Goal: Task Accomplishment & Management: Manage account settings

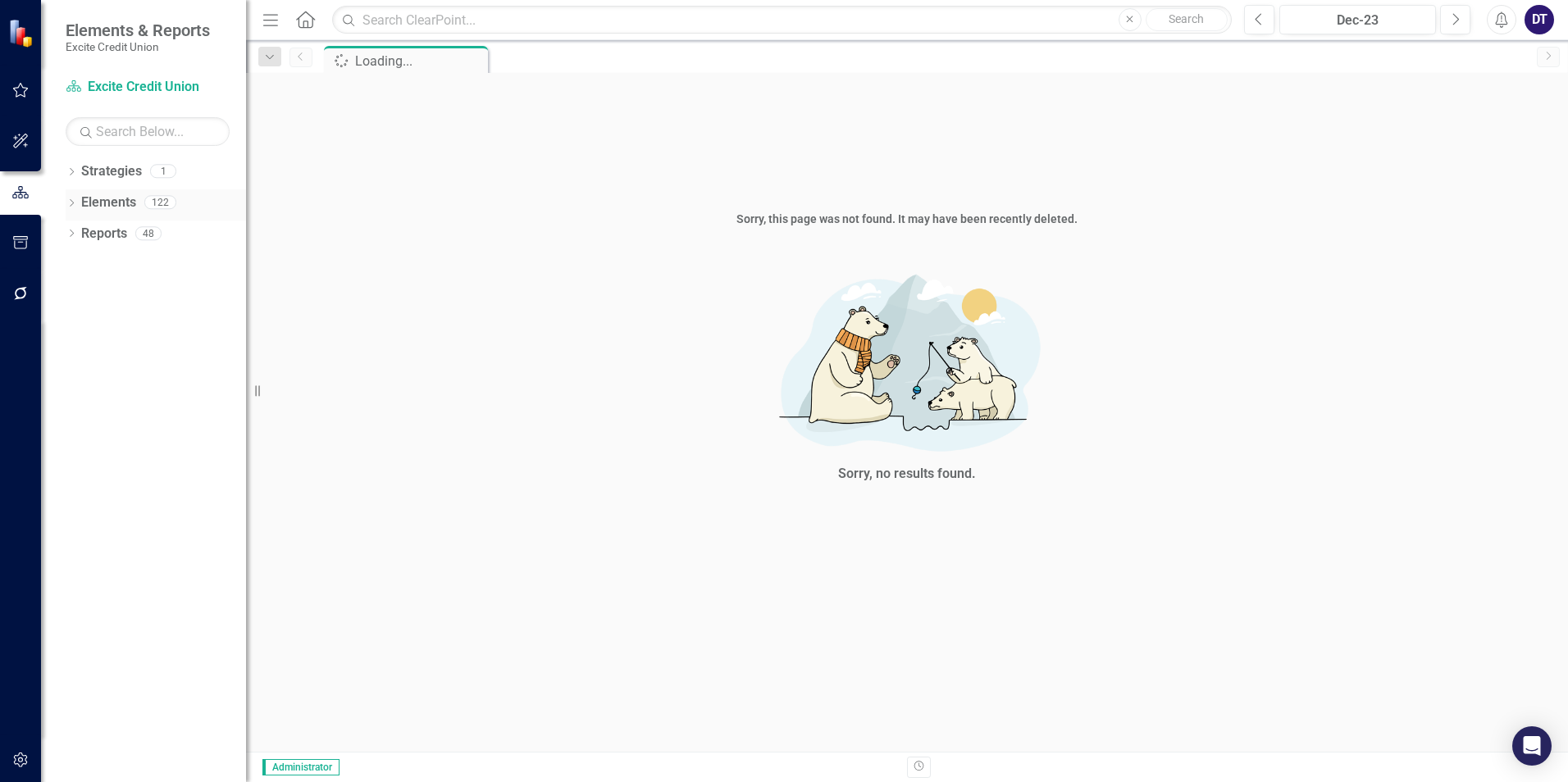
click at [107, 204] on link "Elements" at bounding box center [108, 203] width 55 height 19
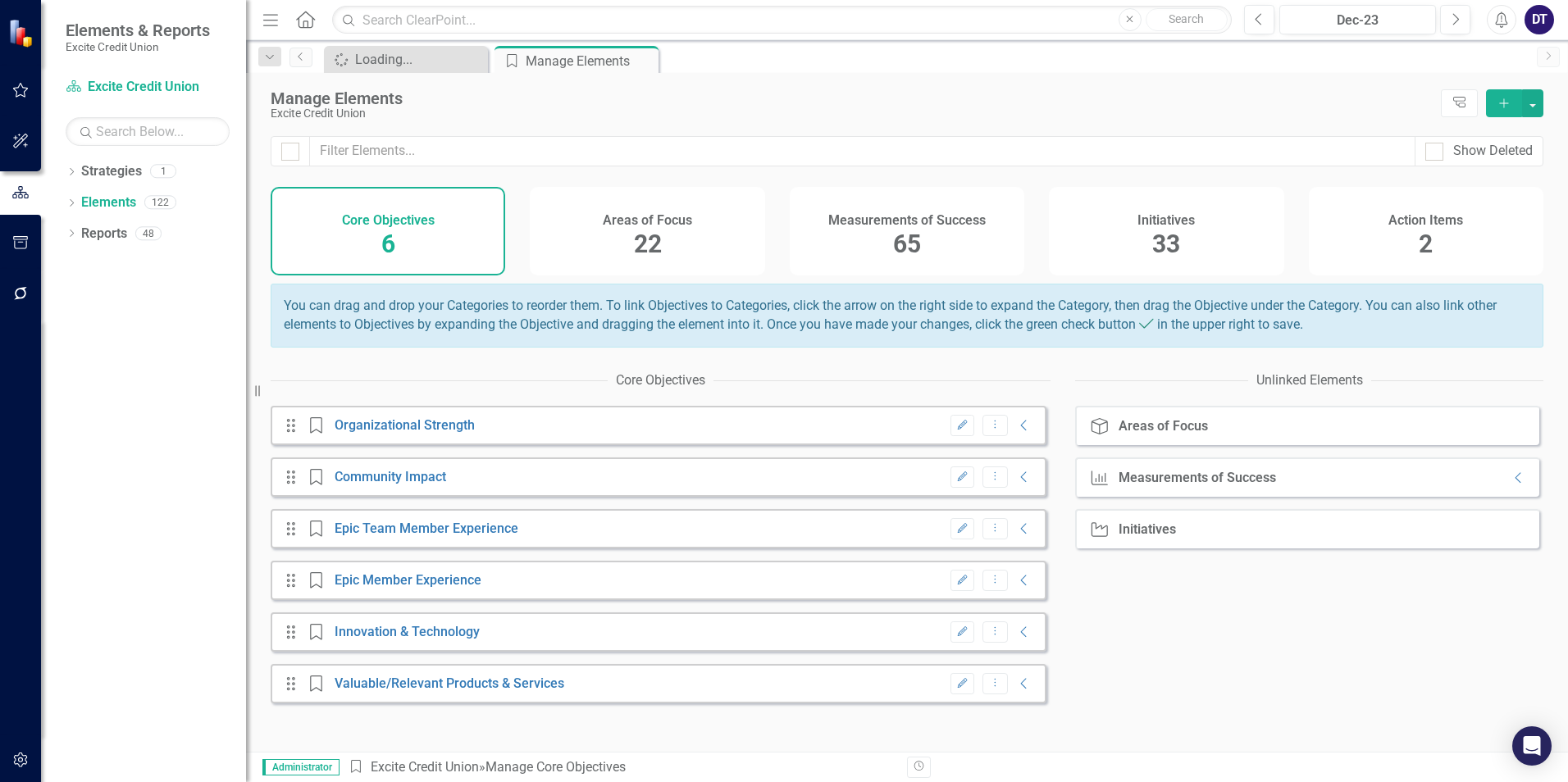
click at [869, 241] on div "Measurements of Success 65" at bounding box center [907, 231] width 235 height 88
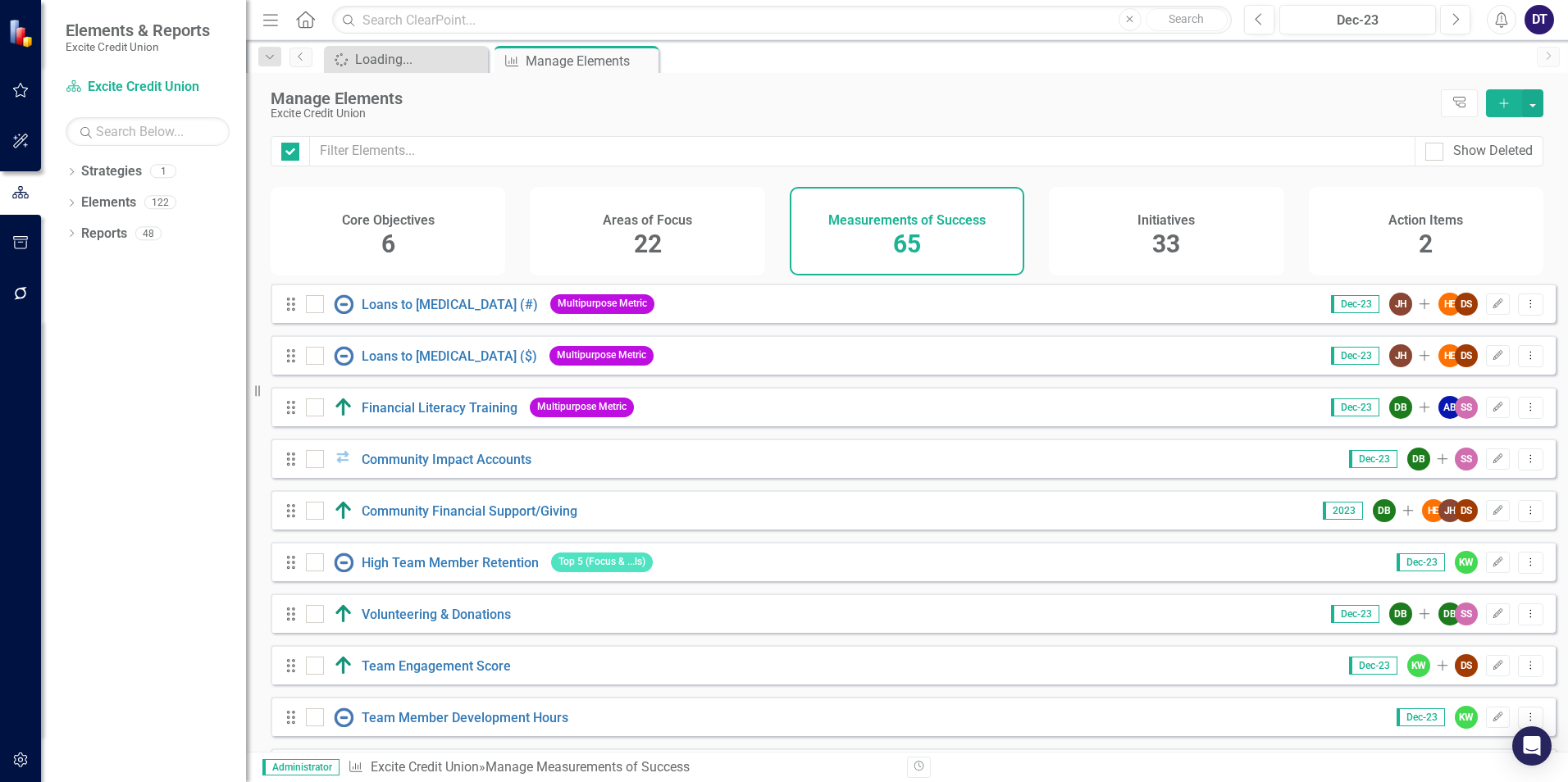
checkbox input "false"
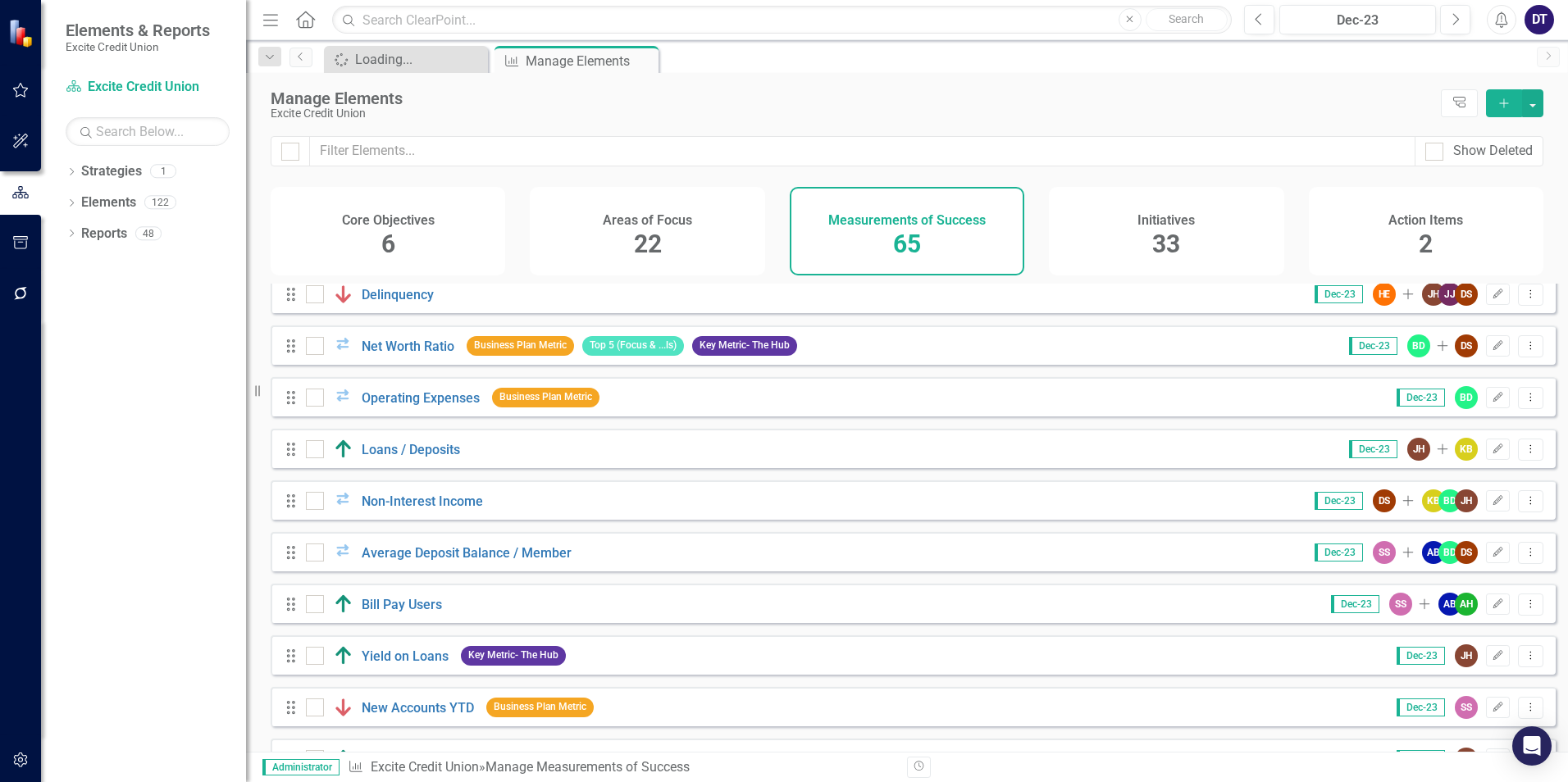
scroll to position [1344, 0]
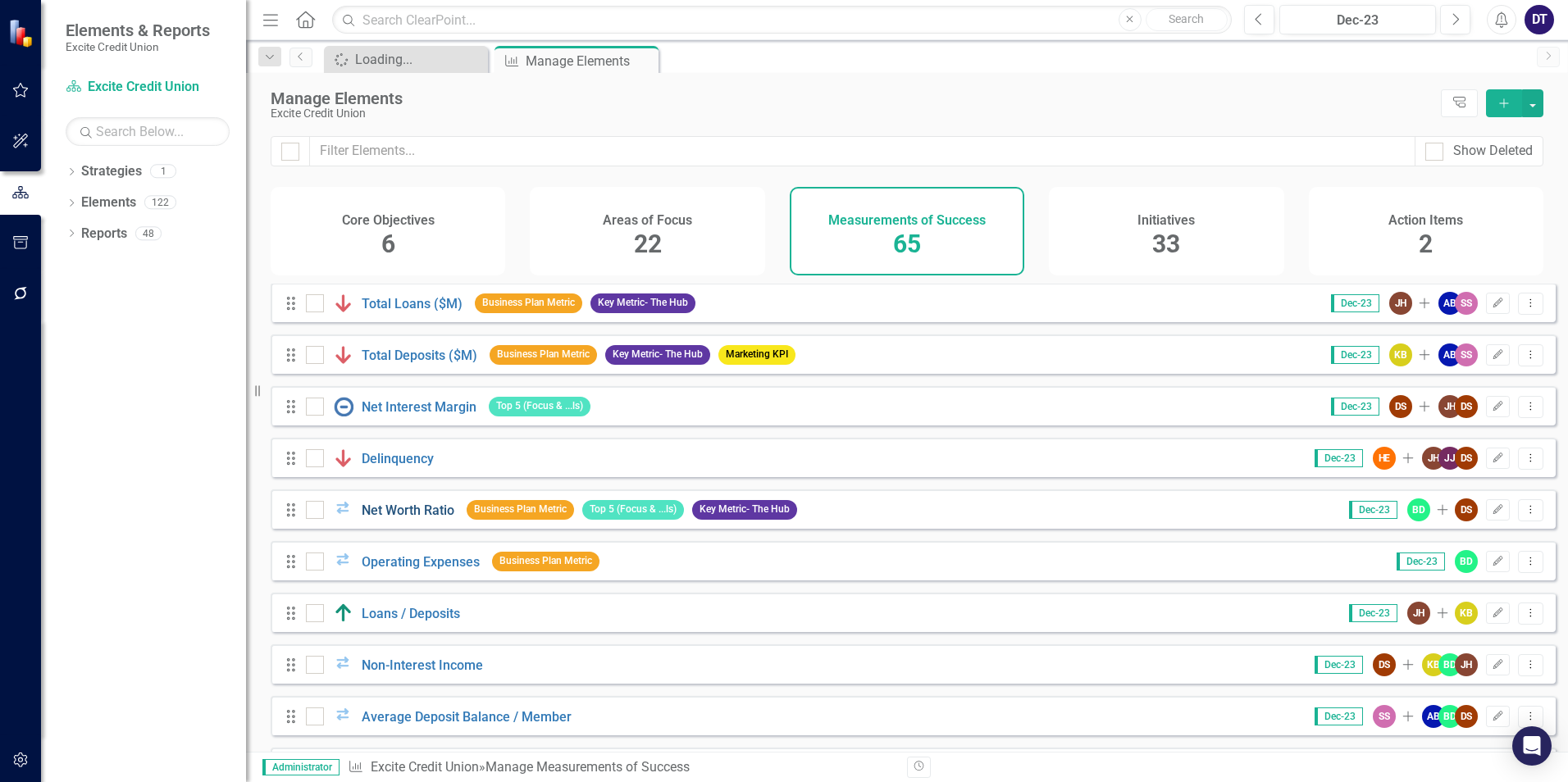
click at [380, 518] on link "Net Worth Ratio" at bounding box center [407, 510] width 93 height 16
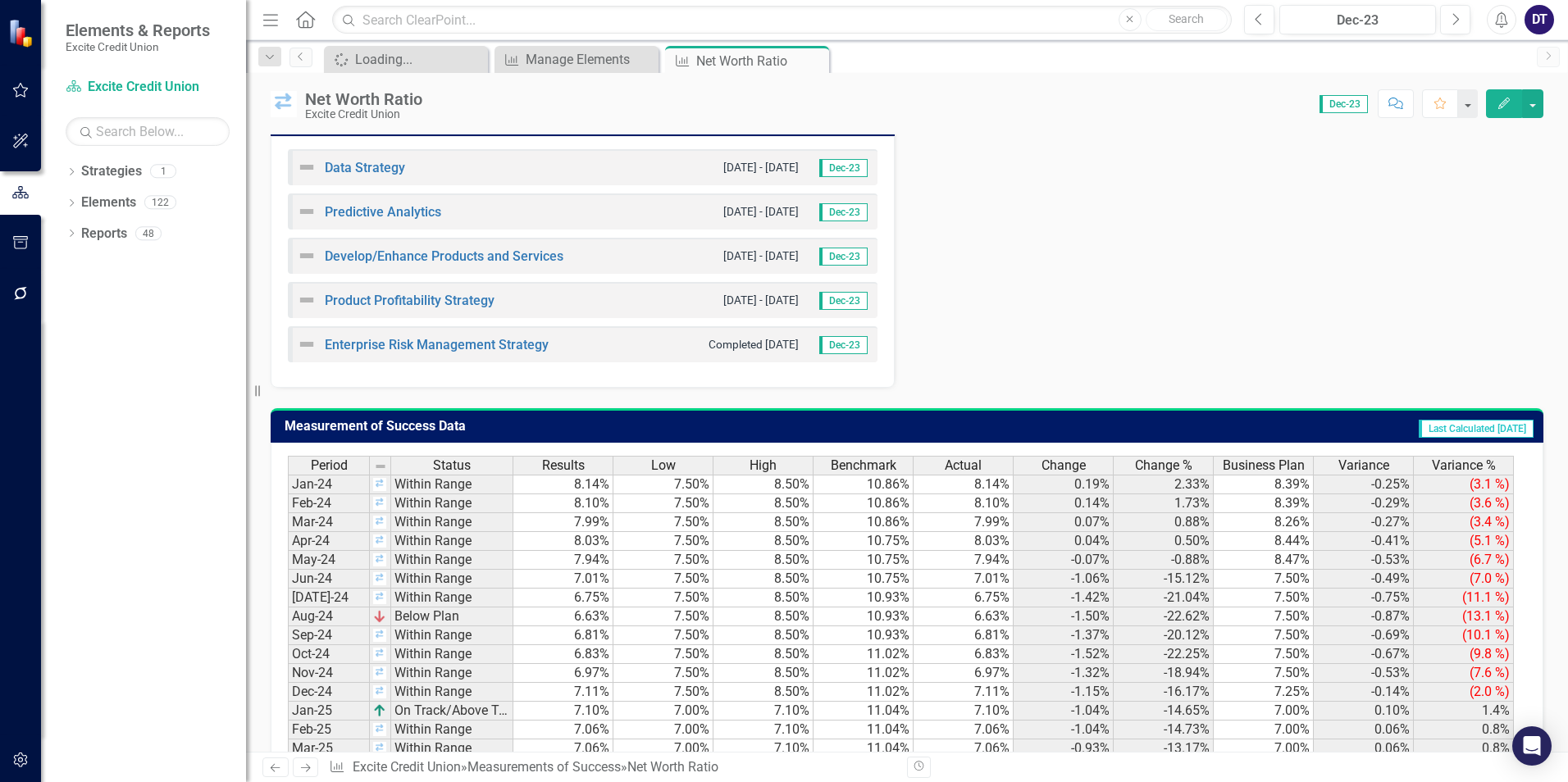
scroll to position [738, 0]
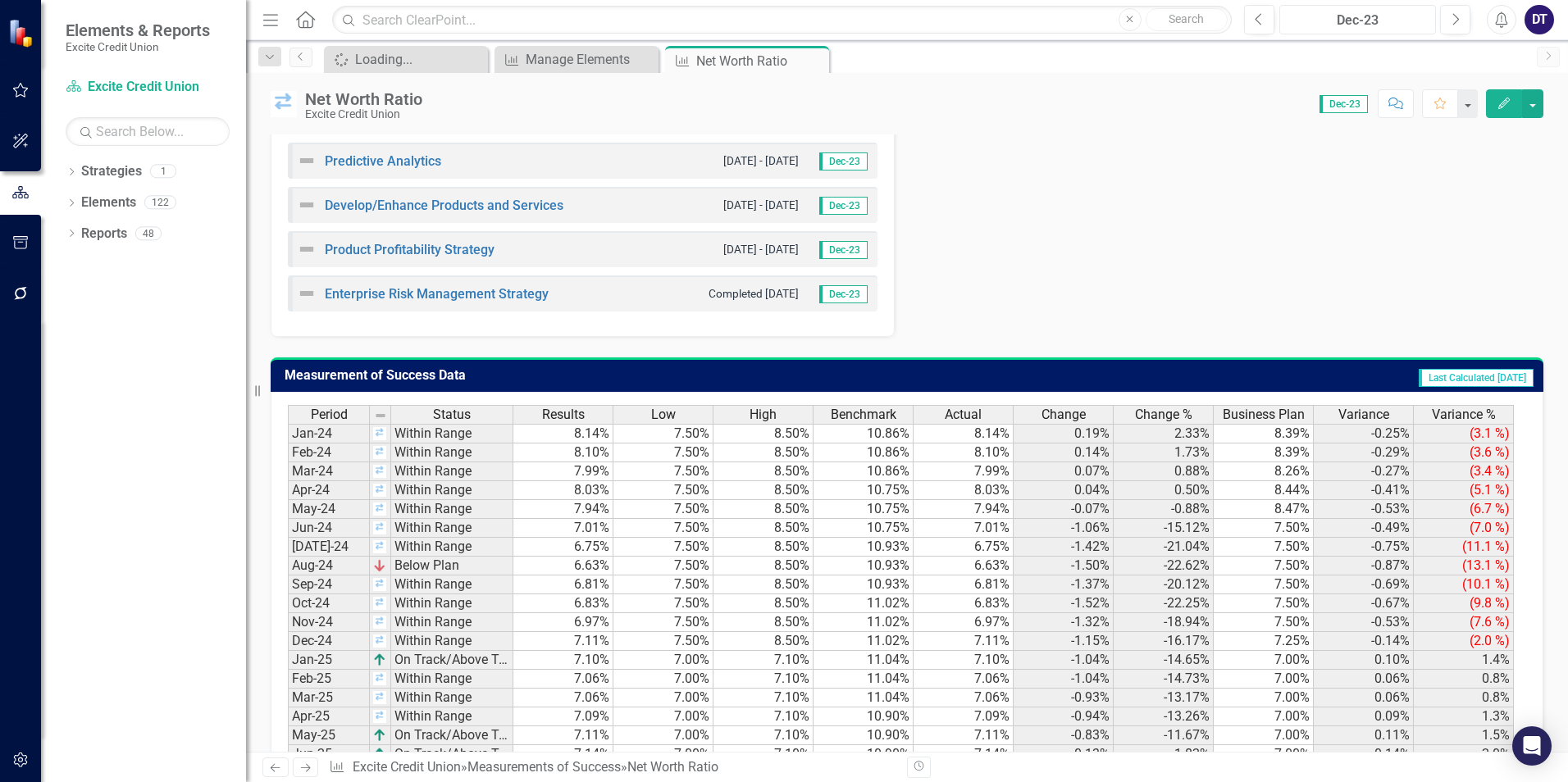
click at [1383, 18] on div "Dec-23" at bounding box center [1357, 20] width 146 height 20
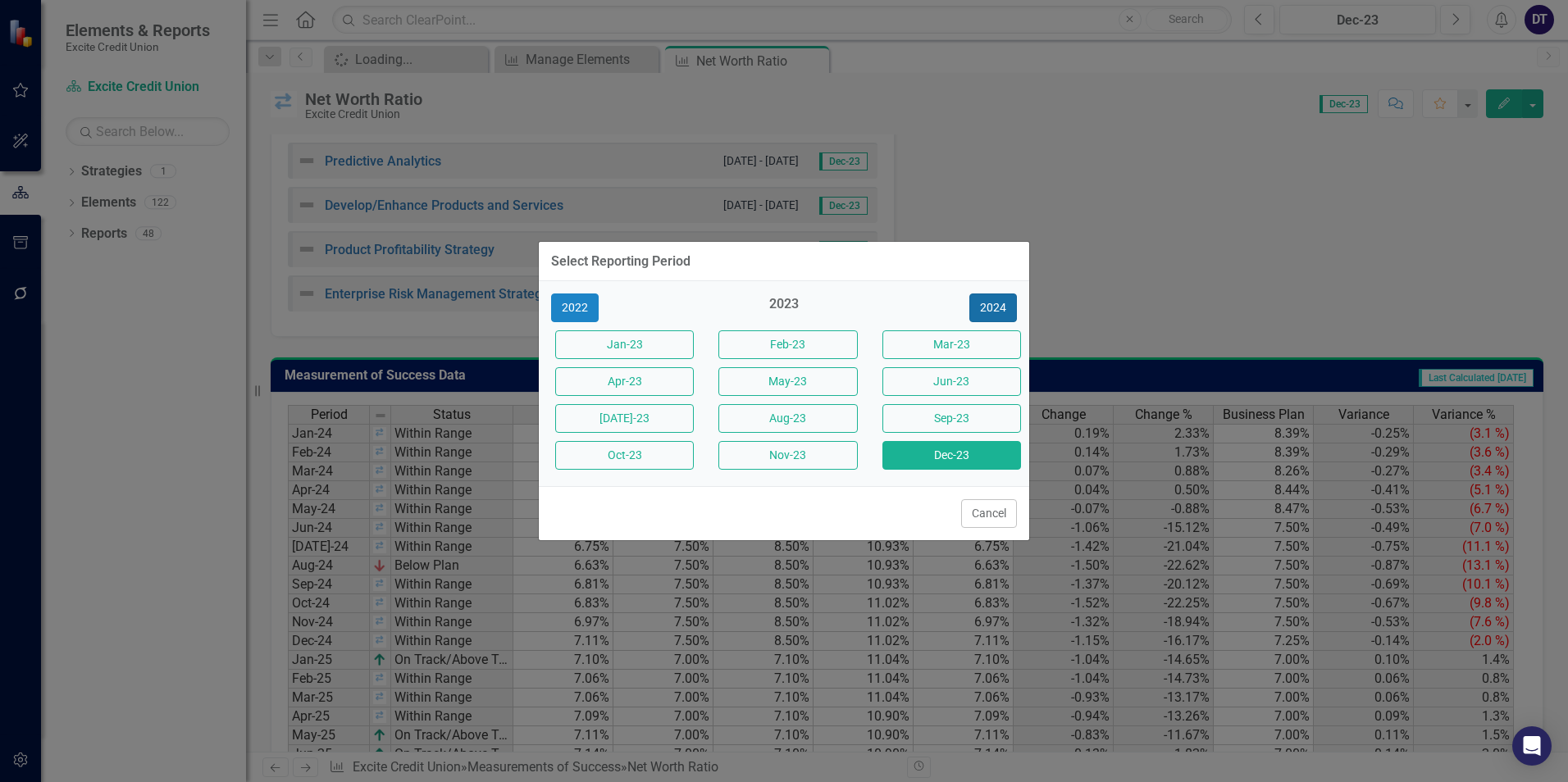
click at [983, 313] on button "2024" at bounding box center [993, 307] width 48 height 29
click at [983, 313] on button "2025" at bounding box center [993, 307] width 48 height 29
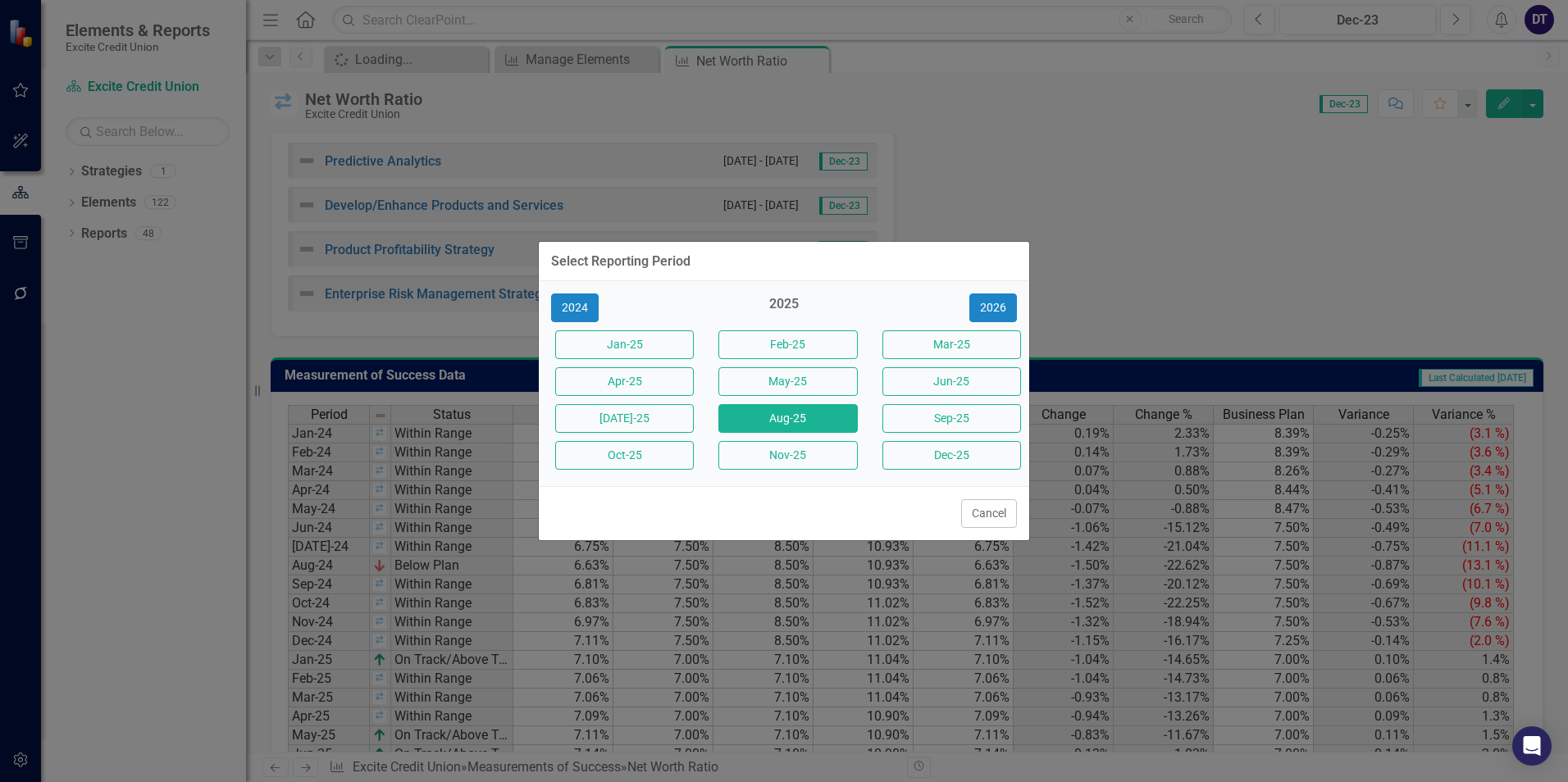
click at [796, 424] on button "Aug-25" at bounding box center [787, 418] width 139 height 29
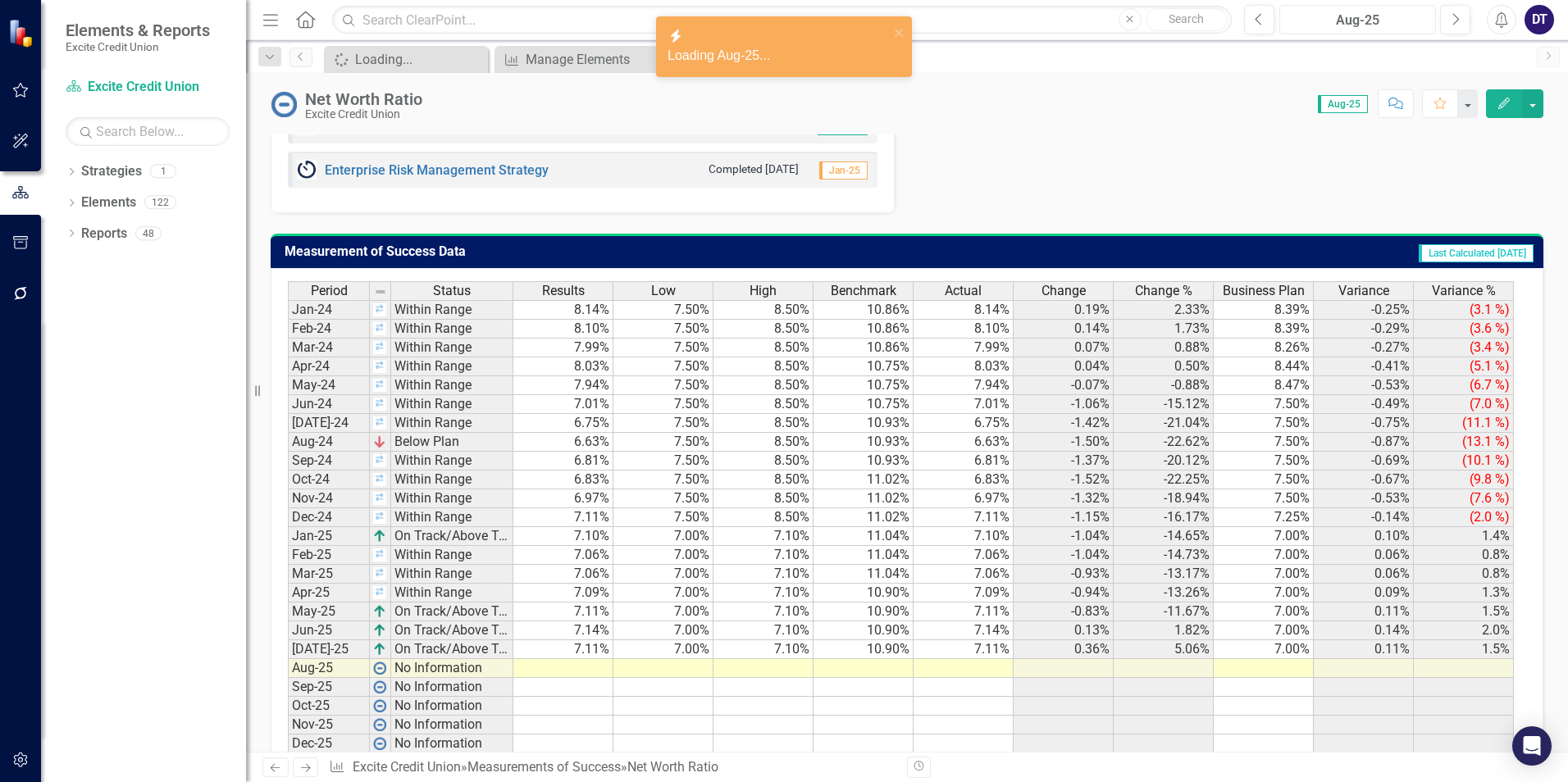
scroll to position [1046, 0]
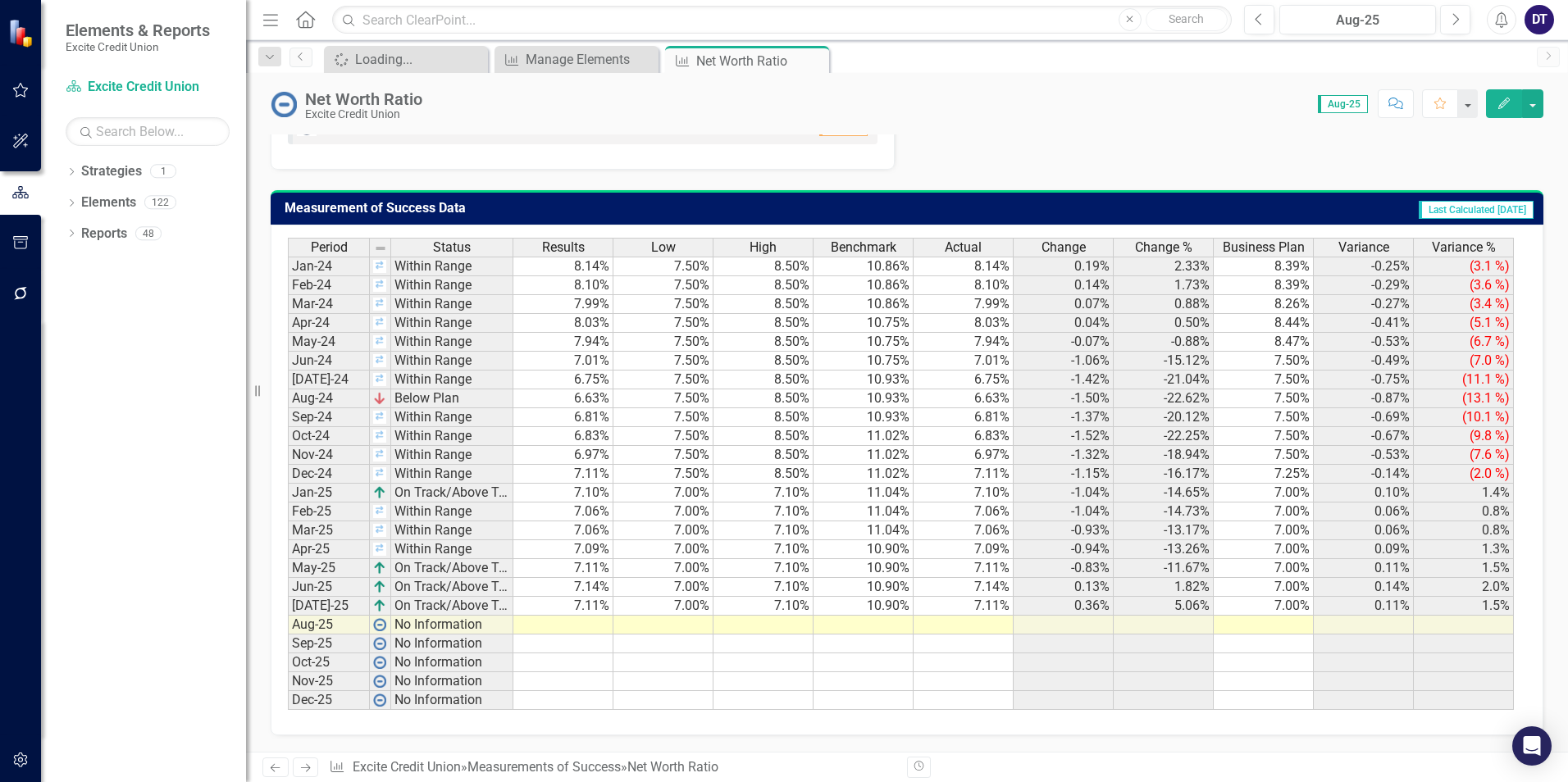
click at [579, 621] on td at bounding box center [563, 625] width 100 height 19
click at [595, 624] on td at bounding box center [563, 625] width 100 height 19
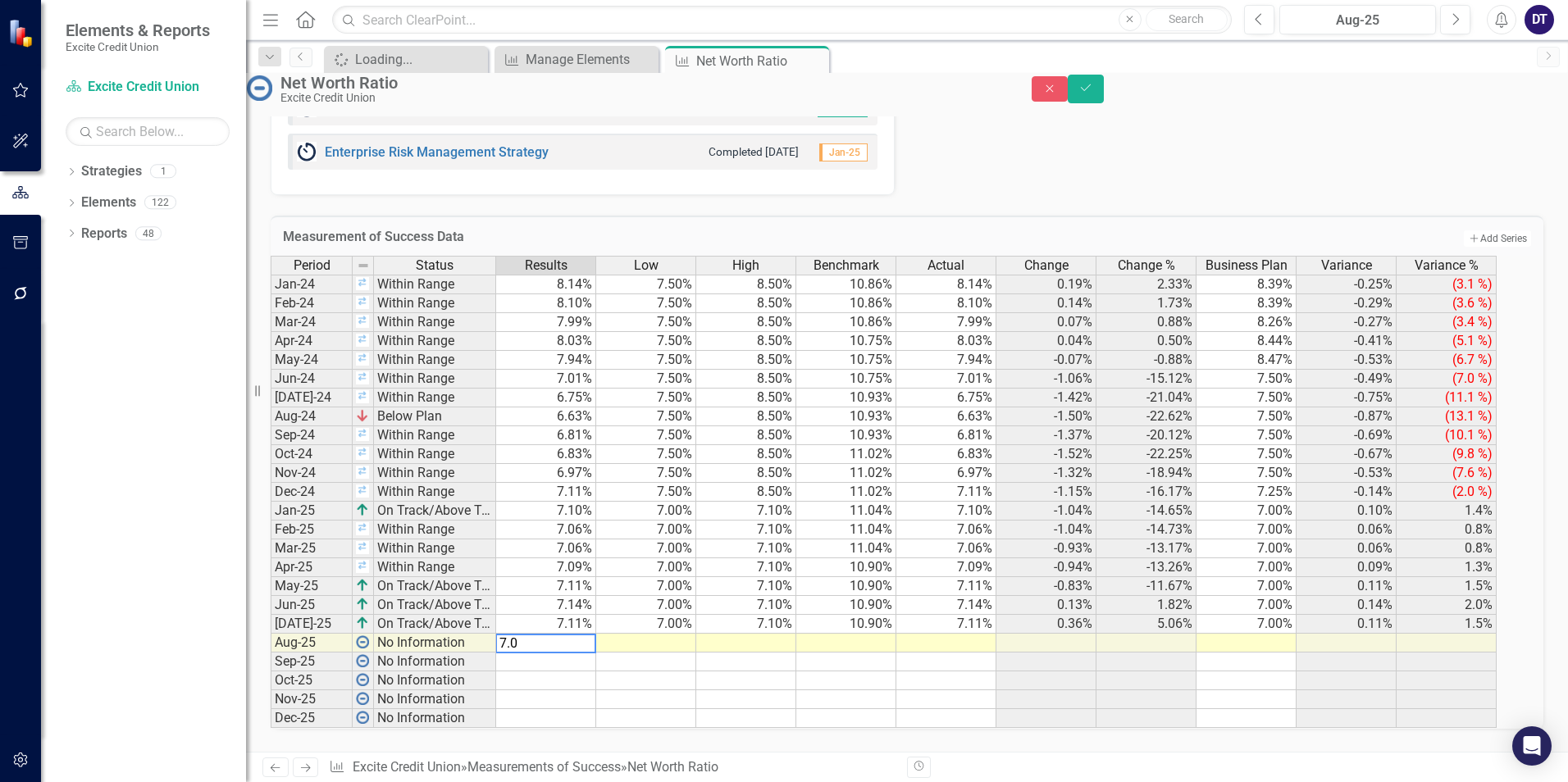
type textarea "7.05"
click at [681, 615] on td "7.00%" at bounding box center [645, 624] width 100 height 19
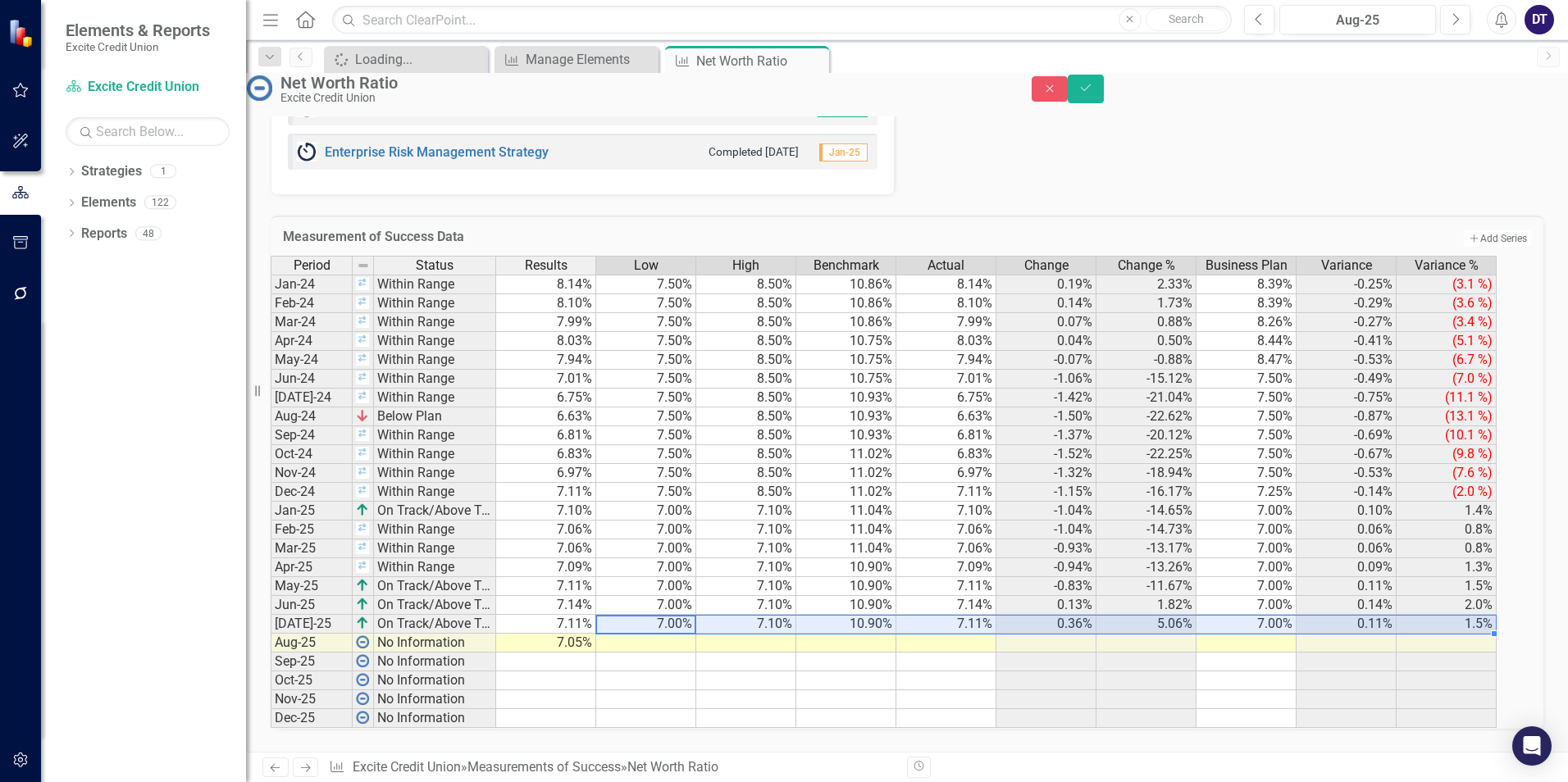
click at [1452, 615] on td "1.5%" at bounding box center [1446, 624] width 100 height 19
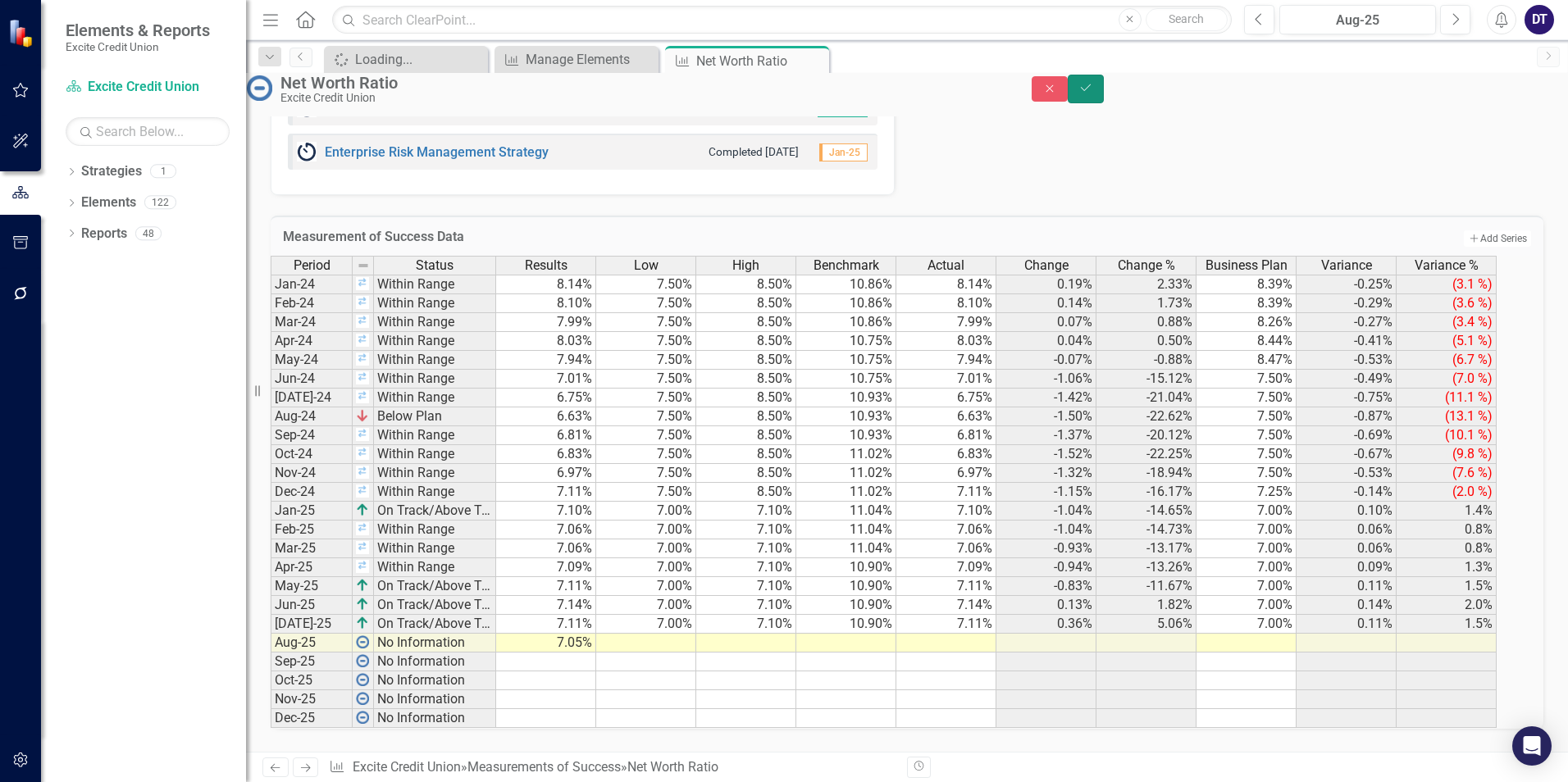
click at [1104, 95] on button "Save" at bounding box center [1086, 88] width 36 height 29
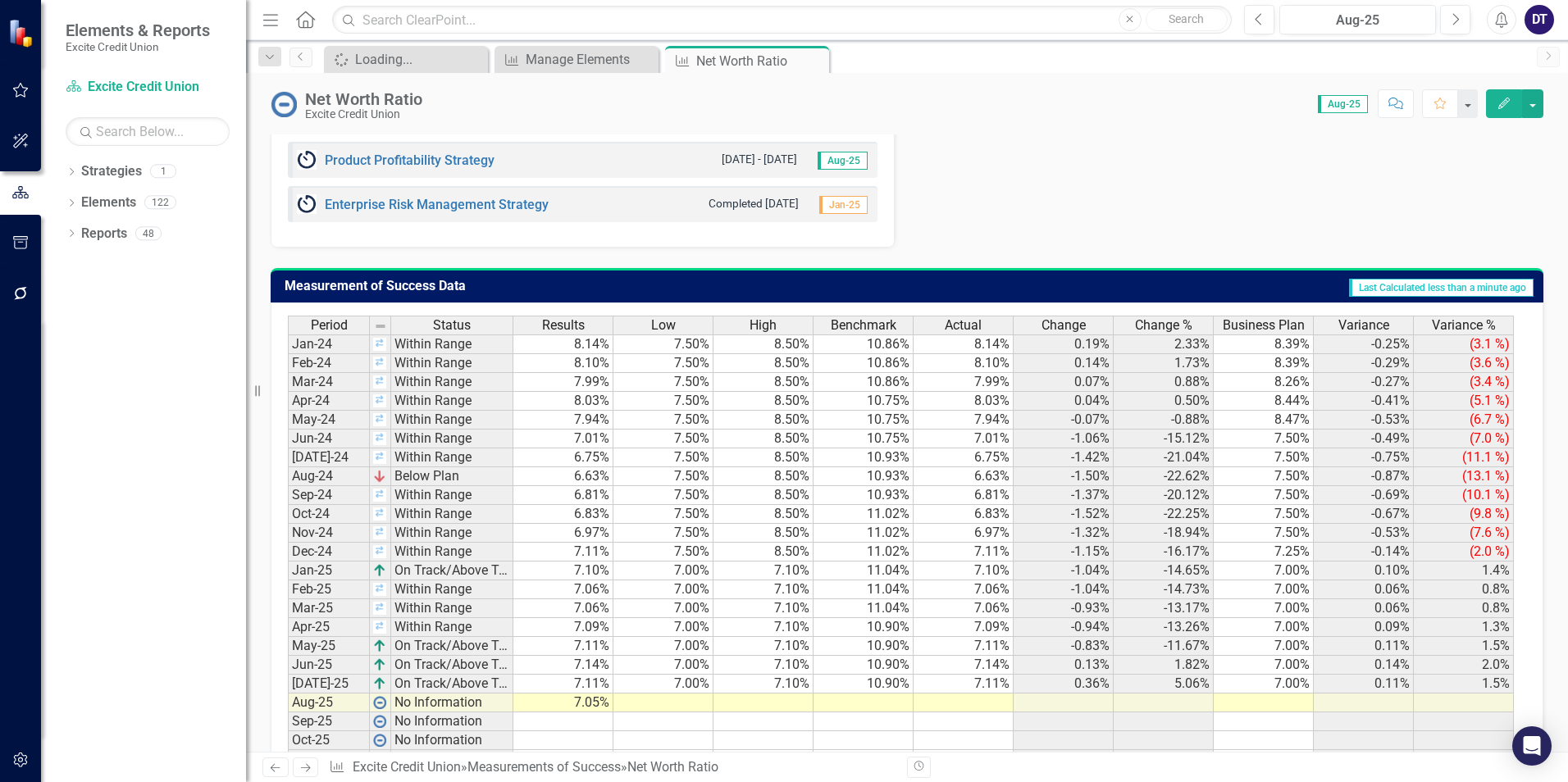
scroll to position [984, 0]
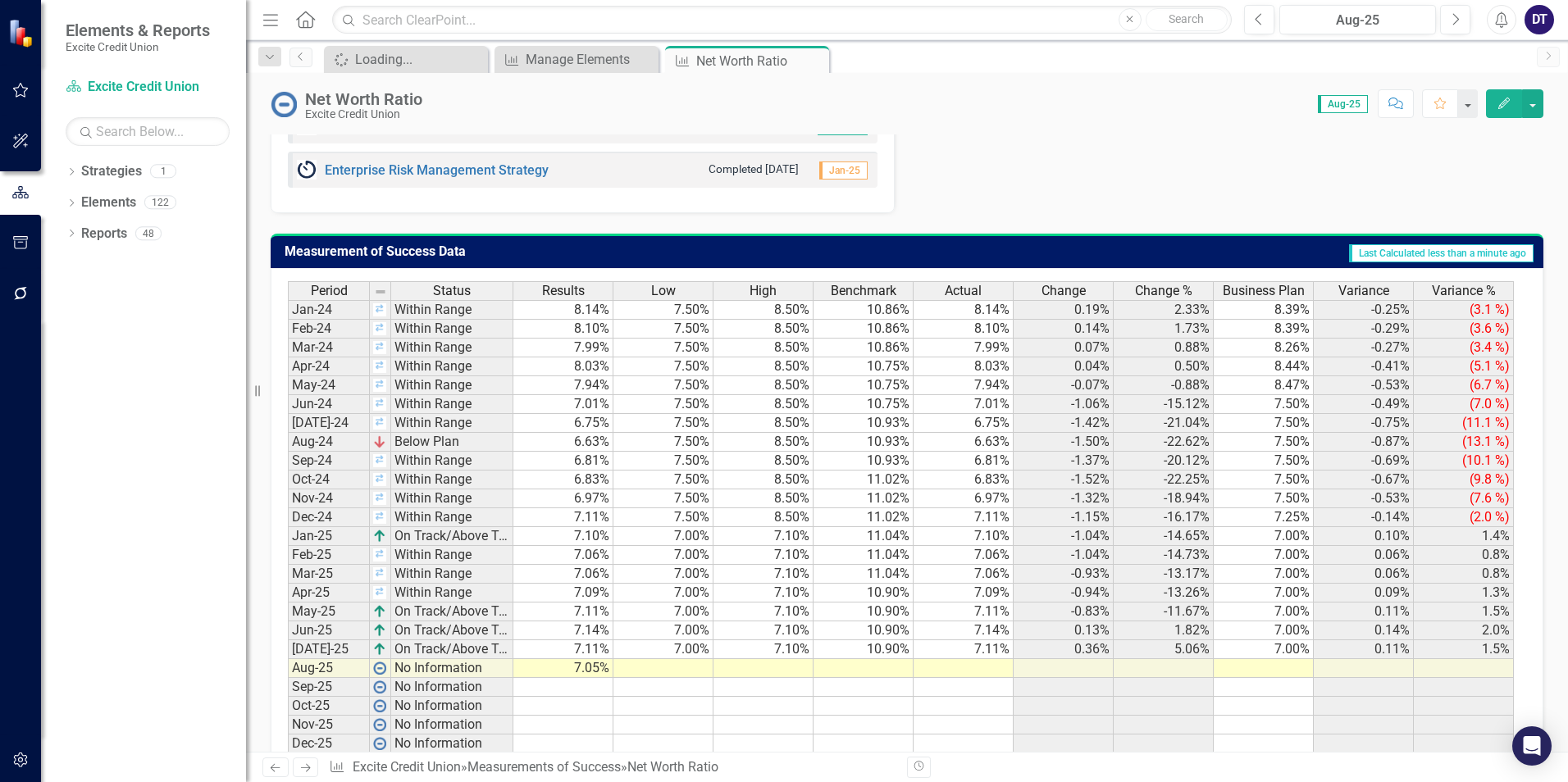
click at [666, 659] on td "7.00%" at bounding box center [663, 650] width 100 height 19
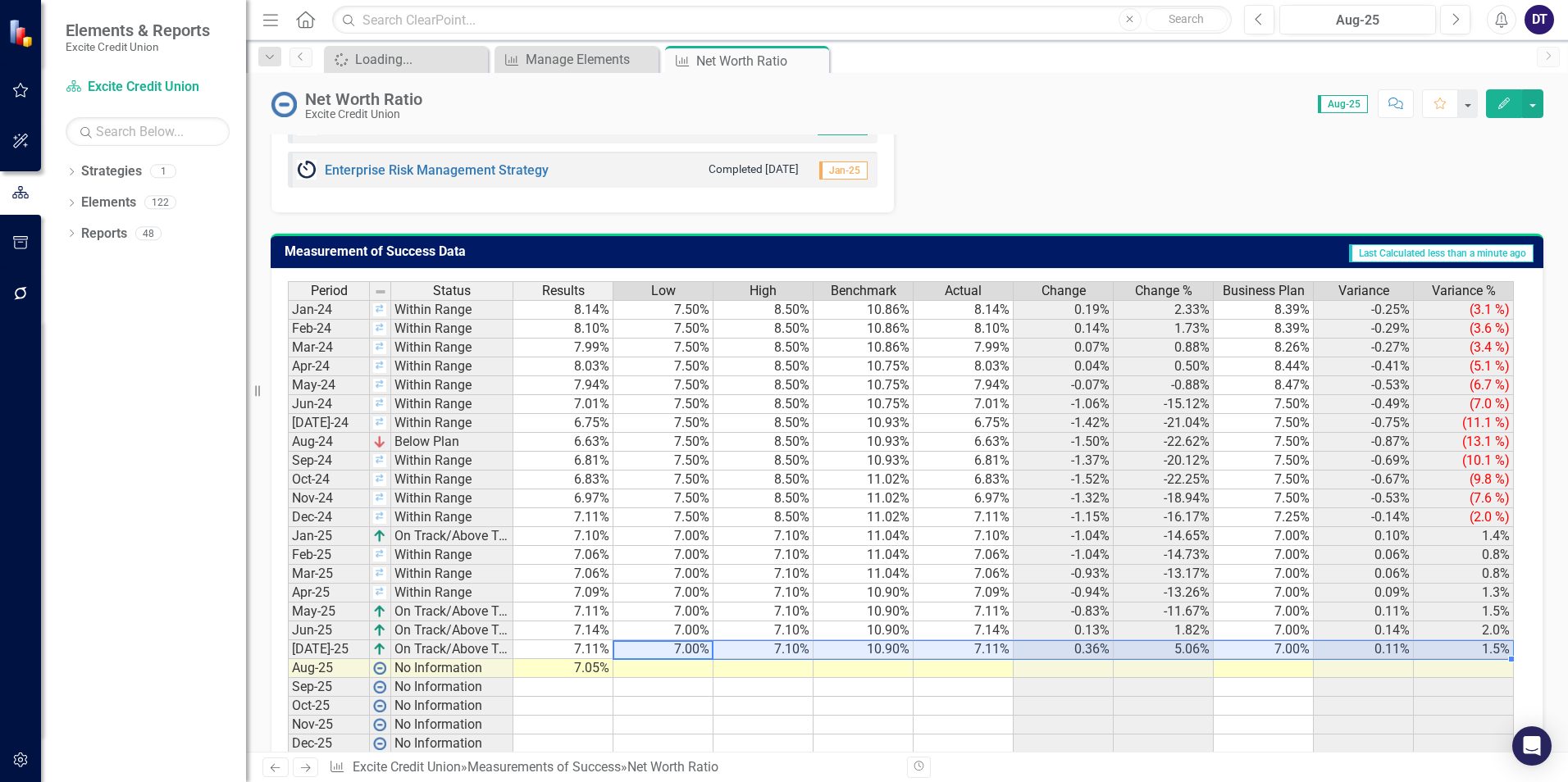
click at [1507, 659] on td "1.5%" at bounding box center [1463, 650] width 100 height 19
click at [660, 678] on td at bounding box center [663, 669] width 100 height 19
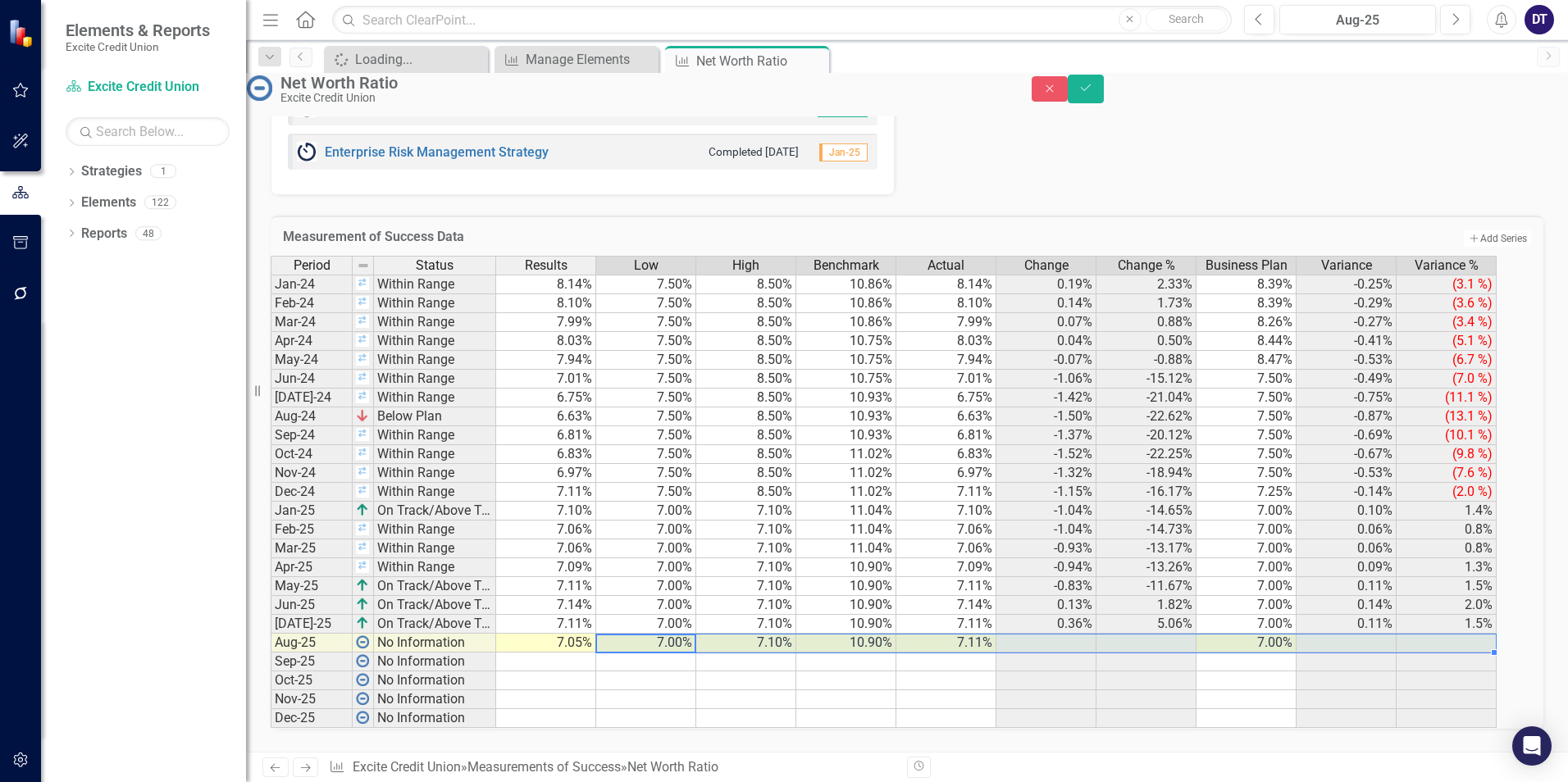
click at [987, 671] on td at bounding box center [946, 662] width 100 height 19
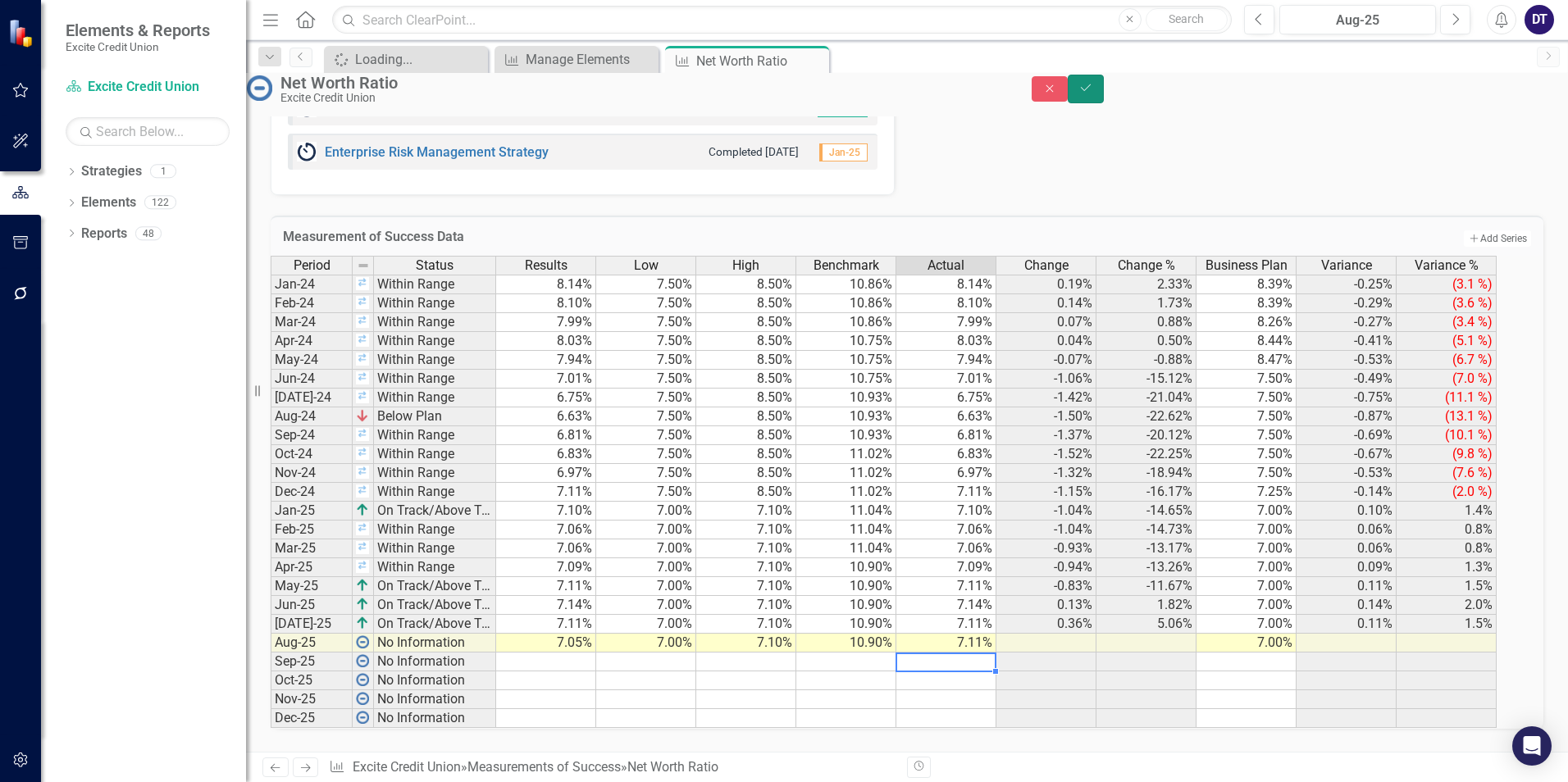
click at [1104, 100] on button "Save" at bounding box center [1086, 88] width 36 height 29
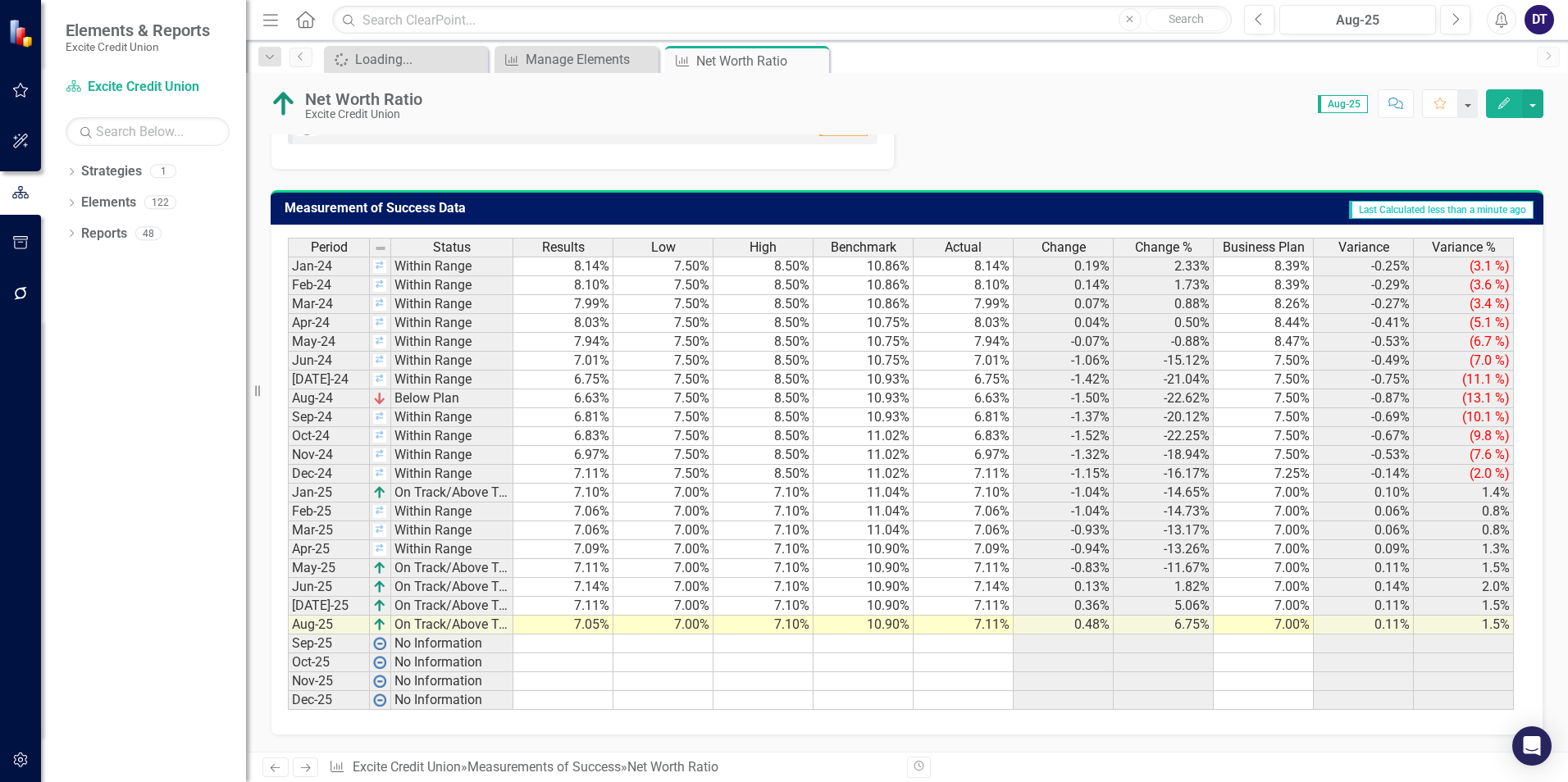
scroll to position [1046, 0]
click at [810, 60] on icon "Close" at bounding box center [813, 60] width 16 height 13
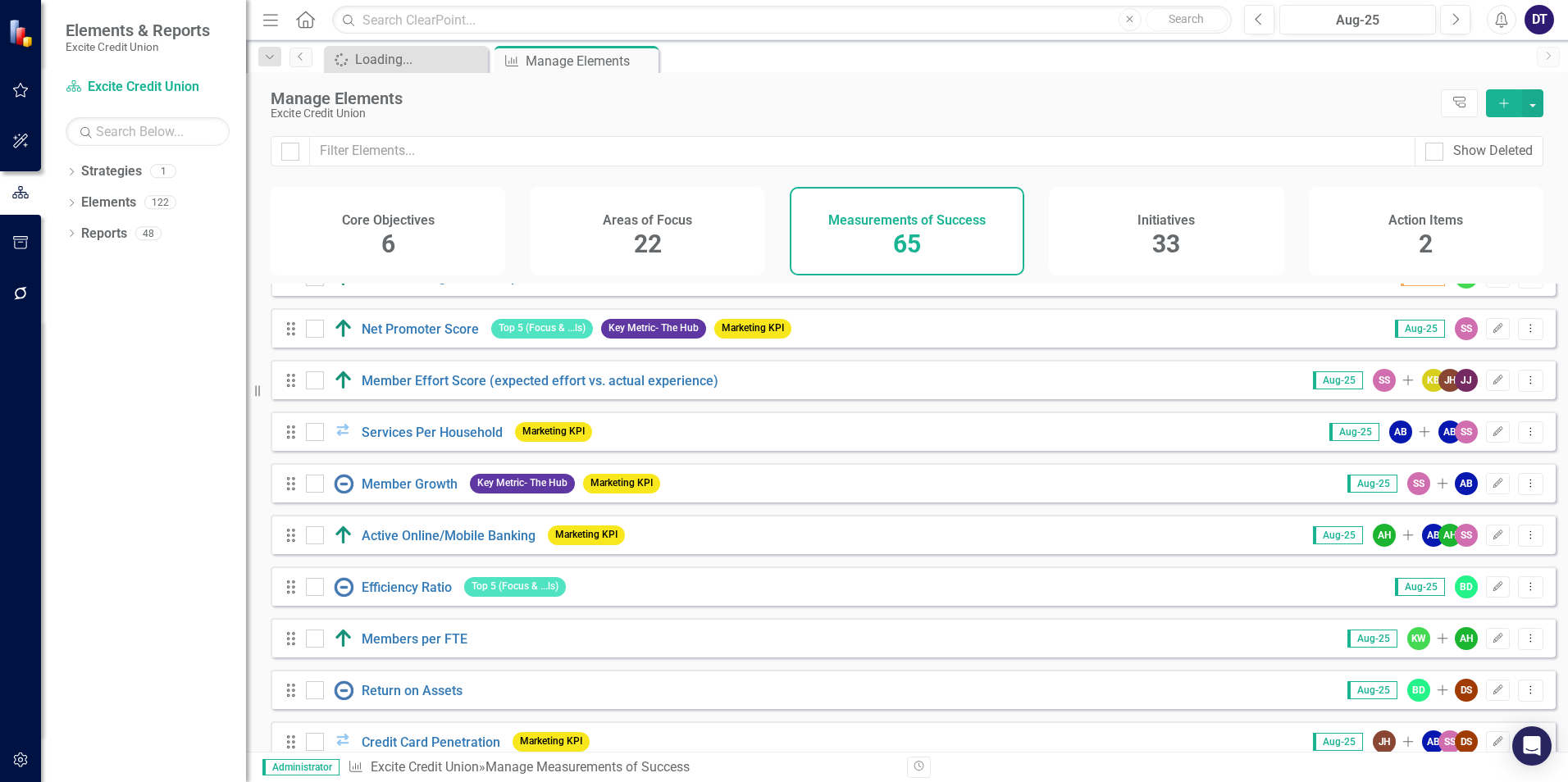
scroll to position [574, 0]
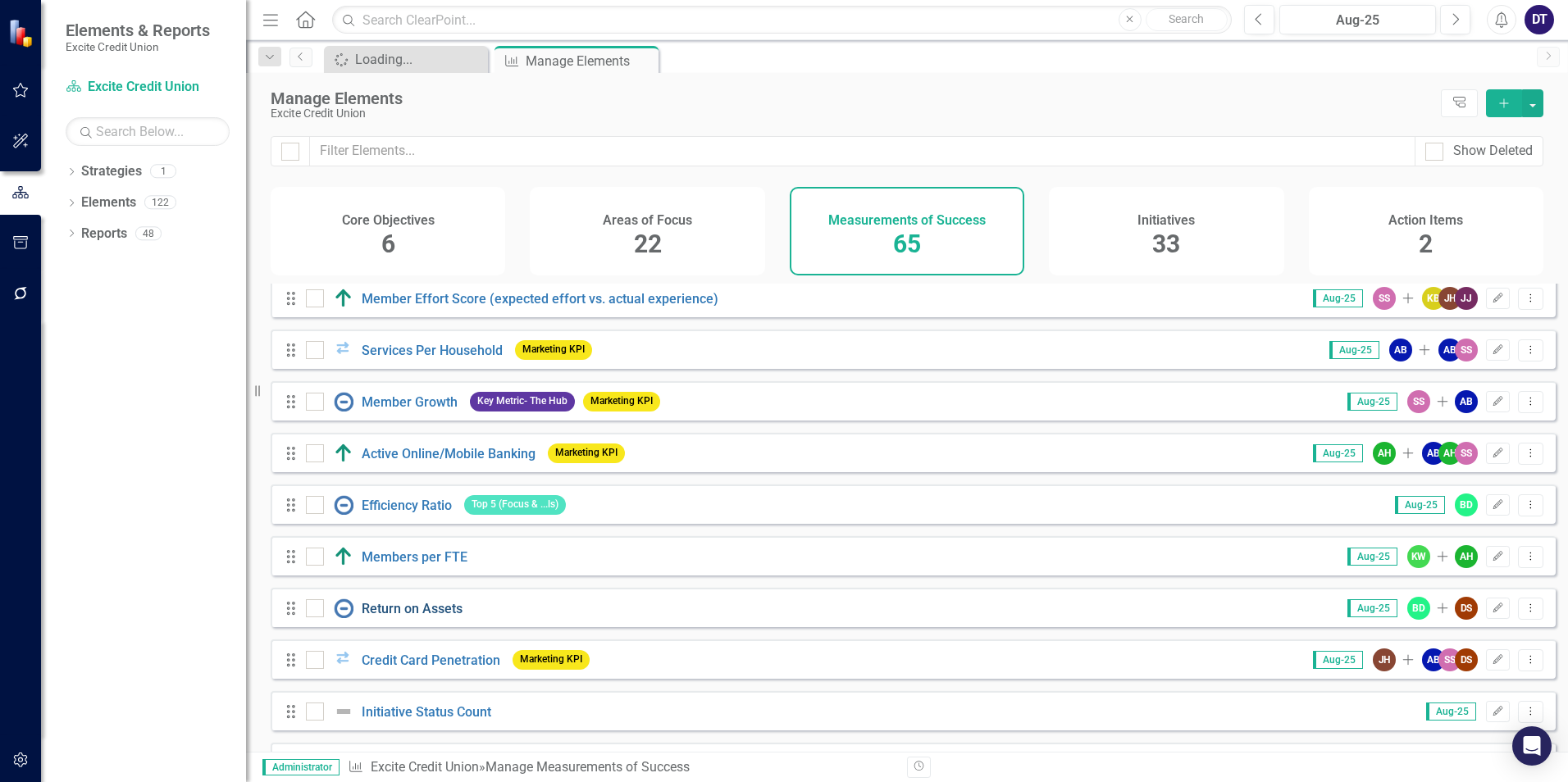
click at [387, 617] on link "Return on Assets" at bounding box center [411, 609] width 100 height 16
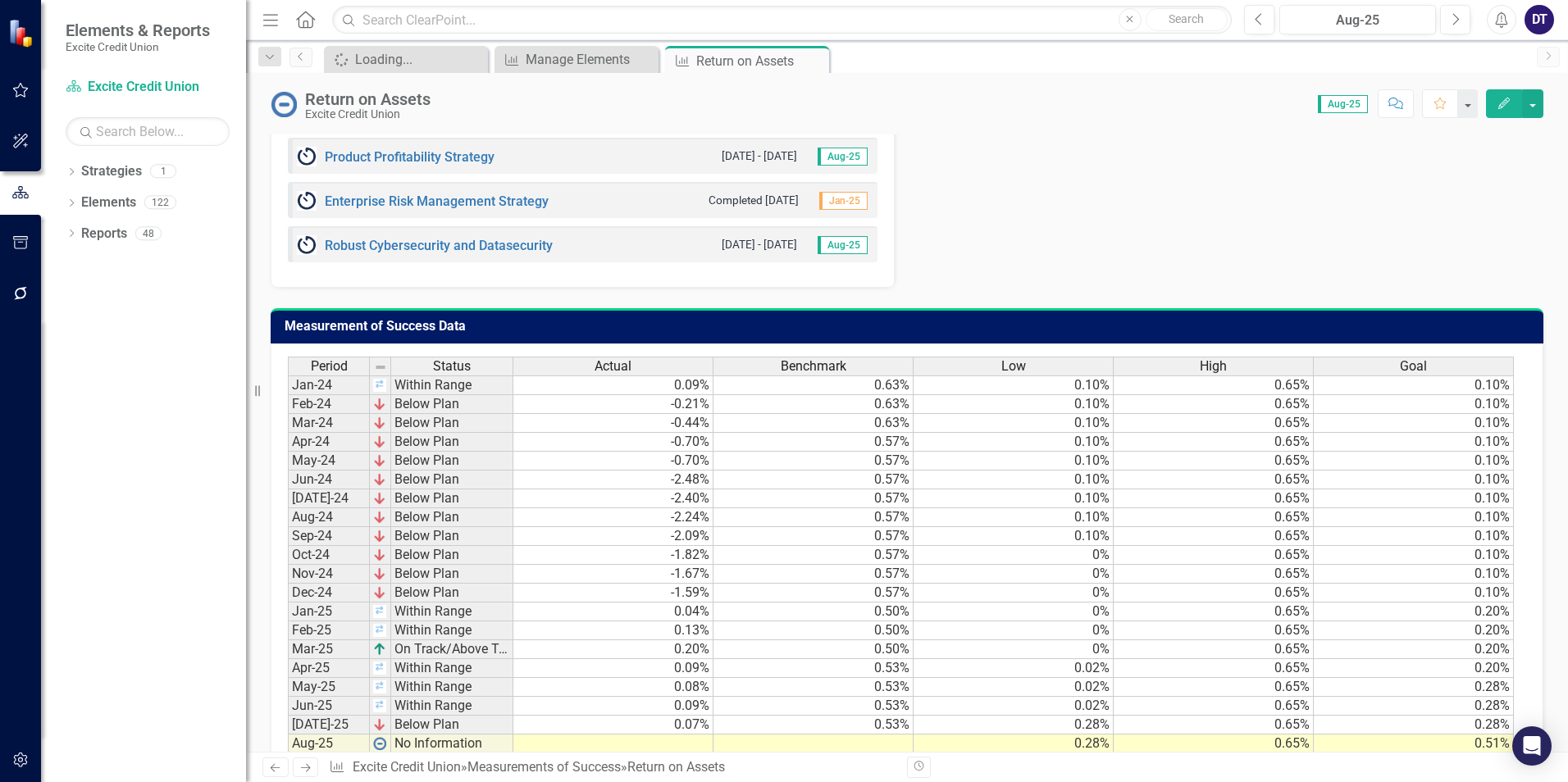
scroll to position [1286, 0]
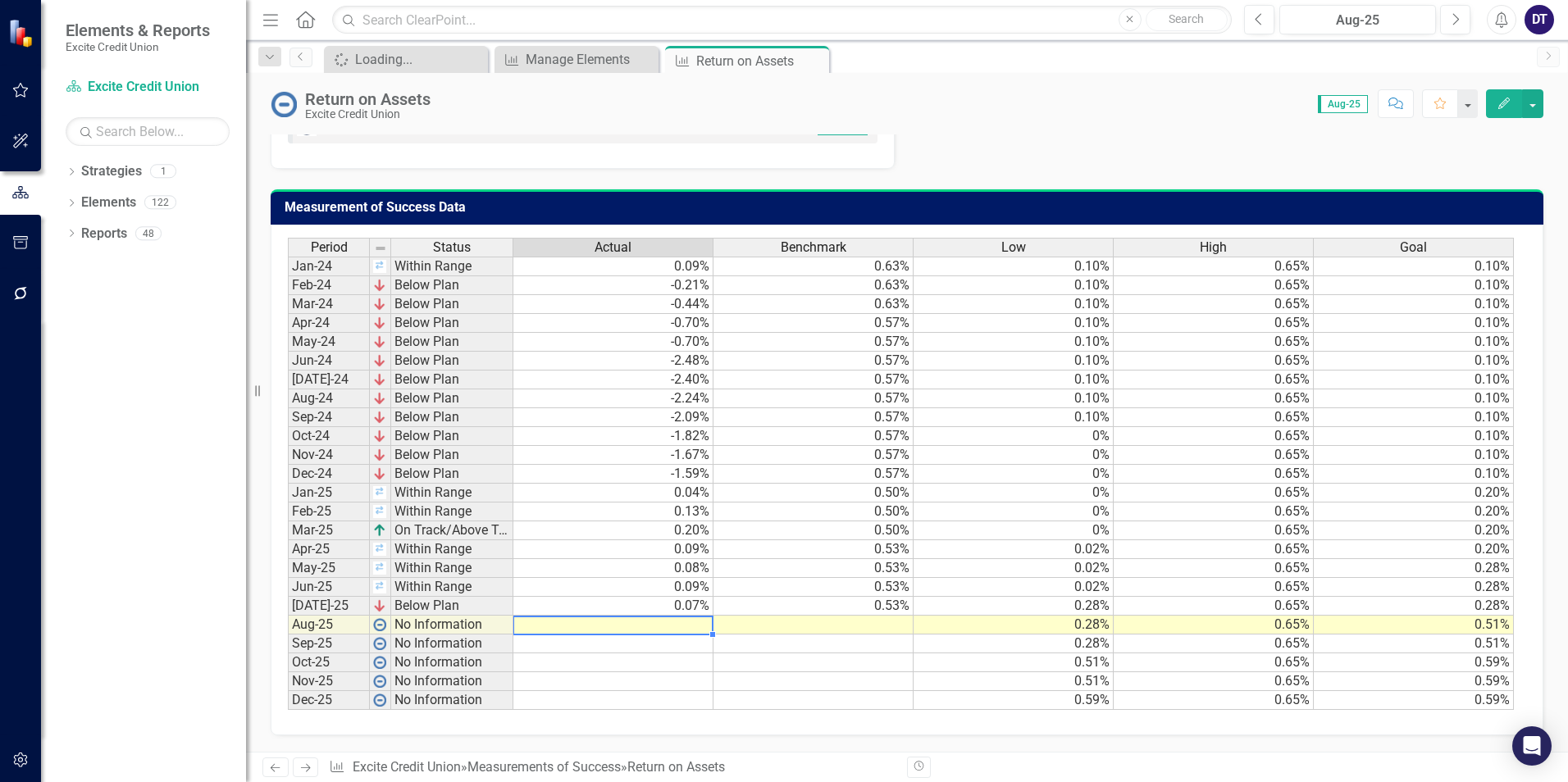
click at [647, 623] on td at bounding box center [613, 625] width 200 height 19
click at [604, 624] on td at bounding box center [613, 625] width 200 height 19
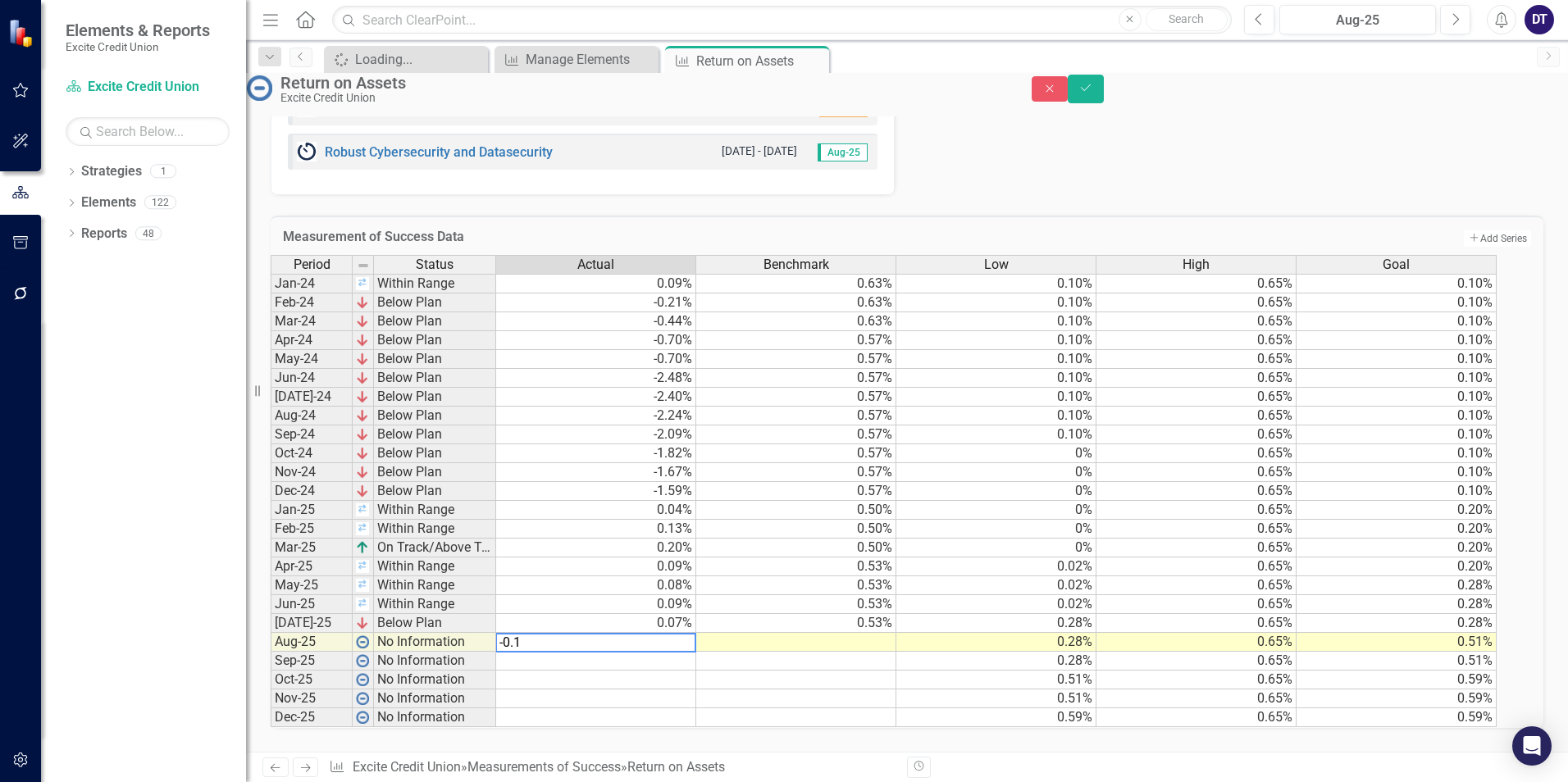
type textarea "-0.15"
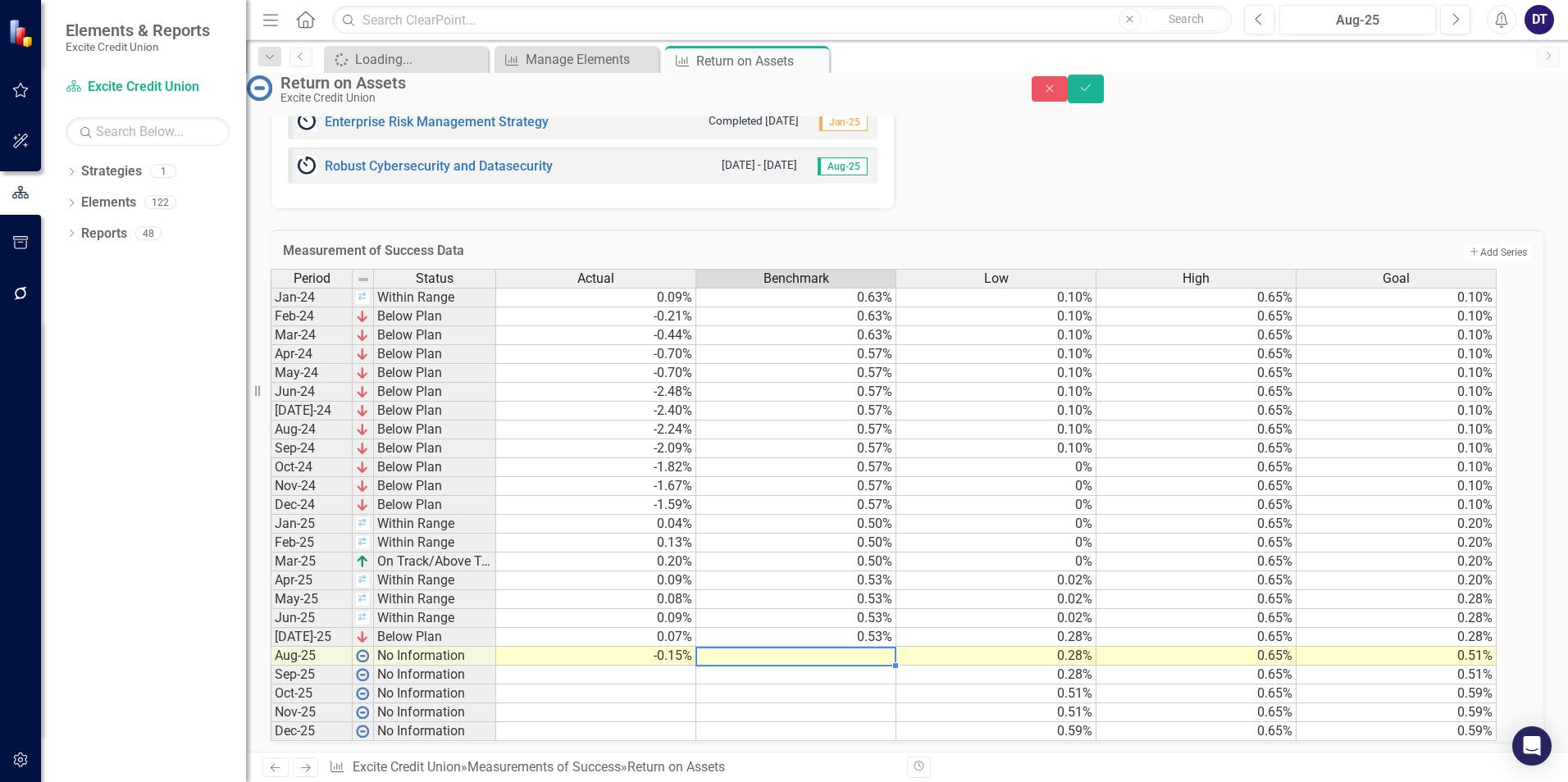
scroll to position [1205, 0]
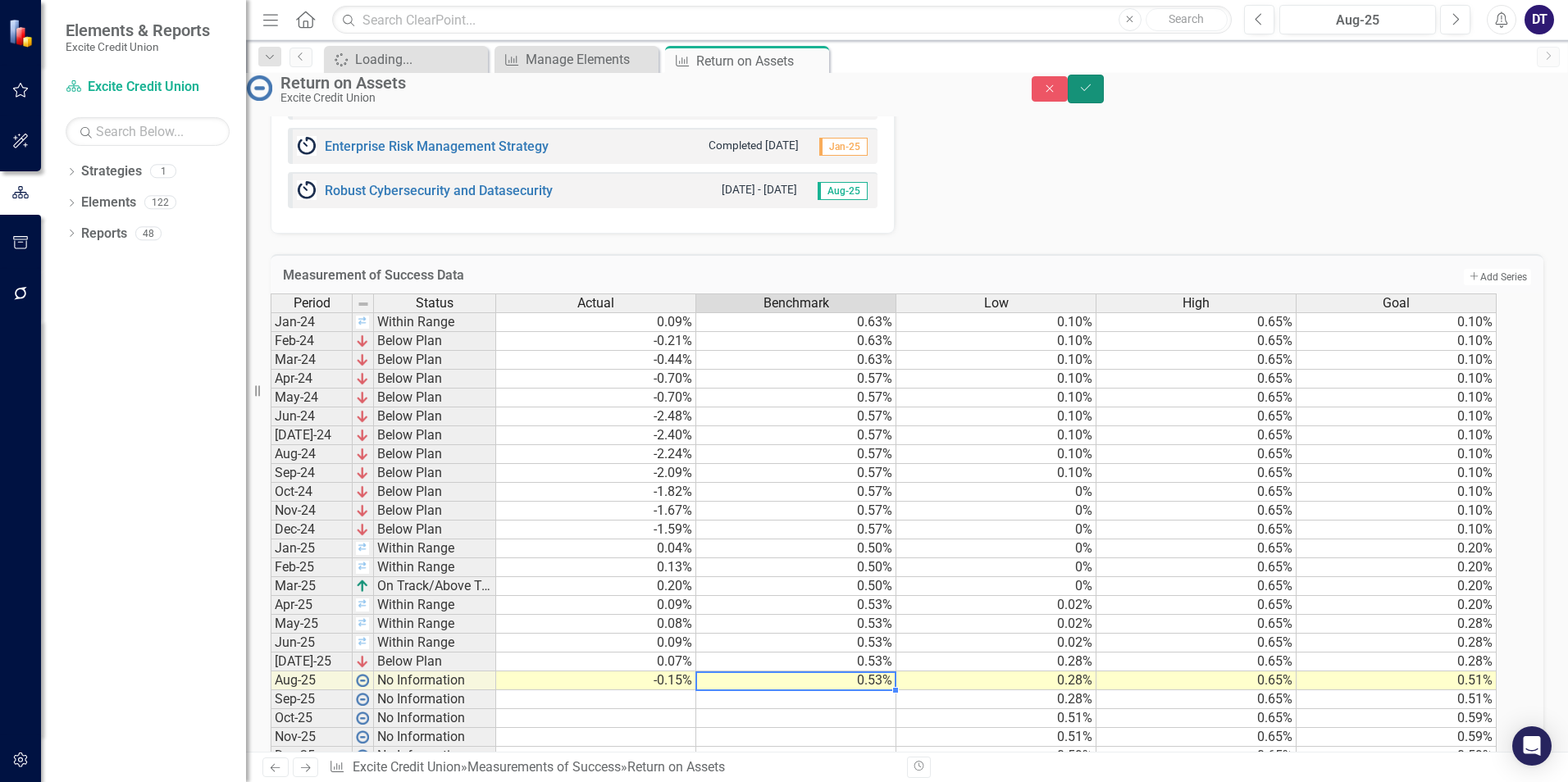
click at [1104, 89] on button "Save" at bounding box center [1086, 88] width 36 height 29
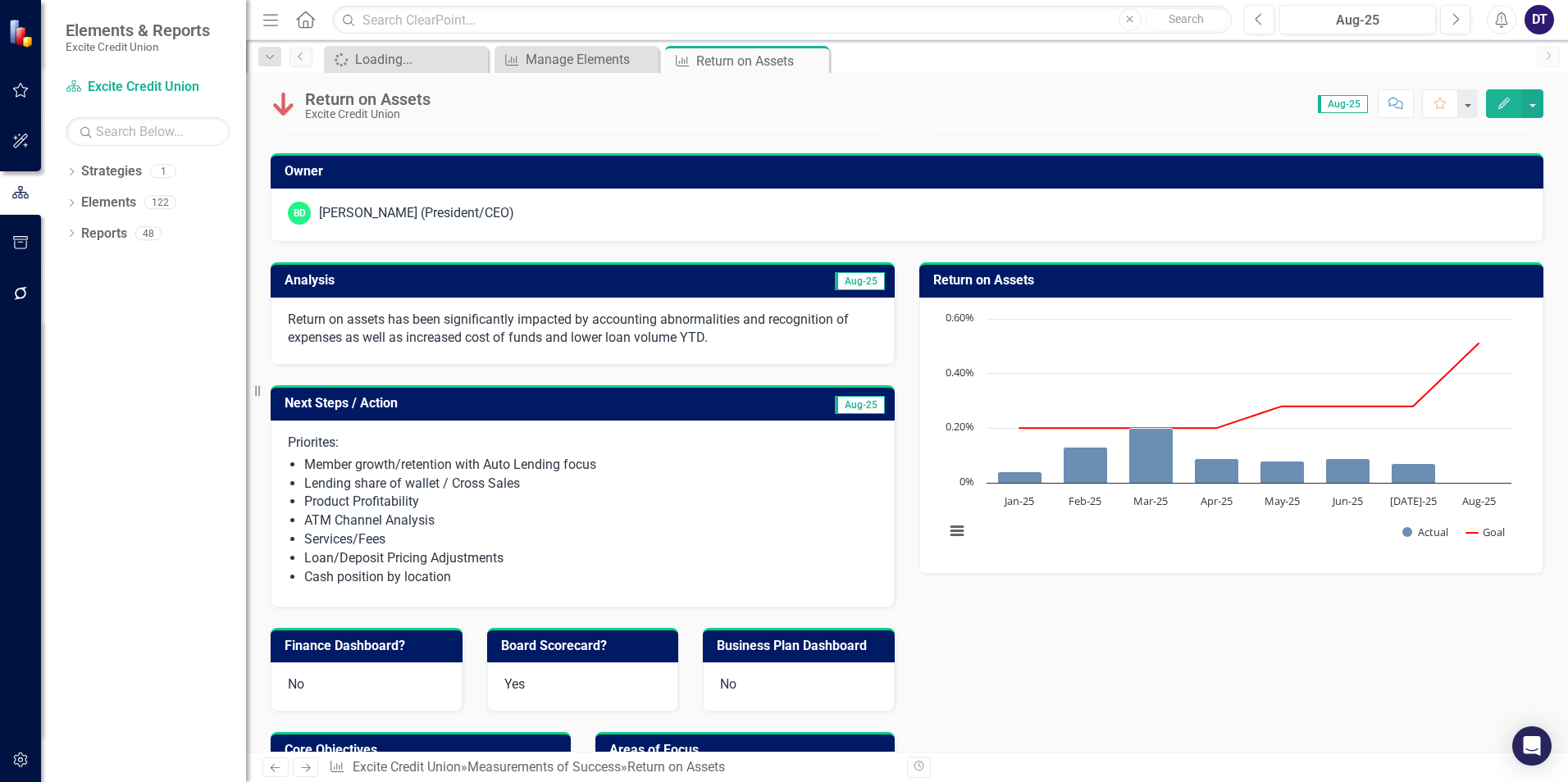
scroll to position [82, 0]
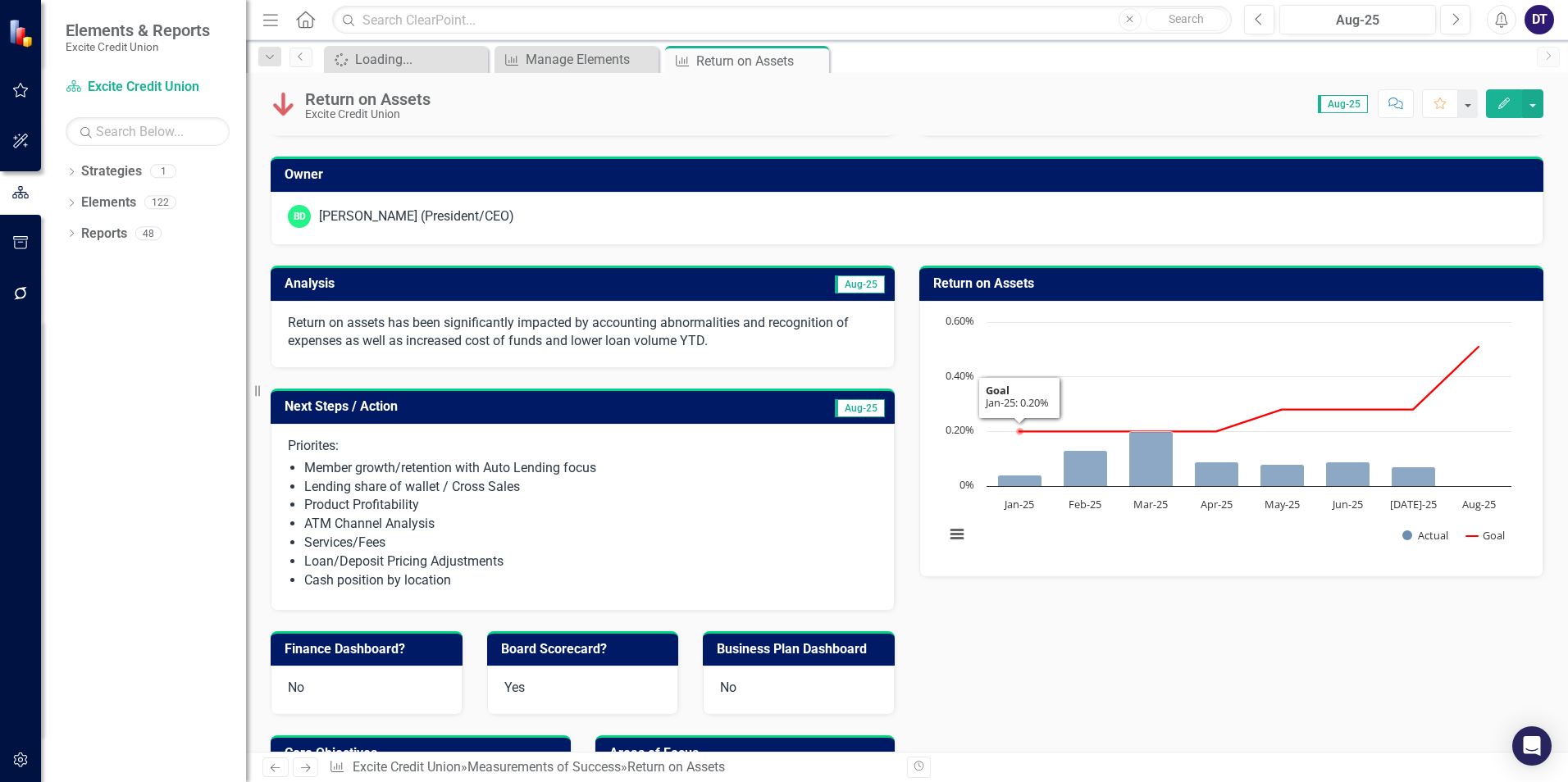
click at [992, 552] on rect "Interactive chart" at bounding box center [1228, 437] width 583 height 246
click at [951, 533] on button "View chart menu, Chart" at bounding box center [957, 534] width 23 height 23
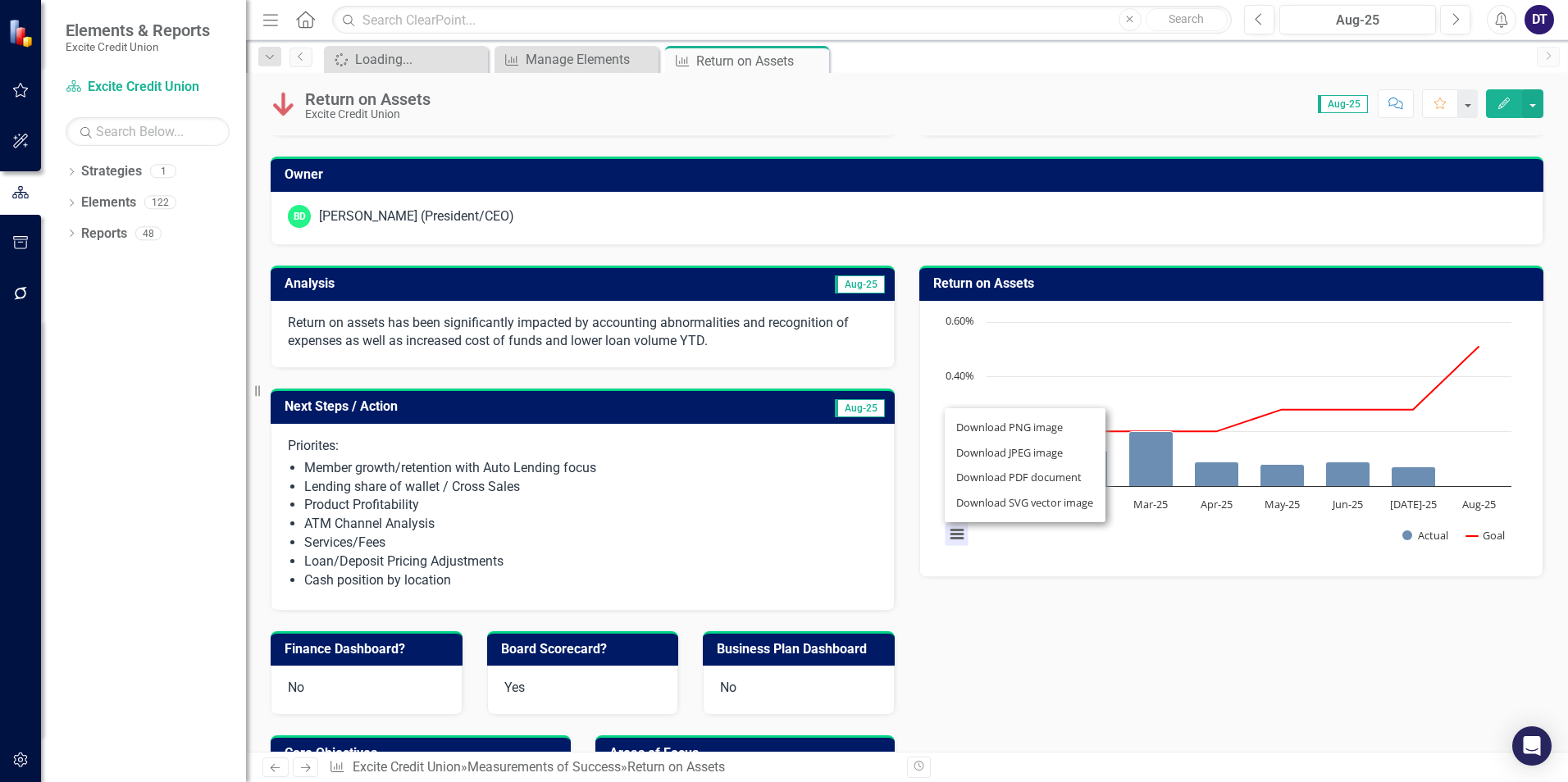
click at [1052, 540] on div "Download PNG image Download JPEG image Download PDF document Download SVG vecto…" at bounding box center [1025, 465] width 207 height 160
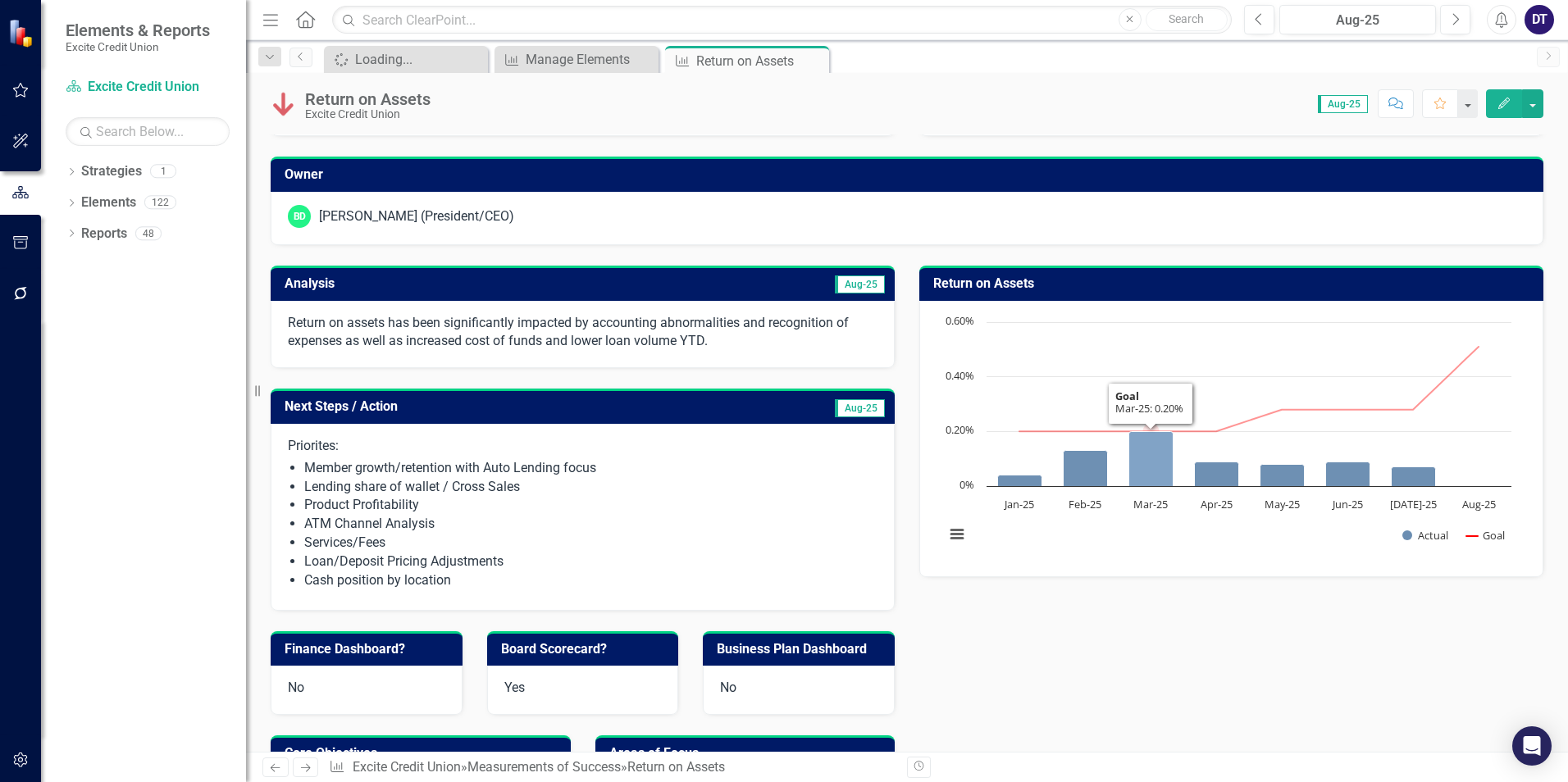
click at [1147, 434] on icon "Mar-25, 0.2. Actual." at bounding box center [1151, 458] width 44 height 55
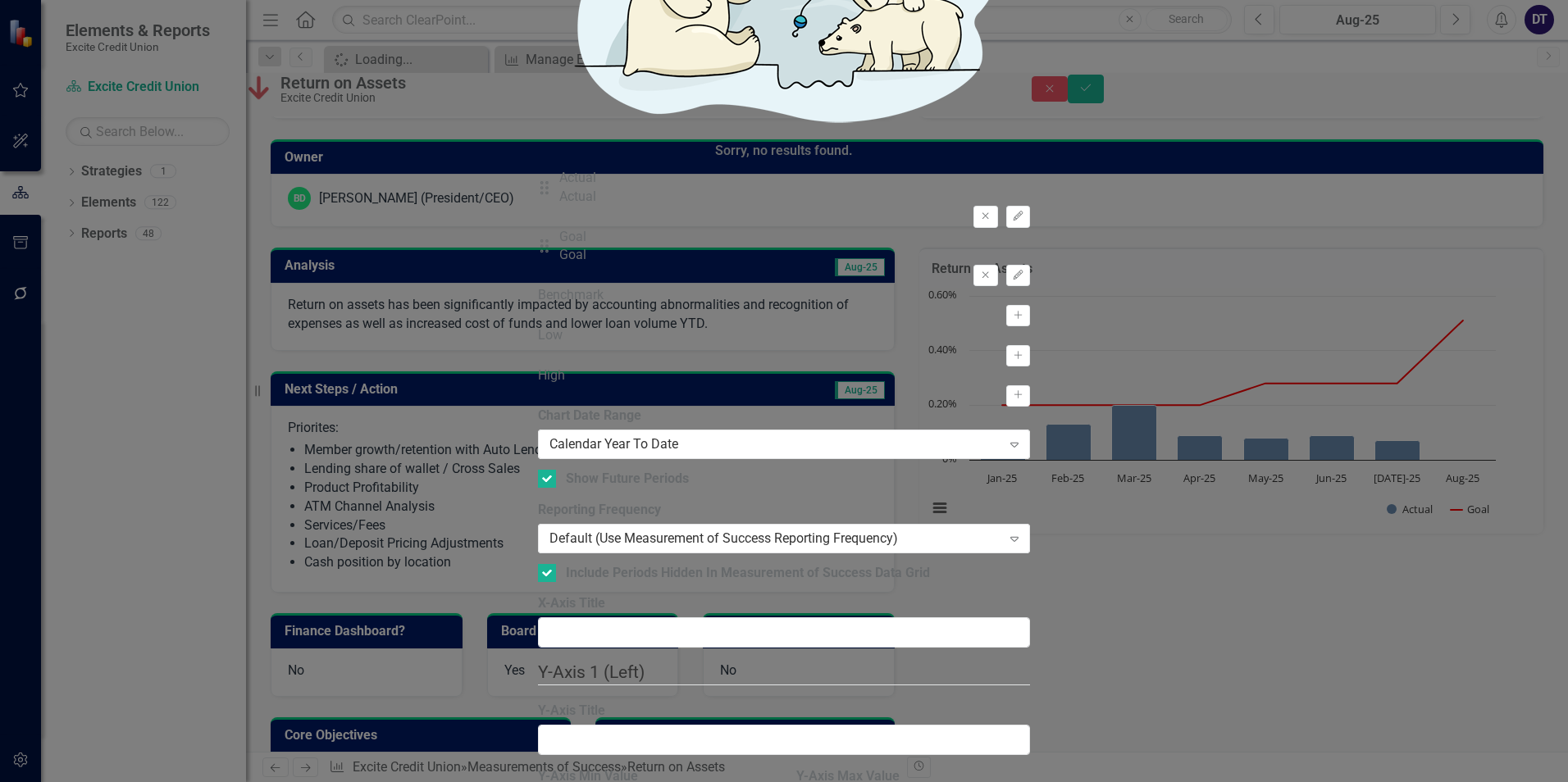
type input "-0.25"
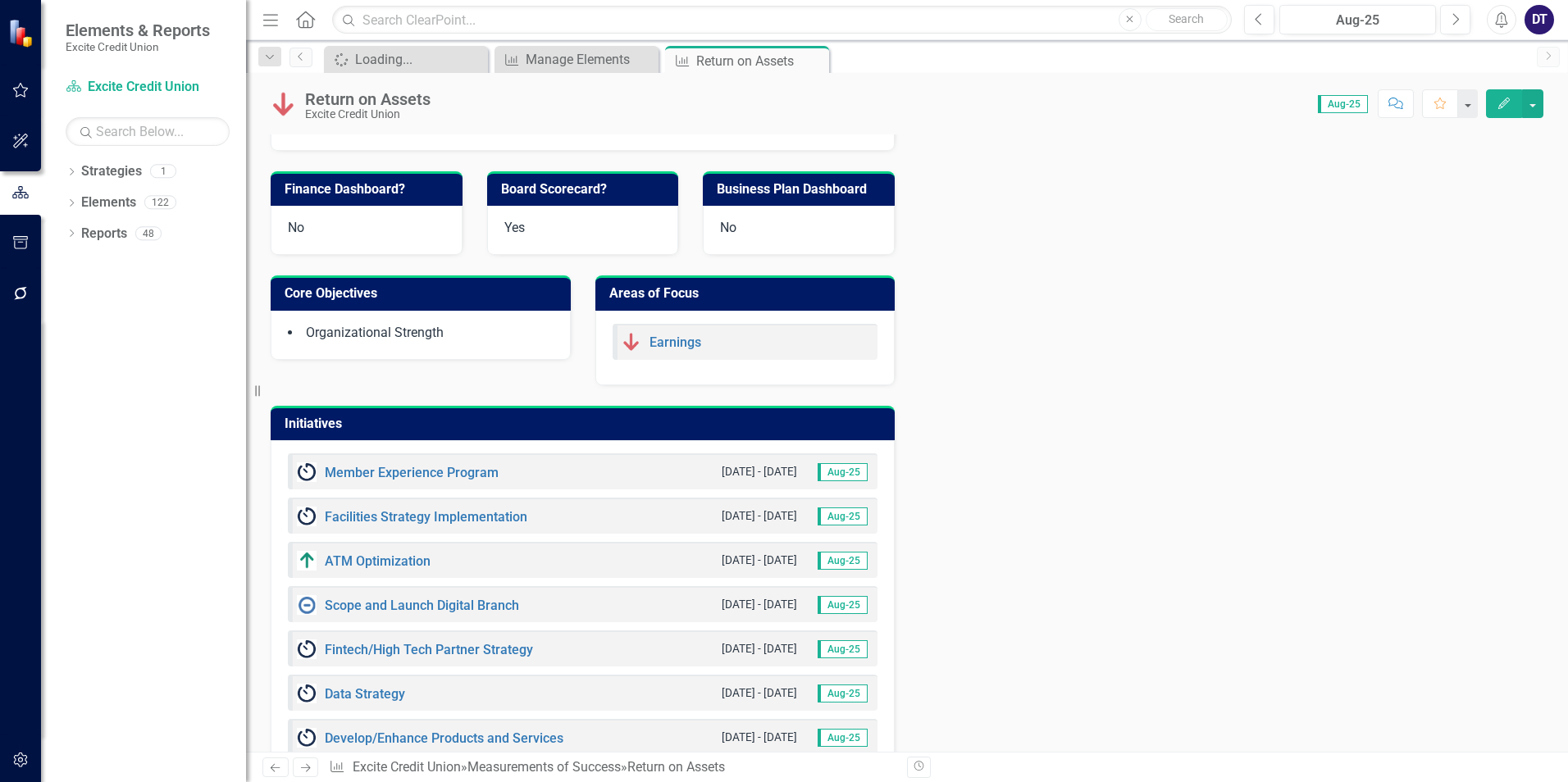
scroll to position [139, 0]
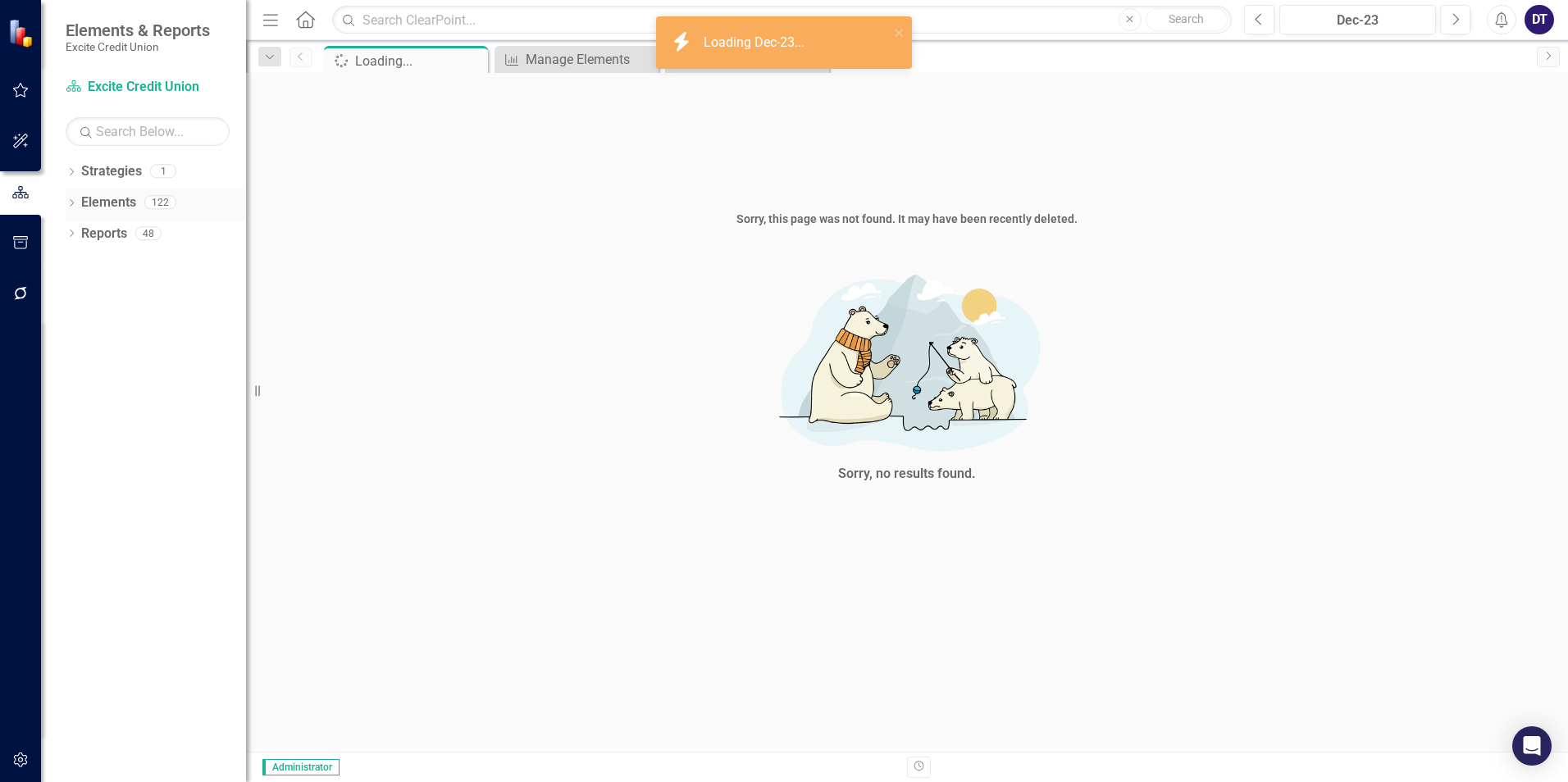
click at [125, 206] on link "Elements" at bounding box center [108, 203] width 55 height 19
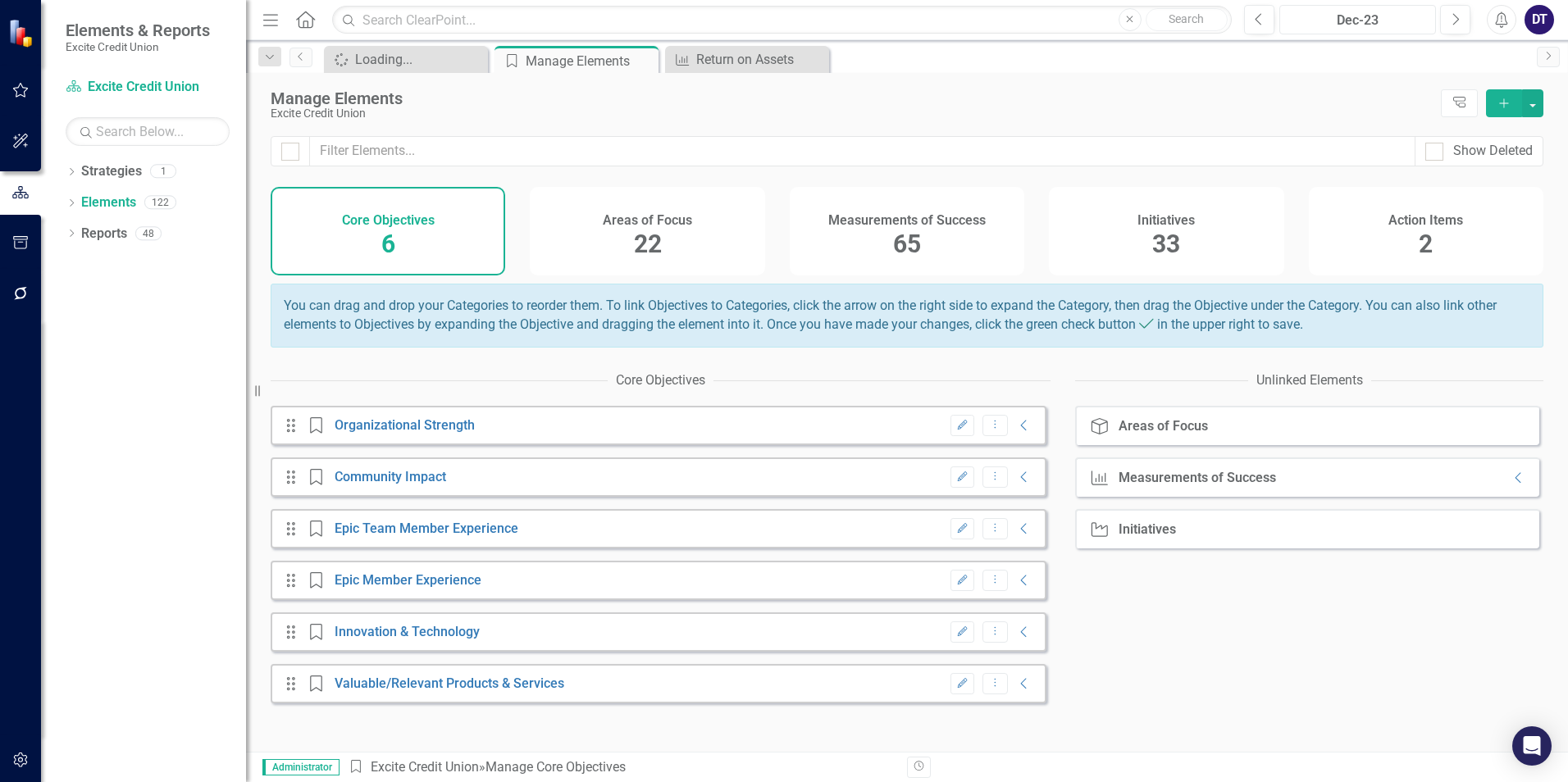
click at [1331, 13] on div "Dec-23" at bounding box center [1357, 20] width 146 height 20
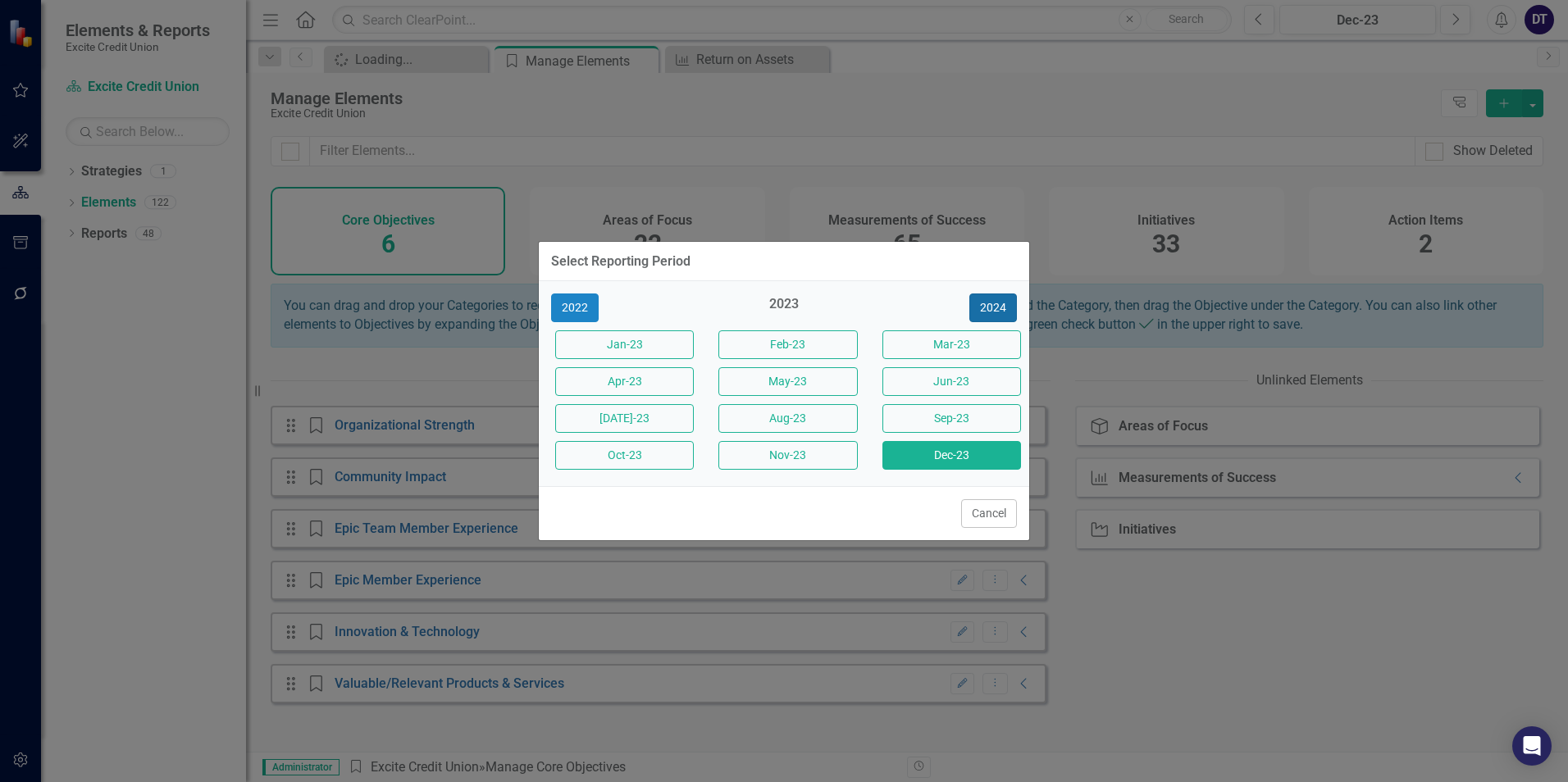
click at [997, 307] on button "2024" at bounding box center [993, 307] width 48 height 29
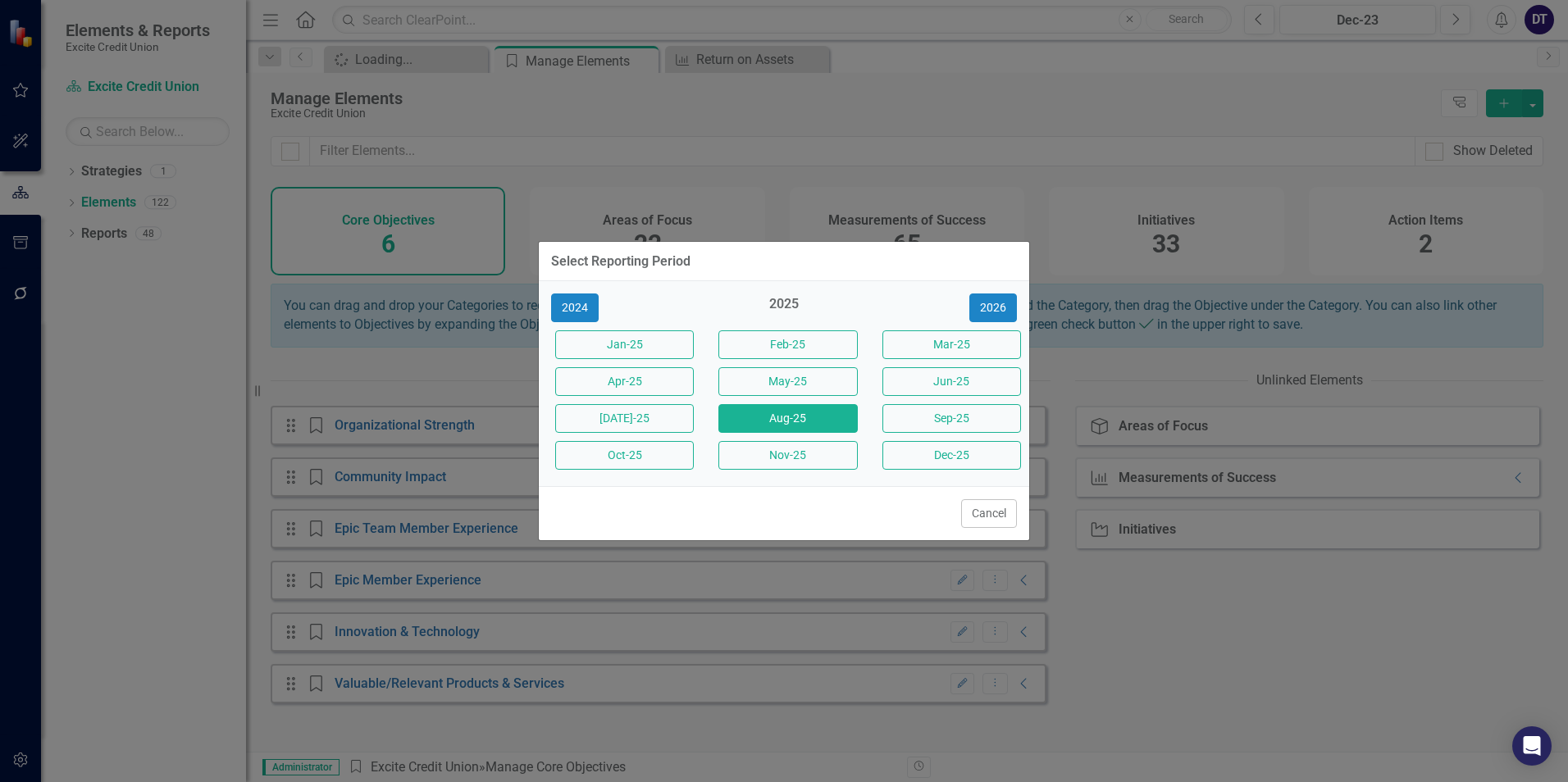
click at [808, 418] on button "Aug-25" at bounding box center [787, 418] width 139 height 29
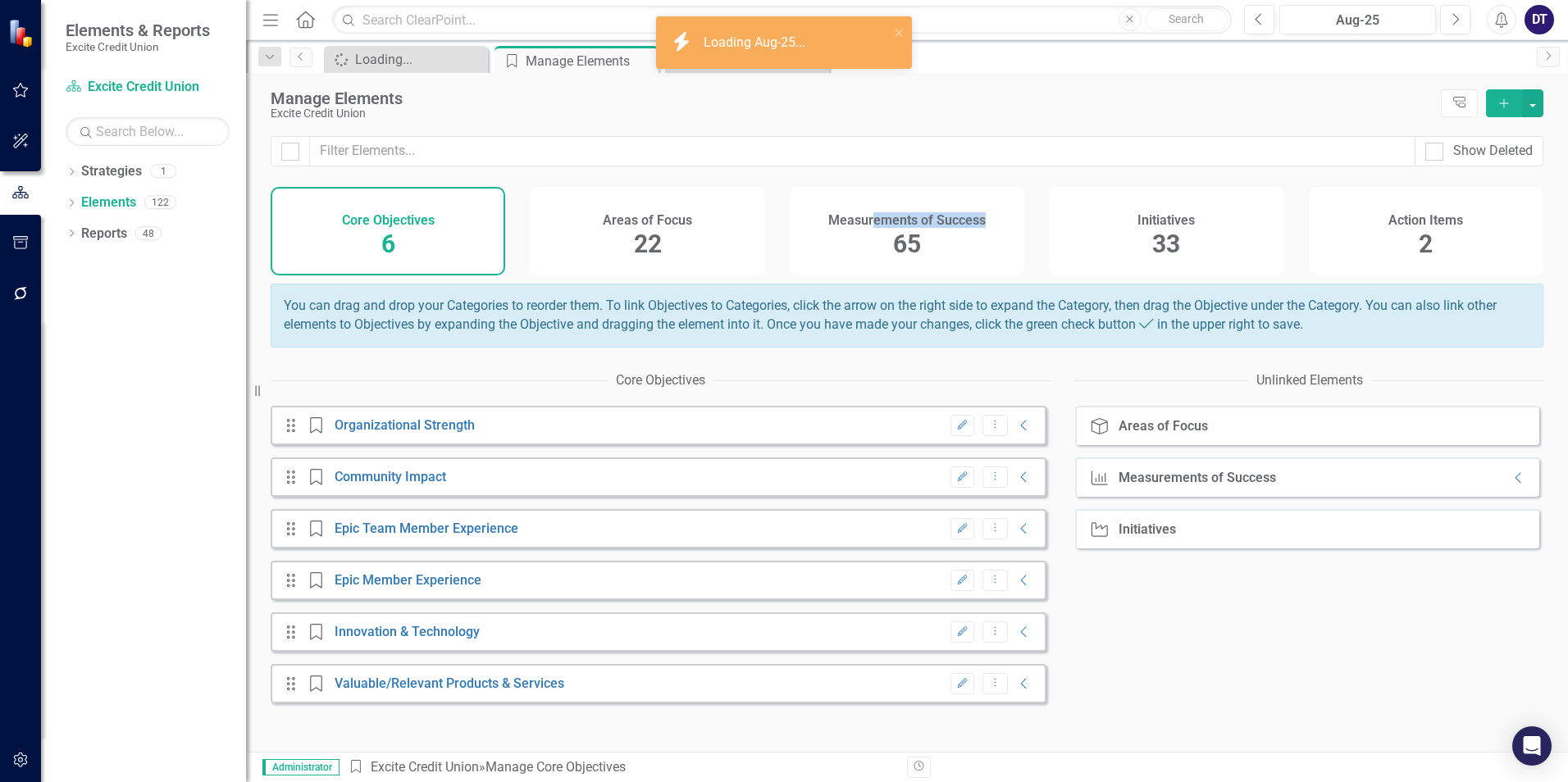
click at [871, 248] on div "Measurements of Success 65" at bounding box center [907, 231] width 235 height 88
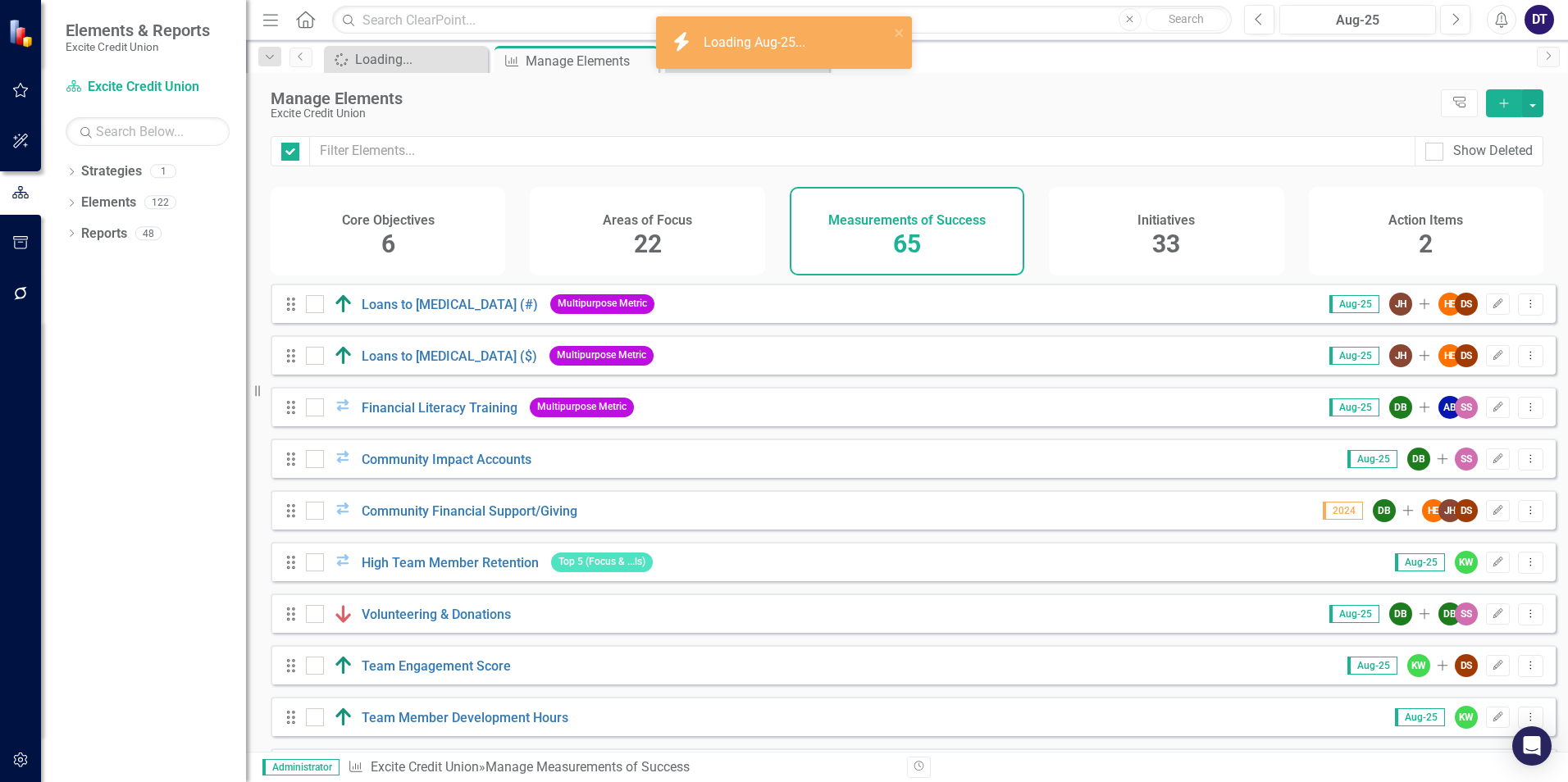
checkbox input "false"
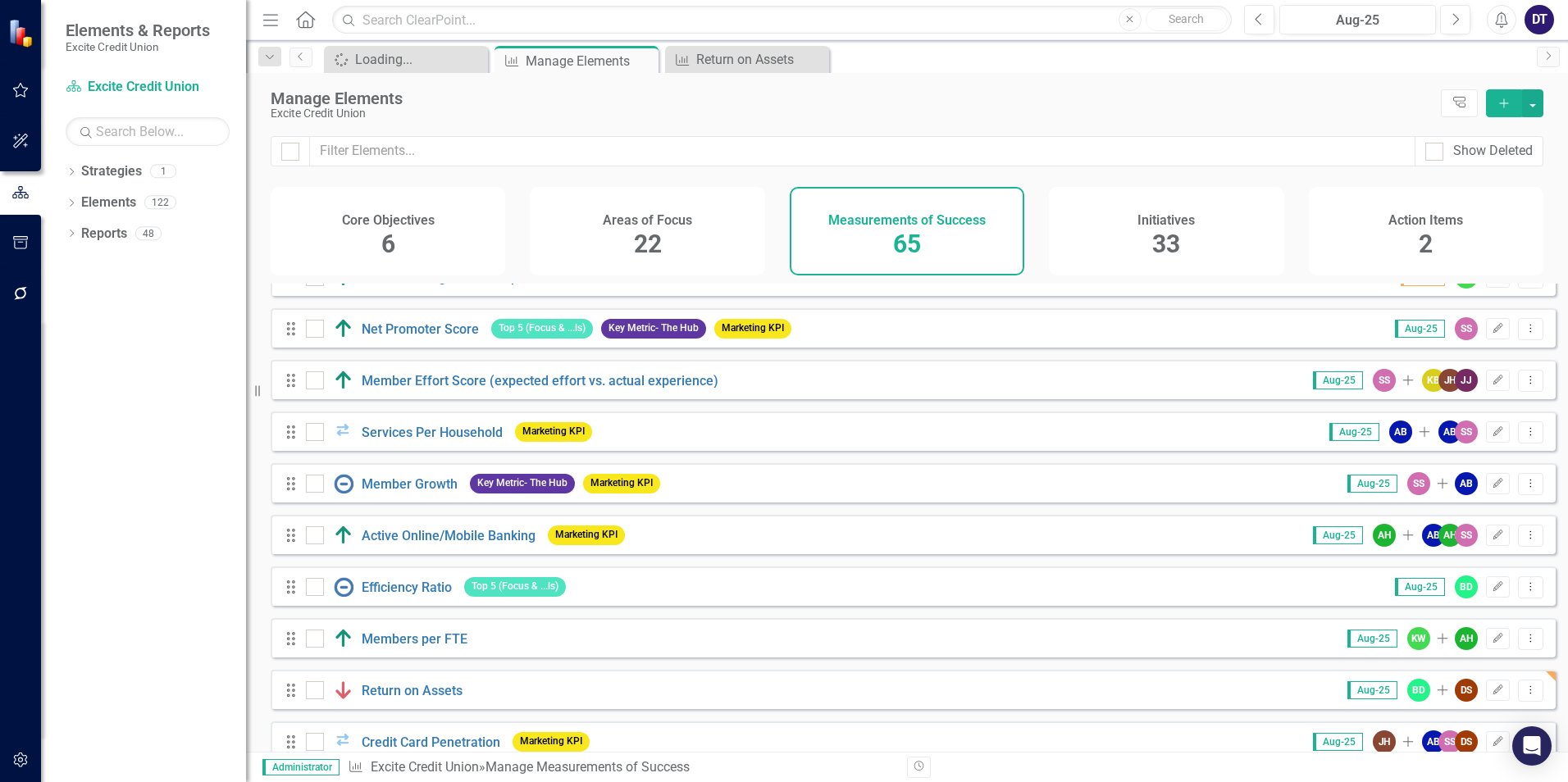
scroll to position [574, 0]
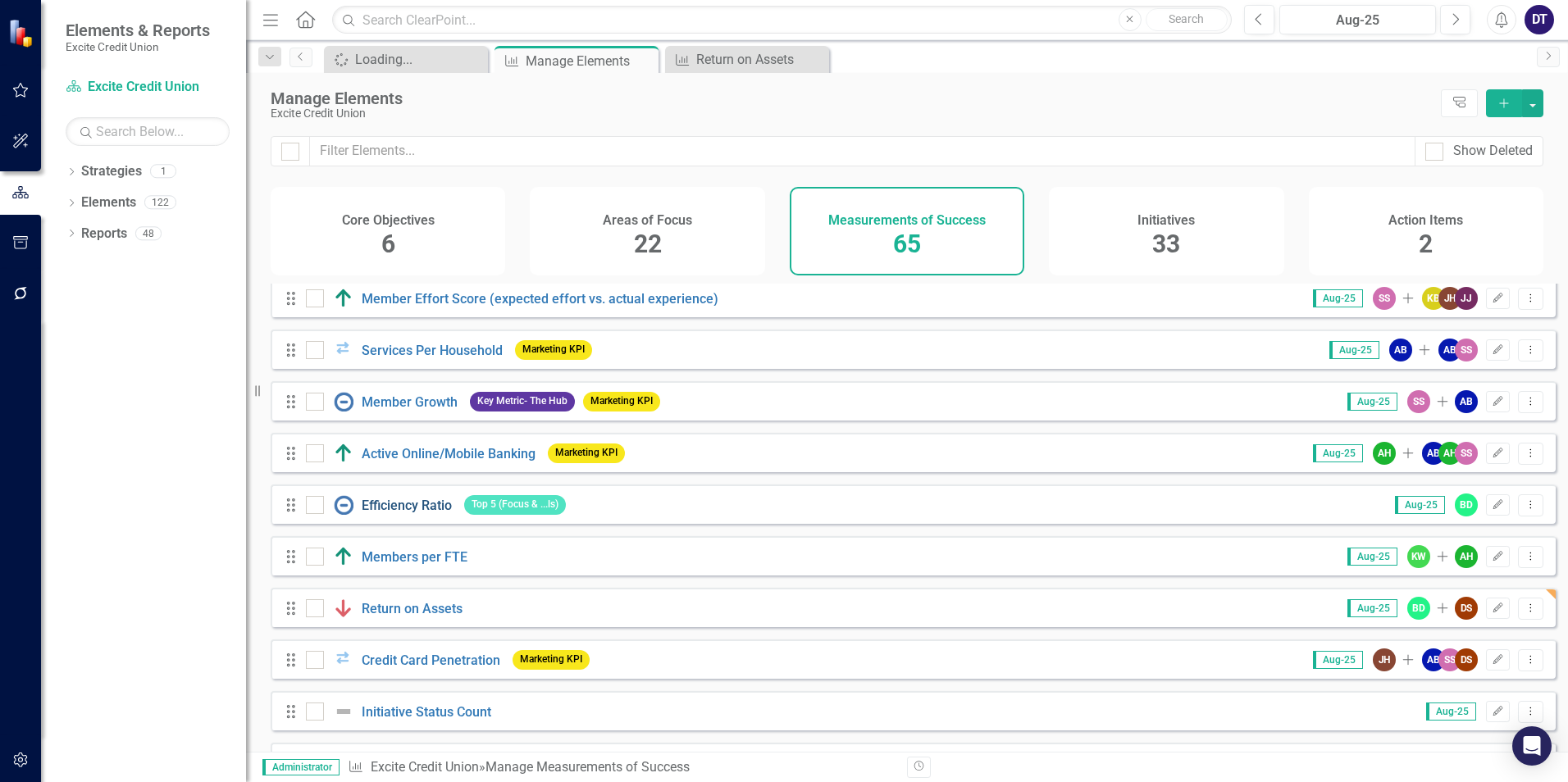
click at [404, 514] on link "Efficiency Ratio" at bounding box center [406, 506] width 90 height 16
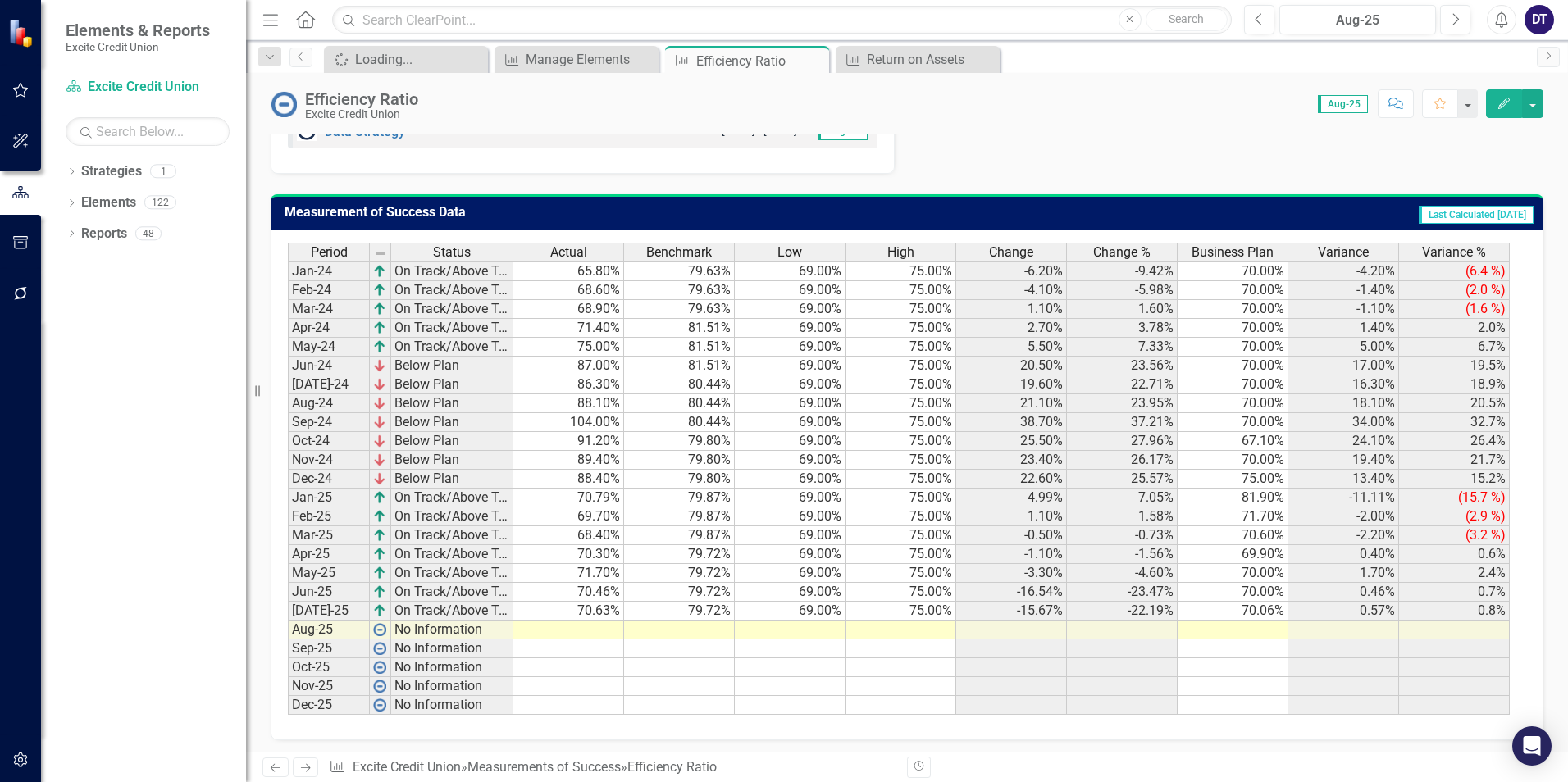
scroll to position [1412, 0]
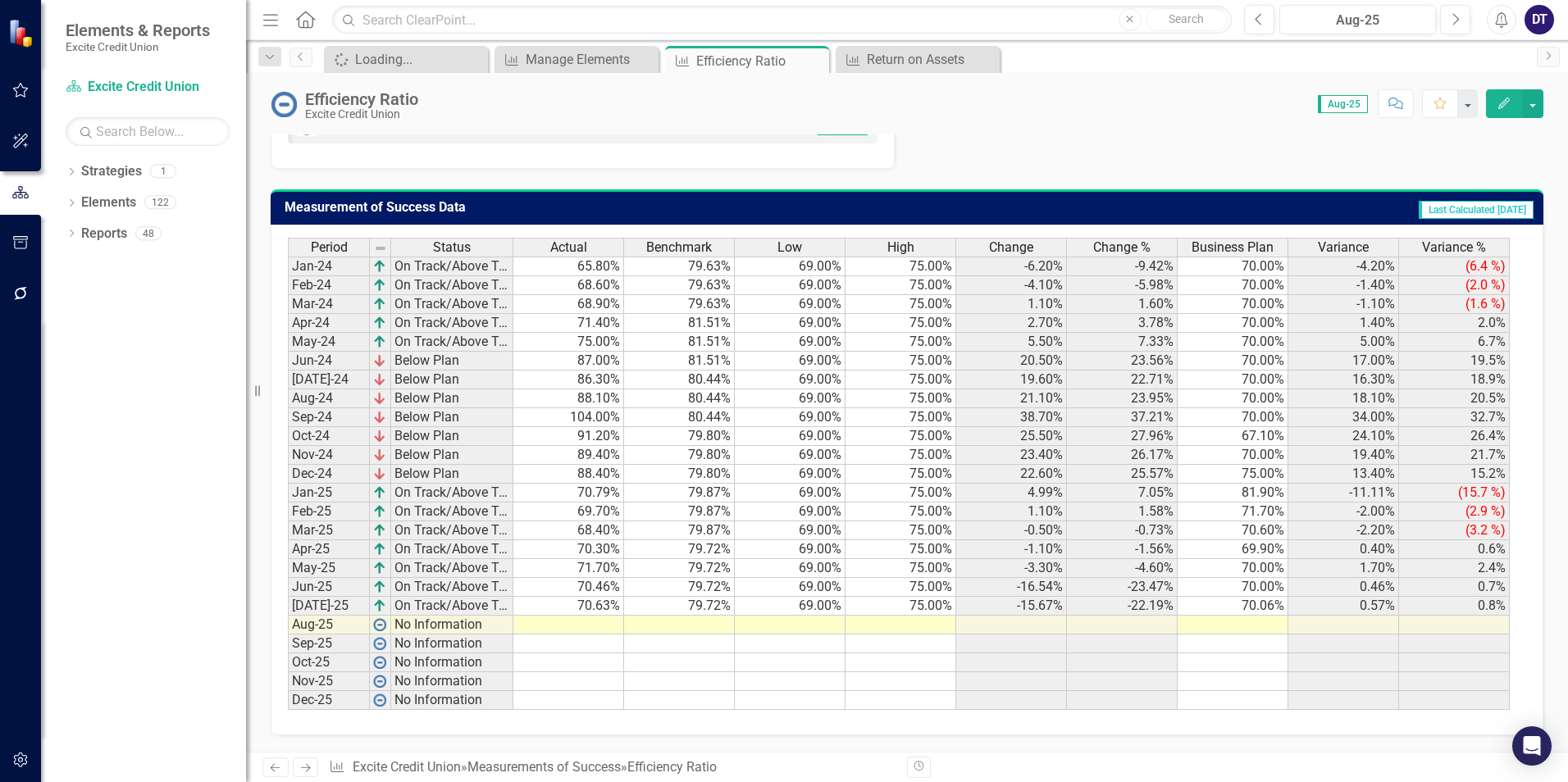
click at [555, 625] on td at bounding box center [569, 625] width 111 height 19
click at [545, 625] on td at bounding box center [569, 625] width 111 height 19
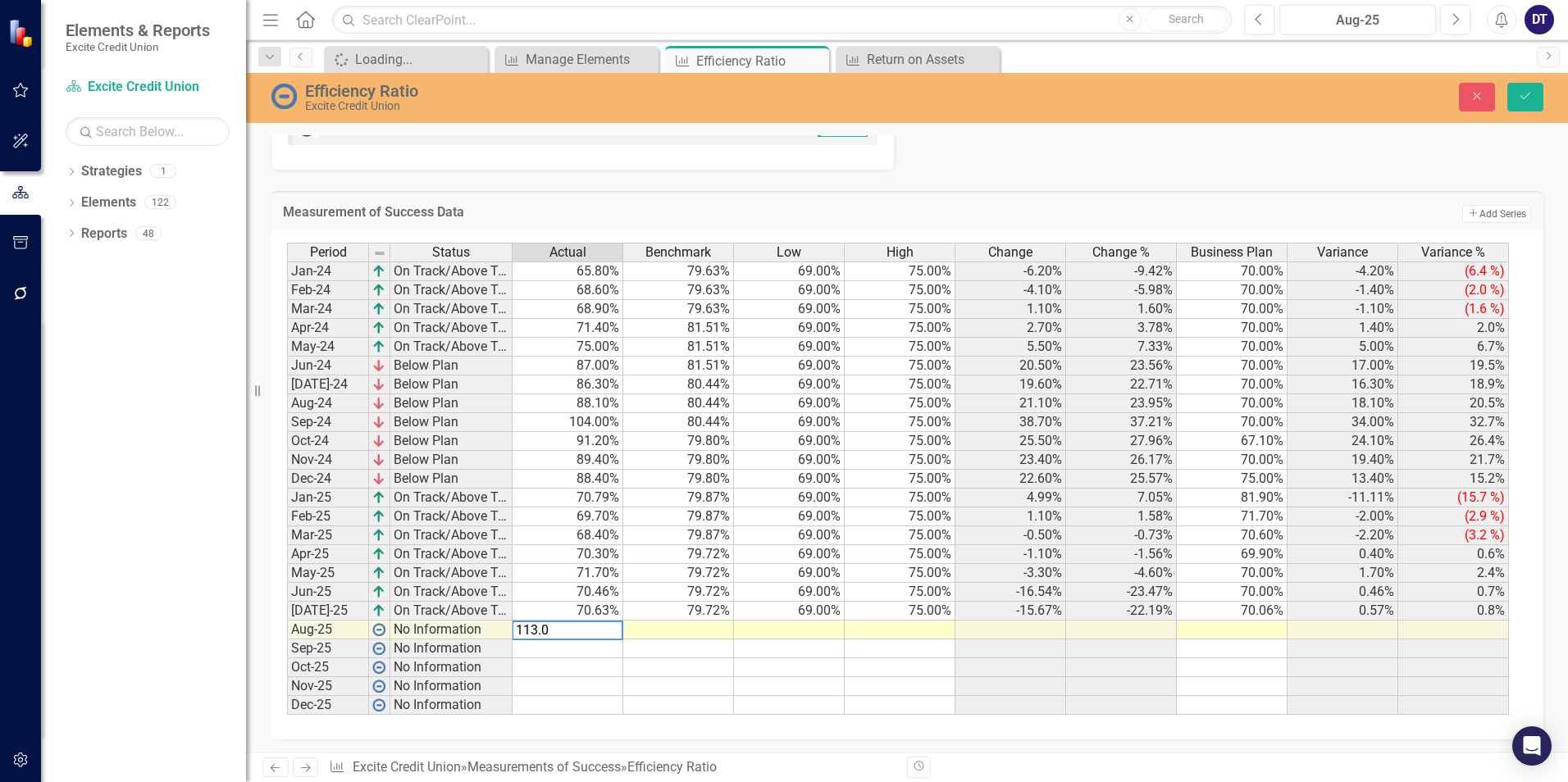
type textarea "113.00"
type textarea "70.06"
click at [1532, 94] on button "Save" at bounding box center [1526, 97] width 36 height 29
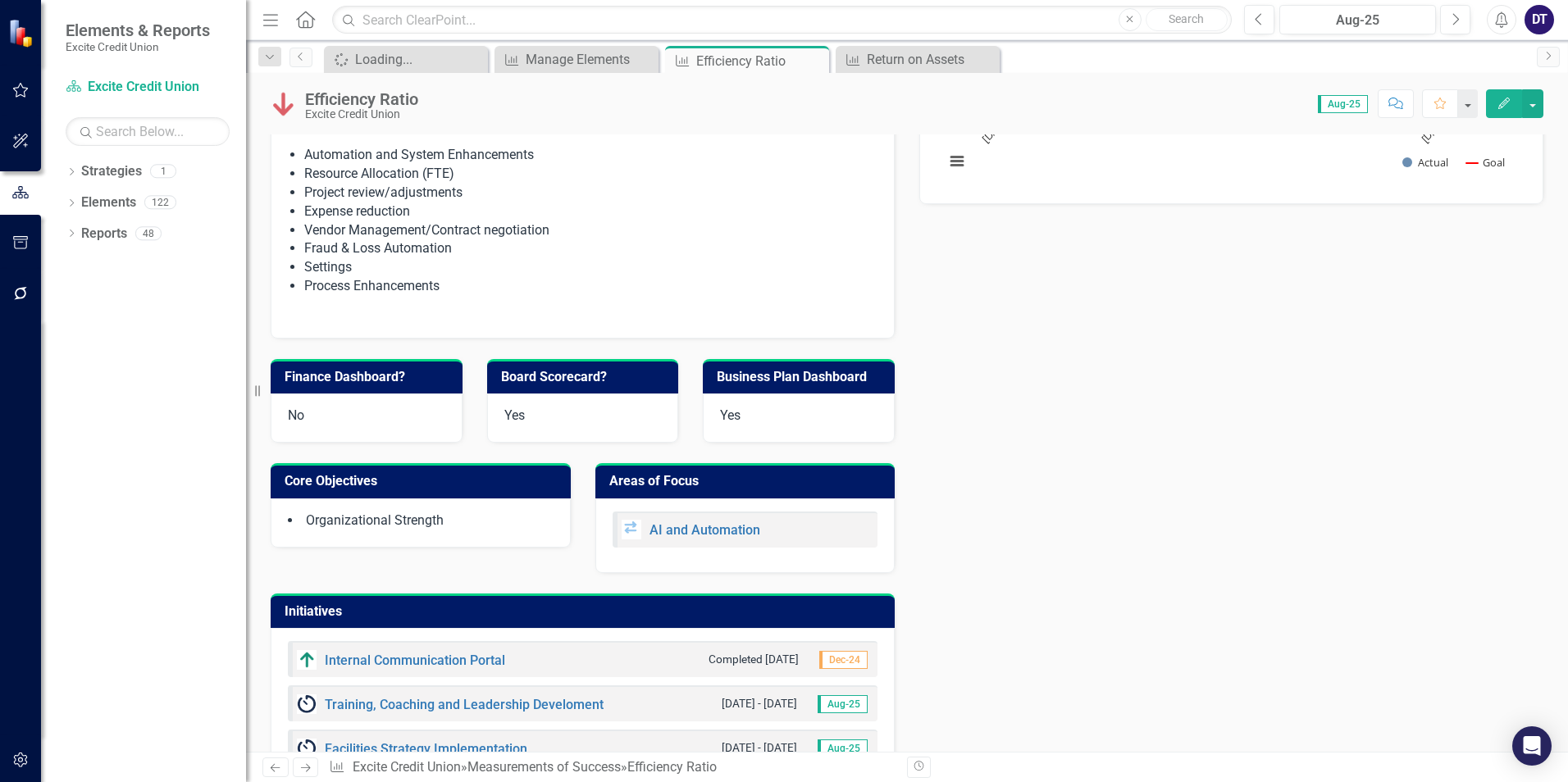
scroll to position [82, 0]
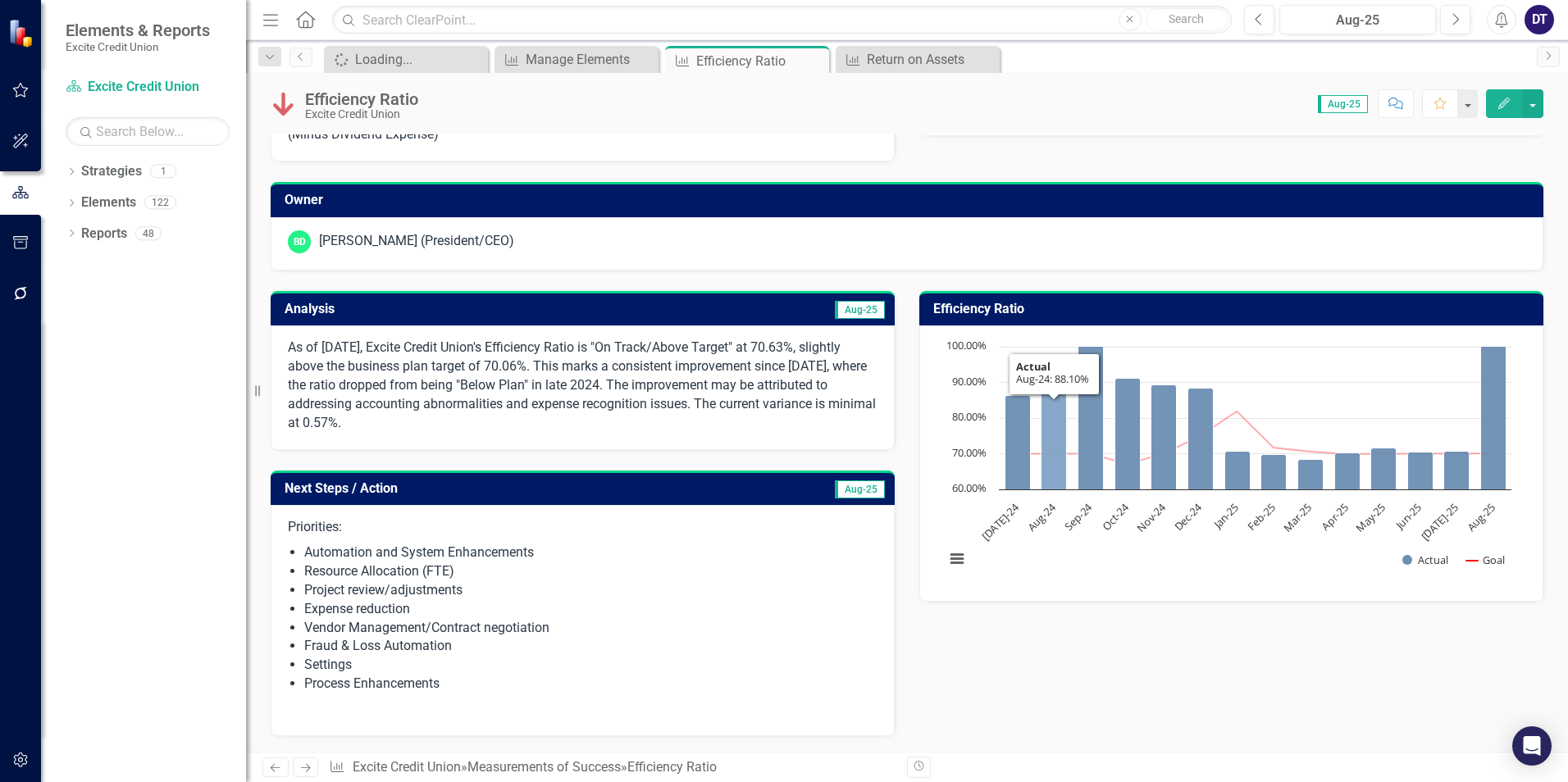
click at [1055, 437] on icon "Aug-24, 88.1. Actual." at bounding box center [1053, 440] width 25 height 100
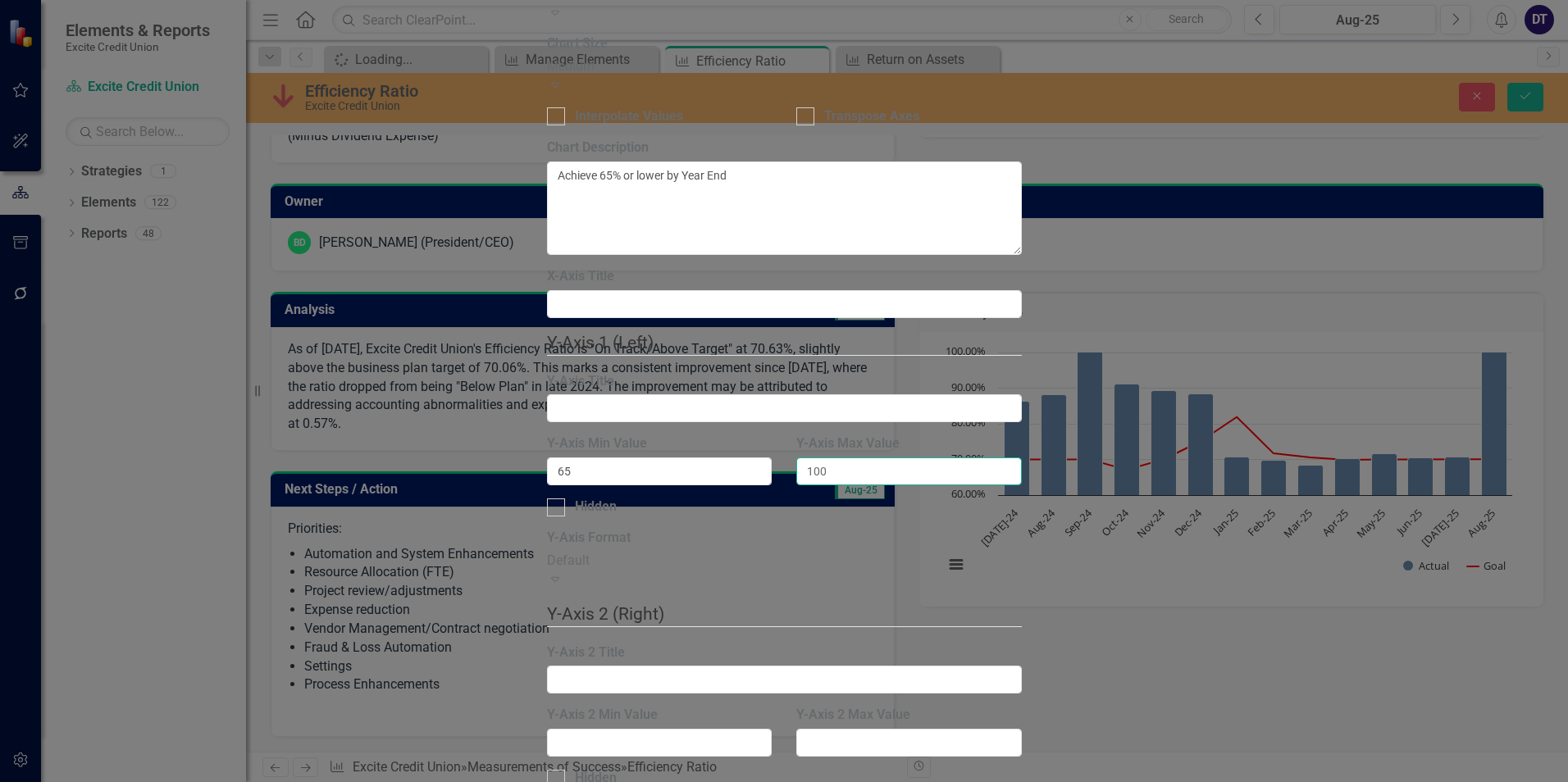
click at [878, 457] on input "100" at bounding box center [909, 471] width 225 height 28
type input "120"
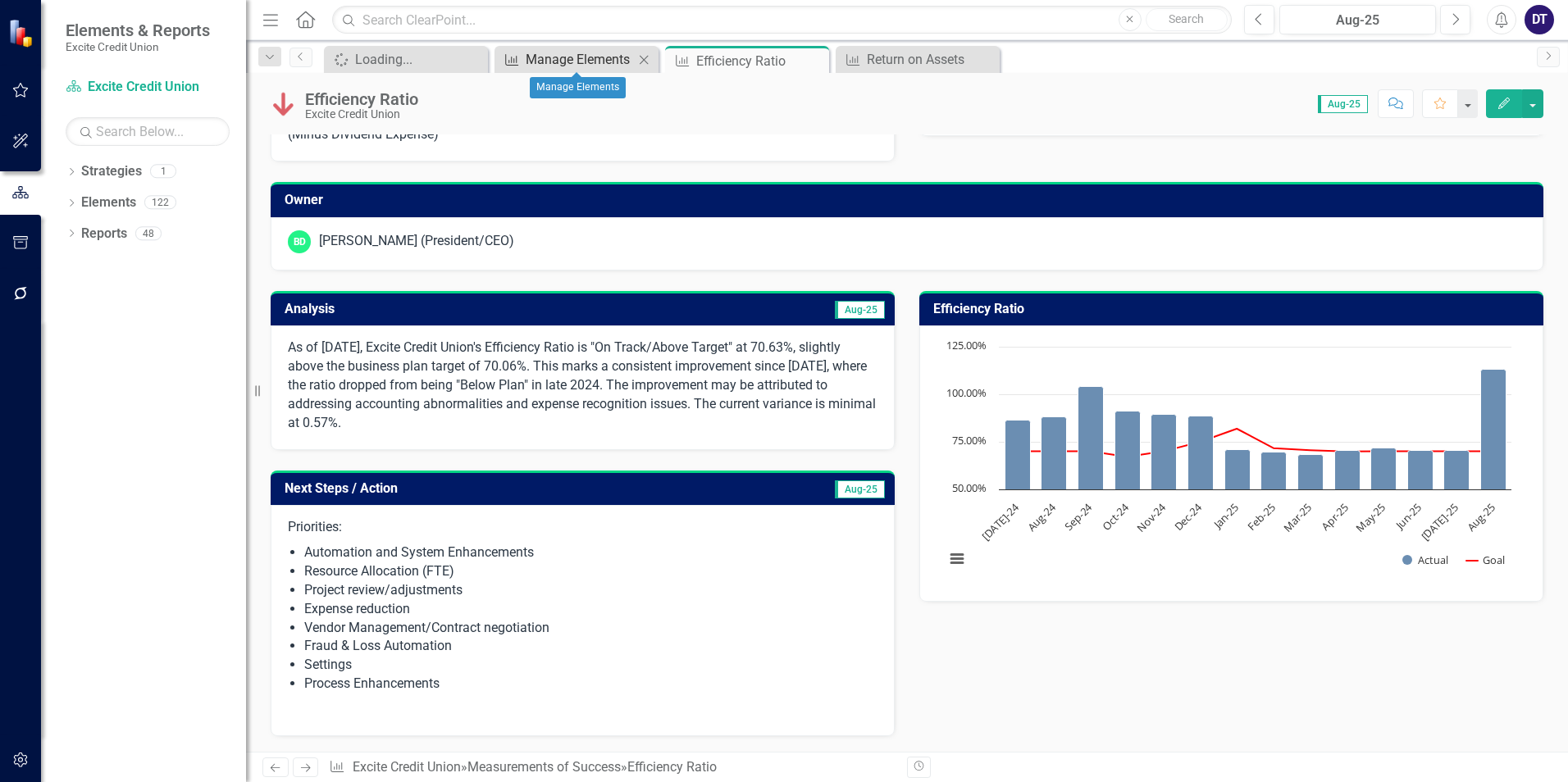
click at [578, 56] on div "Manage Elements" at bounding box center [580, 60] width 108 height 21
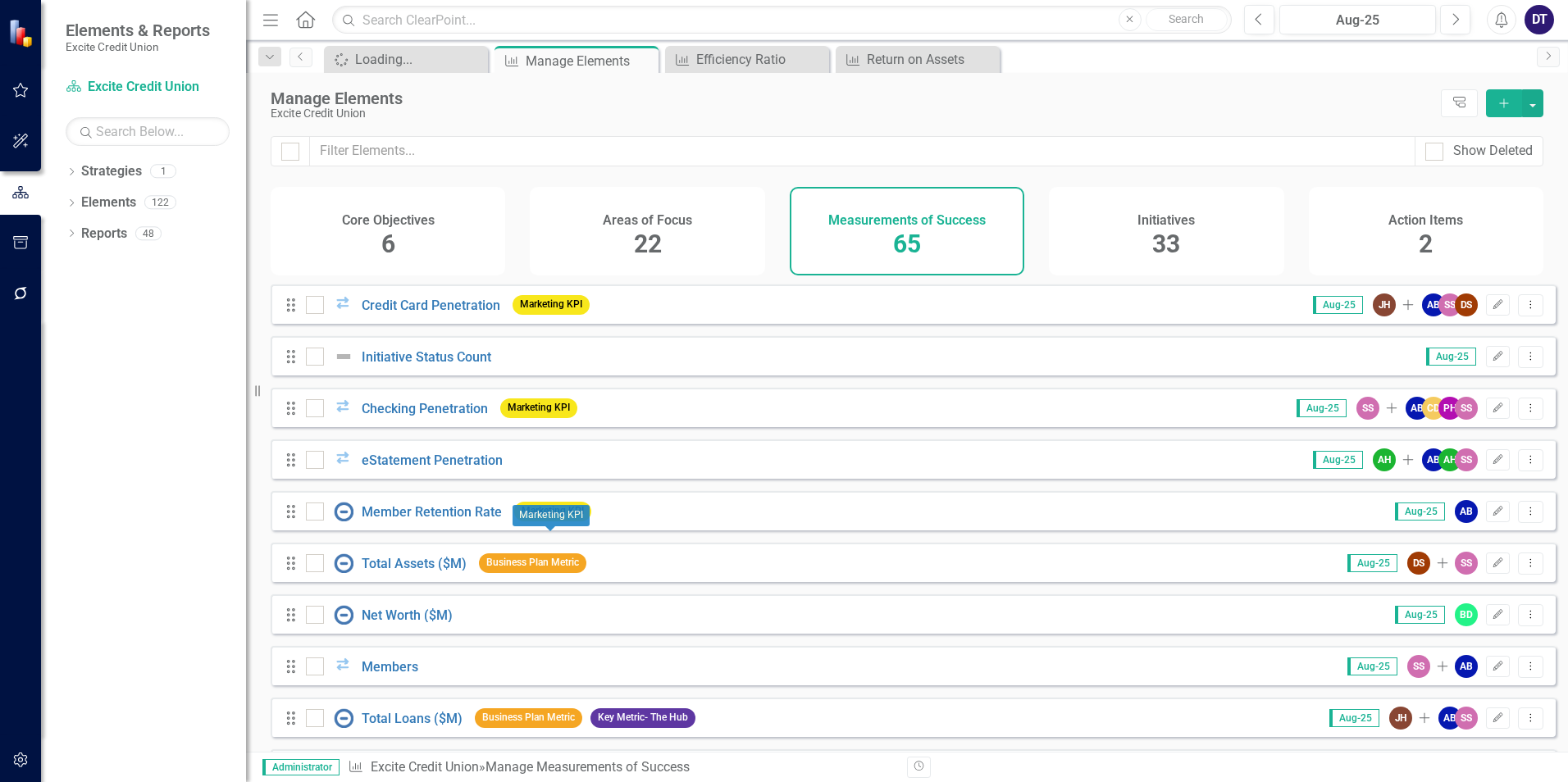
scroll to position [984, 0]
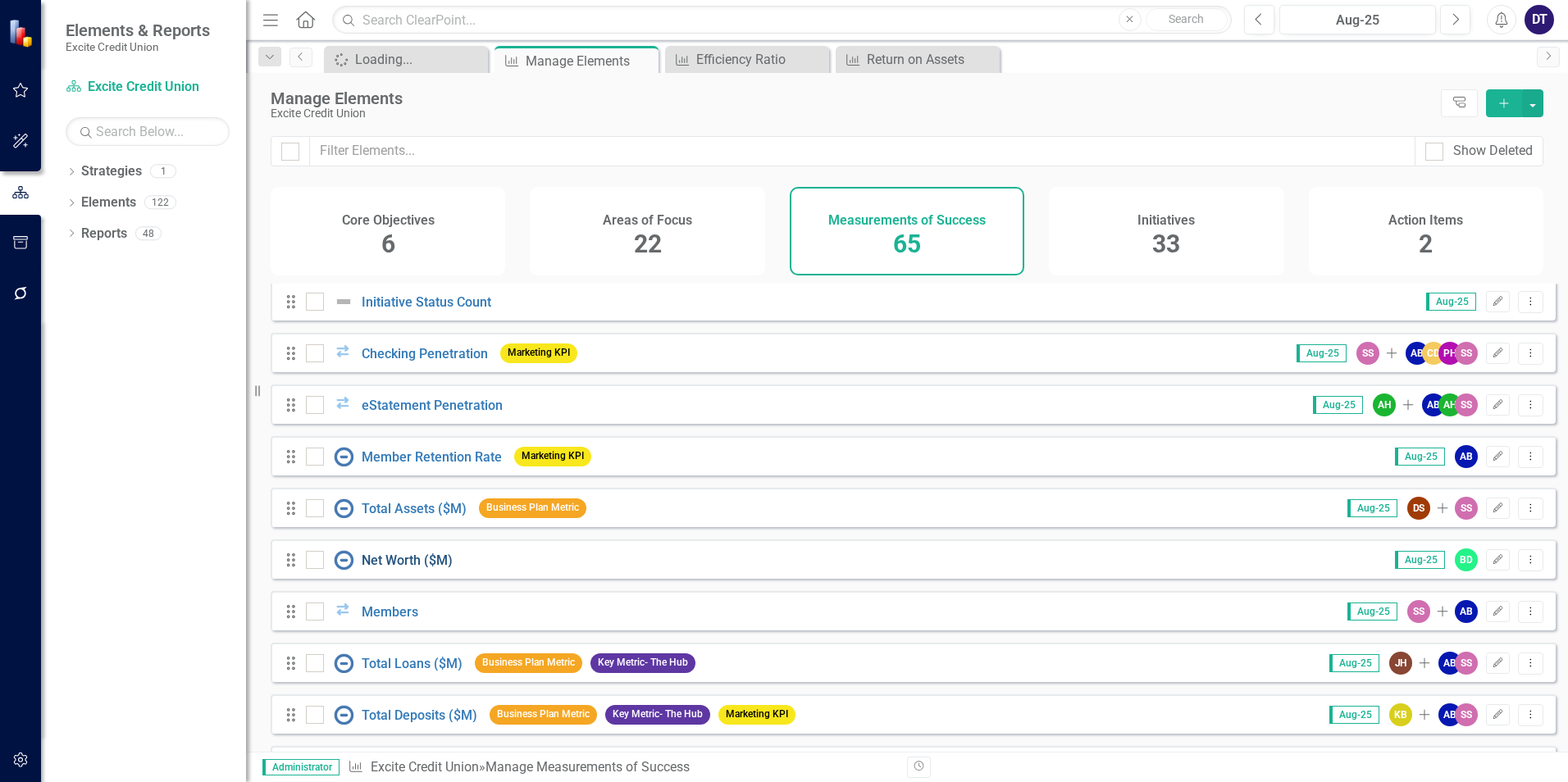
click at [383, 565] on link "Net Worth ($M)" at bounding box center [406, 560] width 91 height 16
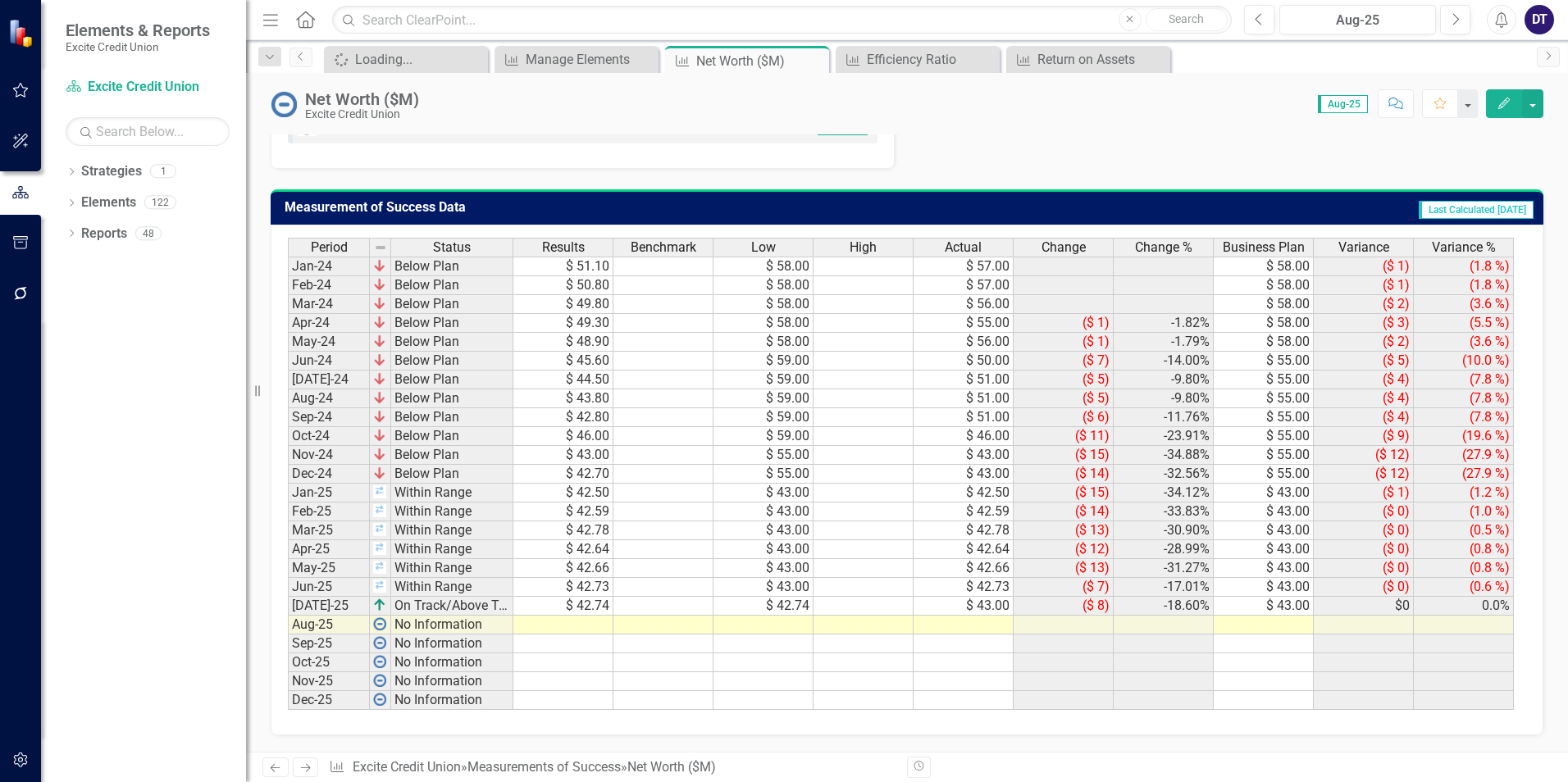
scroll to position [976, 0]
click at [577, 619] on td at bounding box center [563, 625] width 100 height 19
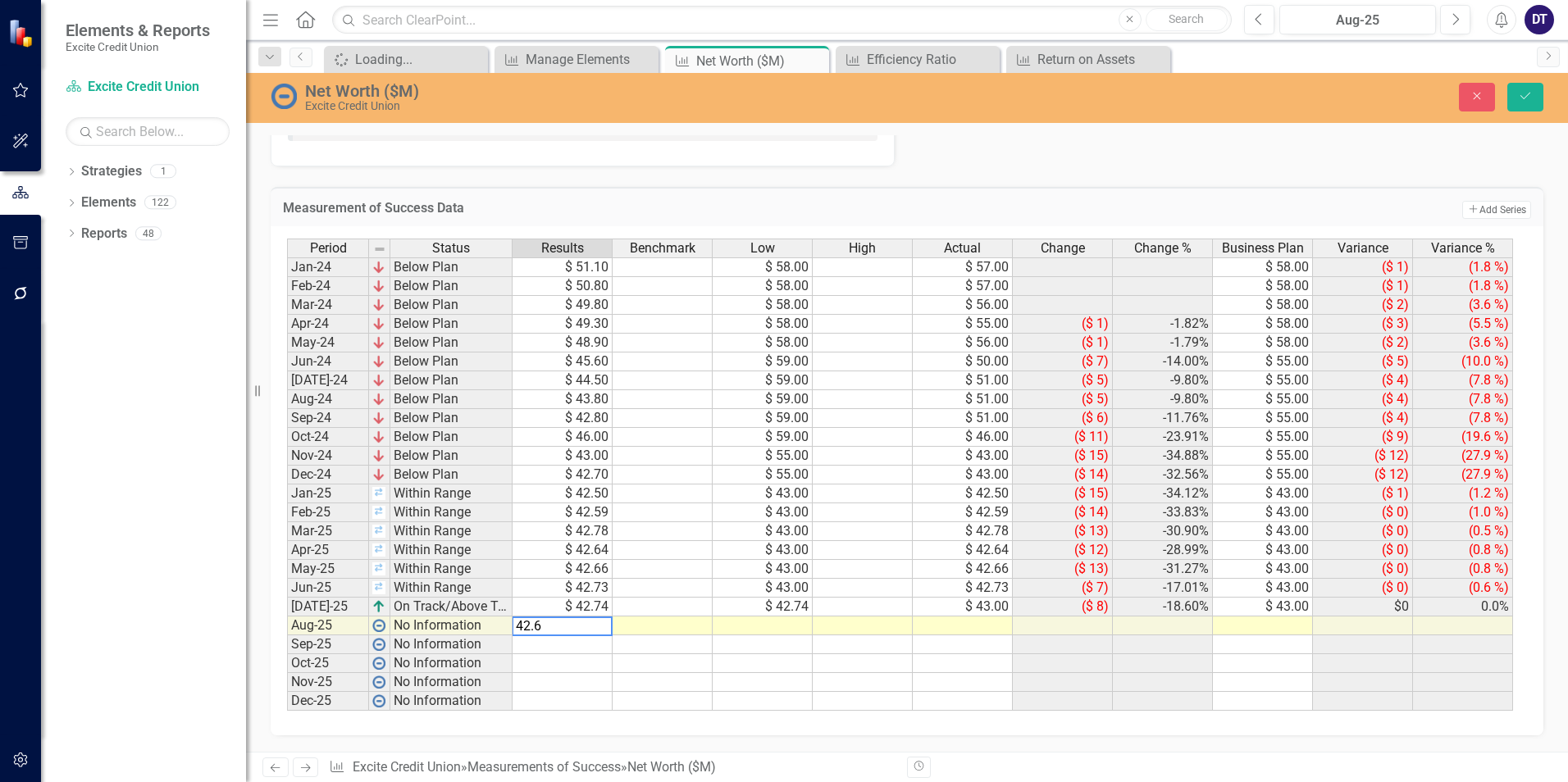
type textarea "42.66"
click at [573, 654] on td at bounding box center [562, 645] width 100 height 19
click at [1515, 100] on button "Save" at bounding box center [1526, 97] width 36 height 29
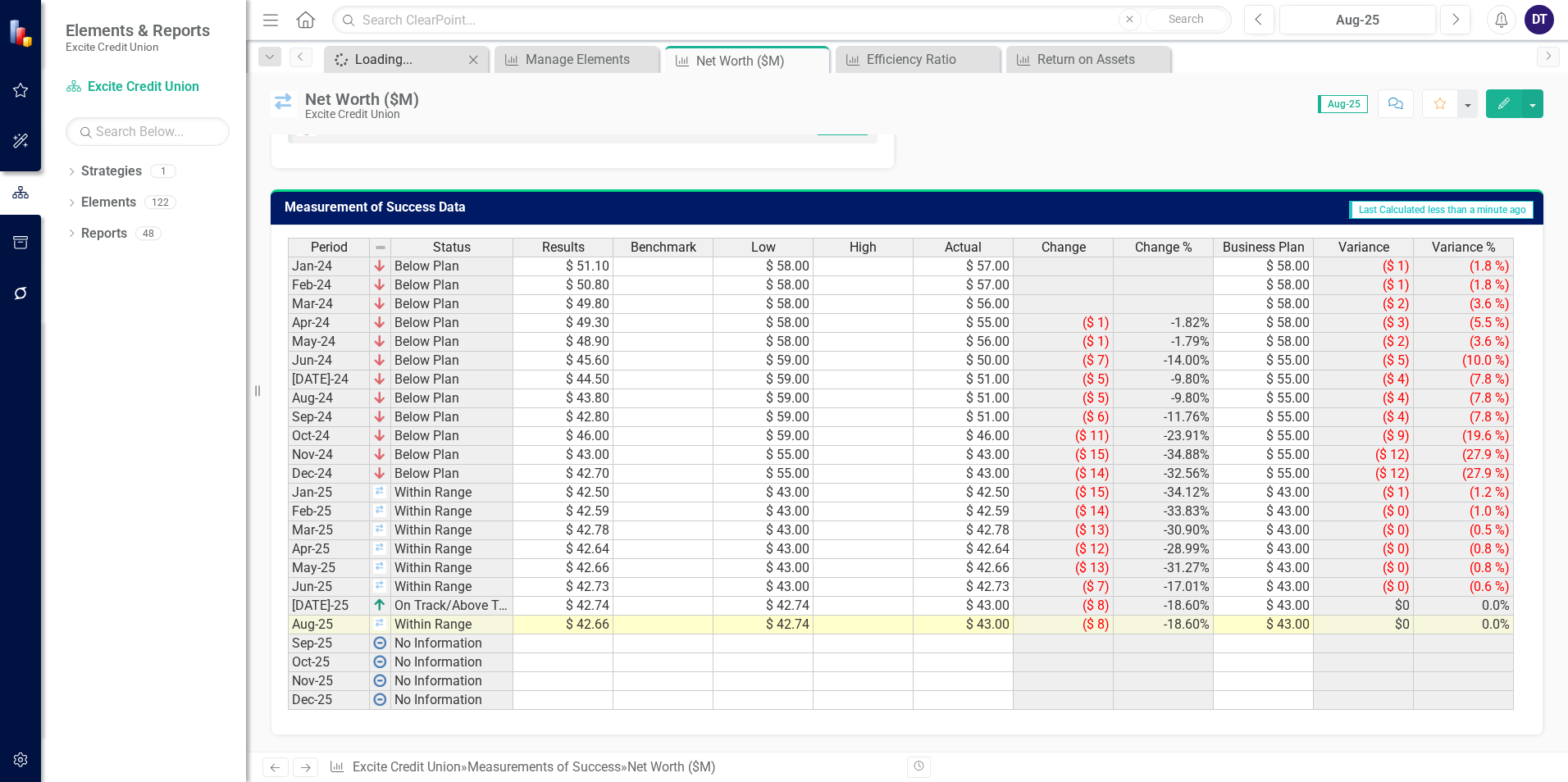
click at [417, 66] on div "Loading..." at bounding box center [409, 60] width 108 height 21
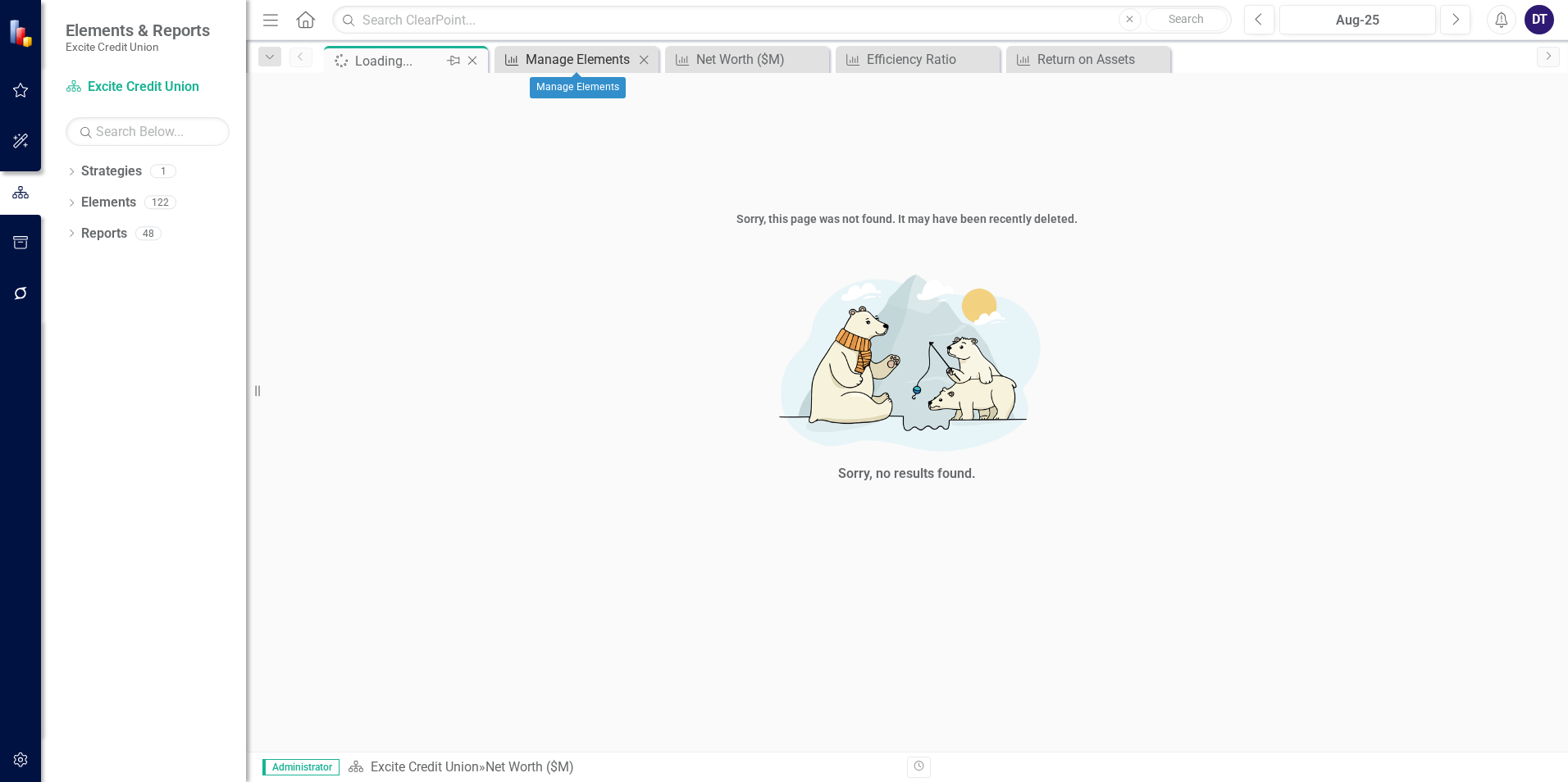
click at [568, 61] on div "Manage Elements" at bounding box center [580, 60] width 108 height 21
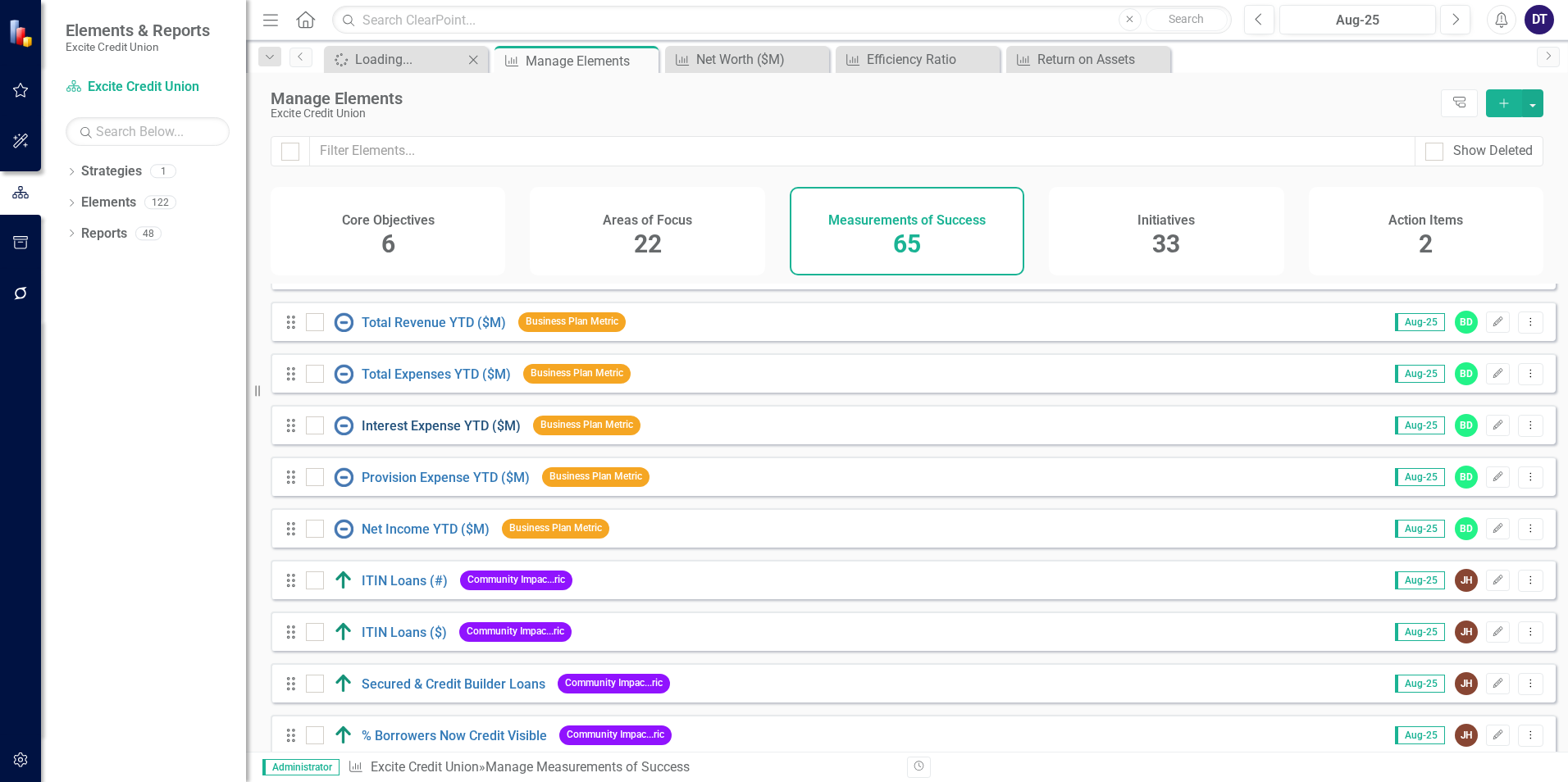
scroll to position [1968, 0]
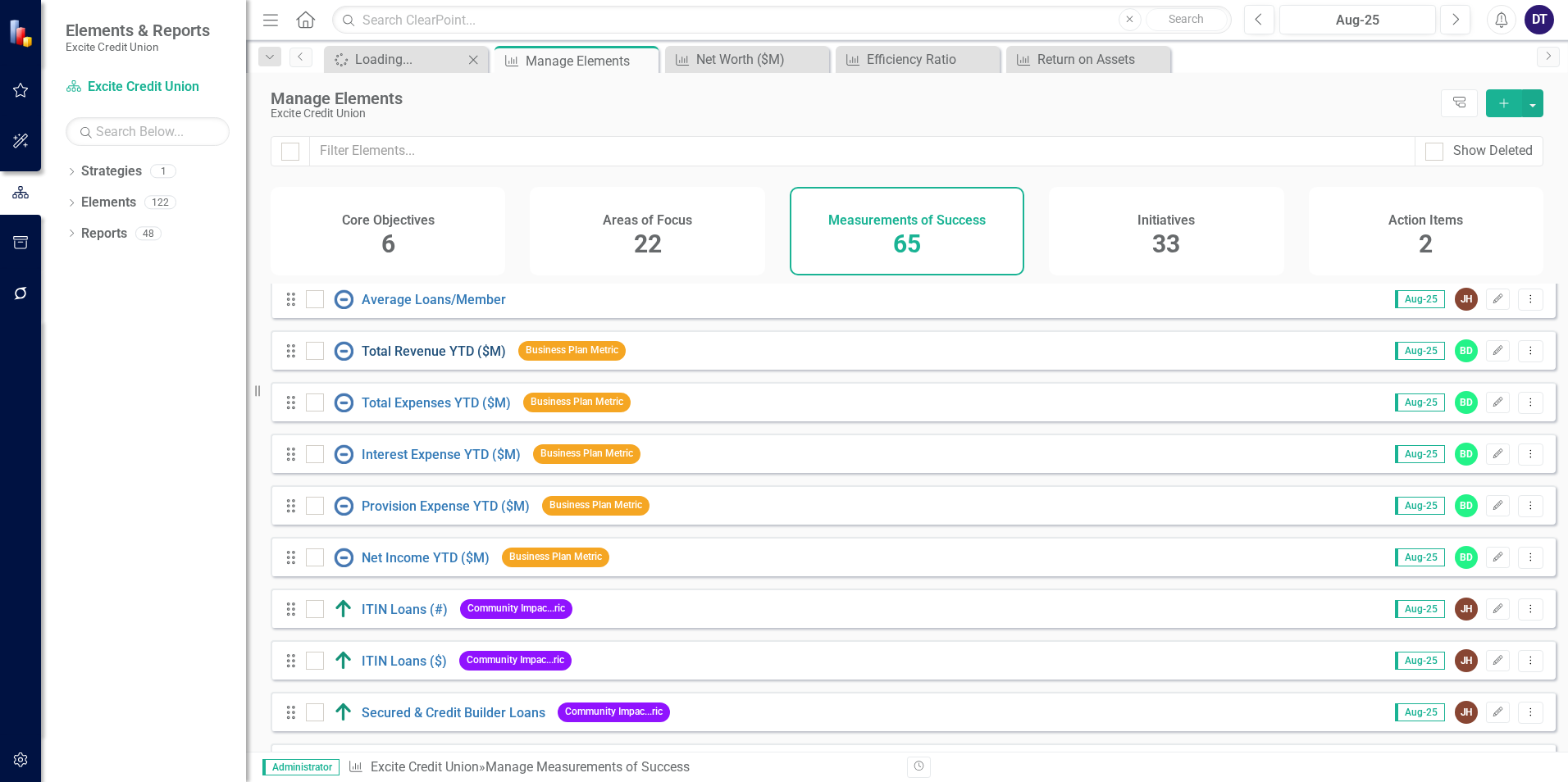
click at [447, 359] on link "Total Revenue YTD ($M)" at bounding box center [433, 352] width 145 height 16
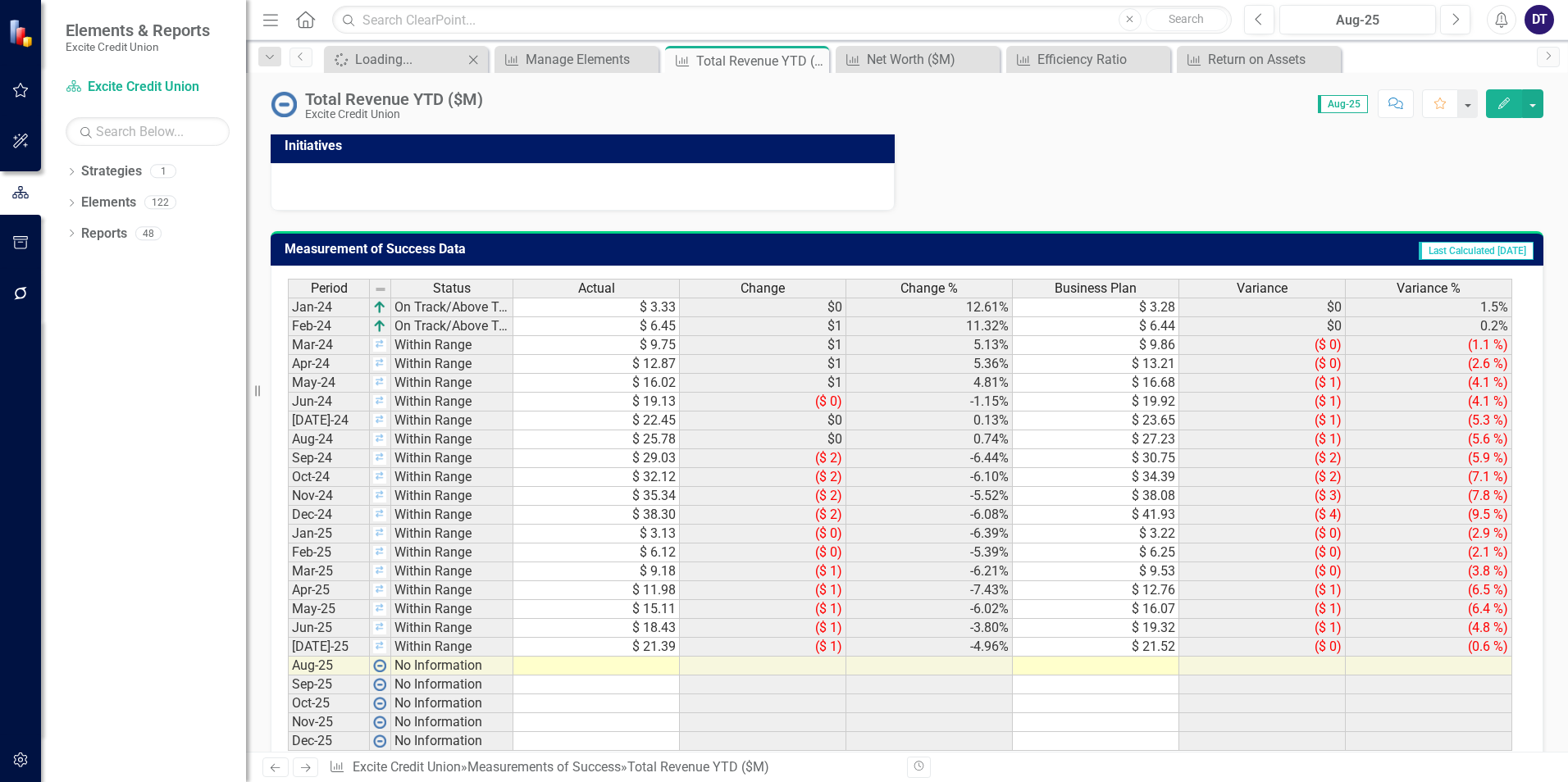
scroll to position [675, 0]
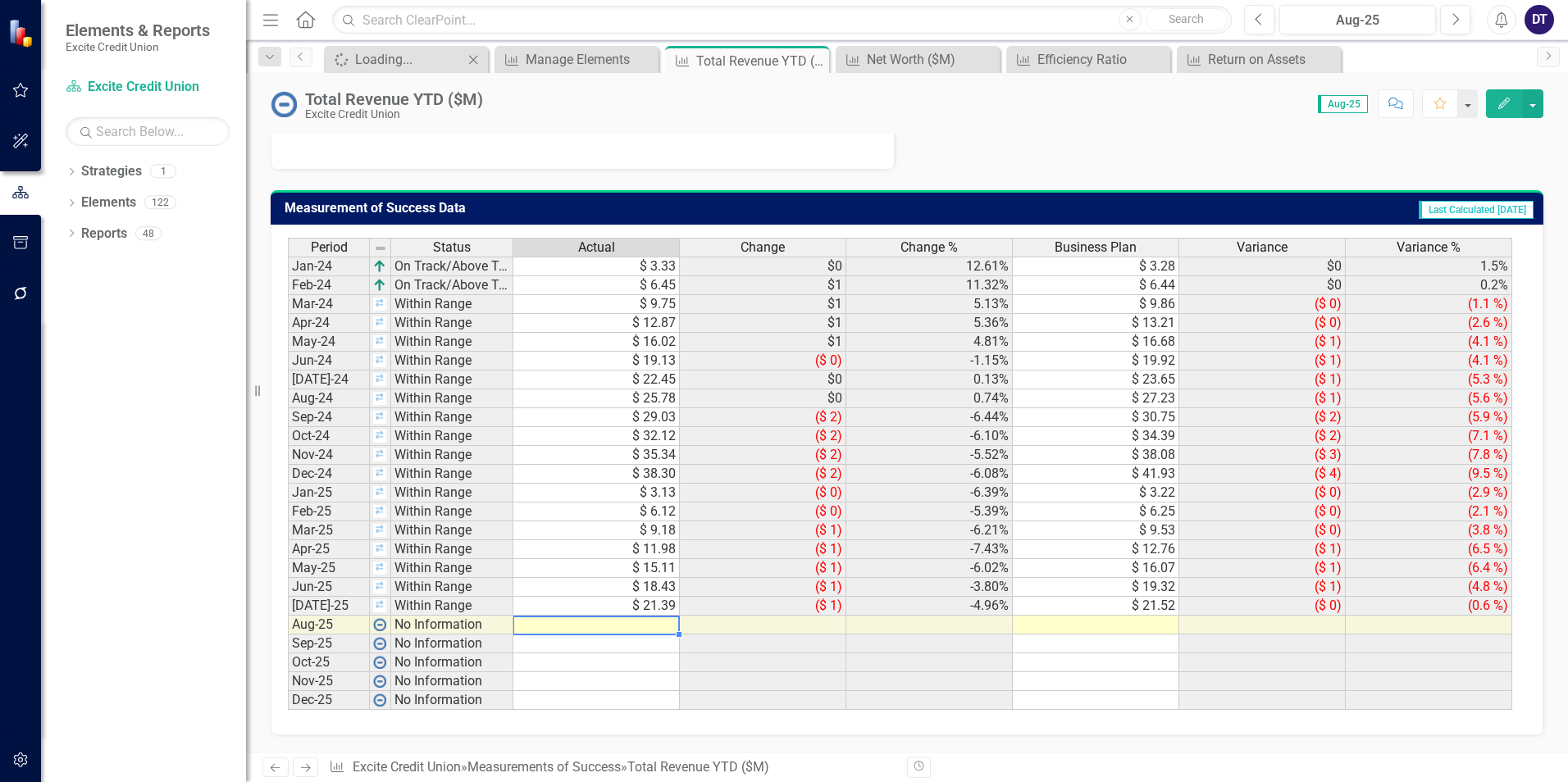
click at [540, 623] on td at bounding box center [597, 625] width 166 height 19
click at [644, 620] on td at bounding box center [597, 625] width 166 height 19
click at [608, 627] on td at bounding box center [597, 625] width 166 height 19
click at [612, 621] on td at bounding box center [597, 625] width 166 height 19
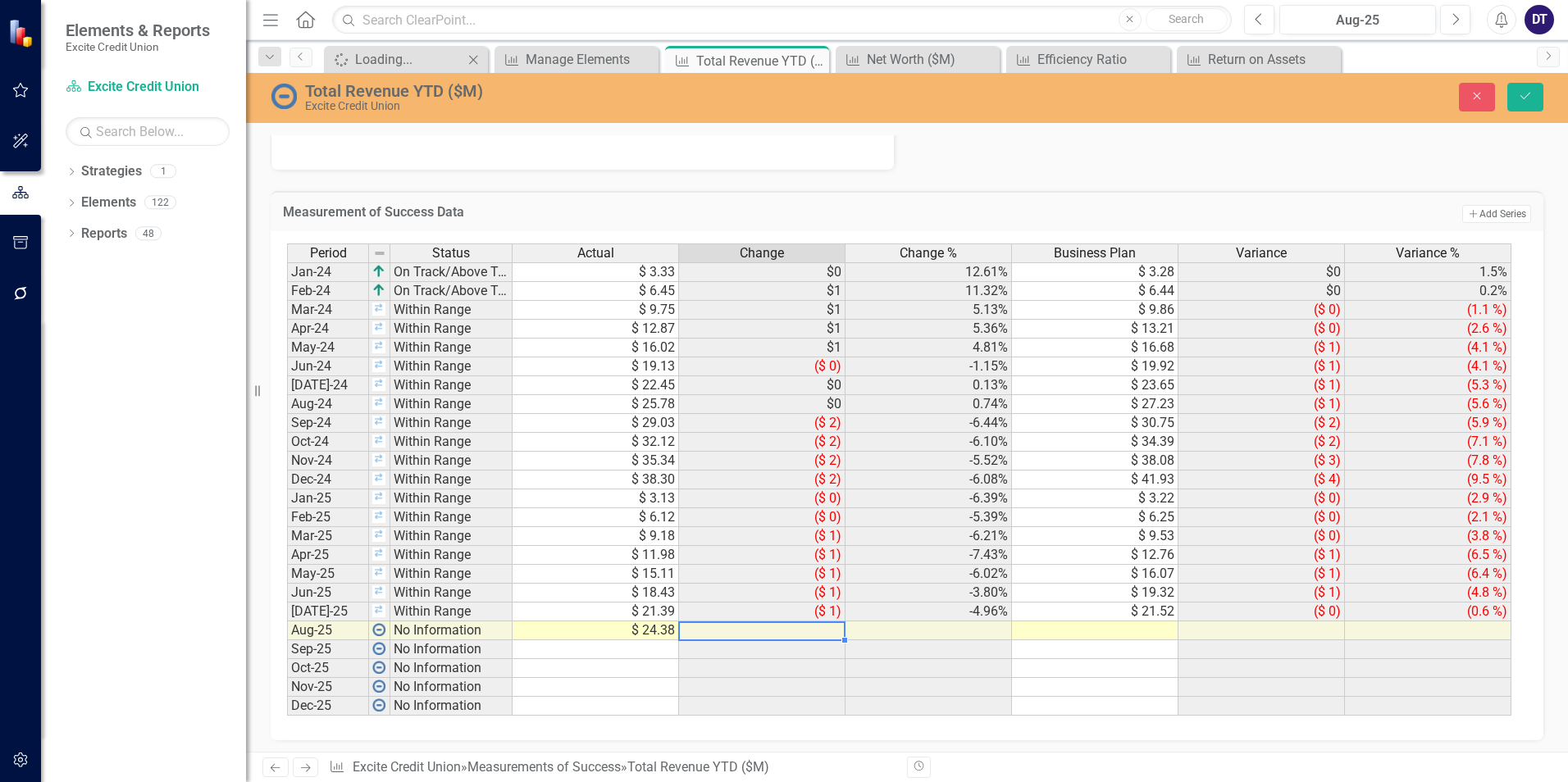
type textarea "24.38"
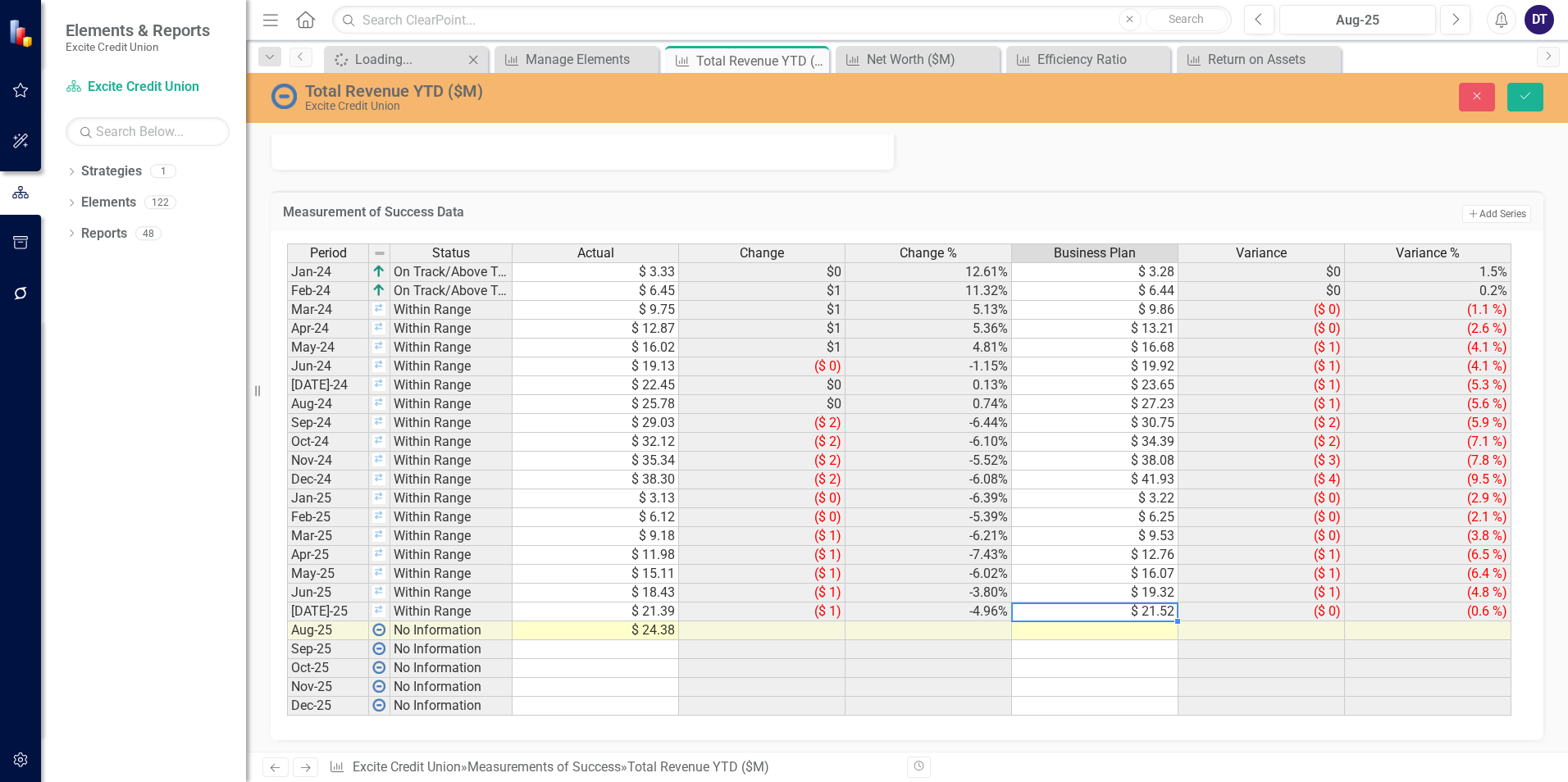
click at [287, 604] on div "Period Status Actual Change Change % Business Plan Variance Variance % Jan-24 O…" at bounding box center [287, 479] width 0 height 472
click at [1537, 93] on button "Save" at bounding box center [1526, 97] width 36 height 29
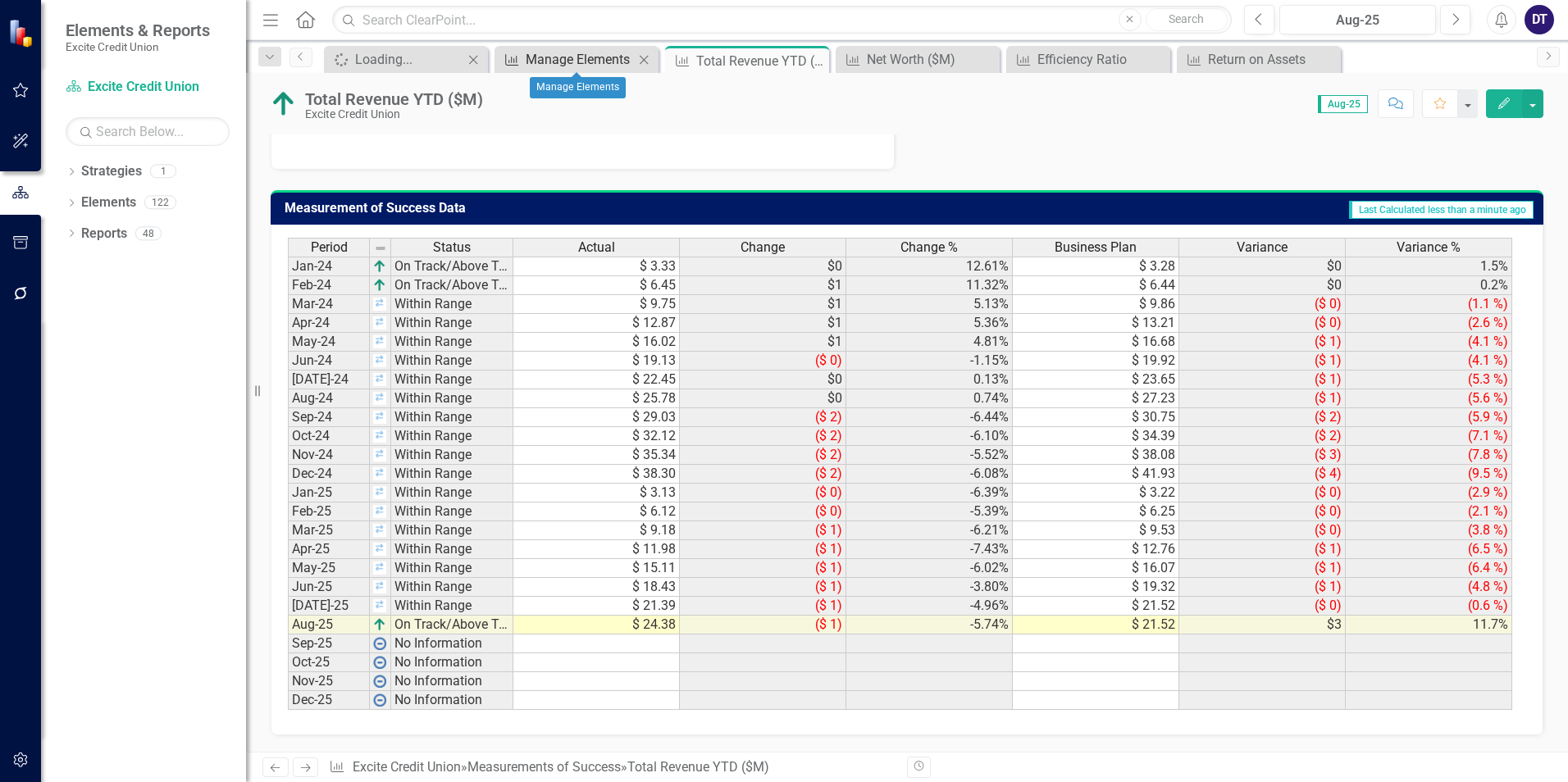
click at [577, 55] on div "Manage Elements" at bounding box center [580, 60] width 108 height 21
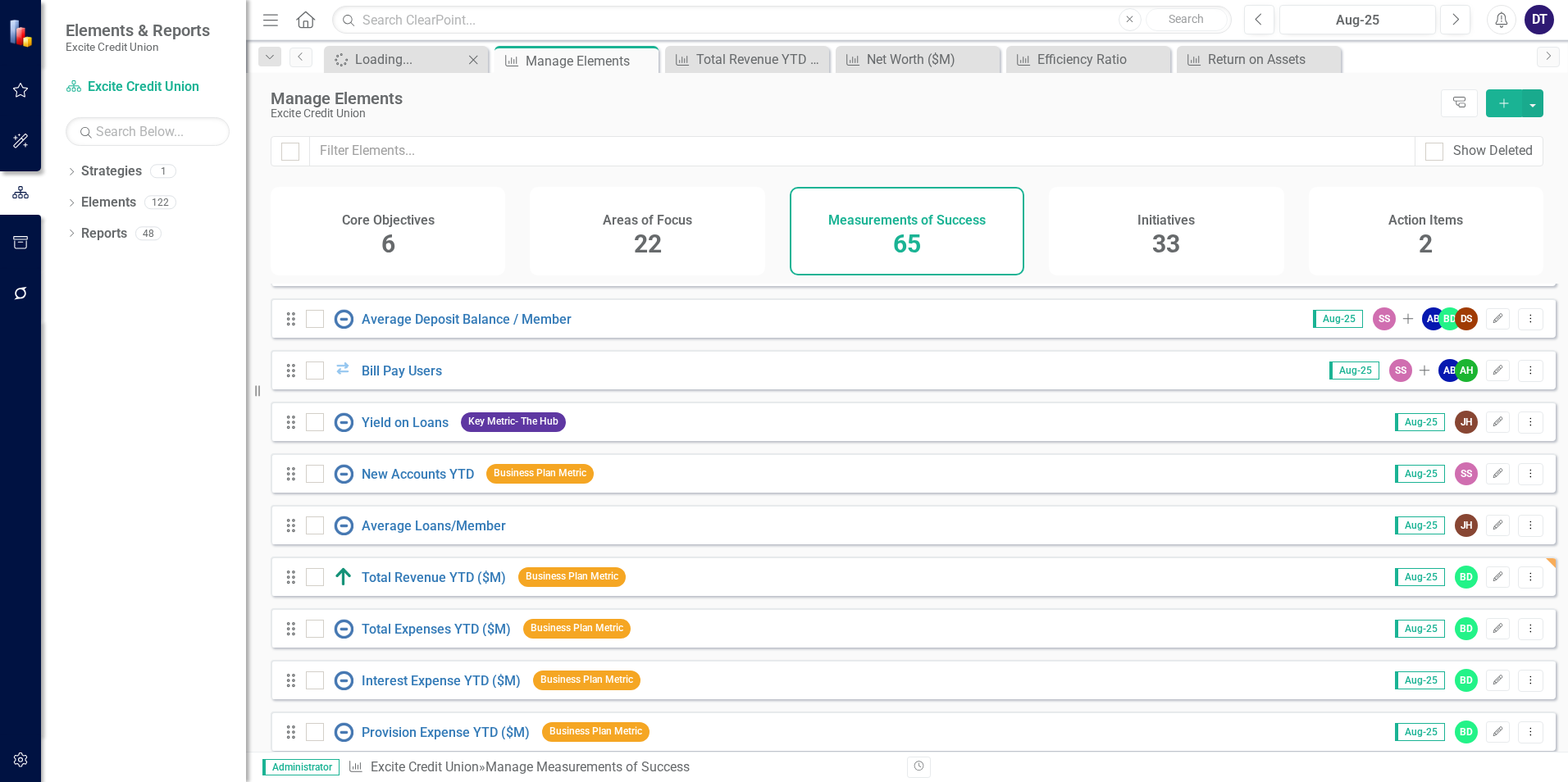
scroll to position [1804, 0]
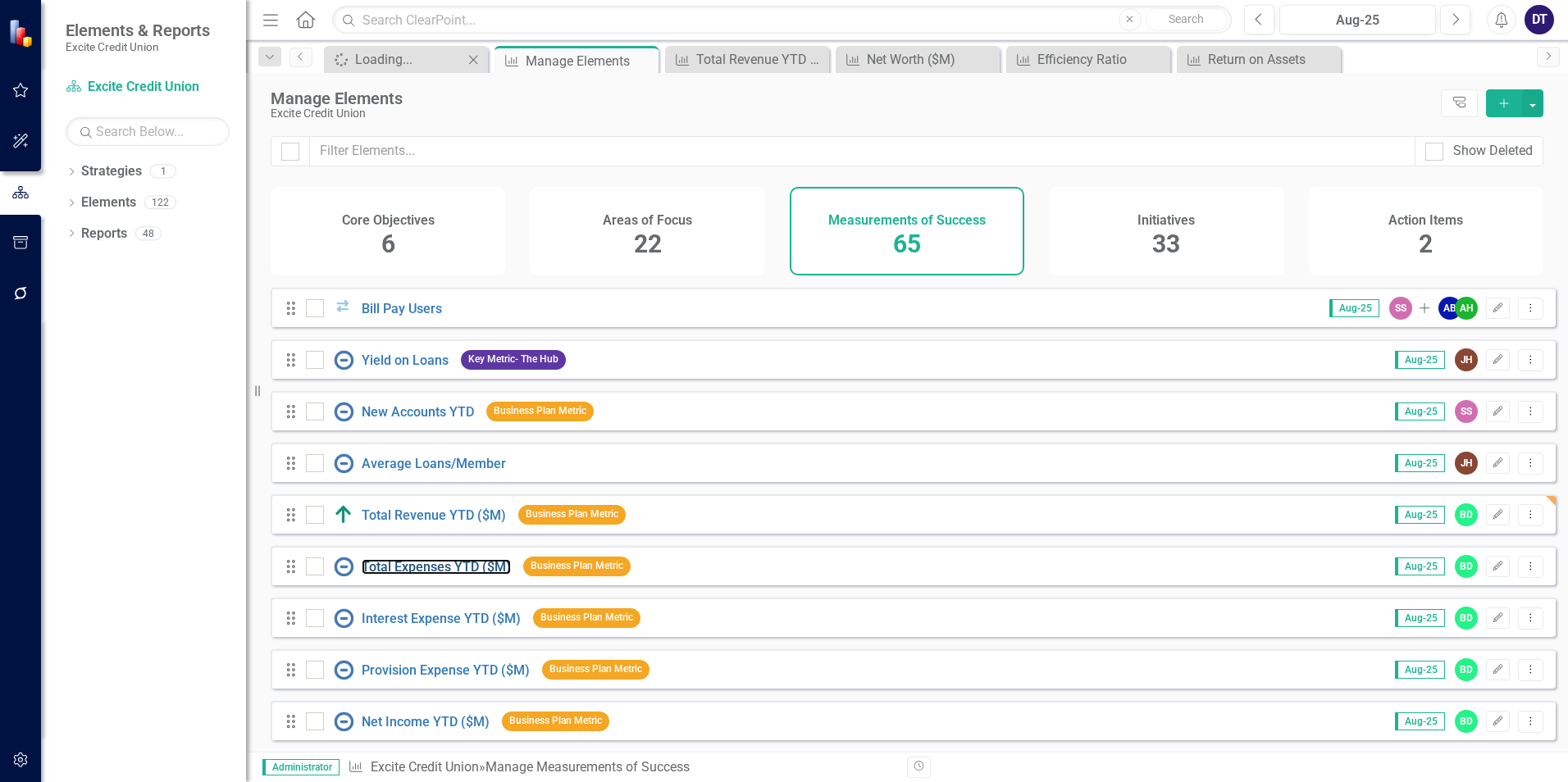
click at [411, 573] on link "Total Expenses YTD ($M)" at bounding box center [436, 567] width 149 height 16
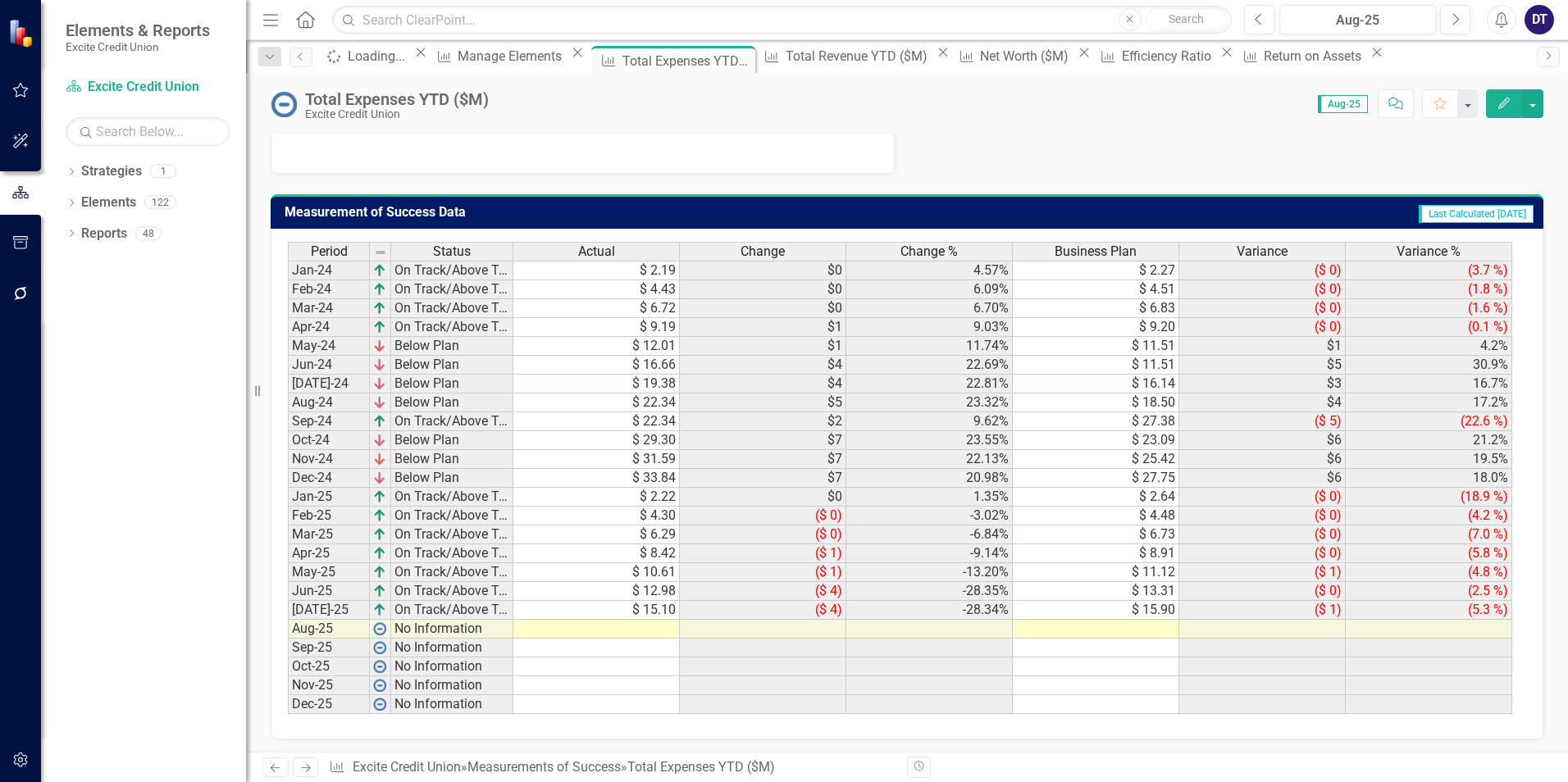
scroll to position [675, 0]
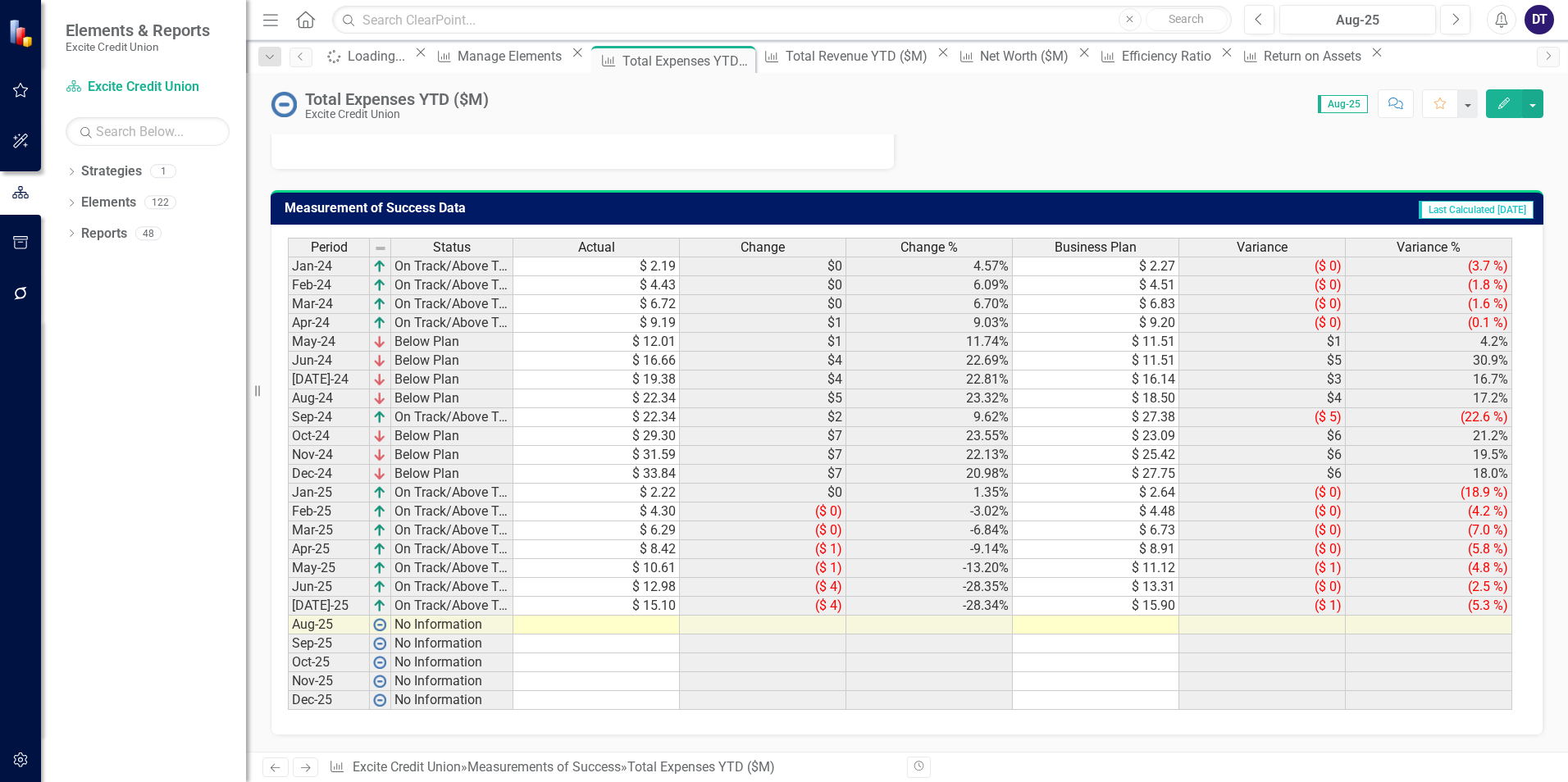
click at [590, 620] on td at bounding box center [597, 625] width 166 height 19
click at [614, 625] on td at bounding box center [597, 625] width 166 height 19
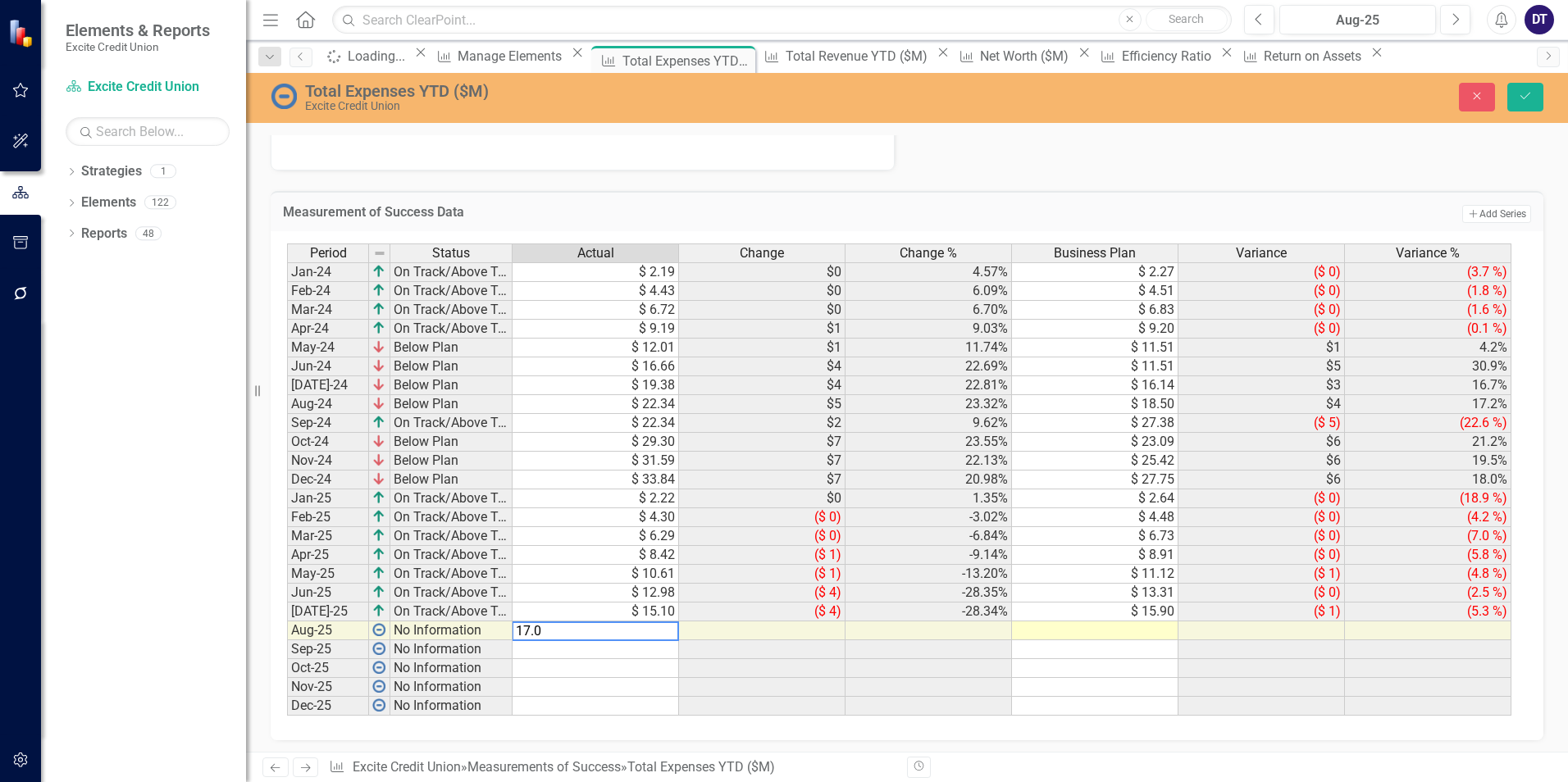
type textarea "17.03"
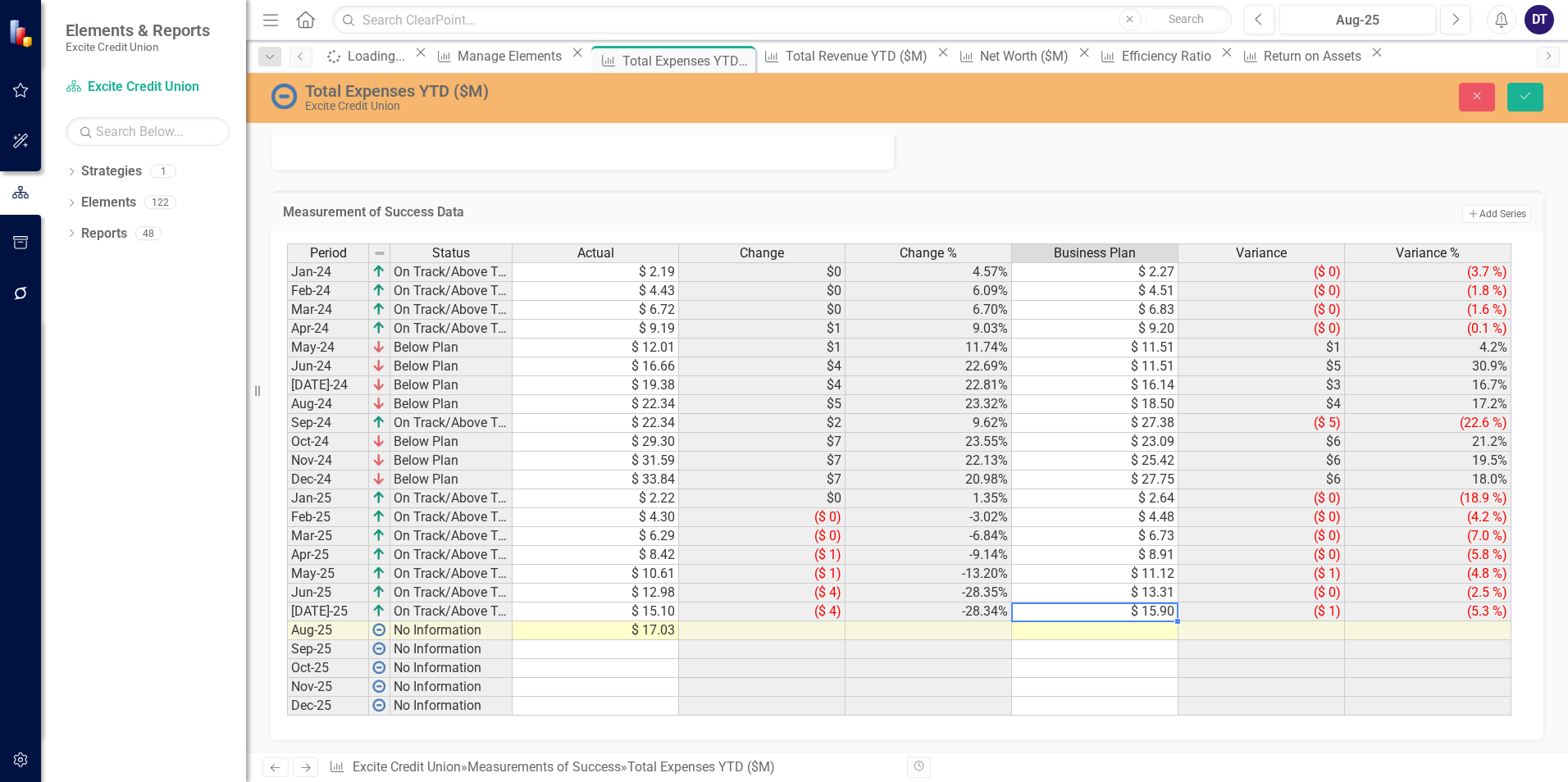
click at [1143, 613] on td "$ 15.90" at bounding box center [1095, 612] width 166 height 19
click at [1098, 632] on td at bounding box center [1095, 631] width 166 height 19
type textarea "17.38"
click at [1526, 100] on icon "Save" at bounding box center [1525, 95] width 15 height 11
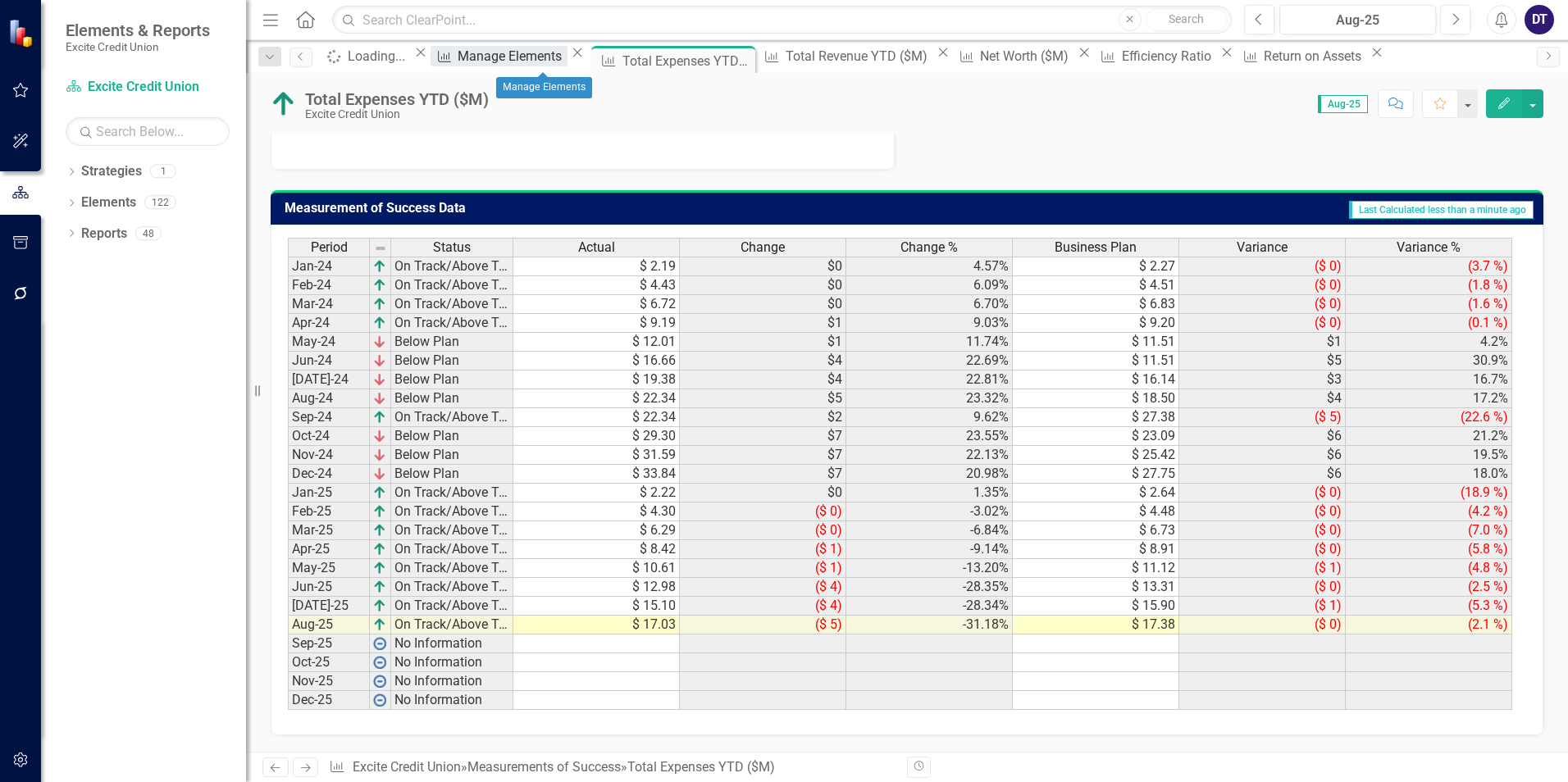
click at [549, 59] on div "Manage Elements" at bounding box center [512, 56] width 109 height 21
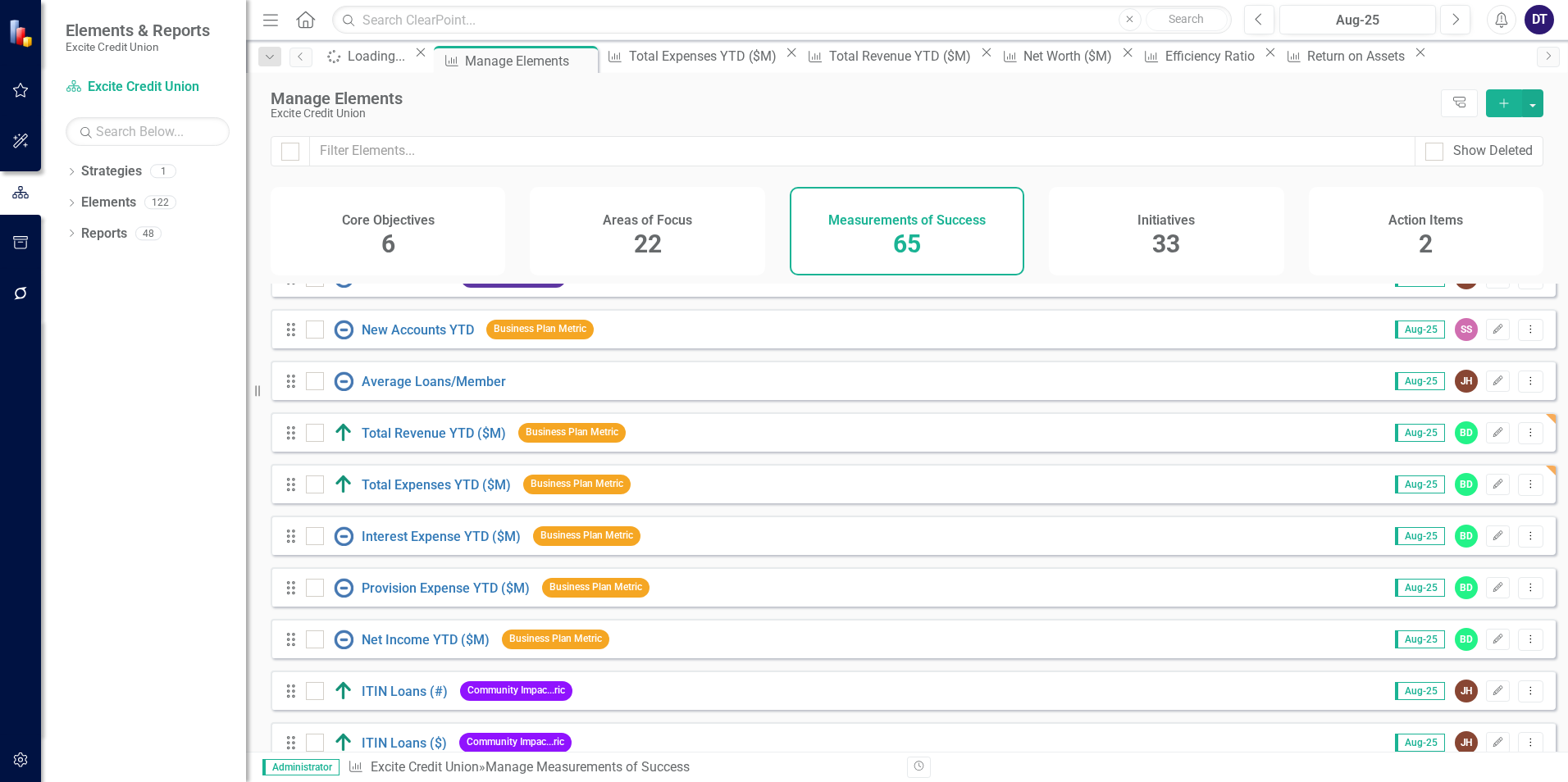
scroll to position [1968, 0]
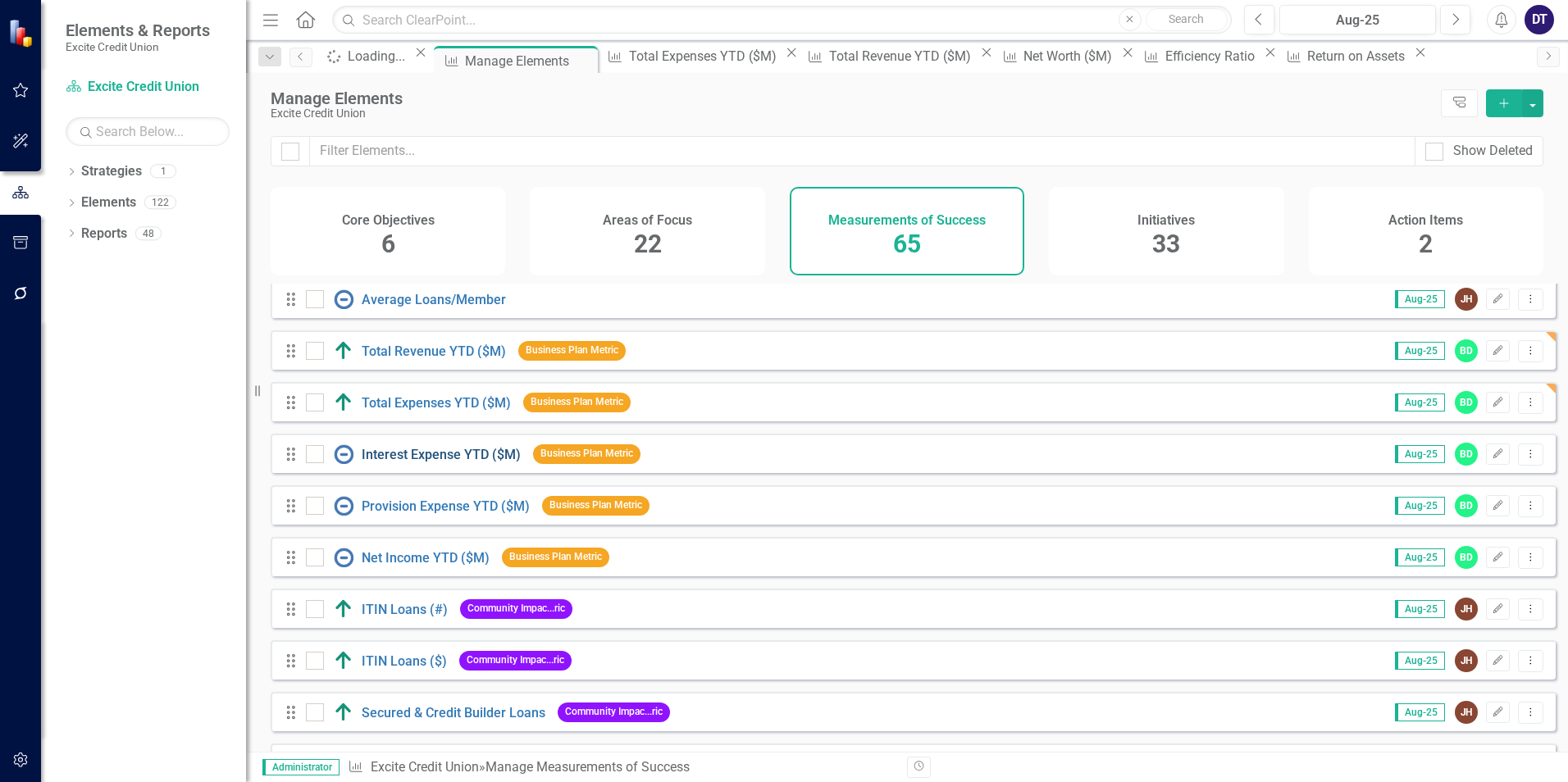
click at [392, 462] on link "Interest Expense YTD ($M)" at bounding box center [441, 455] width 159 height 16
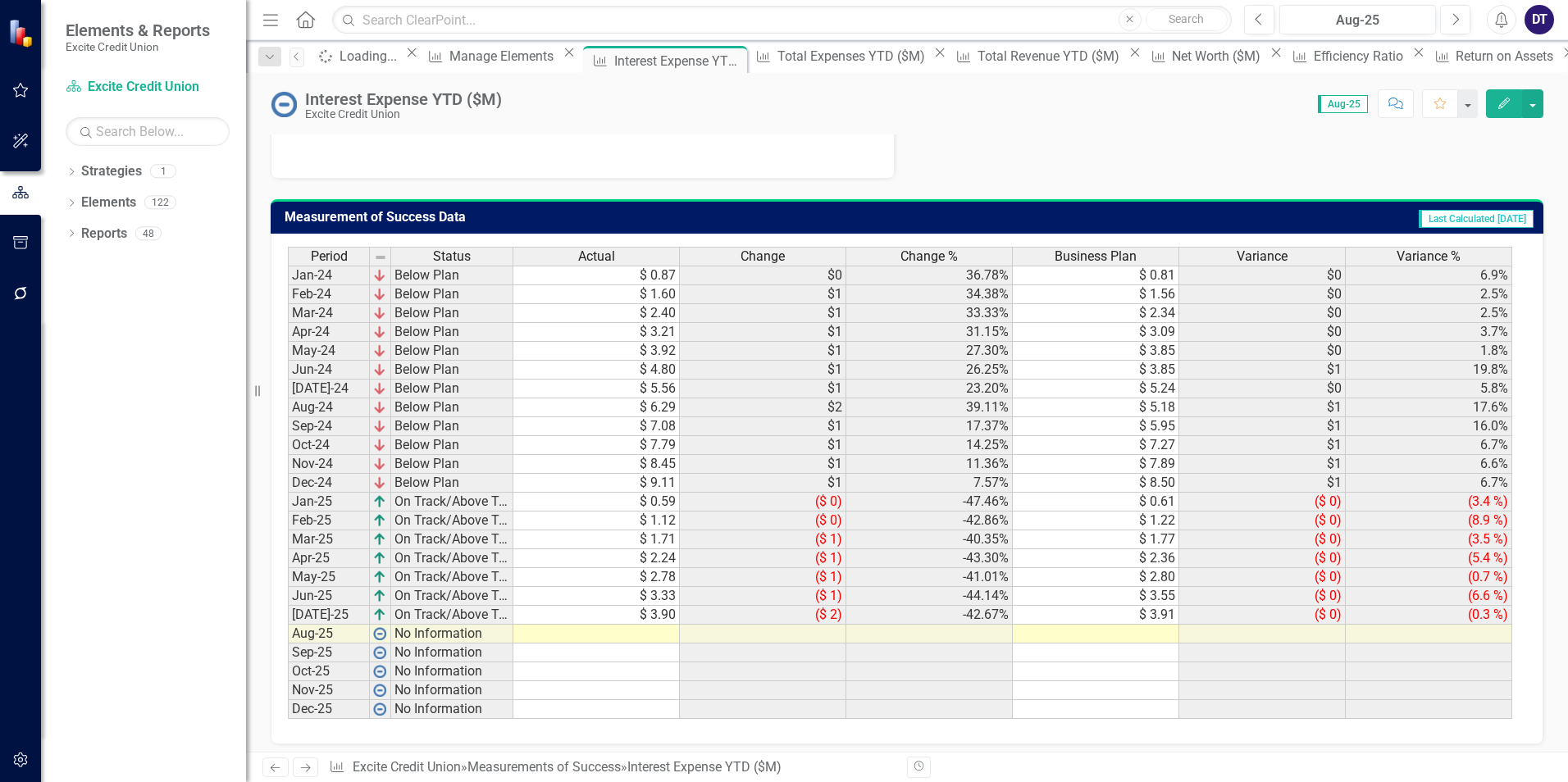
scroll to position [675, 0]
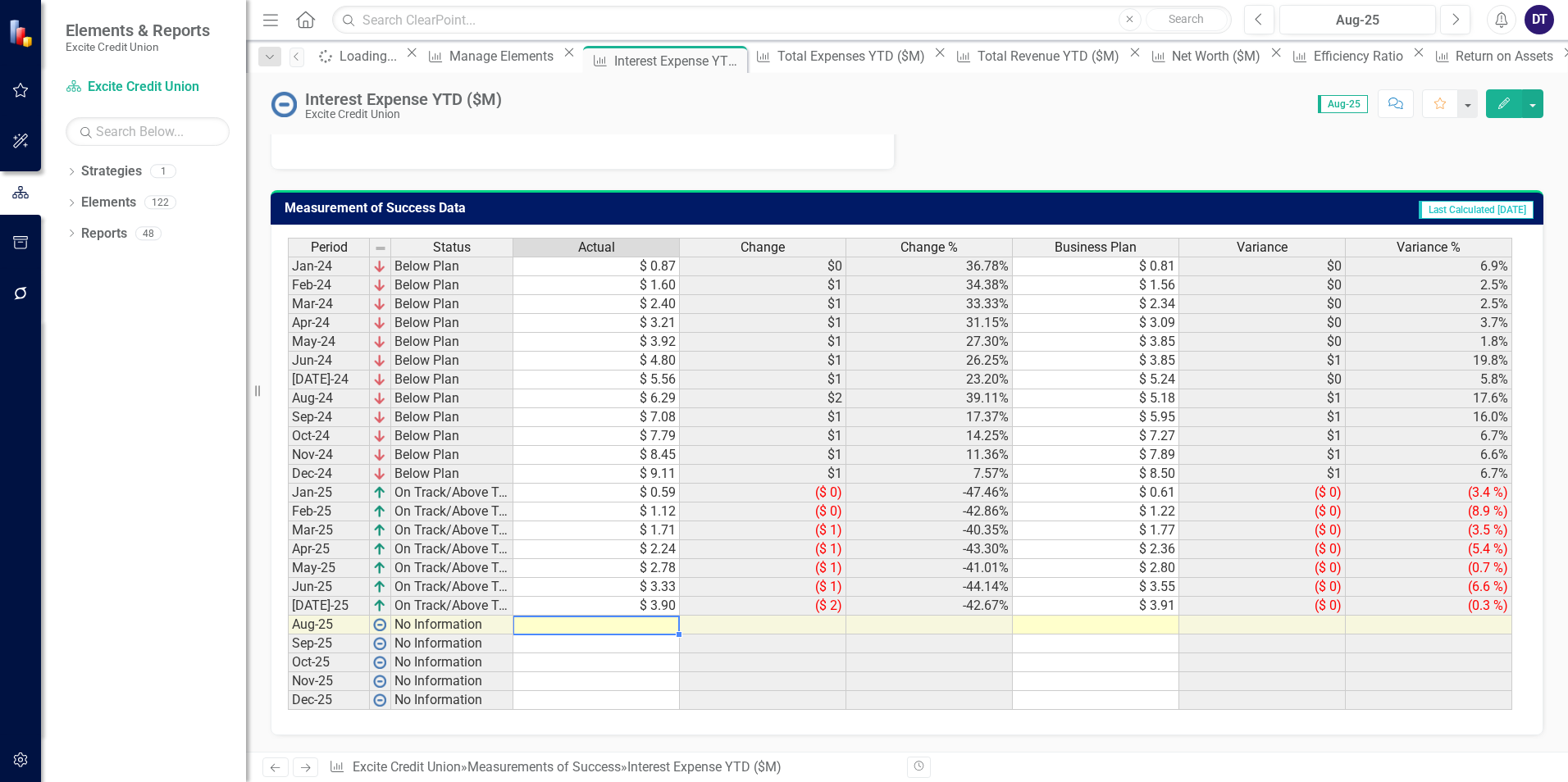
click at [605, 622] on td at bounding box center [597, 625] width 166 height 19
click at [561, 624] on td at bounding box center [597, 625] width 166 height 19
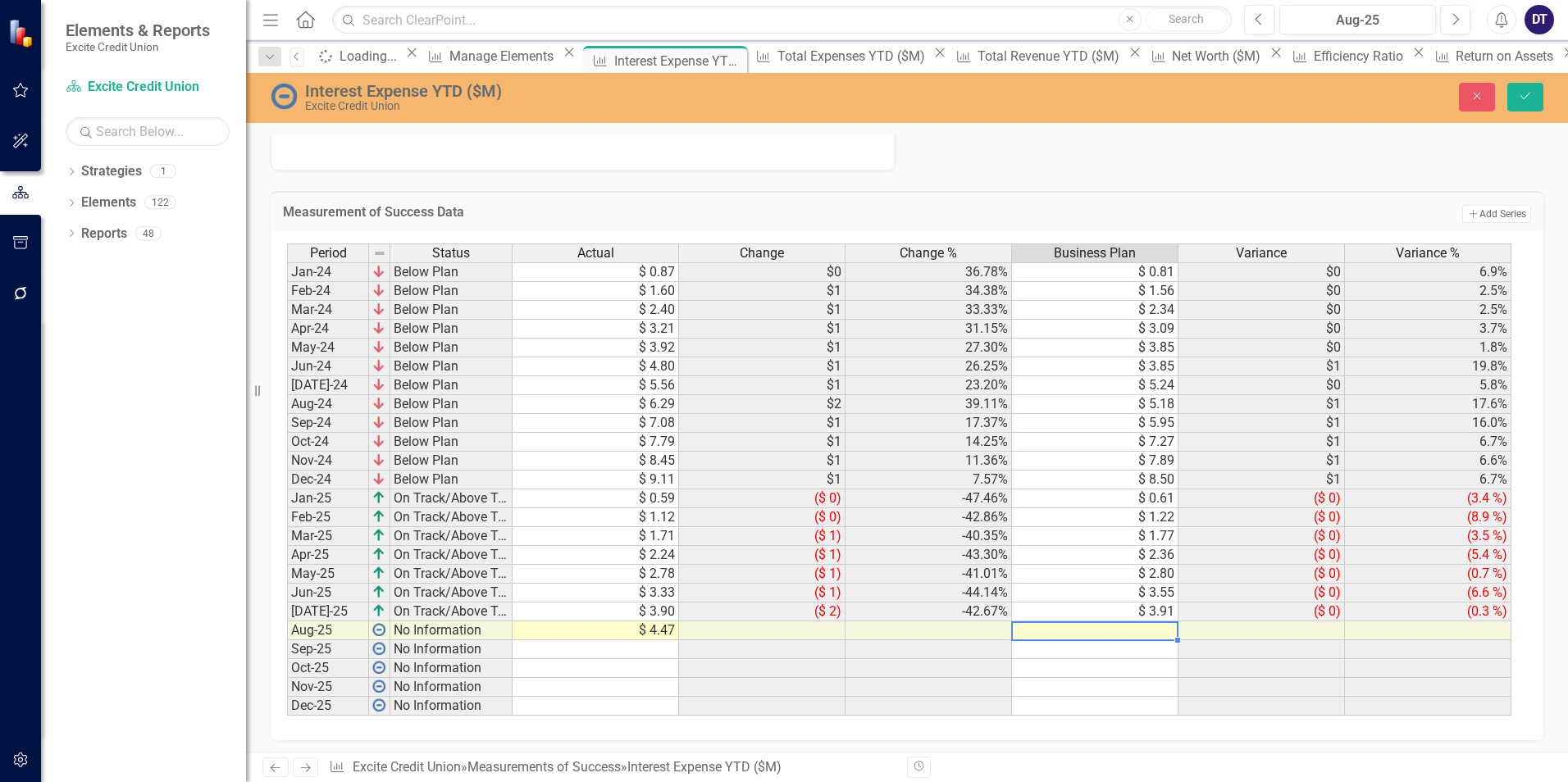
click at [1080, 632] on td at bounding box center [1095, 631] width 166 height 19
type textarea "4.49"
click at [1530, 99] on icon "Save" at bounding box center [1525, 95] width 15 height 11
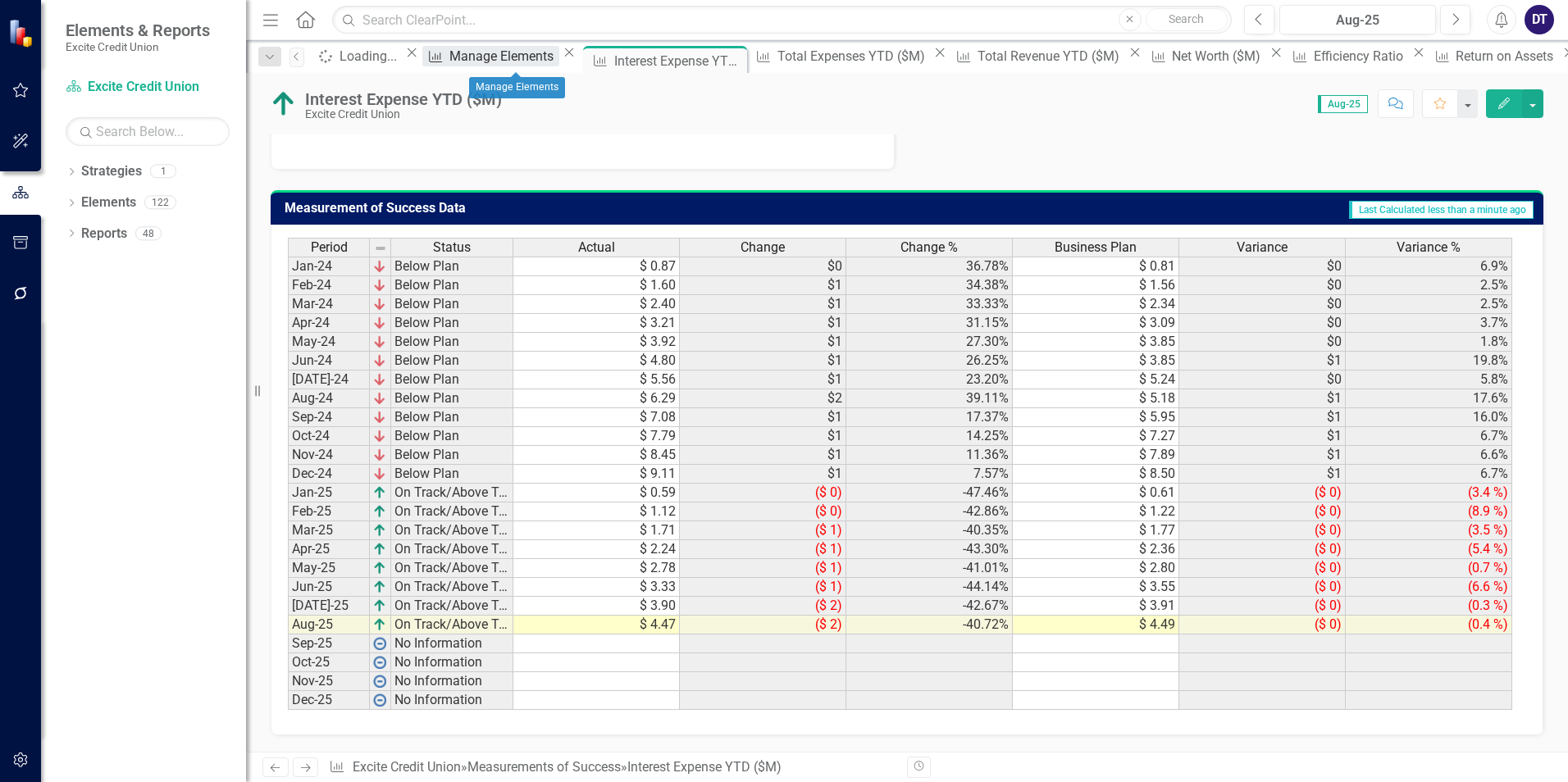
click at [512, 64] on div "Manage Elements" at bounding box center [504, 56] width 109 height 21
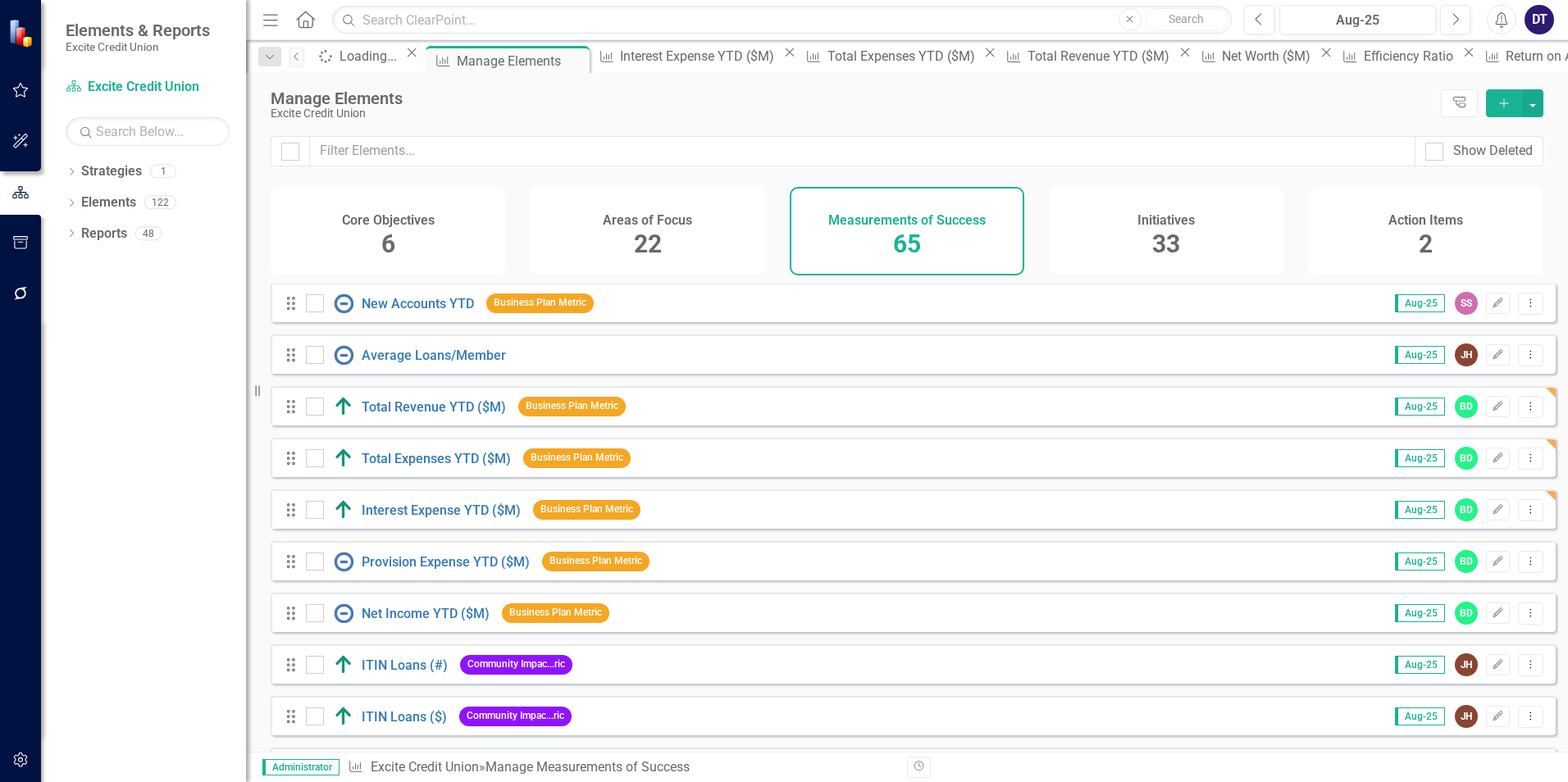
scroll to position [1968, 0]
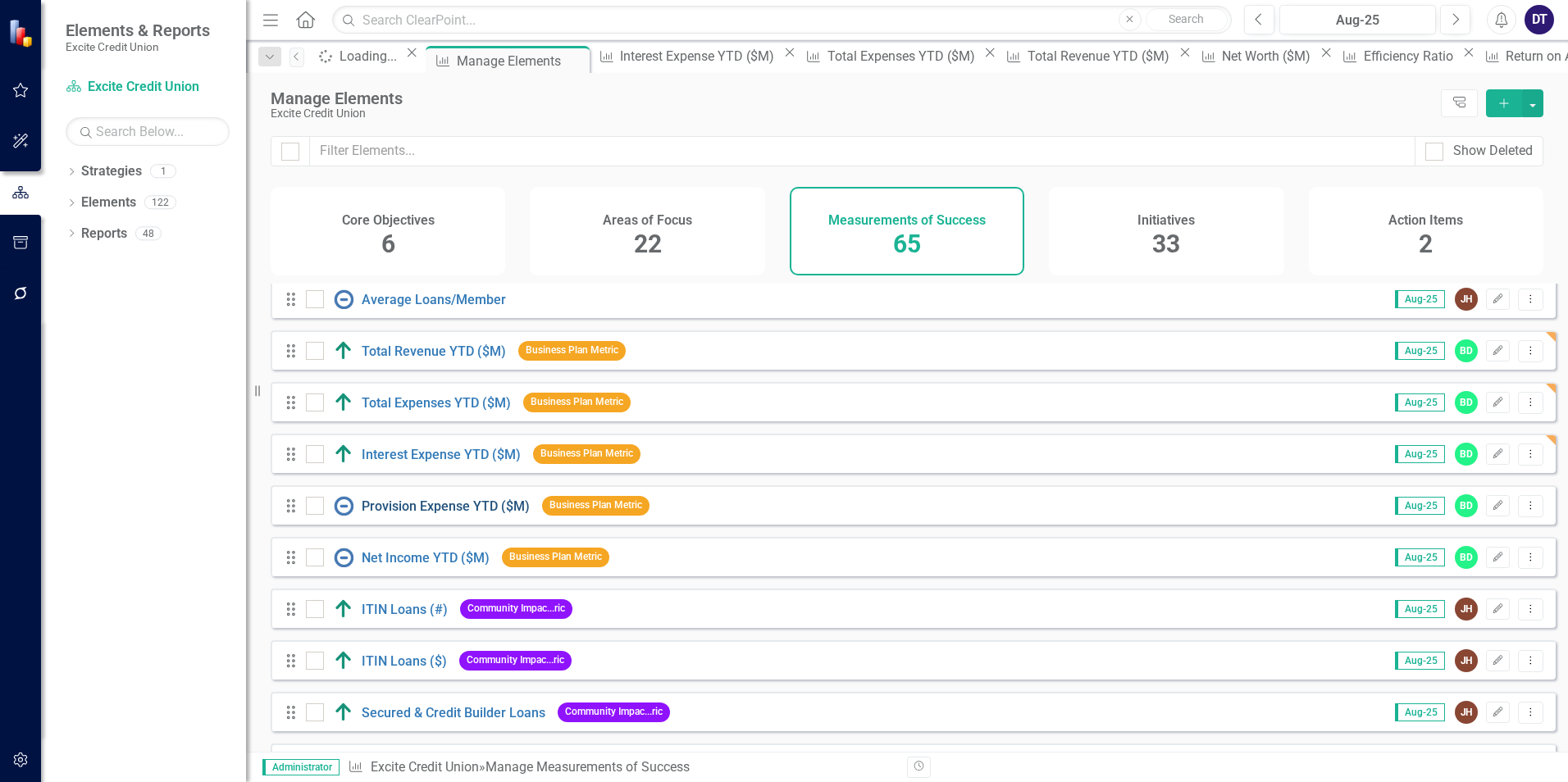
click at [439, 511] on link "Provision Expense YTD ($M)" at bounding box center [445, 507] width 168 height 16
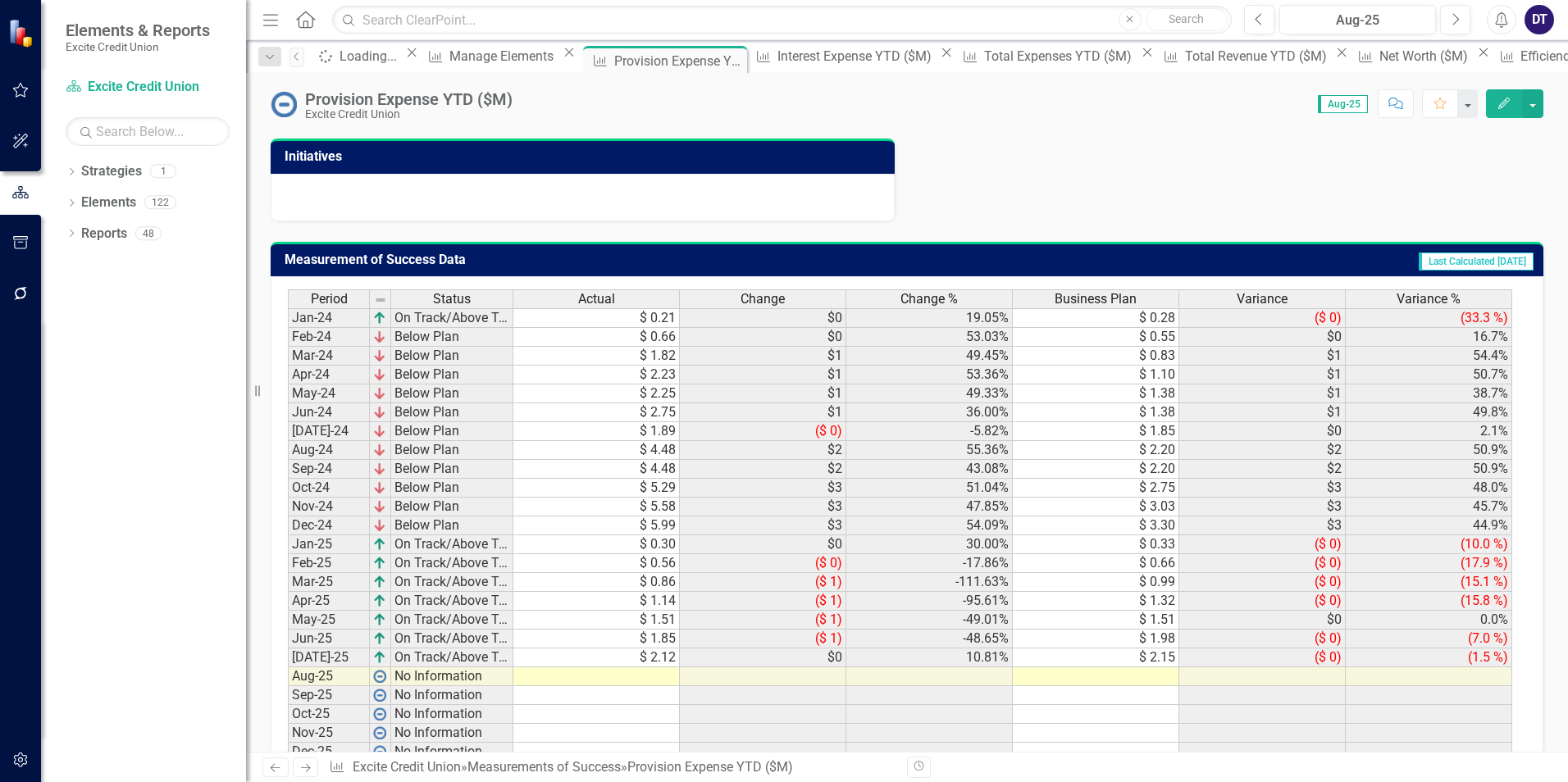
scroll to position [675, 0]
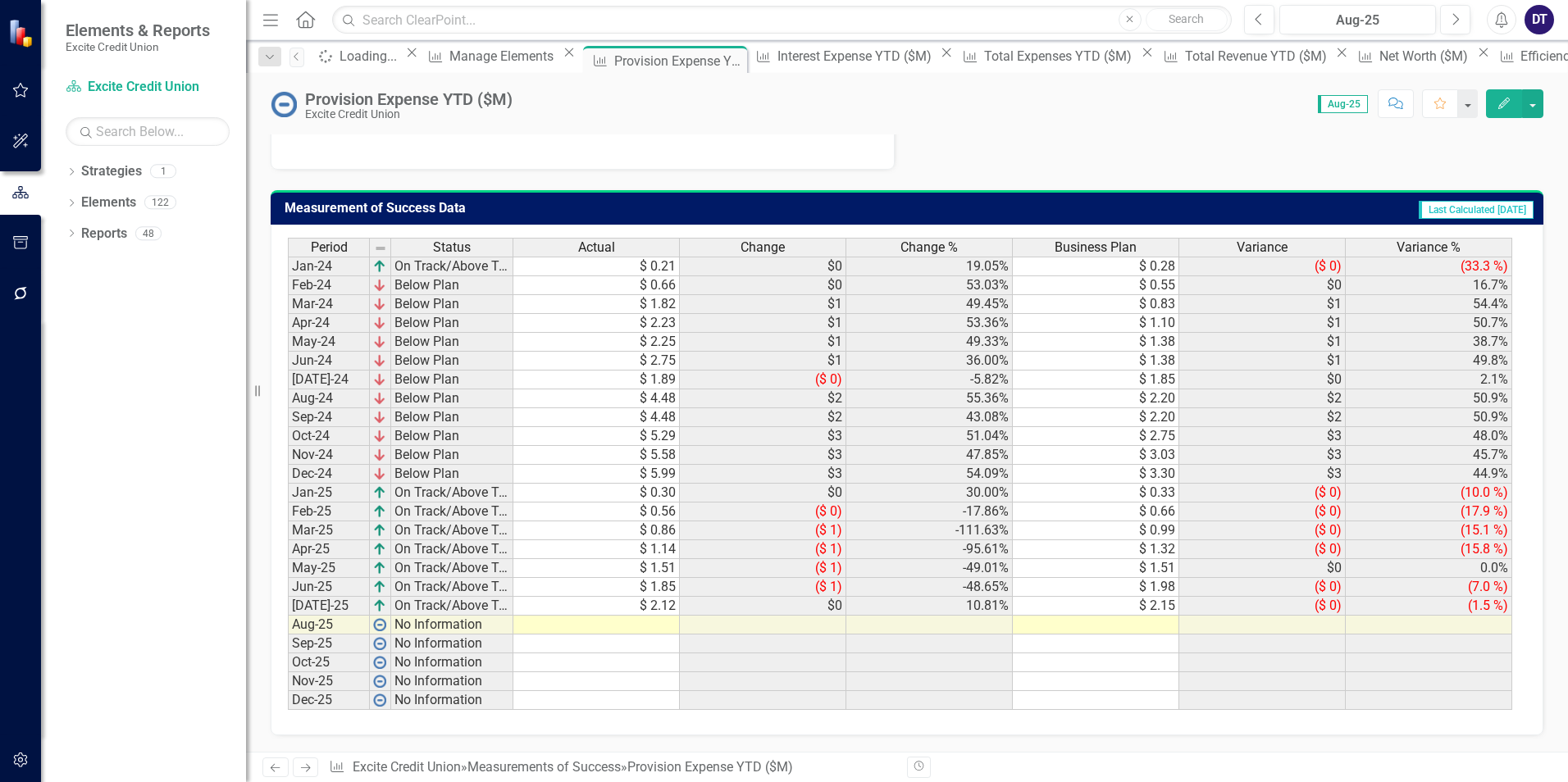
click at [607, 626] on td at bounding box center [597, 625] width 166 height 19
click at [666, 623] on td at bounding box center [597, 625] width 166 height 19
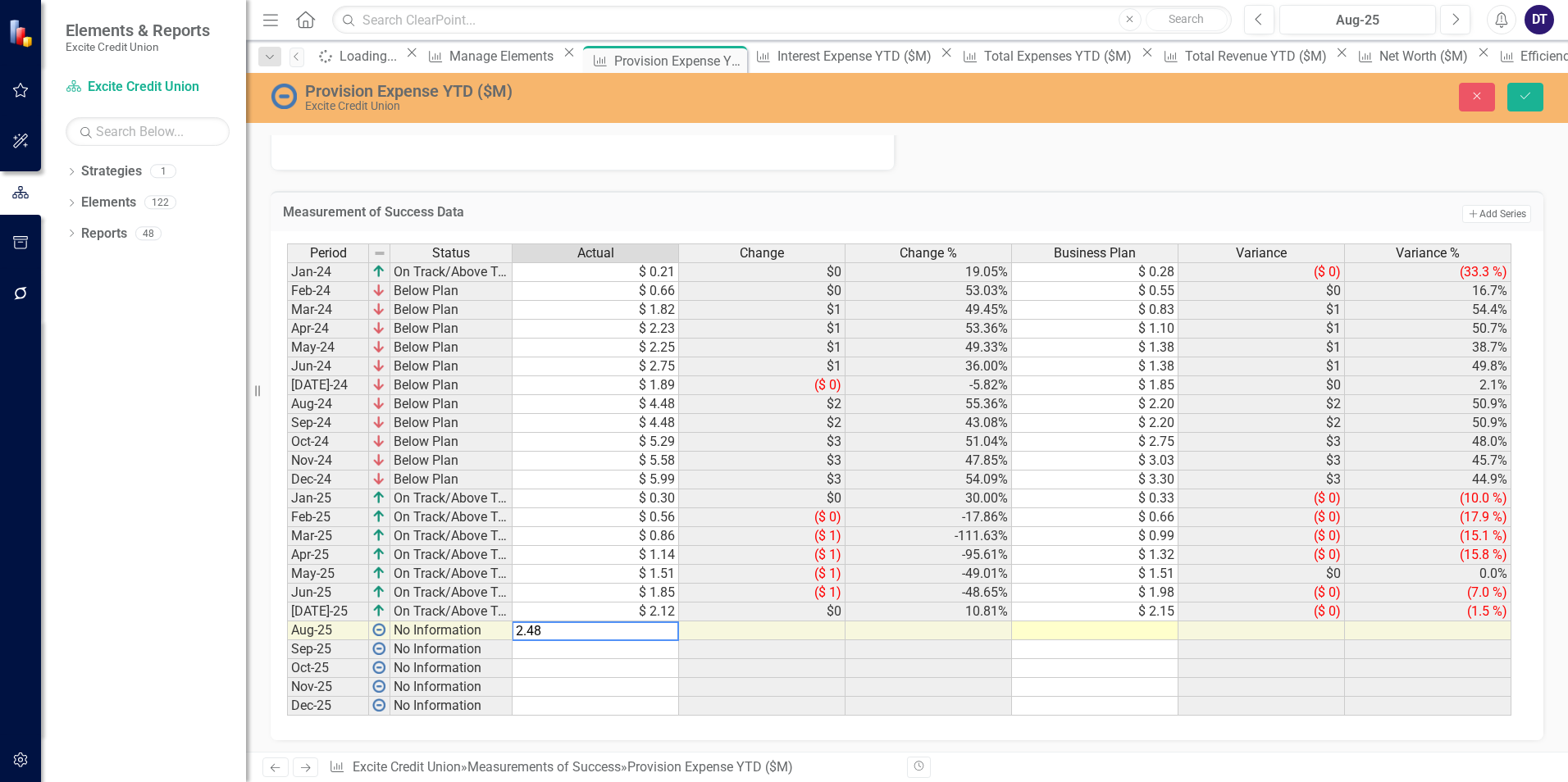
type textarea "2.48"
click at [1081, 630] on td at bounding box center [1095, 631] width 166 height 19
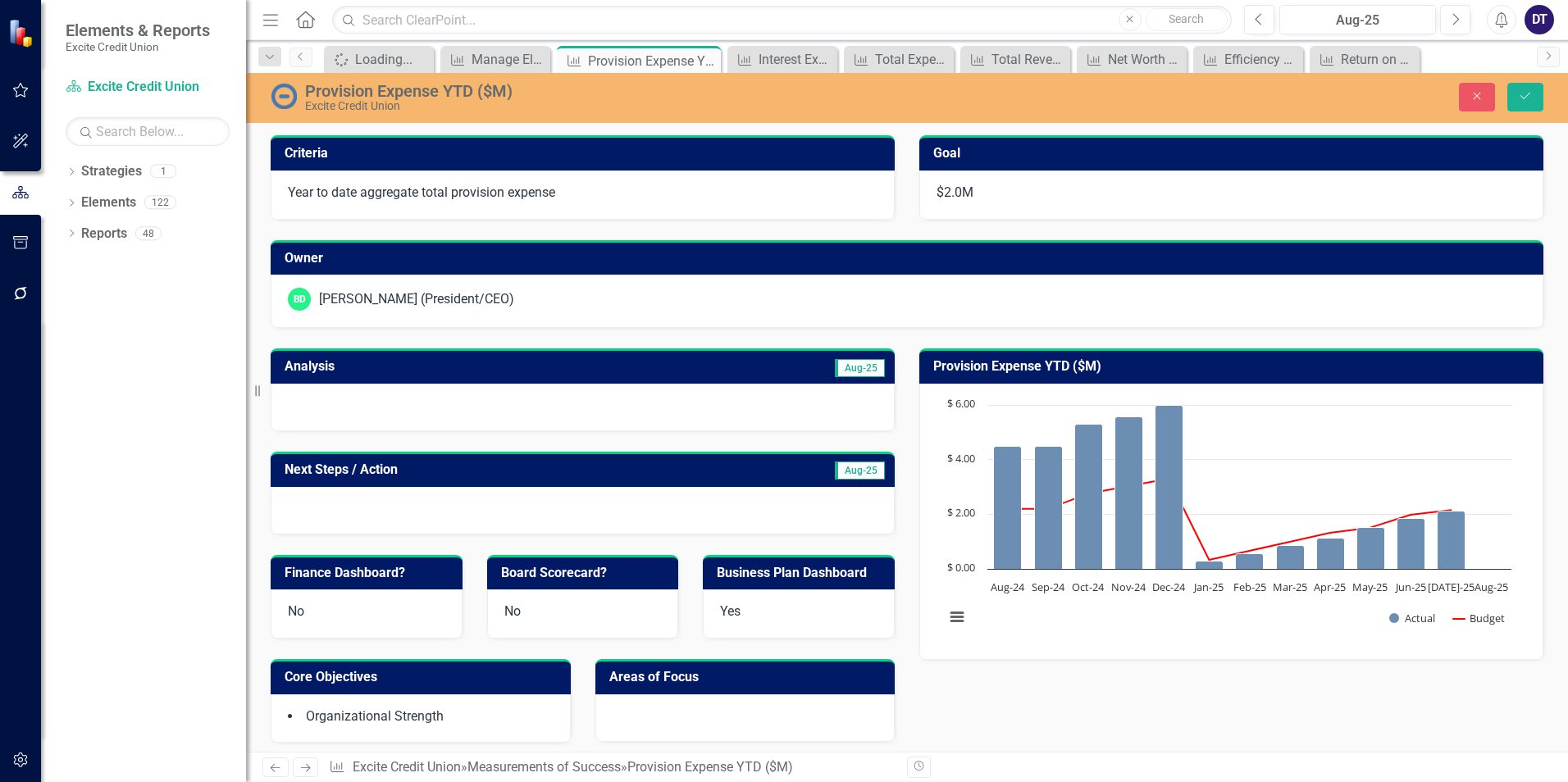
scroll to position [675, 0]
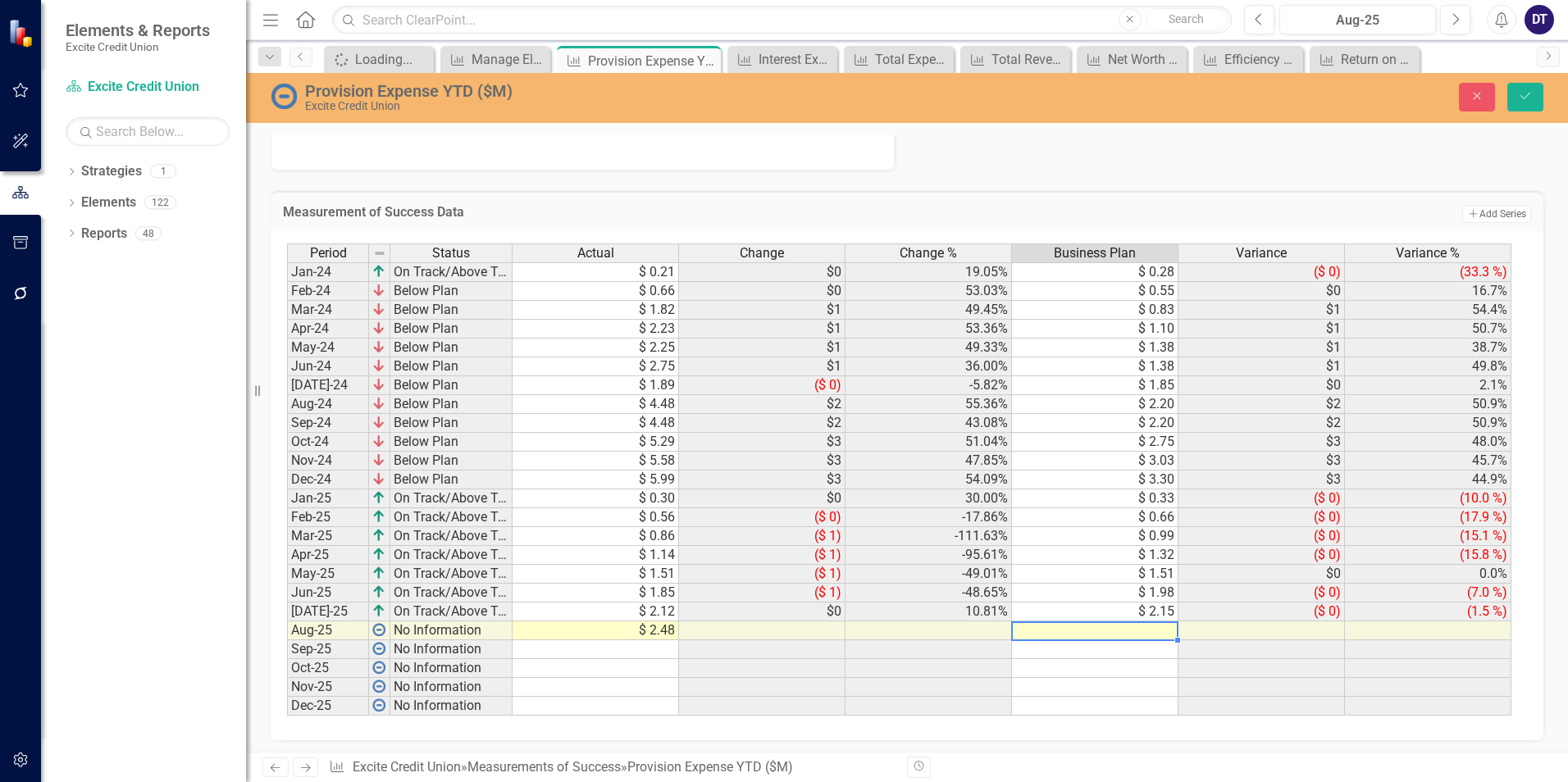
click at [1085, 632] on td at bounding box center [1095, 631] width 166 height 19
type textarea "2.51"
click at [1523, 99] on icon "submit" at bounding box center [1525, 96] width 10 height 7
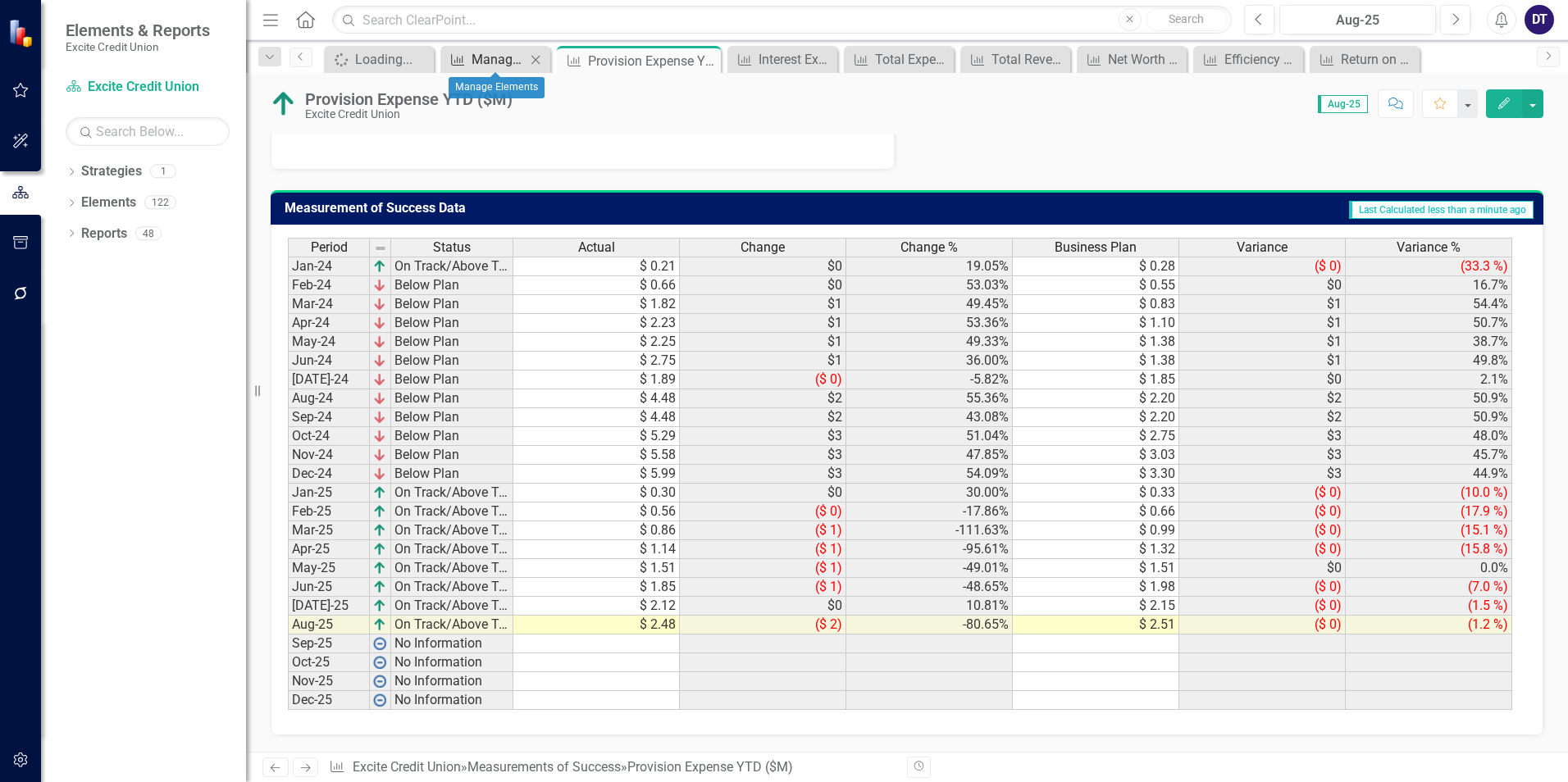
click at [476, 56] on div "Manage Elements" at bounding box center [498, 60] width 54 height 21
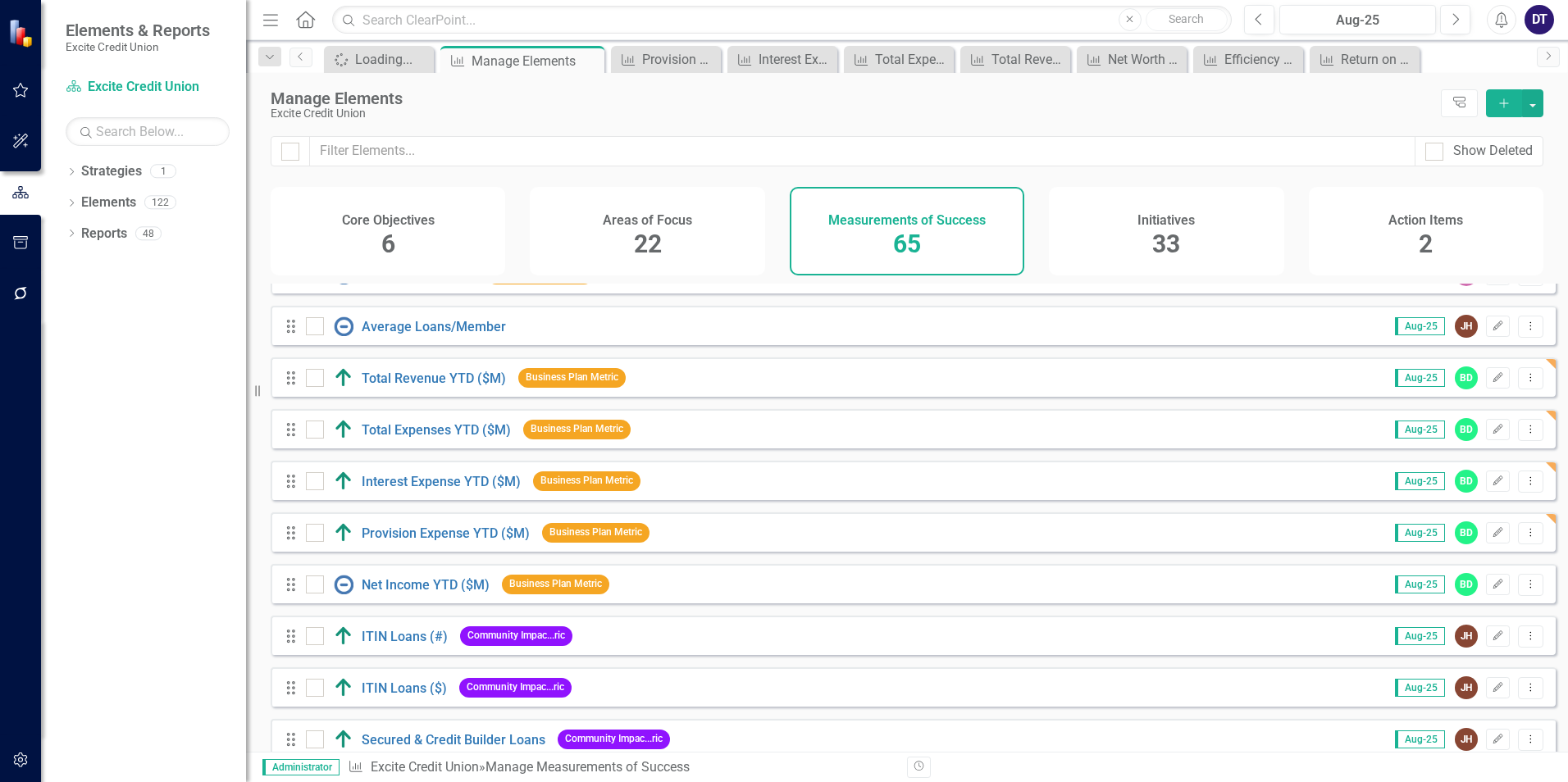
scroll to position [1968, 0]
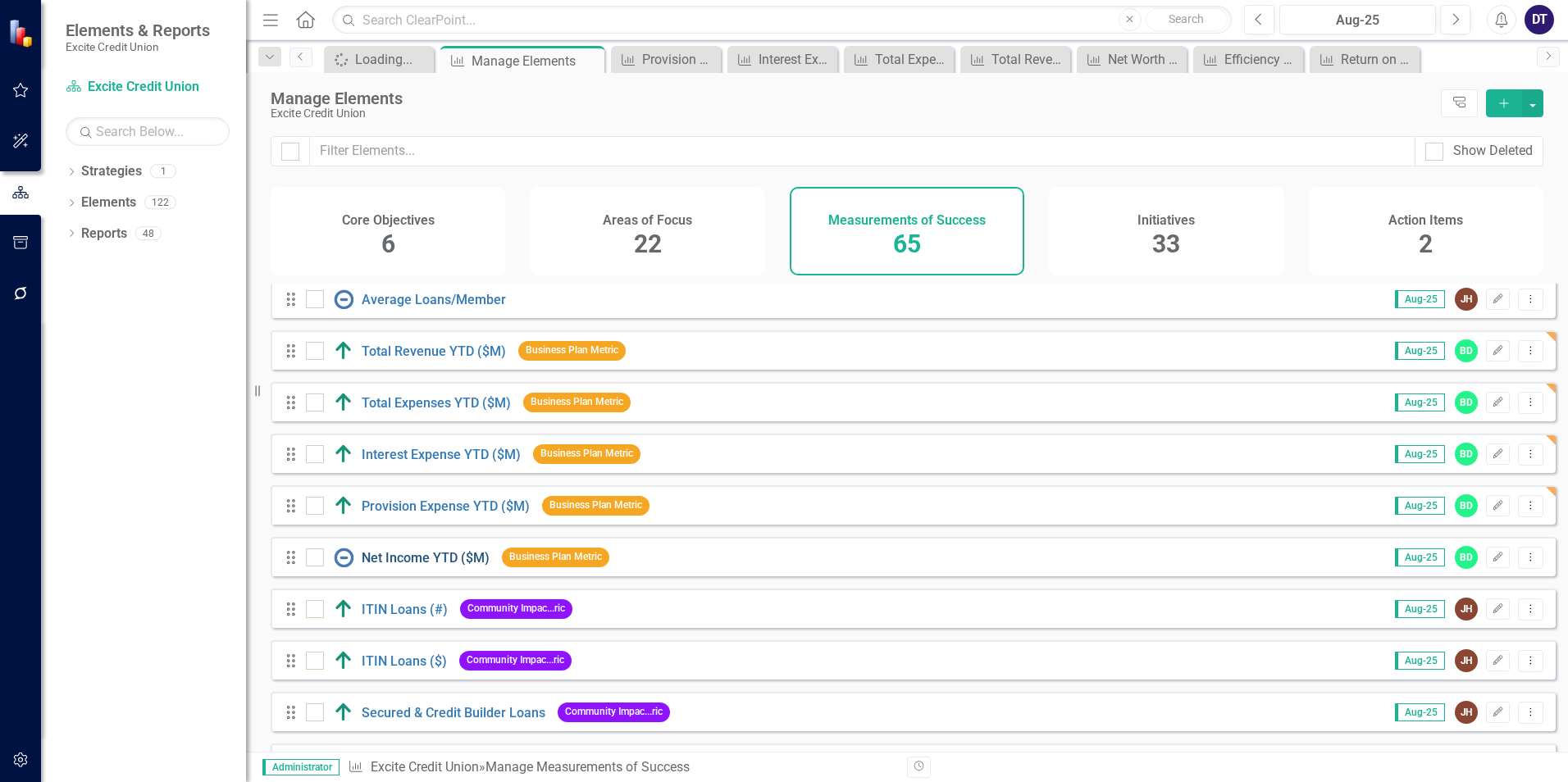
click at [409, 565] on link "Net Income YTD ($M)" at bounding box center [425, 558] width 128 height 16
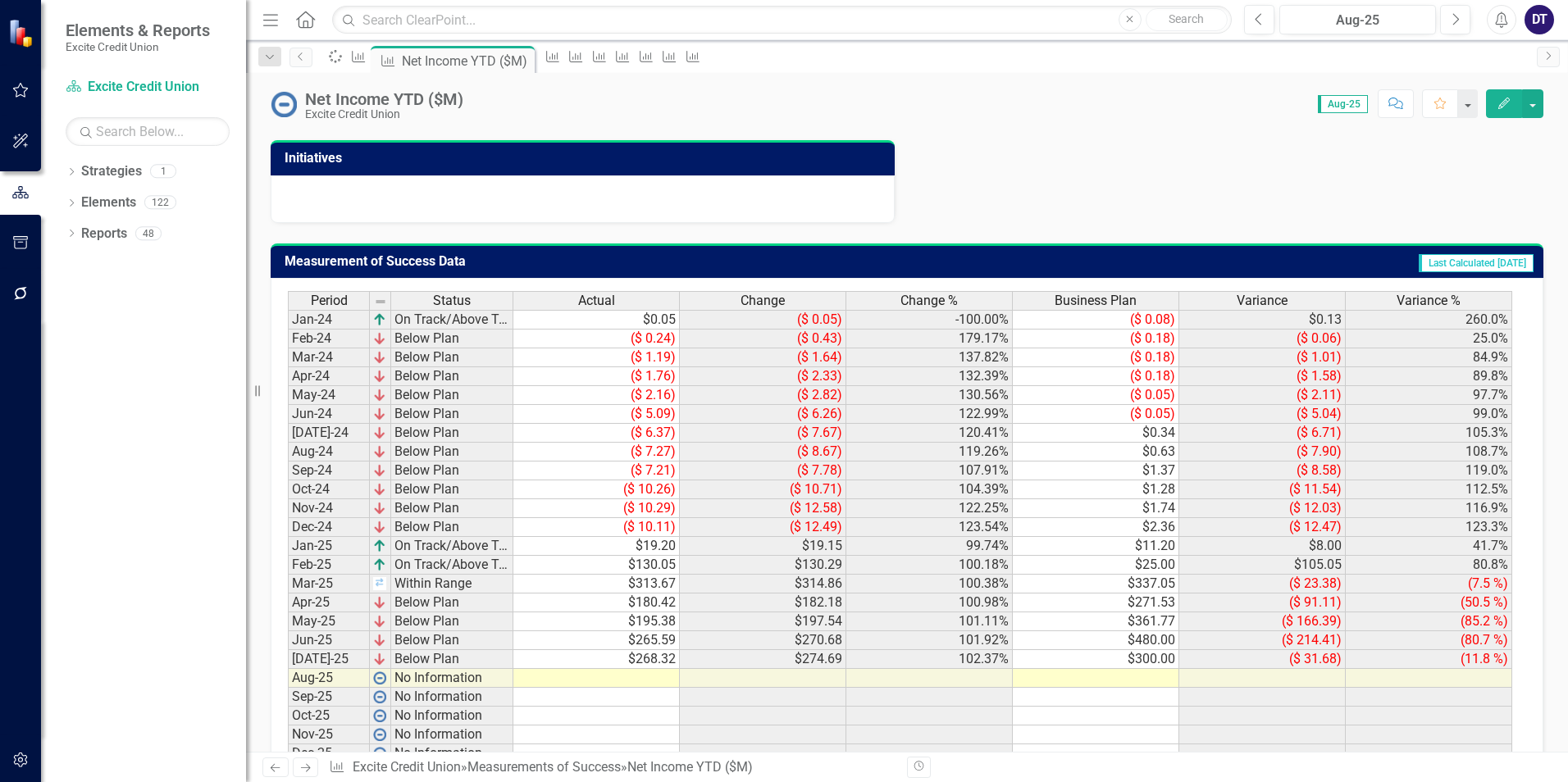
scroll to position [675, 0]
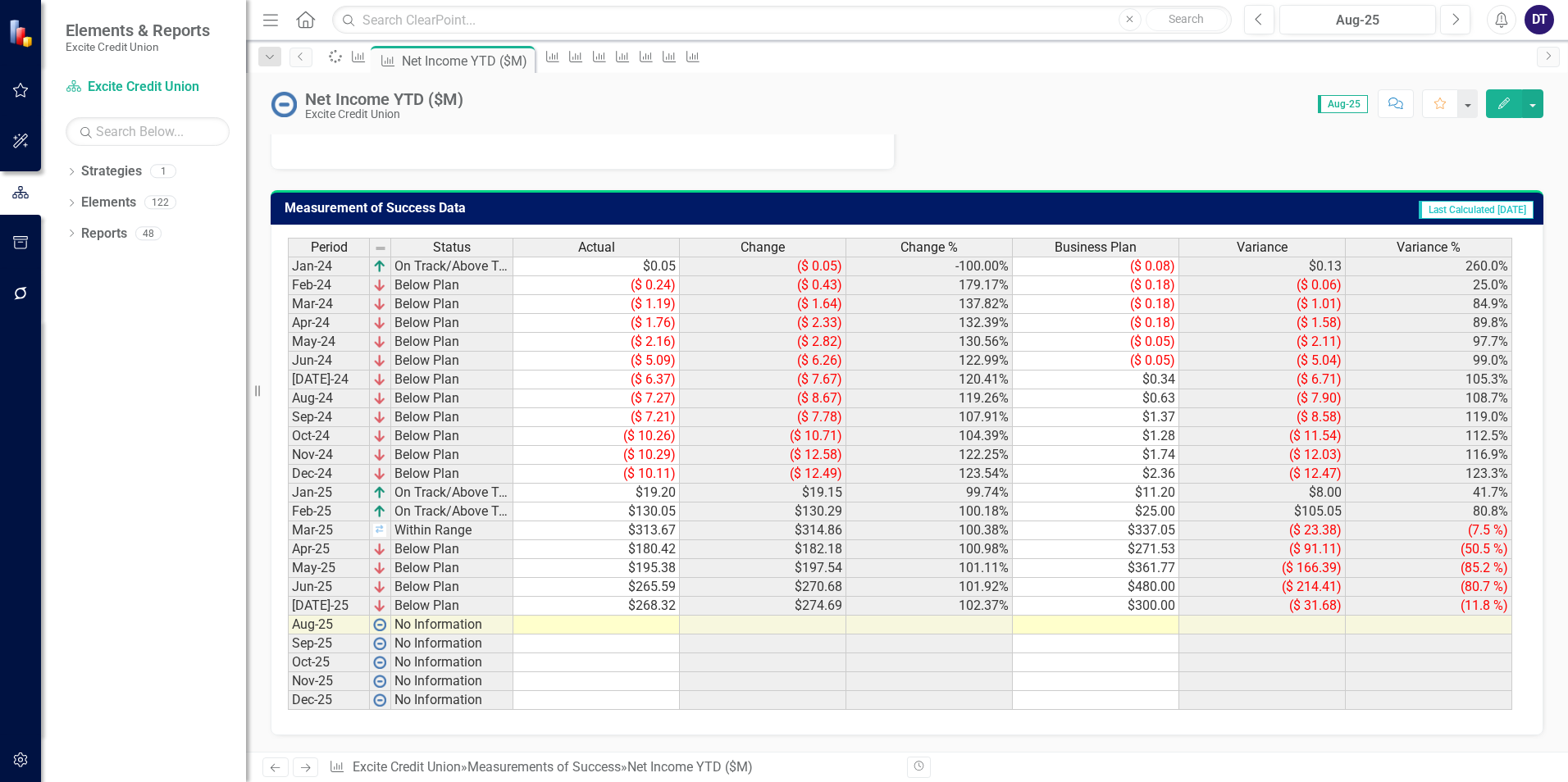
click at [604, 622] on td at bounding box center [597, 625] width 166 height 19
click at [654, 628] on td at bounding box center [597, 625] width 166 height 19
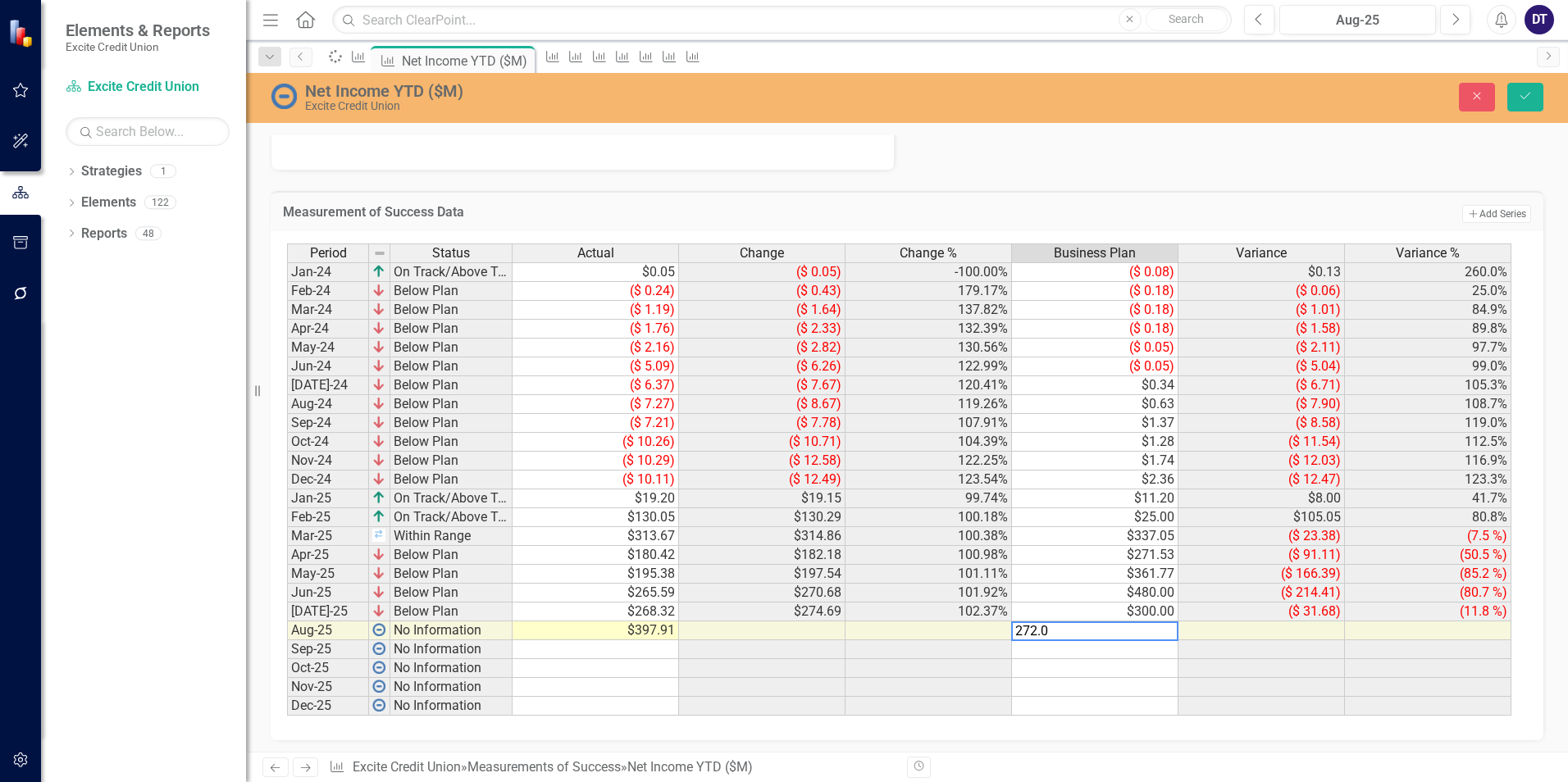
type textarea "272.07"
click at [1530, 96] on icon "Save" at bounding box center [1525, 95] width 15 height 11
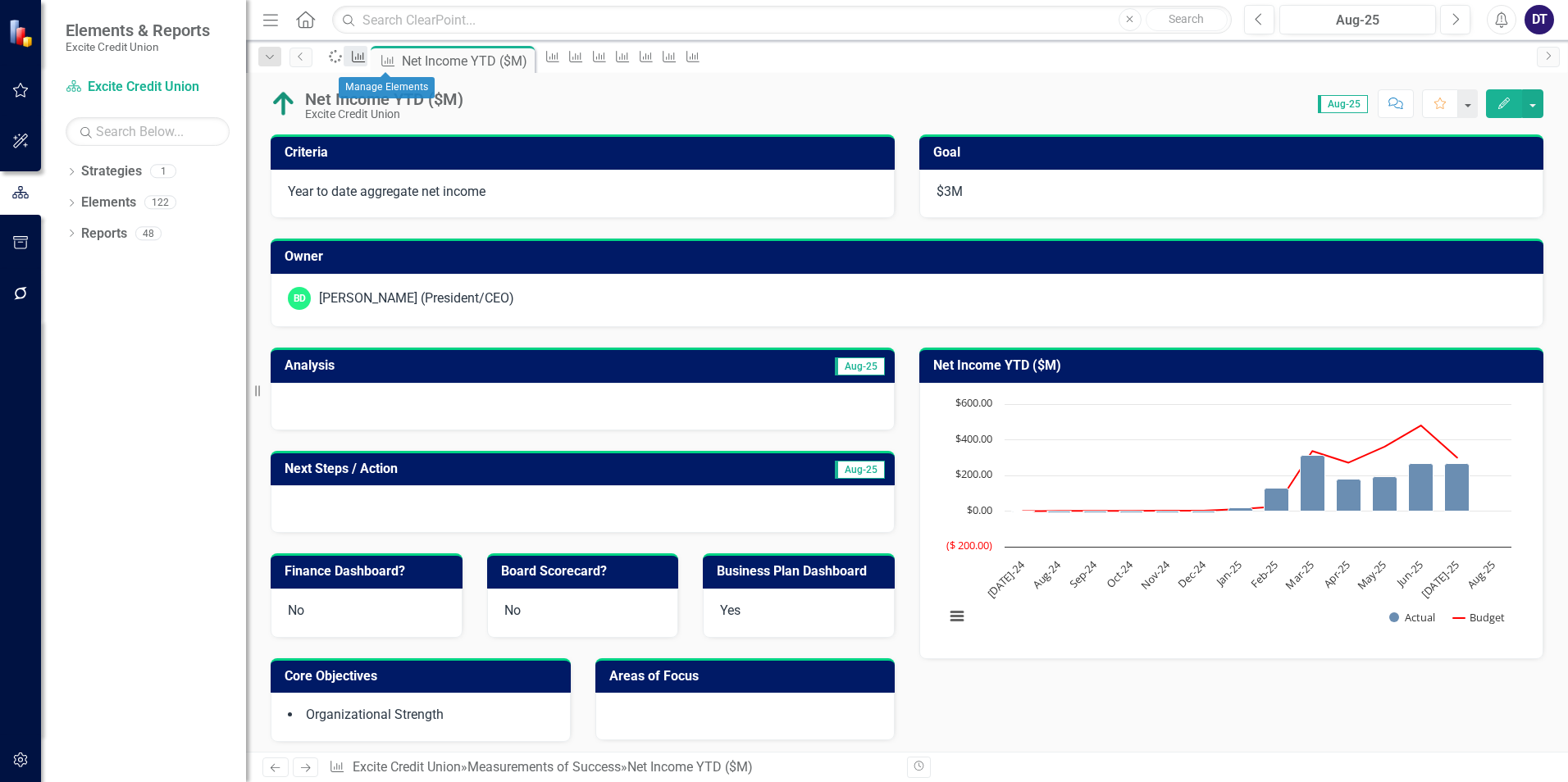
click at [366, 59] on icon "Measurement of Success" at bounding box center [358, 56] width 16 height 13
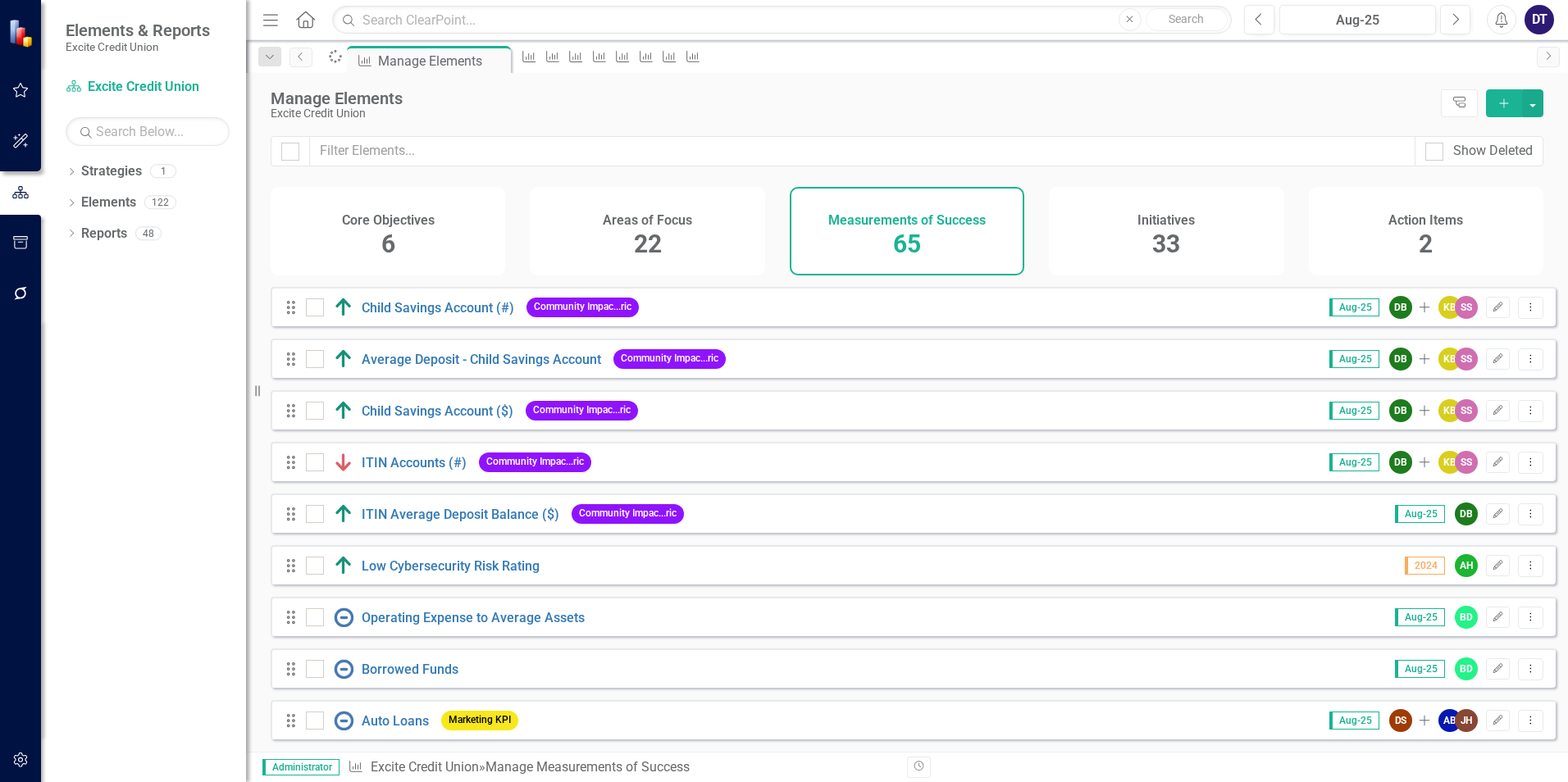
scroll to position [2901, 0]
click at [431, 617] on link "Operating Expense to Average Assets" at bounding box center [472, 617] width 223 height 16
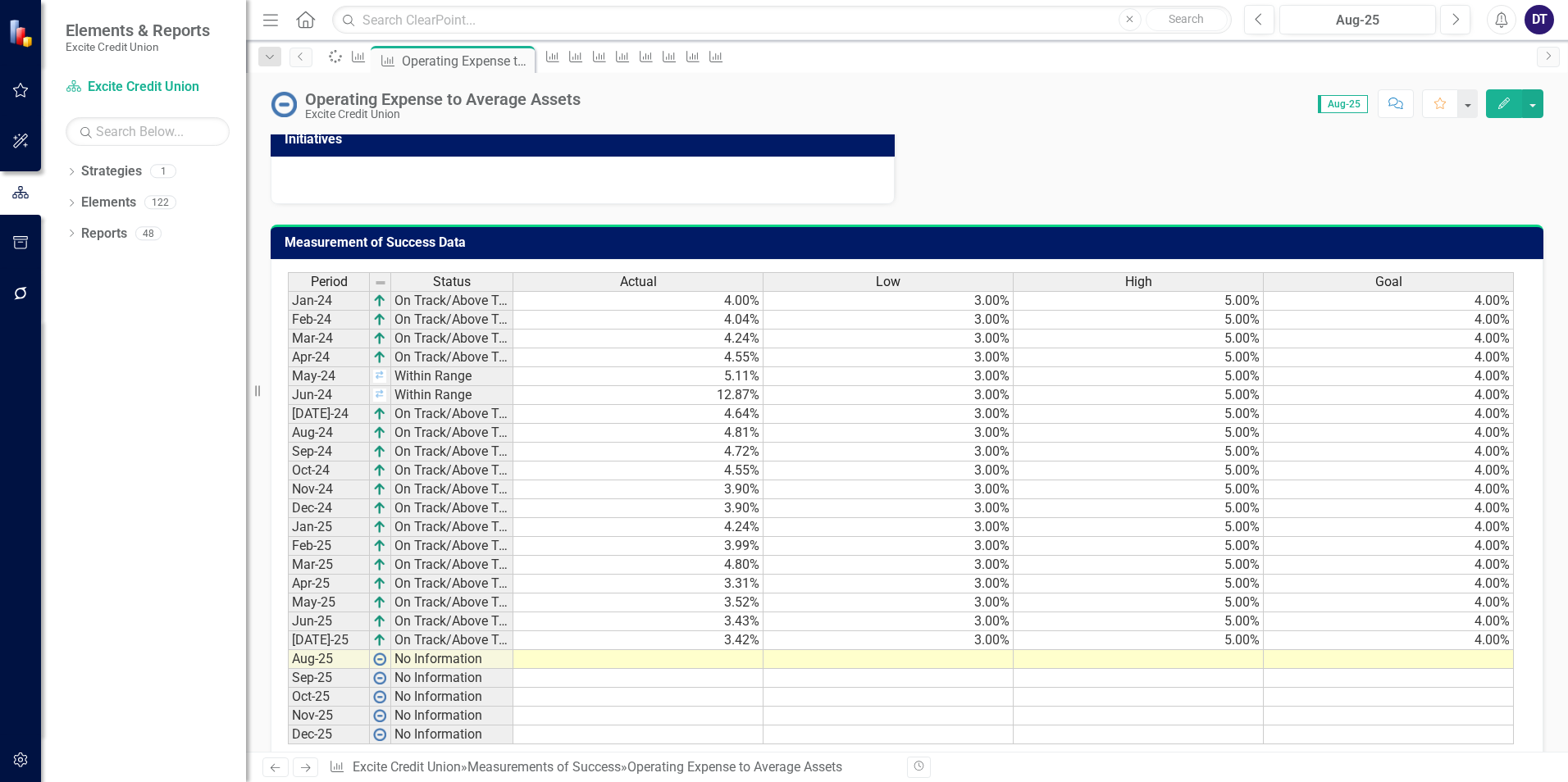
scroll to position [813, 0]
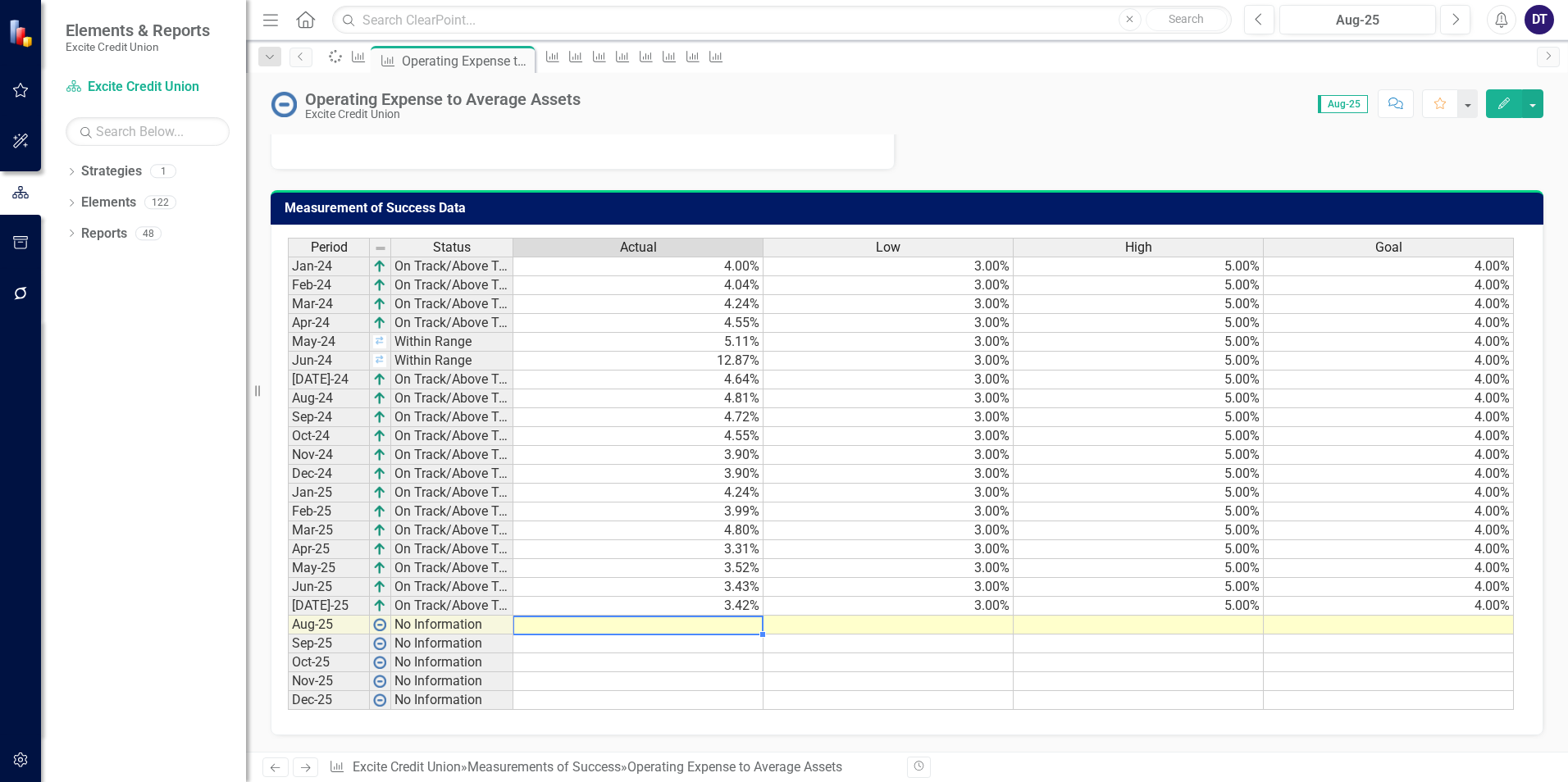
click at [615, 623] on td at bounding box center [638, 625] width 250 height 19
click at [707, 627] on td at bounding box center [638, 625] width 250 height 19
click at [366, 56] on icon "Measurement of Success" at bounding box center [358, 56] width 16 height 13
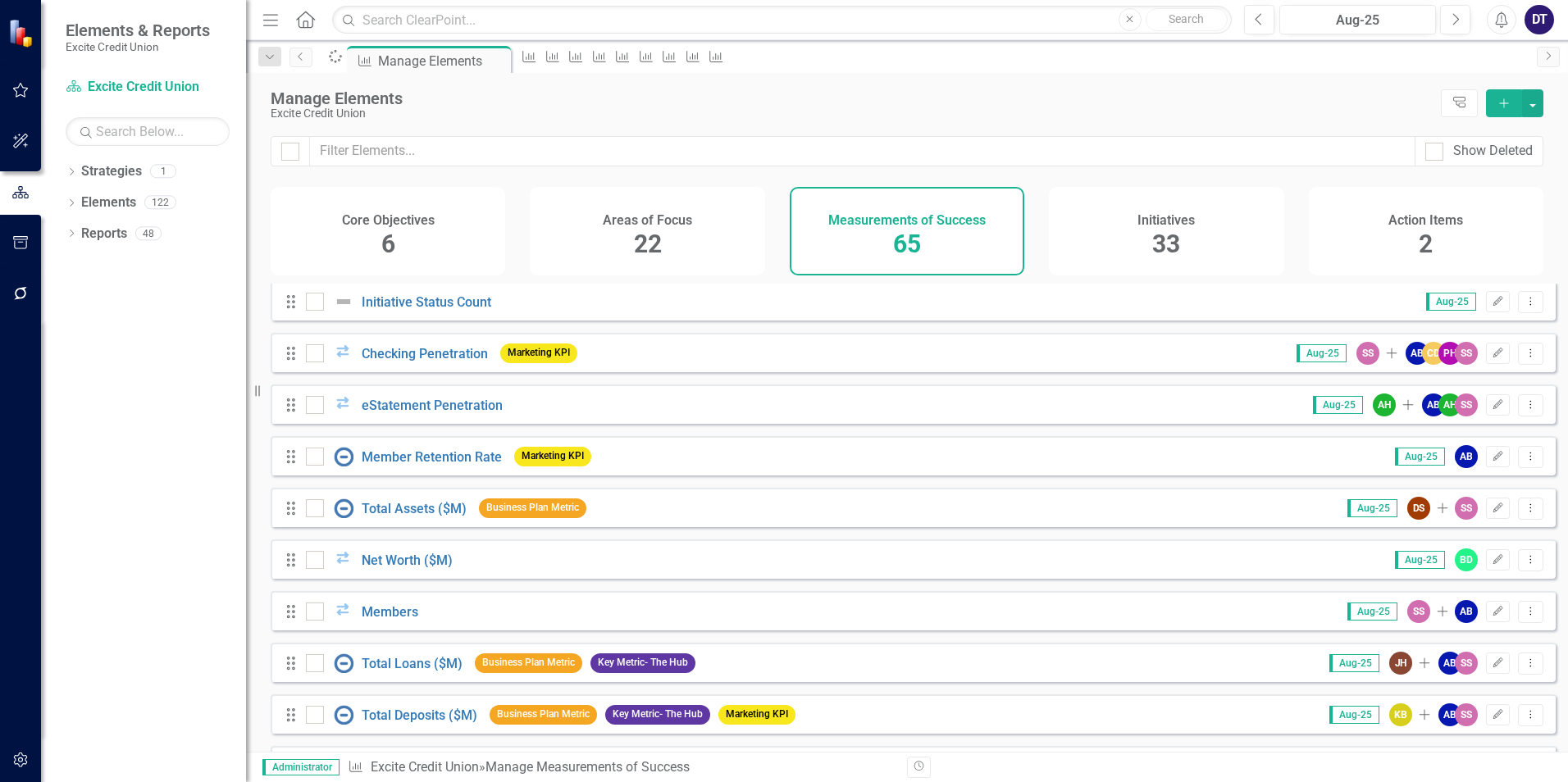
scroll to position [1066, 0]
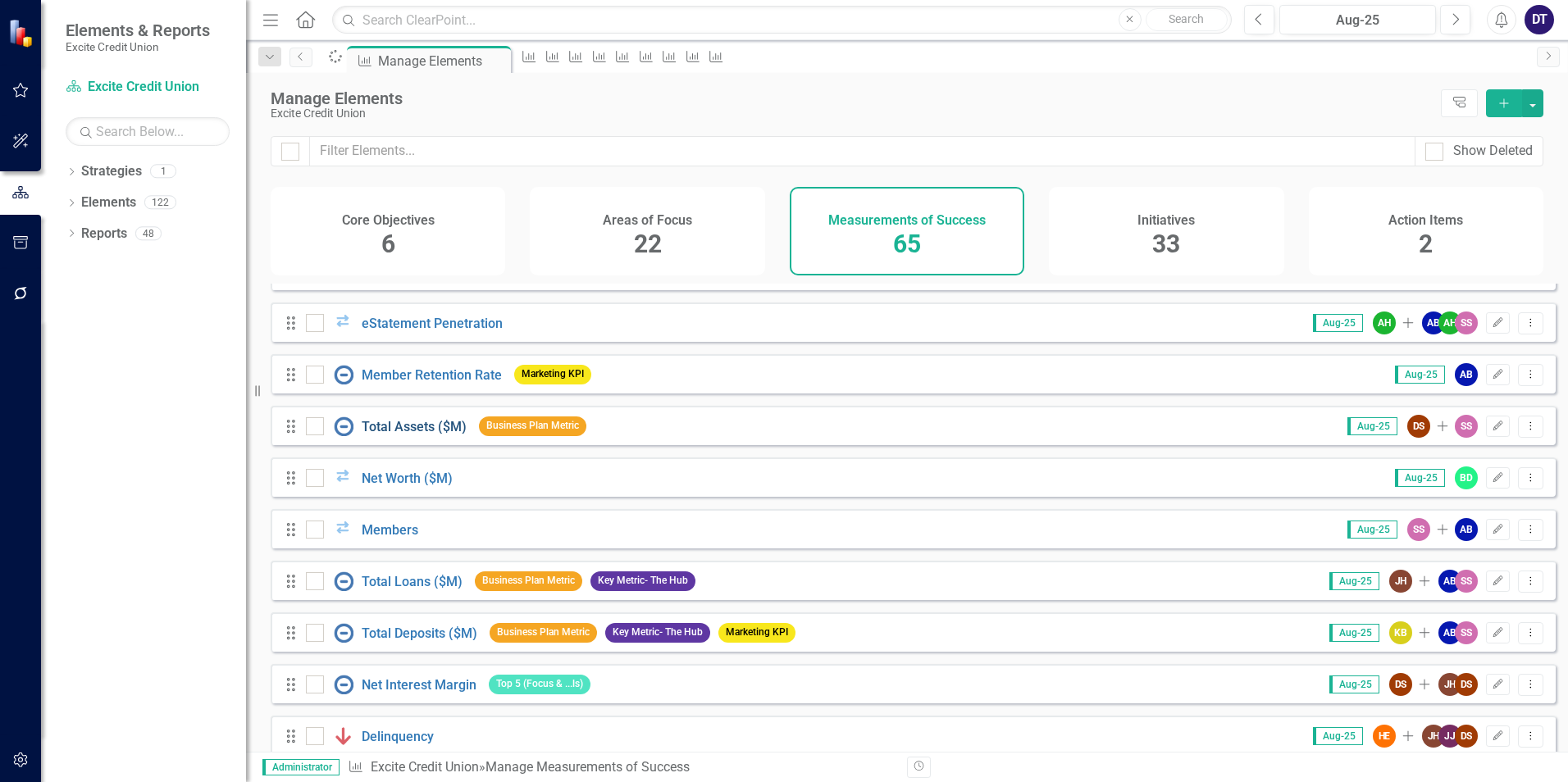
click at [411, 434] on link "Total Assets ($M)" at bounding box center [413, 427] width 105 height 16
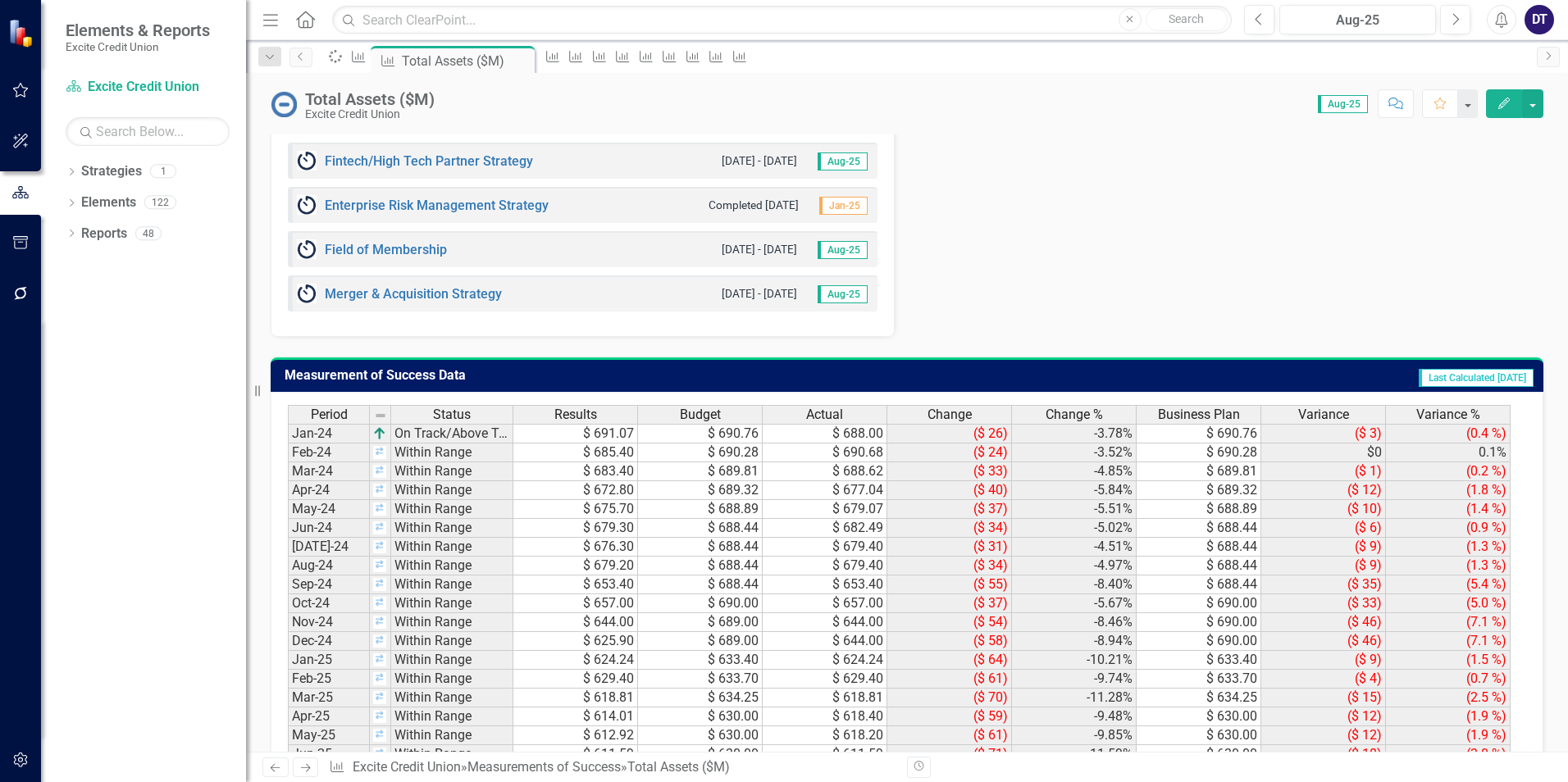
scroll to position [905, 0]
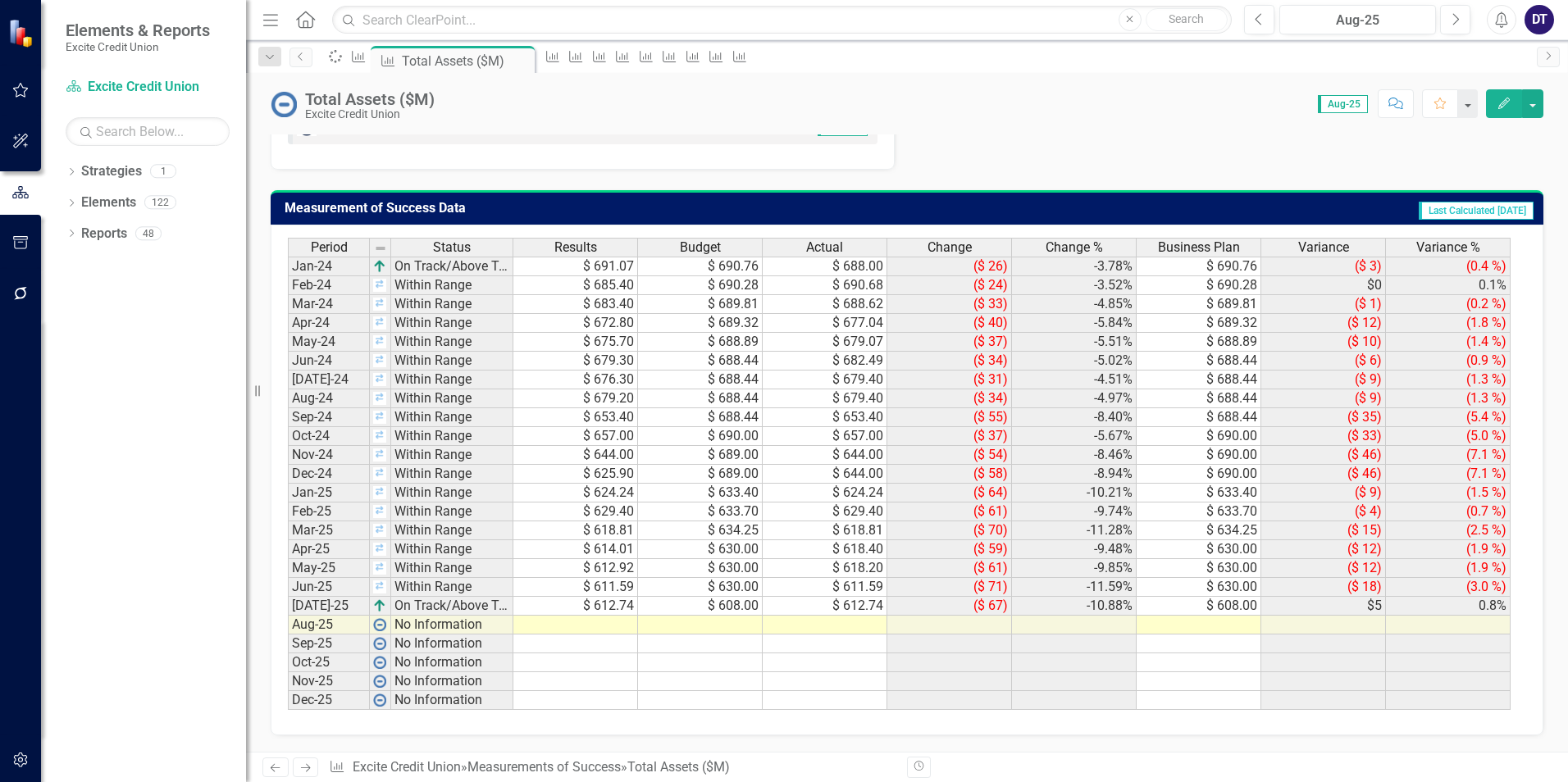
click at [566, 618] on td at bounding box center [576, 625] width 125 height 19
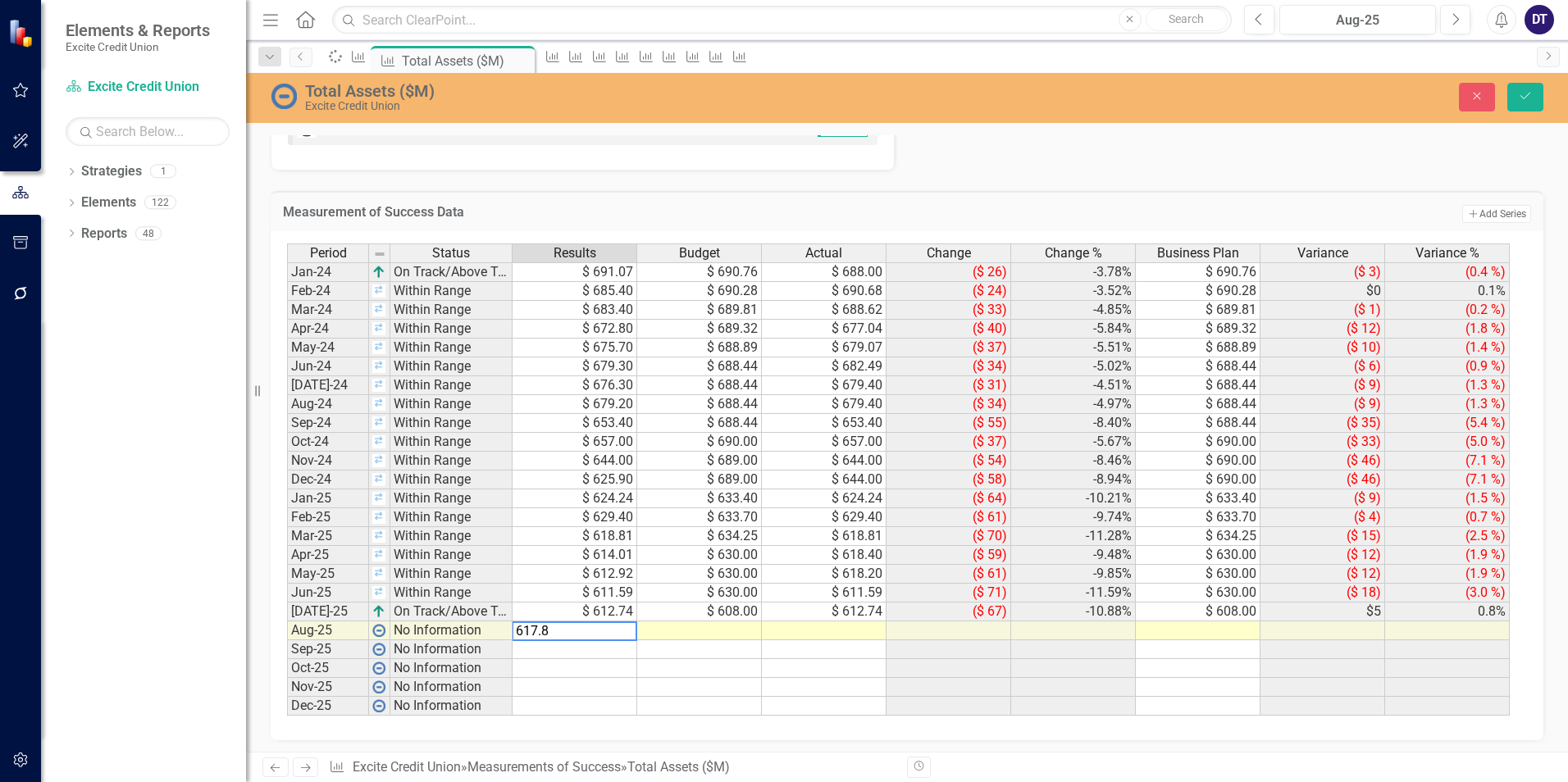
type textarea "617.84"
click at [717, 614] on td "$ 608.00" at bounding box center [700, 612] width 125 height 19
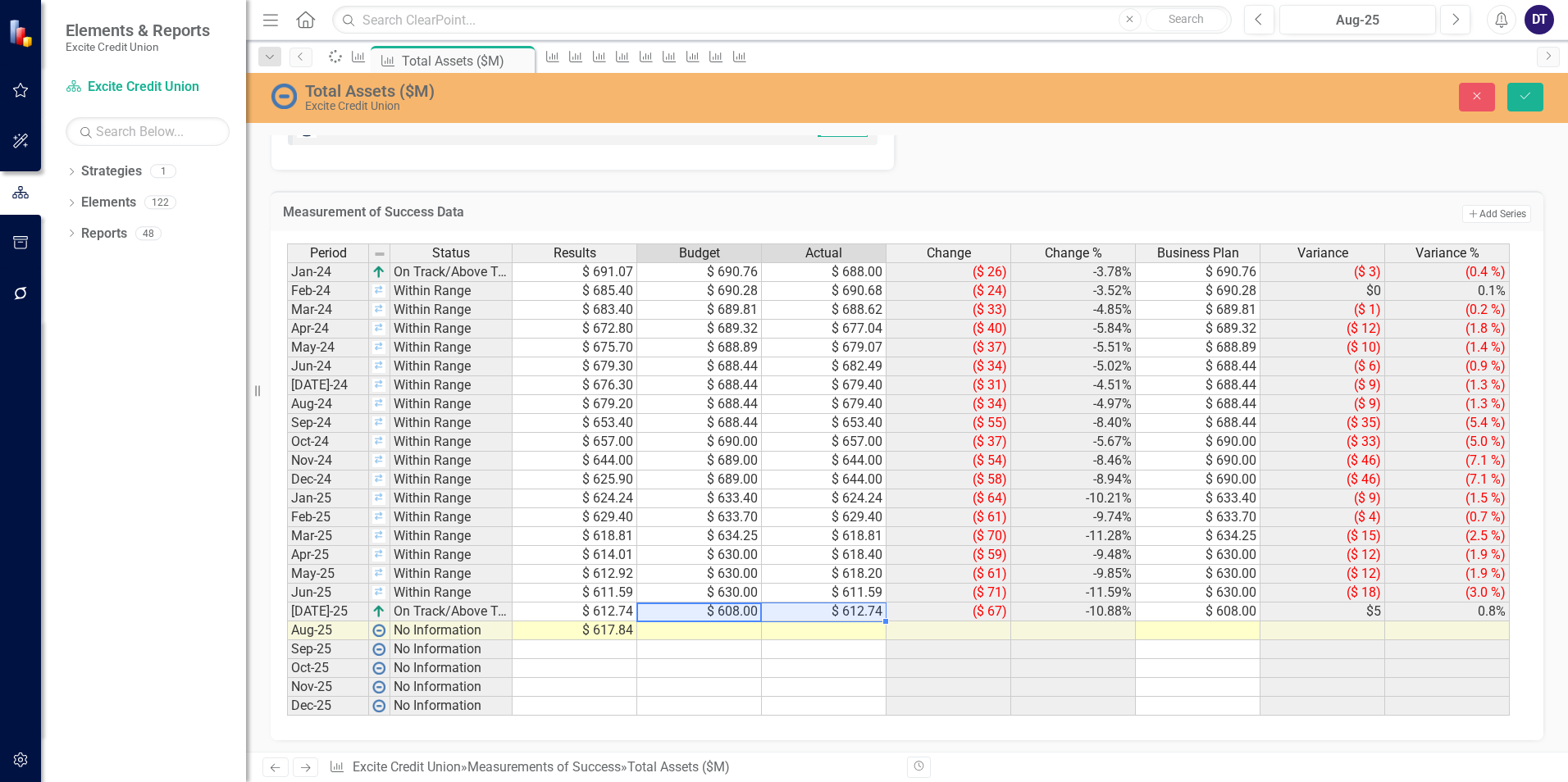
click at [822, 607] on td "$ 612.74" at bounding box center [824, 612] width 125 height 19
type textarea "608"
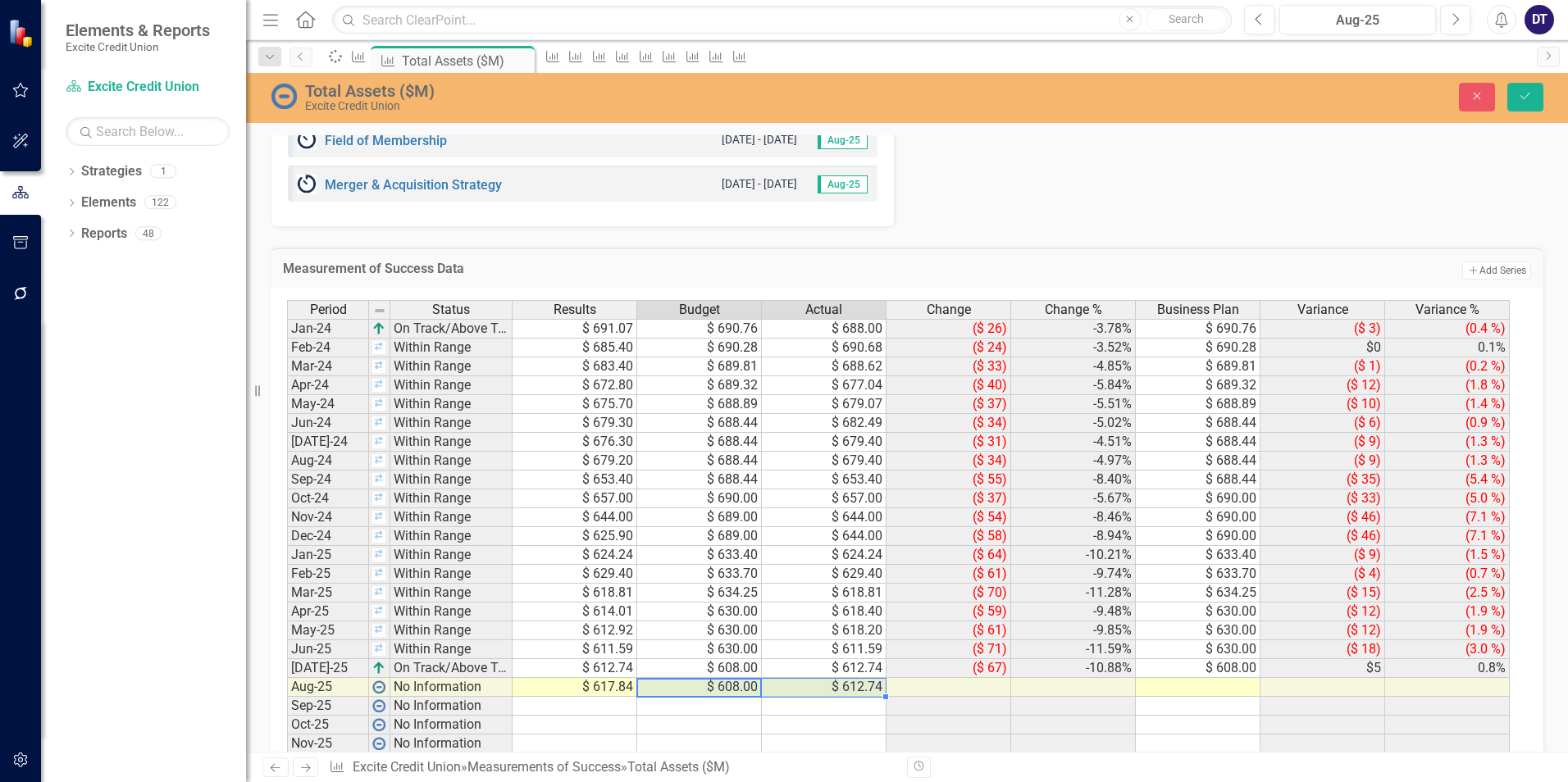
scroll to position [823, 0]
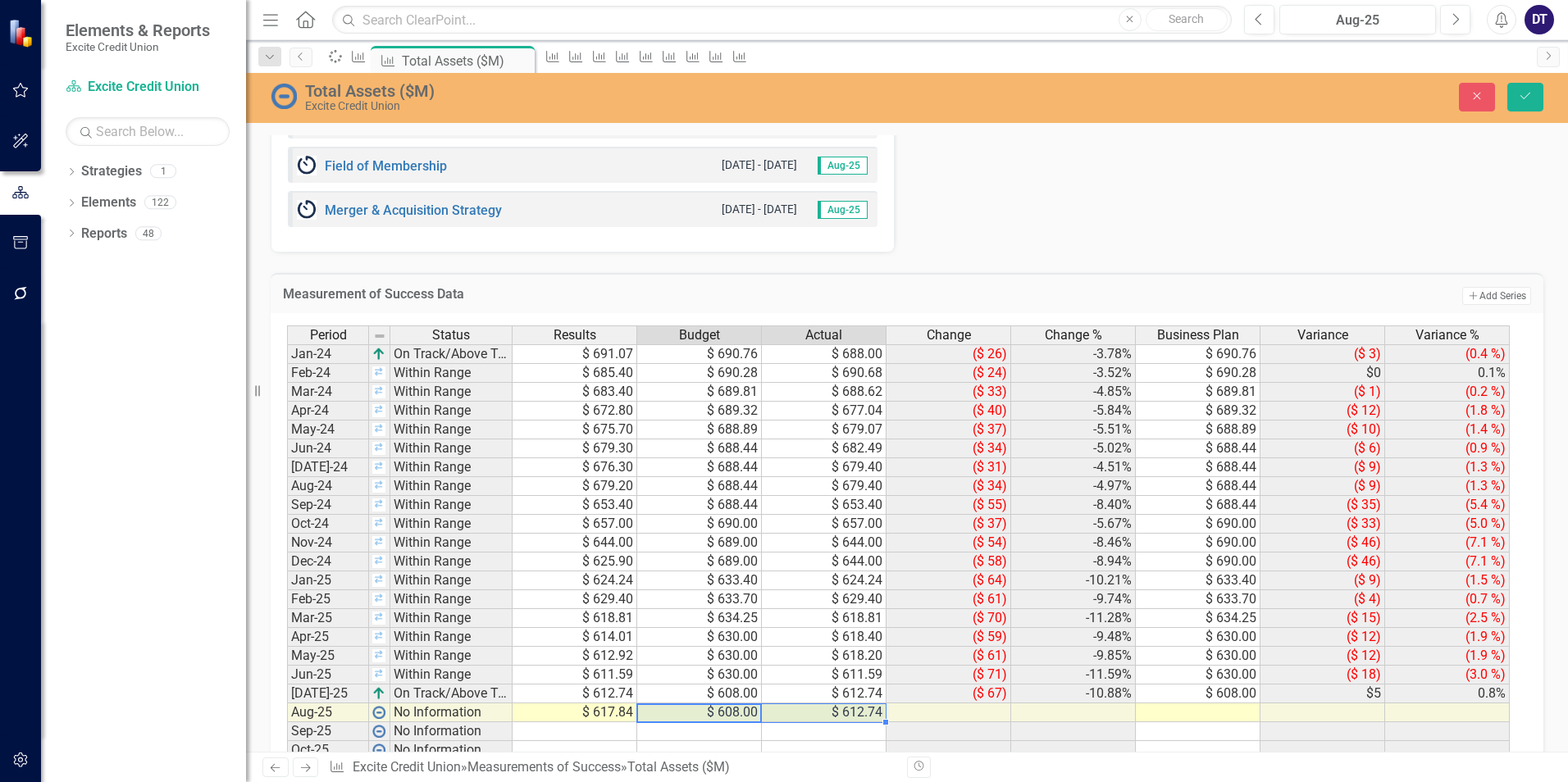
click at [1190, 696] on td "$ 608.00" at bounding box center [1198, 694] width 125 height 19
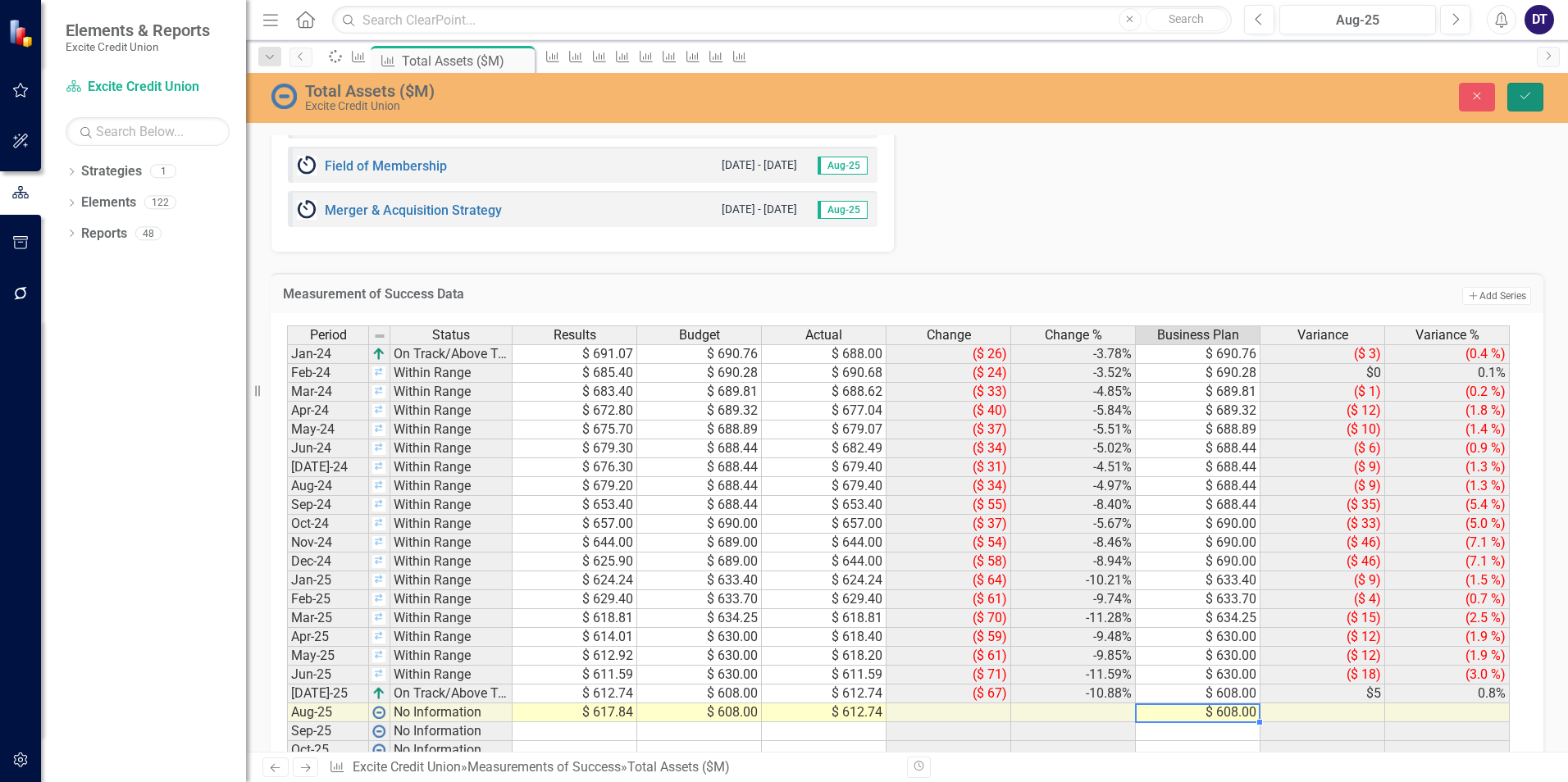
click at [1520, 93] on icon "Save" at bounding box center [1525, 95] width 15 height 11
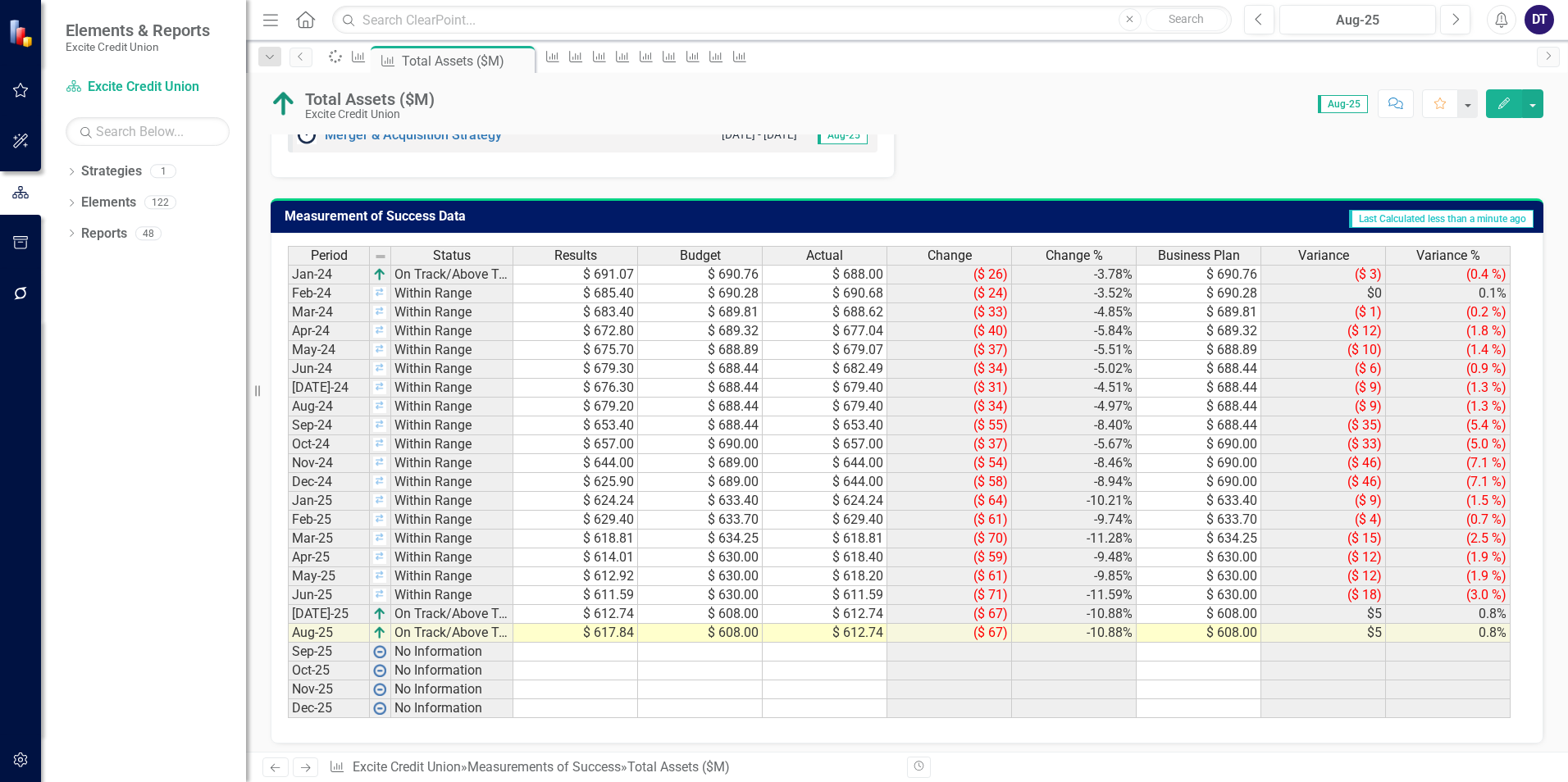
scroll to position [905, 0]
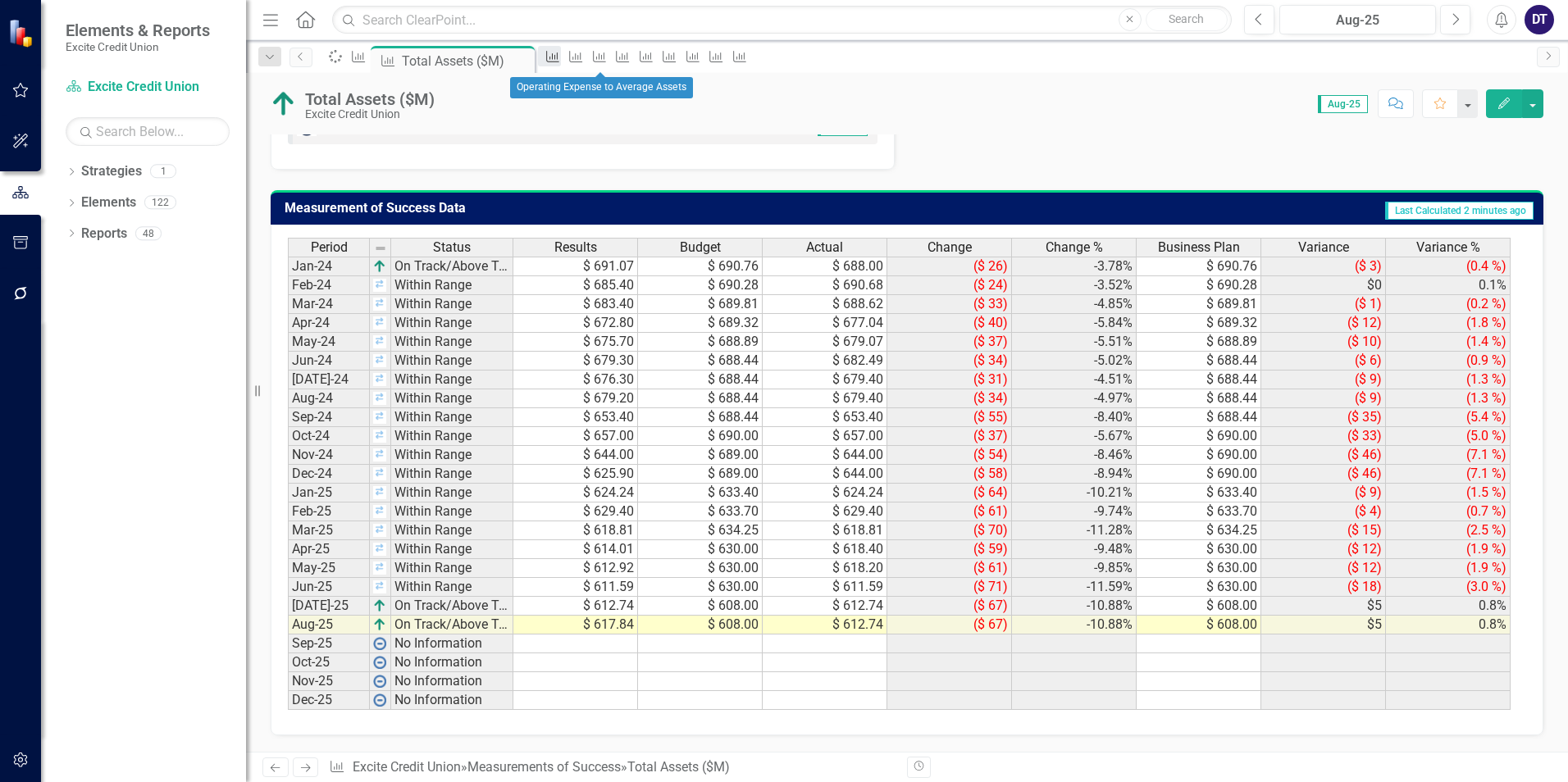
click at [560, 61] on icon at bounding box center [552, 56] width 13 height 11
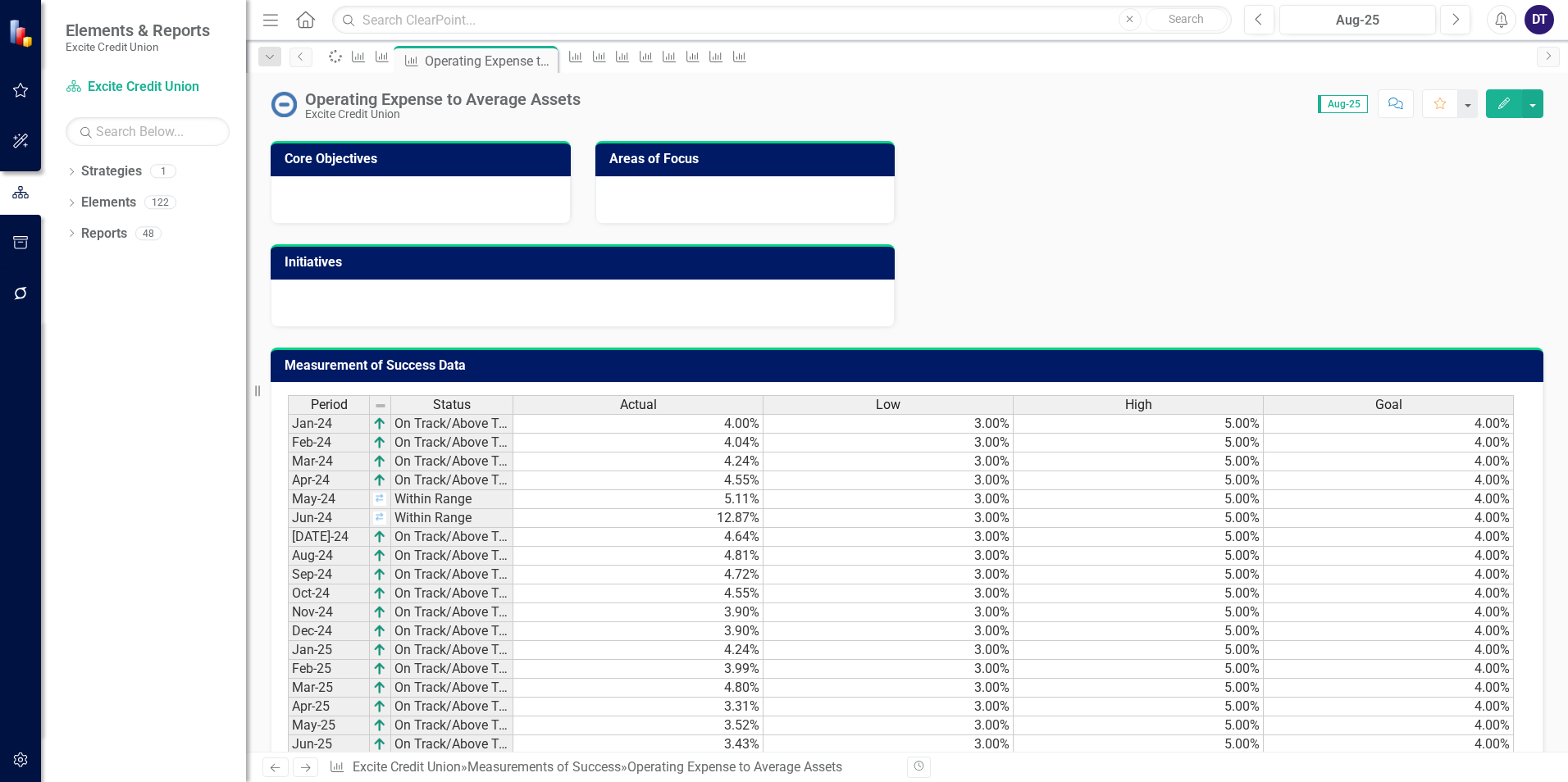
scroll to position [813, 0]
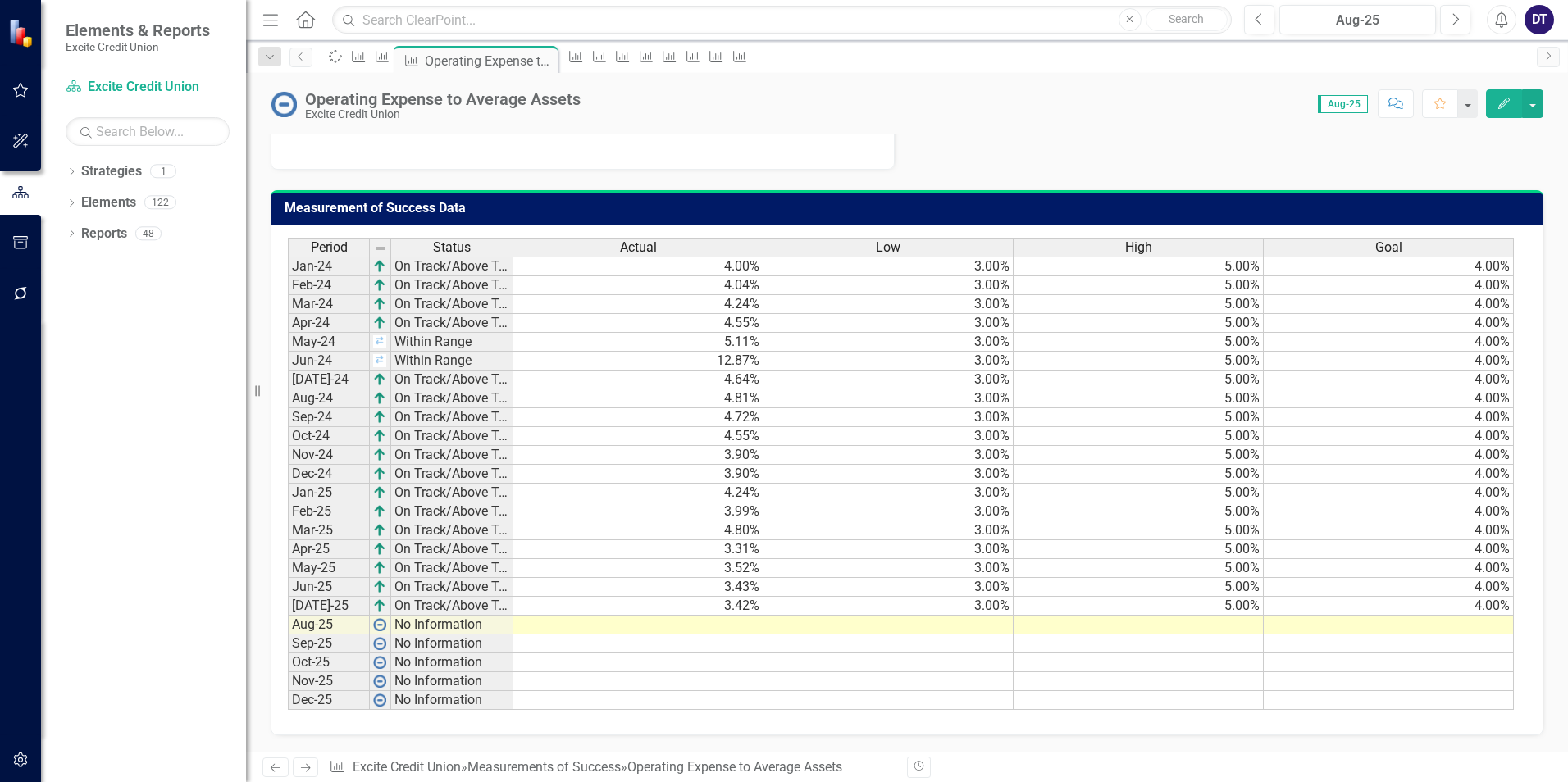
click at [736, 629] on td at bounding box center [638, 625] width 250 height 19
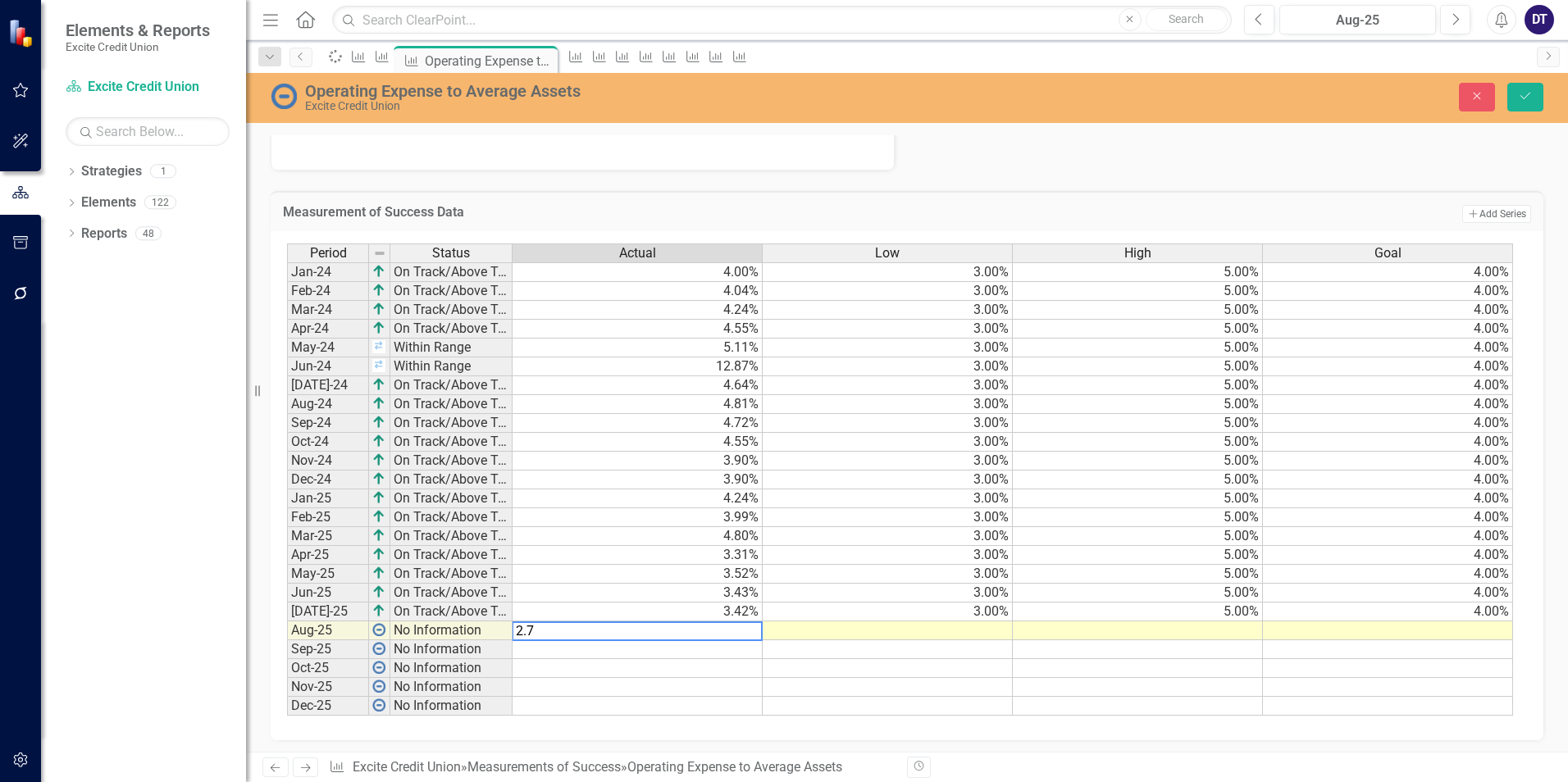
type textarea "2.77"
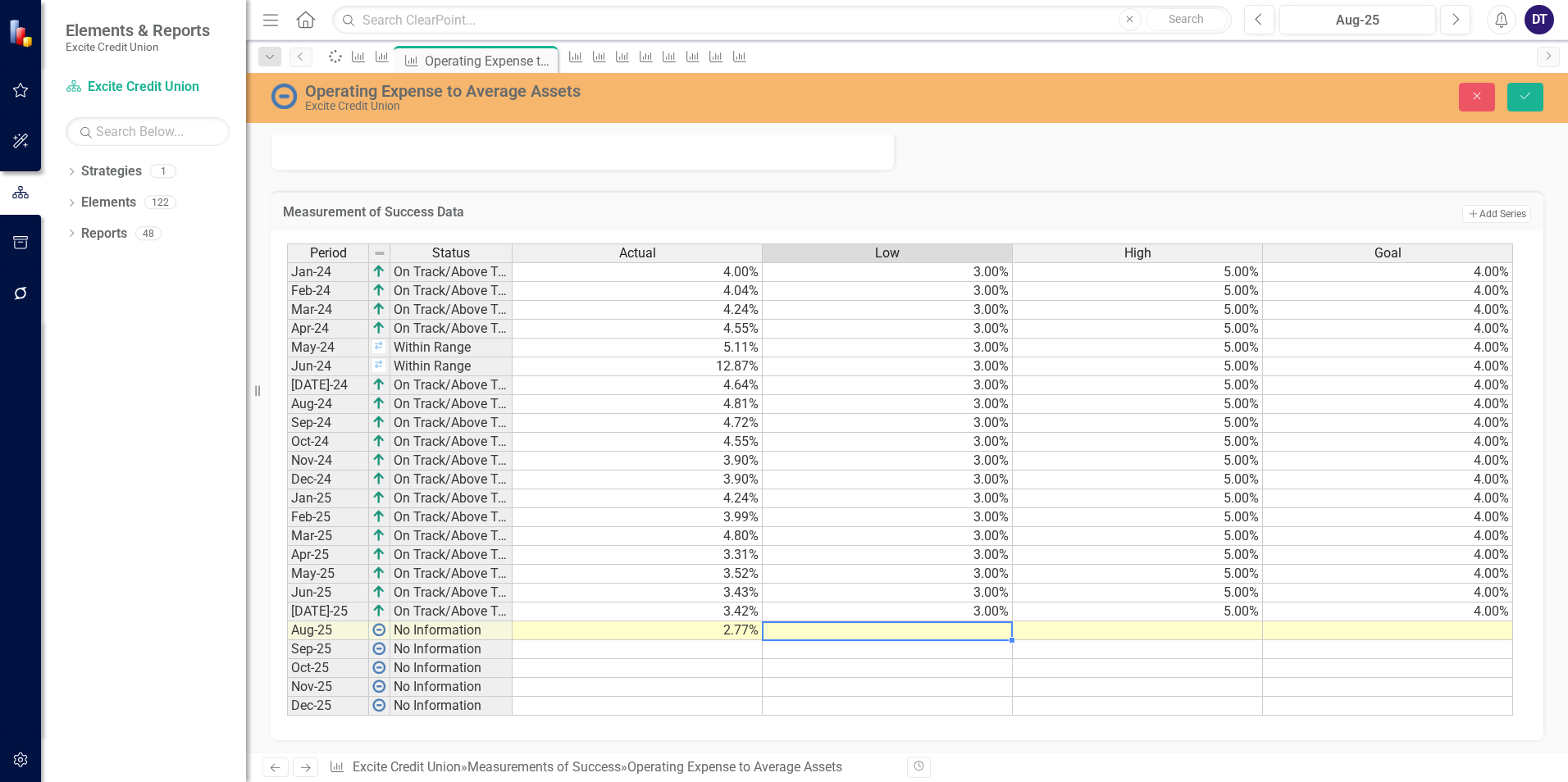
type textarea "3"
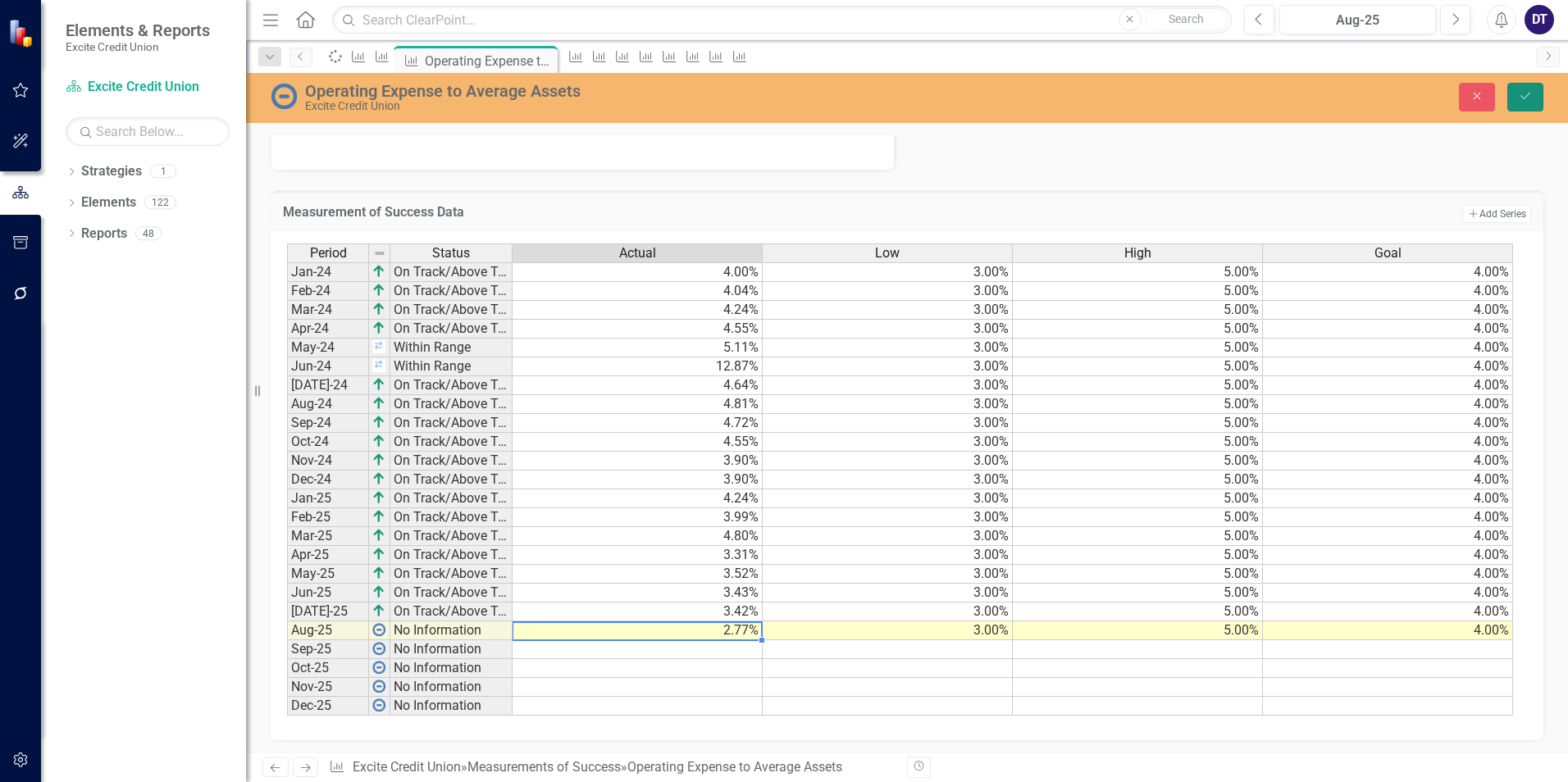
click at [1521, 95] on icon "Save" at bounding box center [1525, 95] width 15 height 11
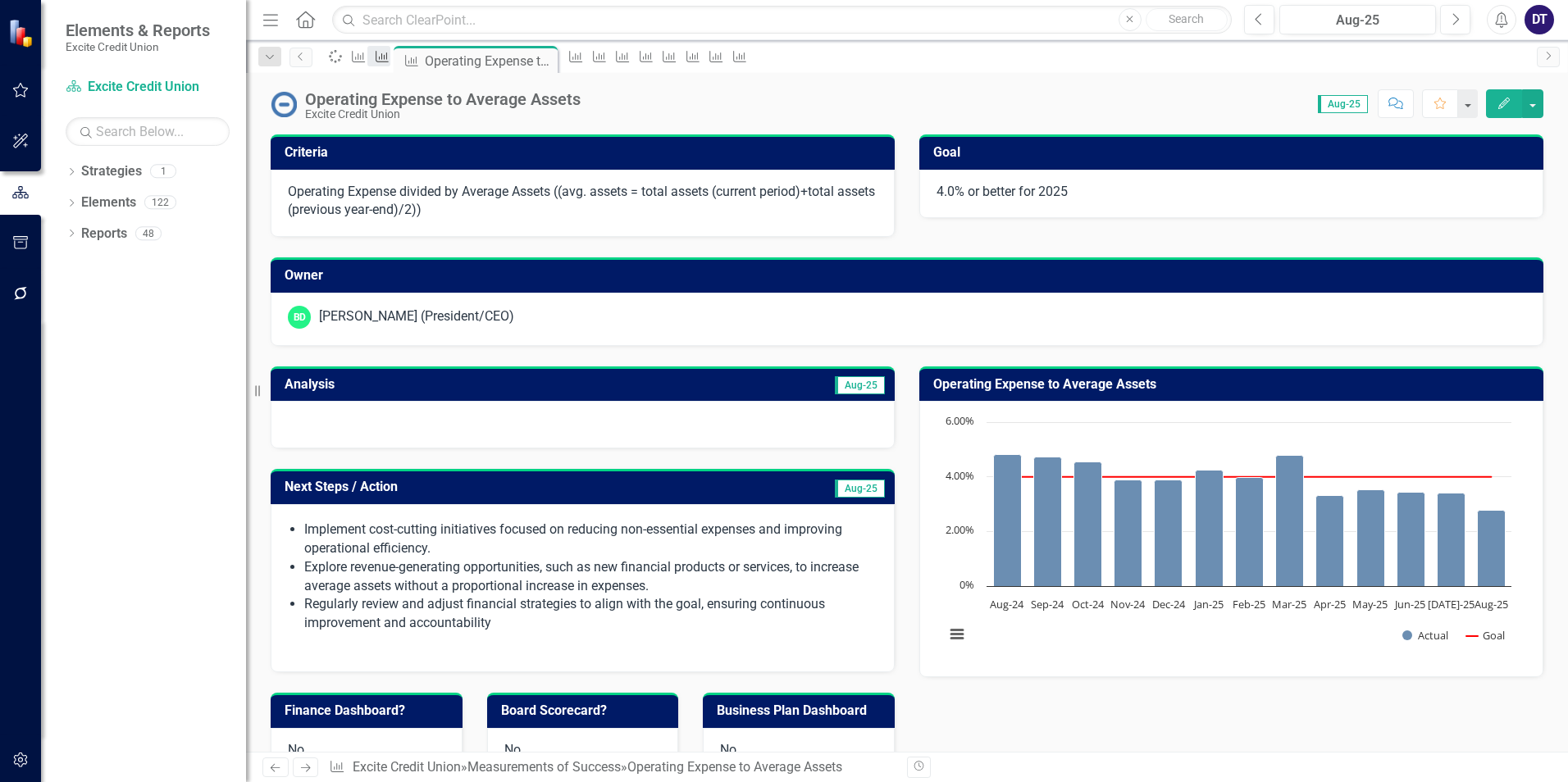
click at [391, 63] on icon "Measurement of Success" at bounding box center [382, 56] width 16 height 13
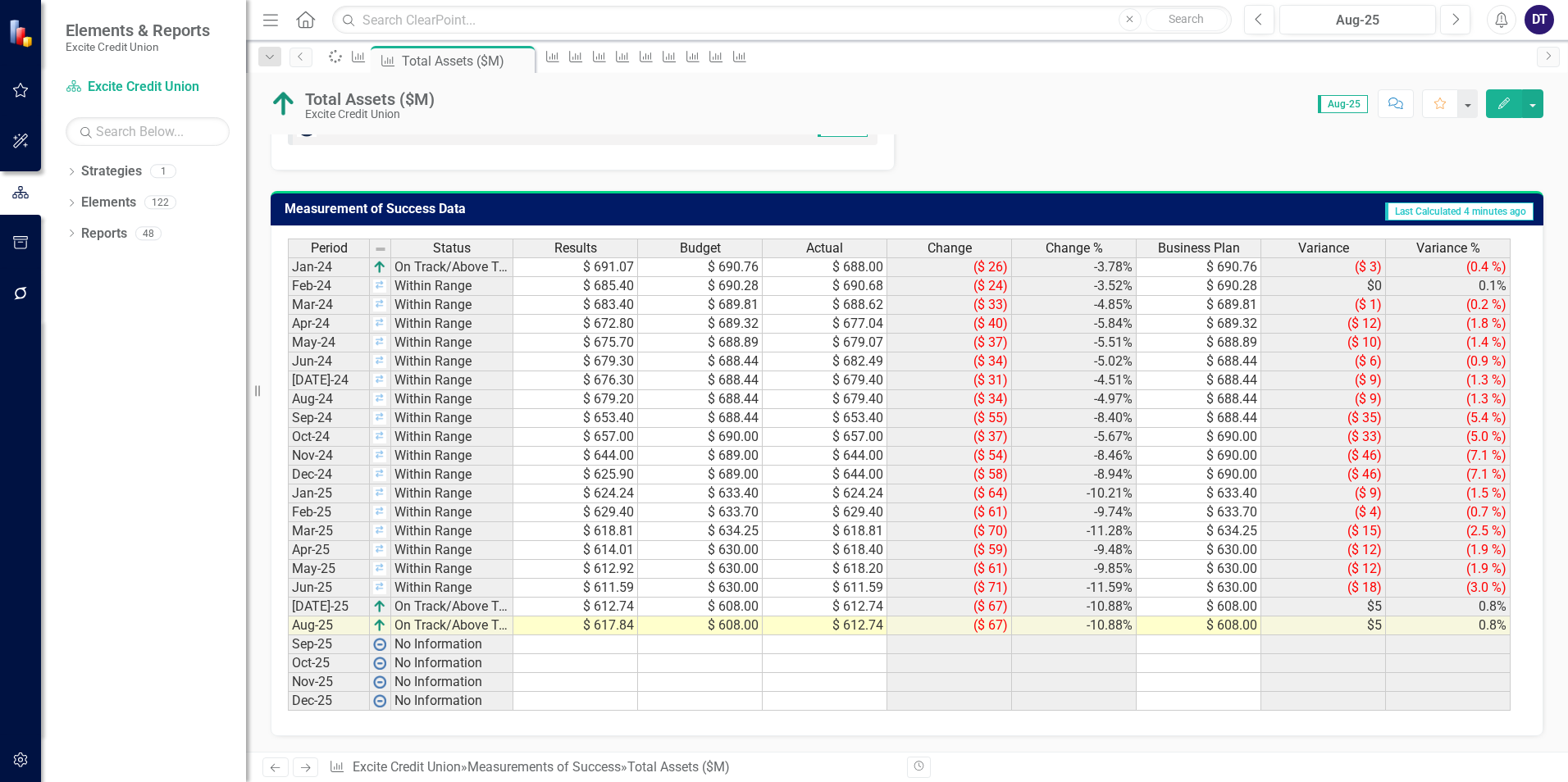
scroll to position [905, 0]
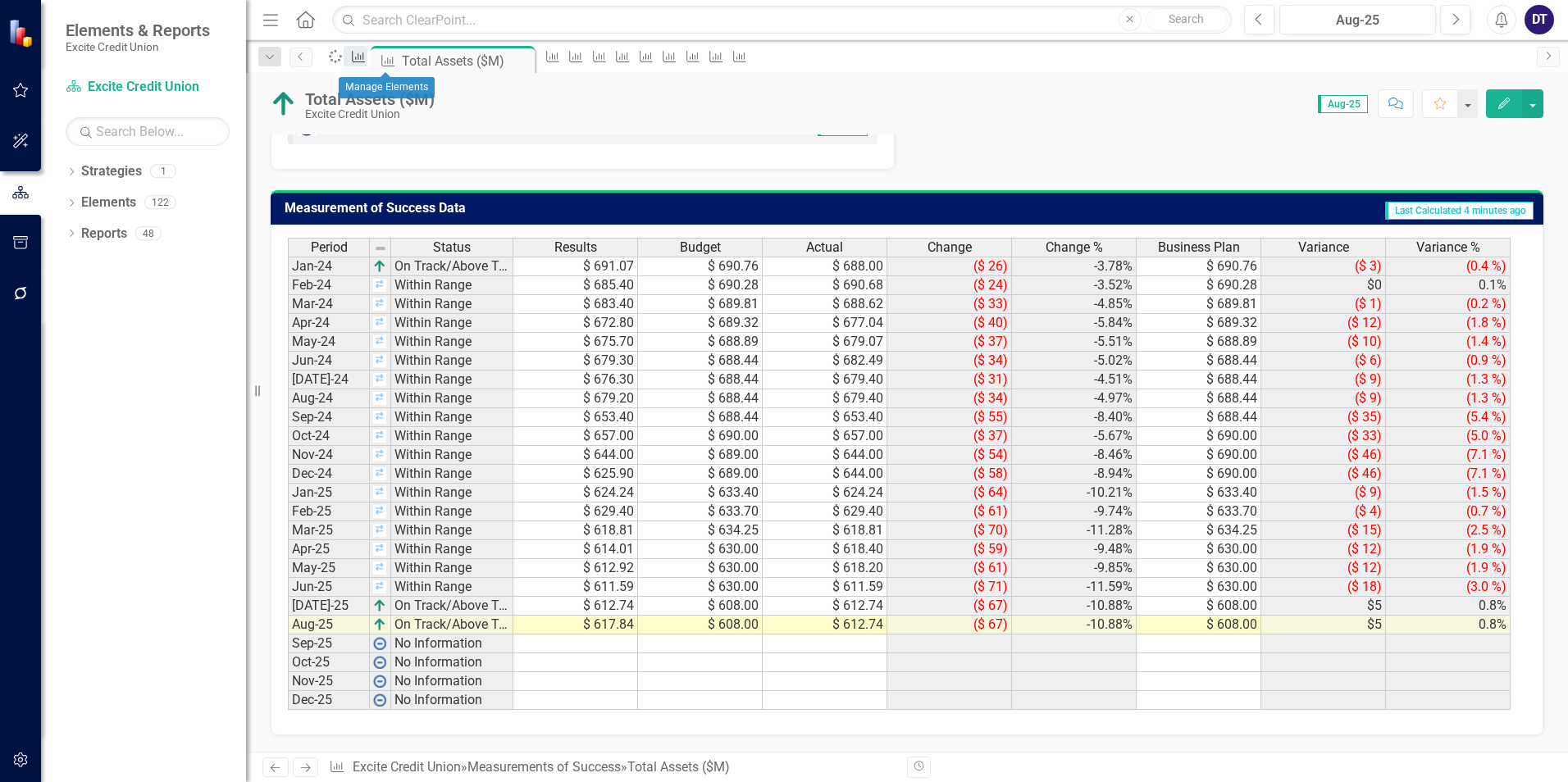
click at [366, 57] on icon "Measurement of Success" at bounding box center [358, 56] width 16 height 13
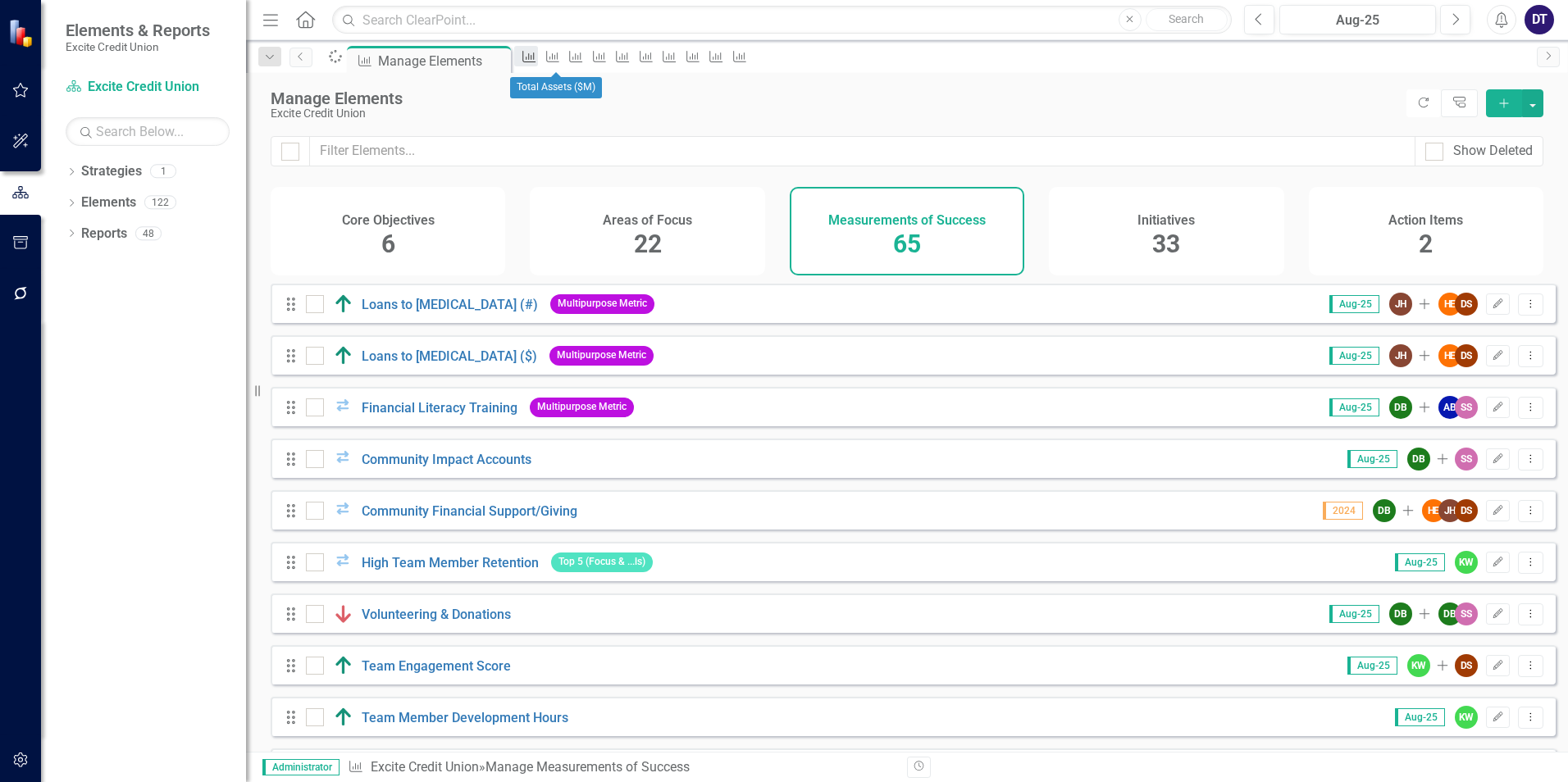
click at [537, 60] on icon "Measurement of Success" at bounding box center [528, 56] width 16 height 13
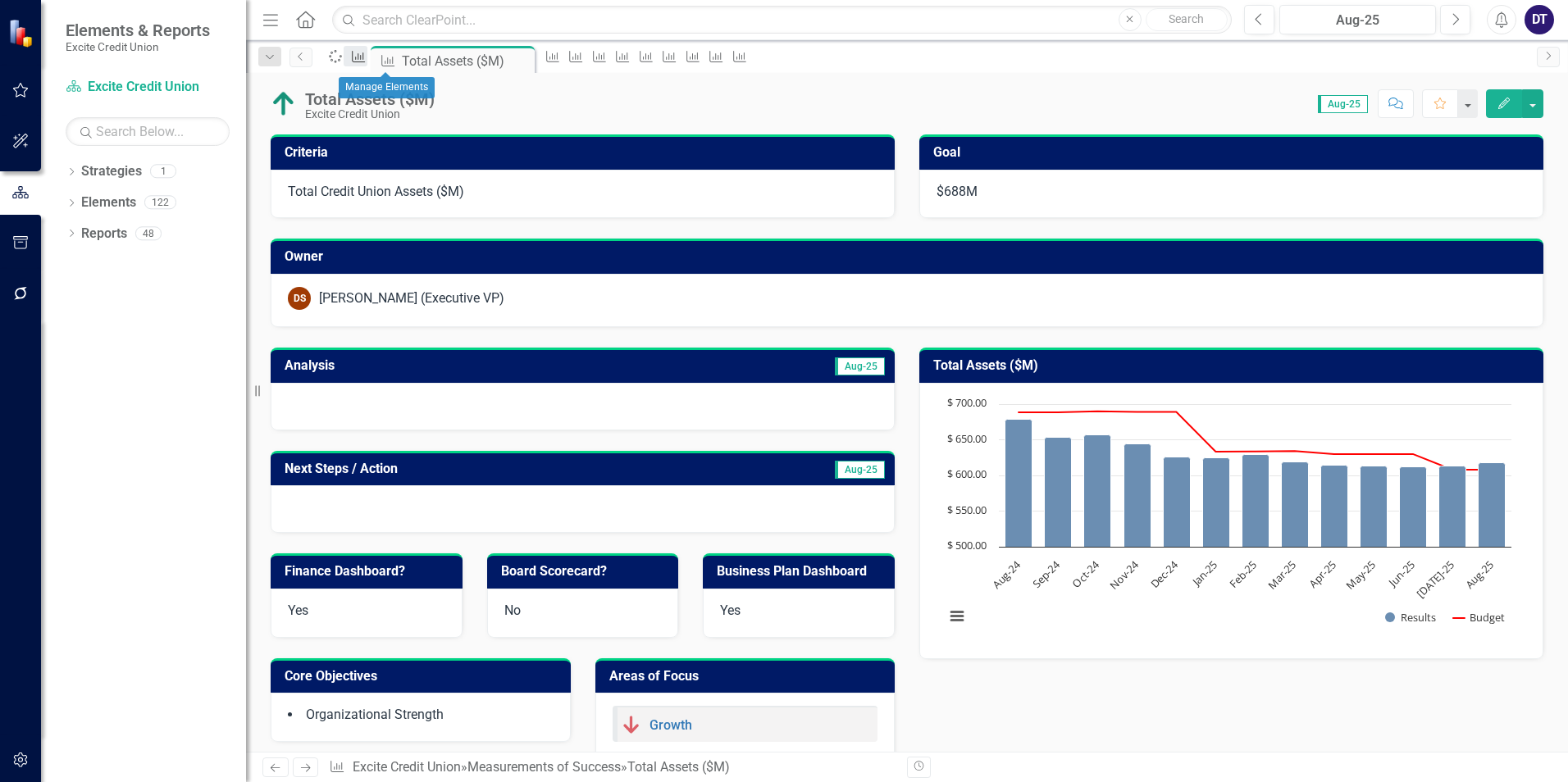
click at [366, 59] on icon at bounding box center [359, 56] width 13 height 11
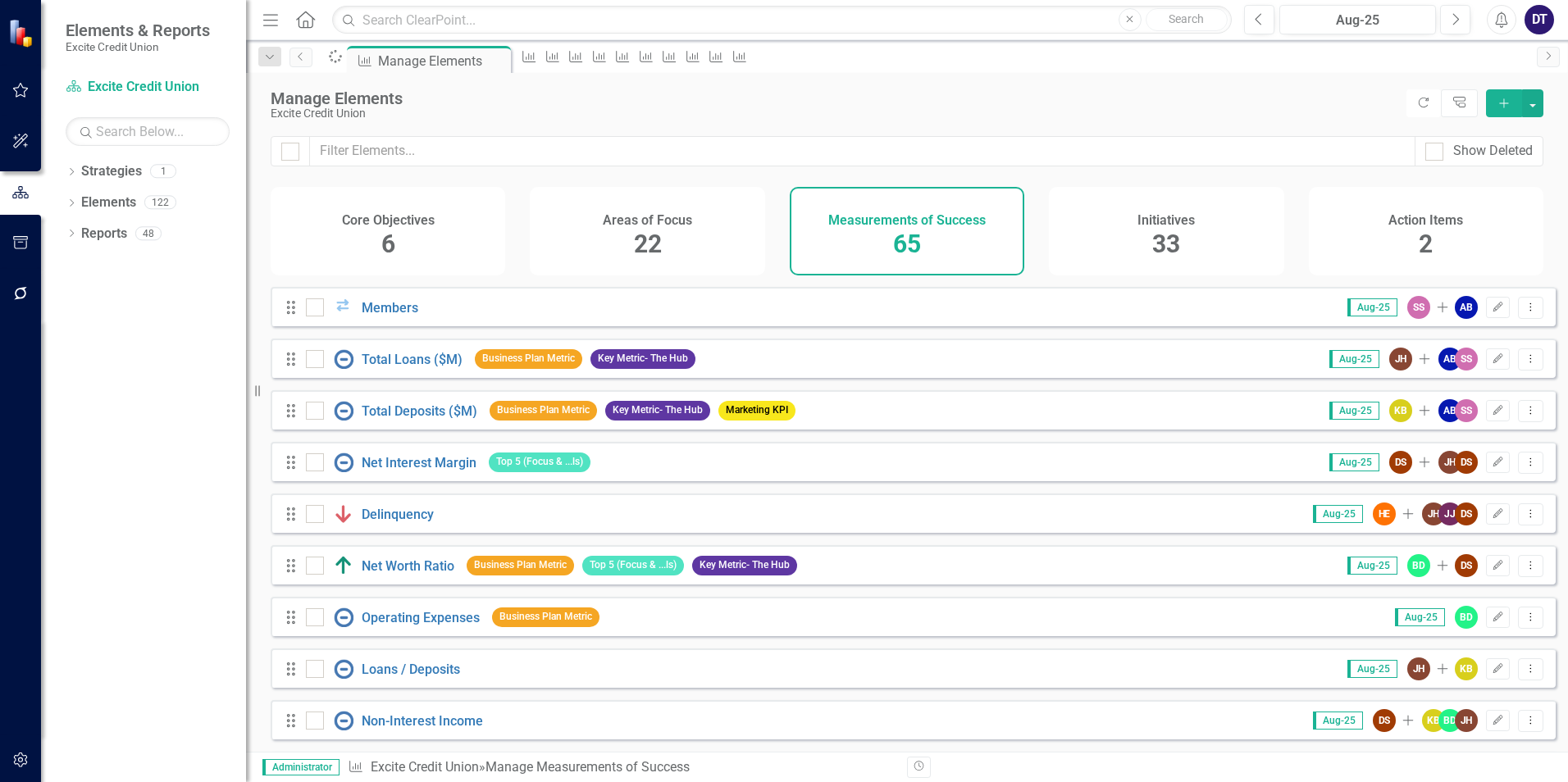
scroll to position [1312, 0]
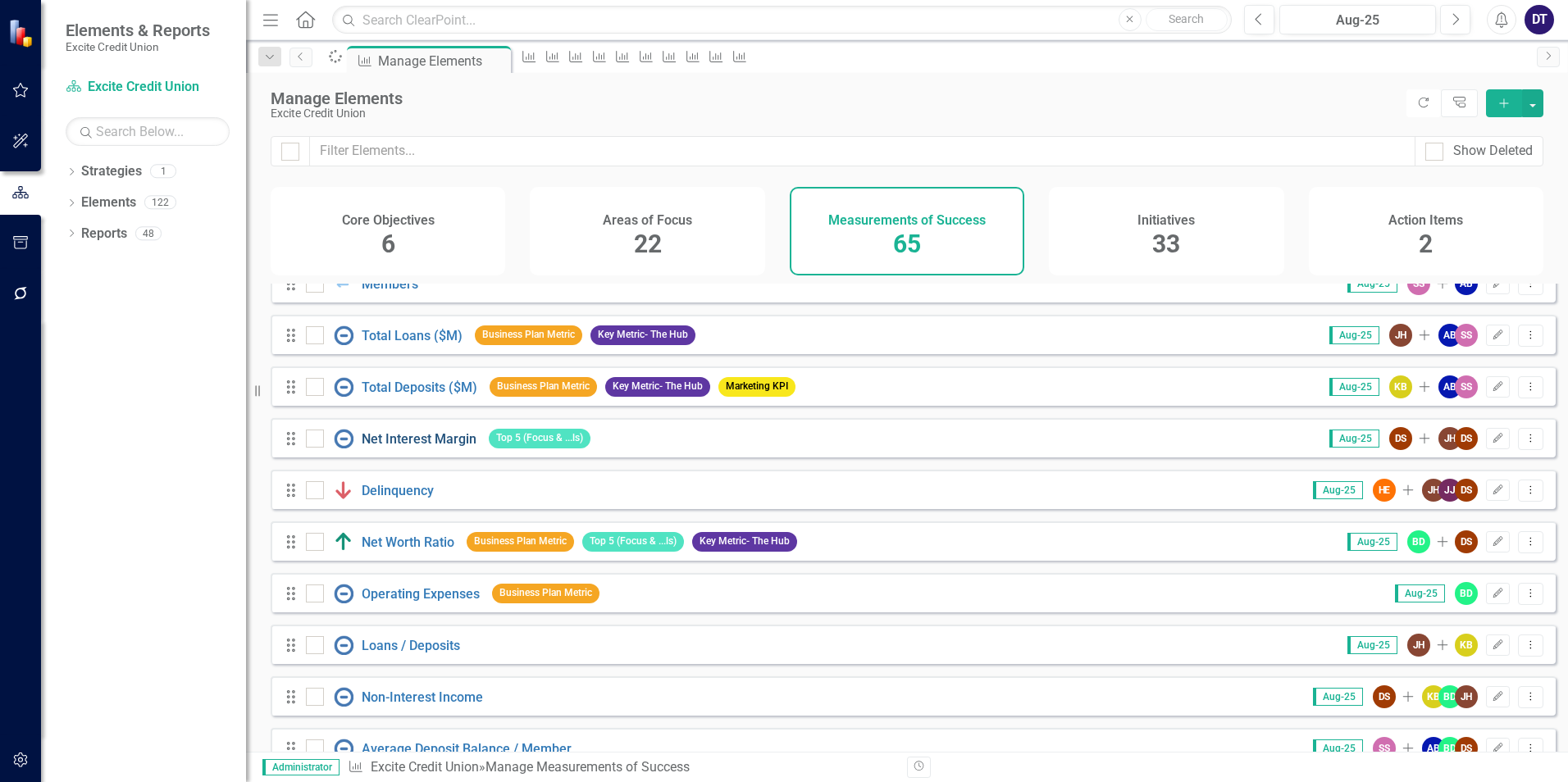
click at [437, 447] on link "Net Interest Margin" at bounding box center [418, 439] width 115 height 16
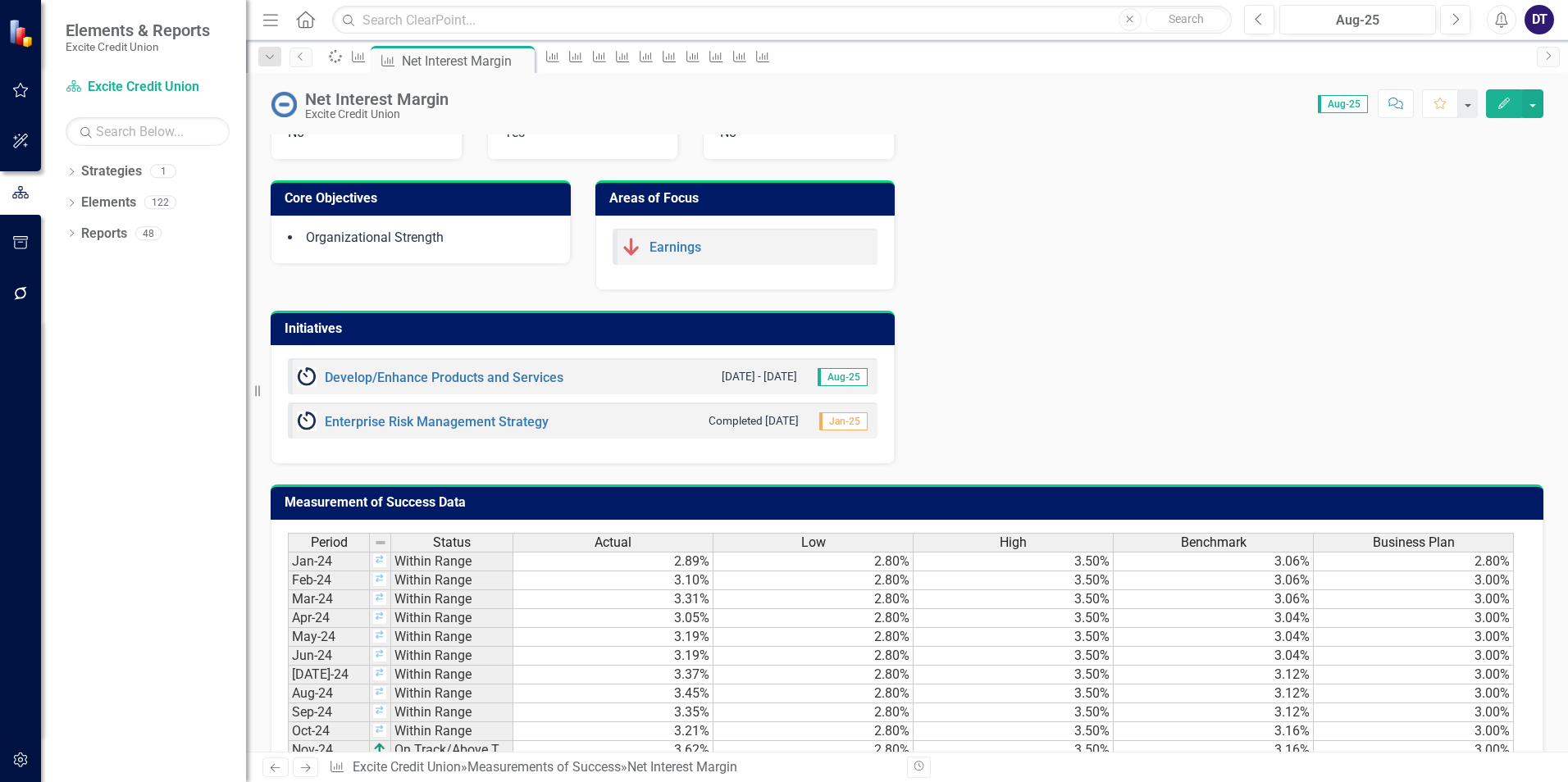
scroll to position [951, 0]
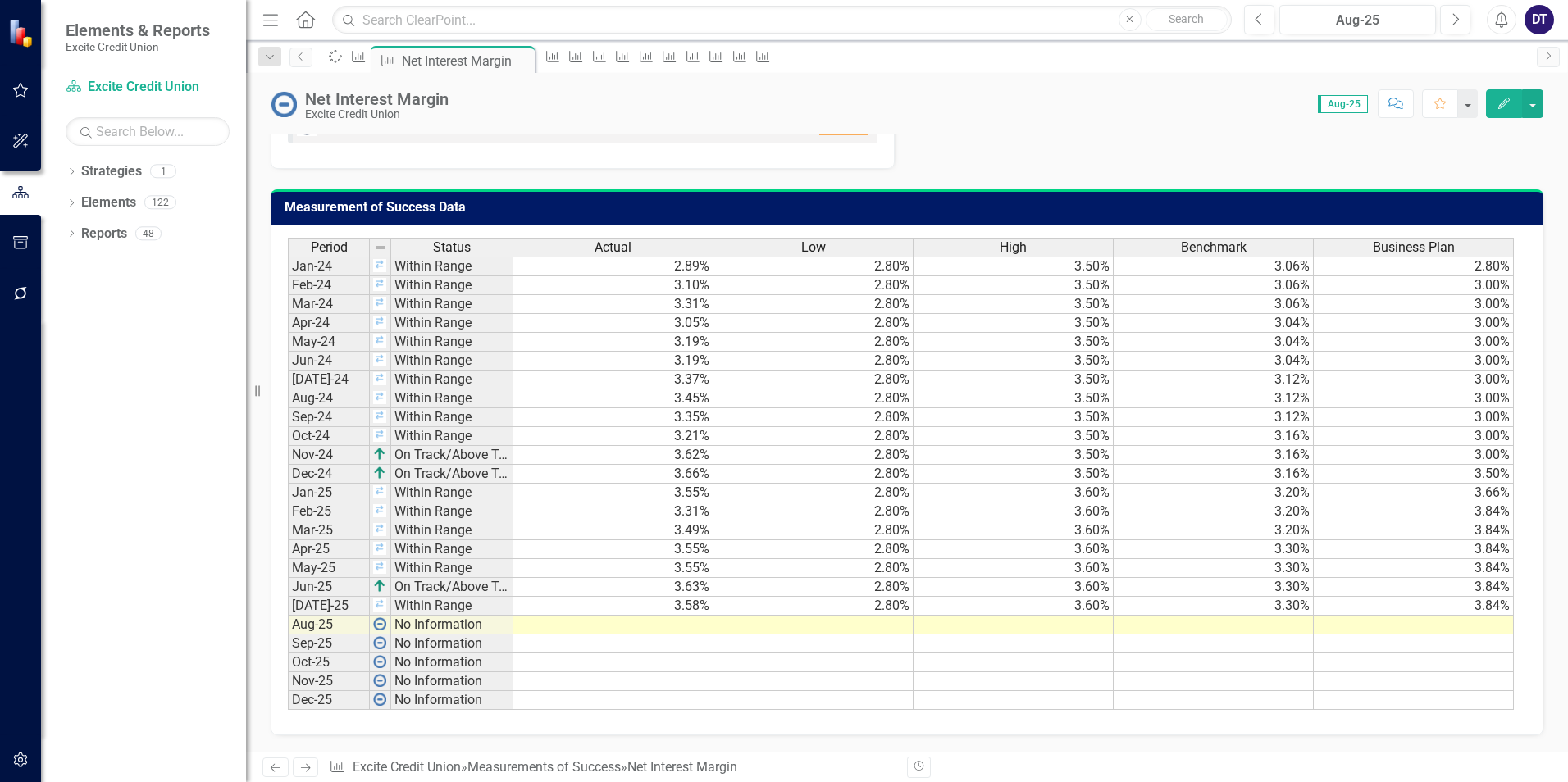
click at [693, 628] on td at bounding box center [613, 625] width 200 height 19
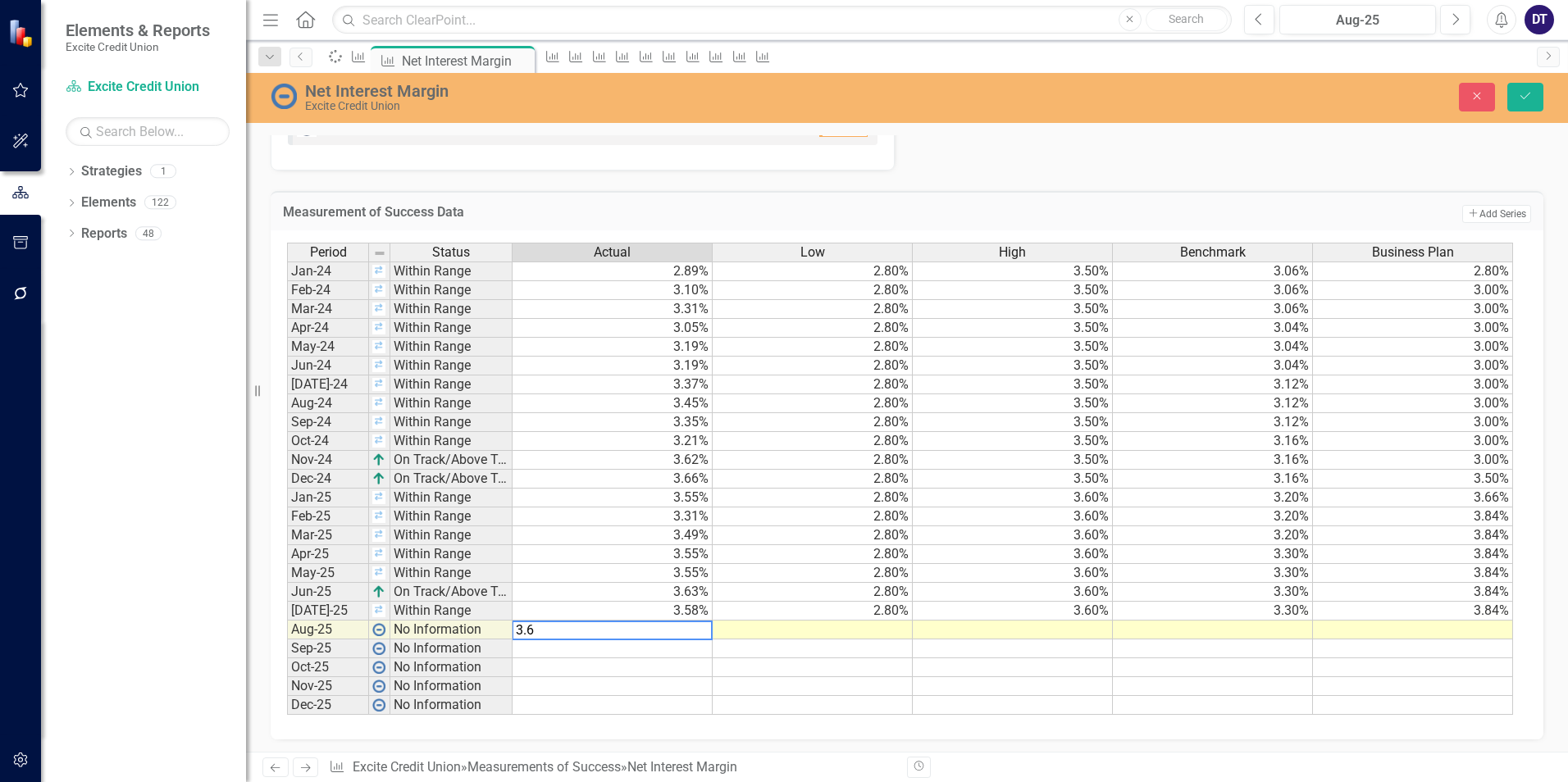
type textarea "3.61"
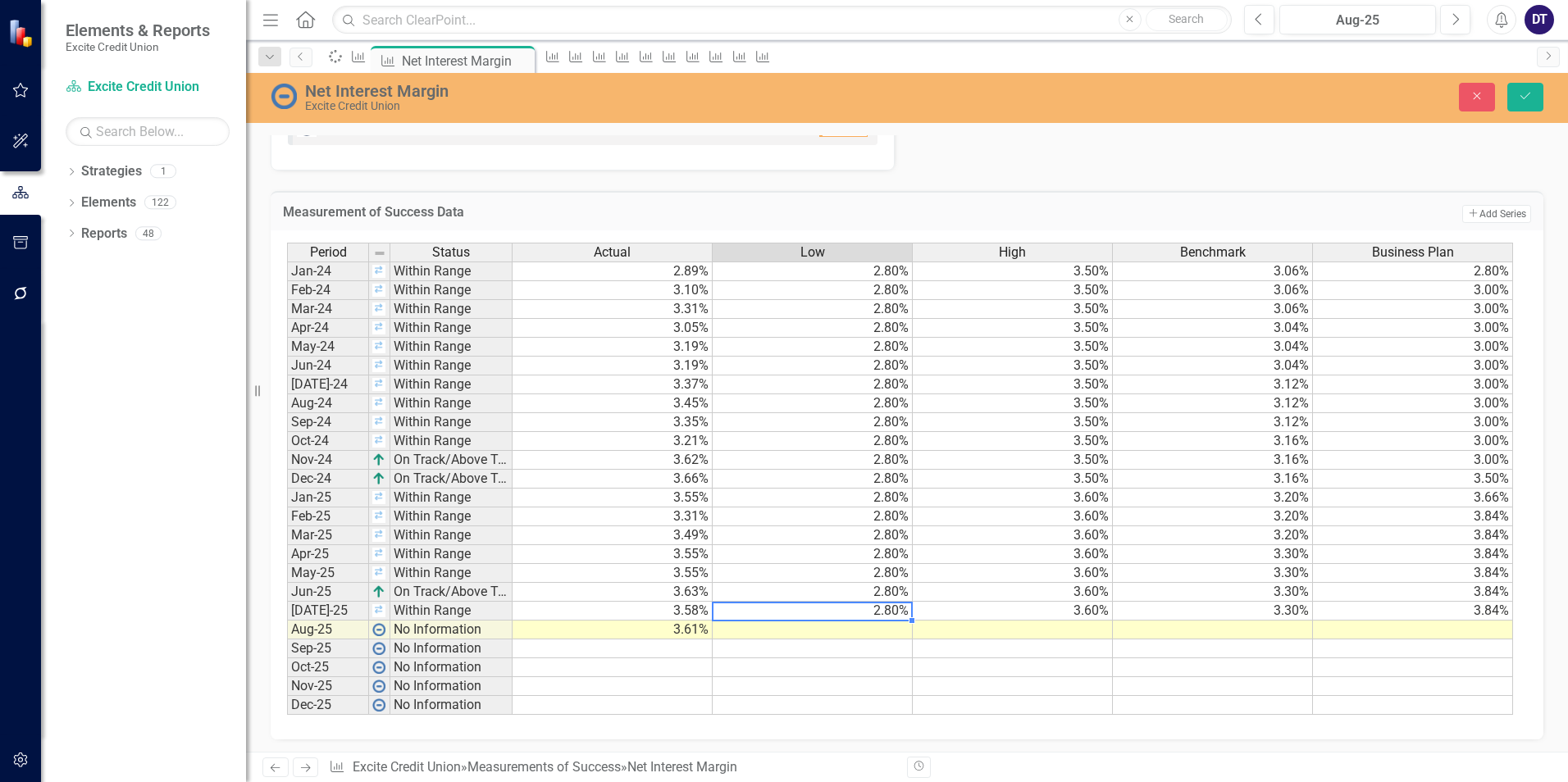
click at [869, 608] on td "2.80%" at bounding box center [813, 611] width 200 height 19
click at [1286, 611] on td "3.30%" at bounding box center [1213, 611] width 200 height 19
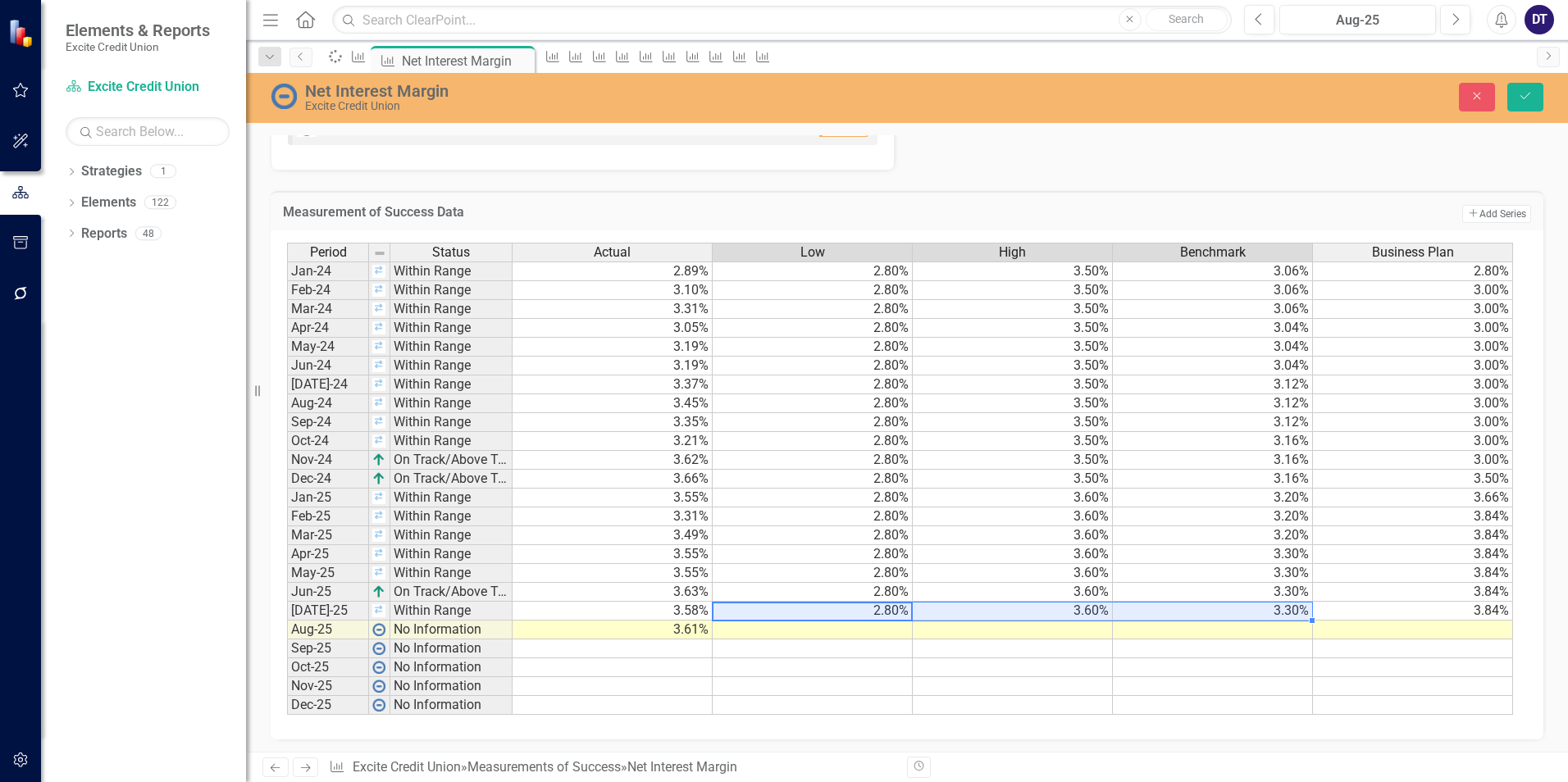
click at [891, 633] on td at bounding box center [813, 630] width 200 height 19
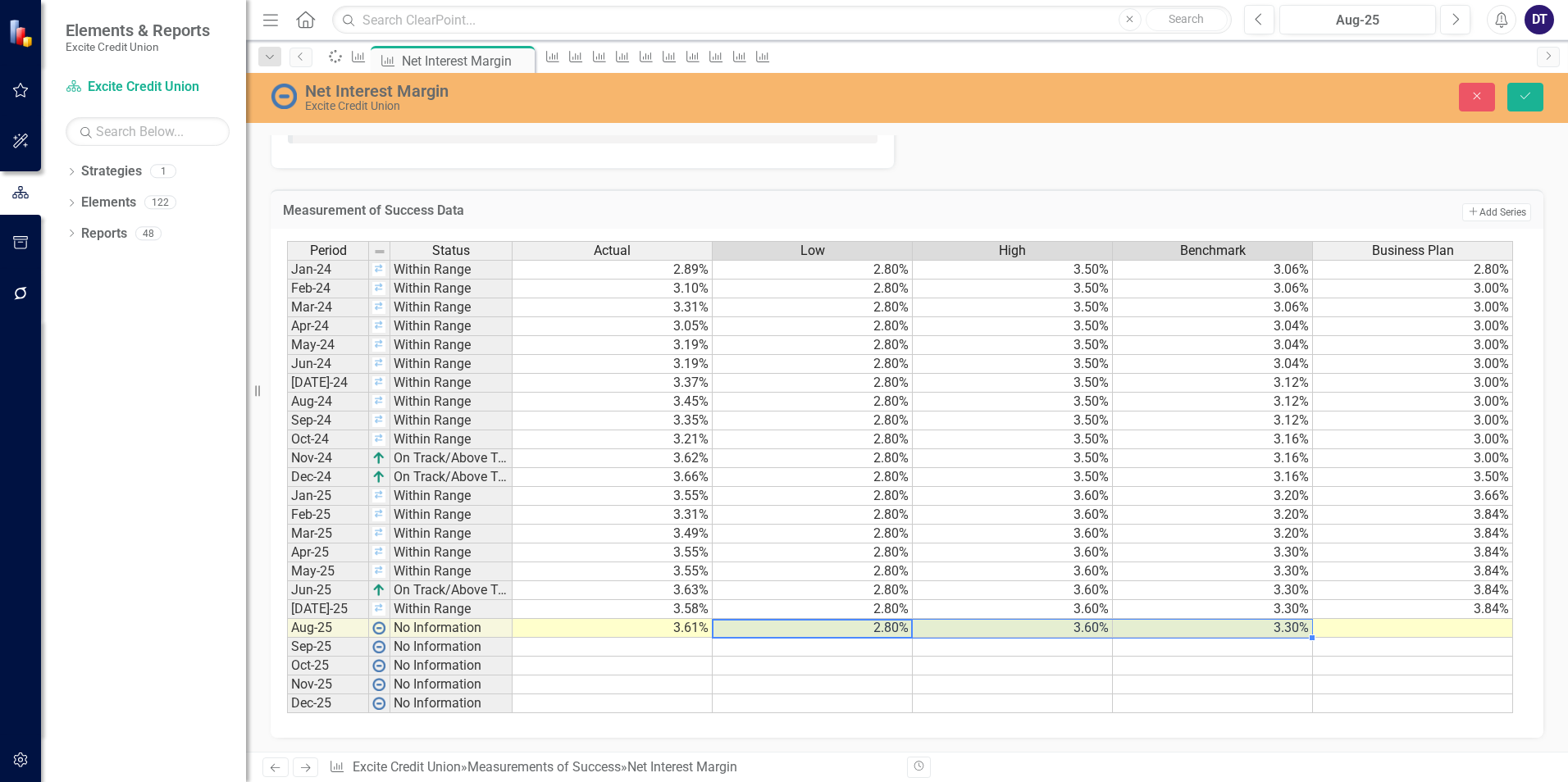
scroll to position [955, 0]
click at [1484, 624] on td at bounding box center [1413, 626] width 200 height 19
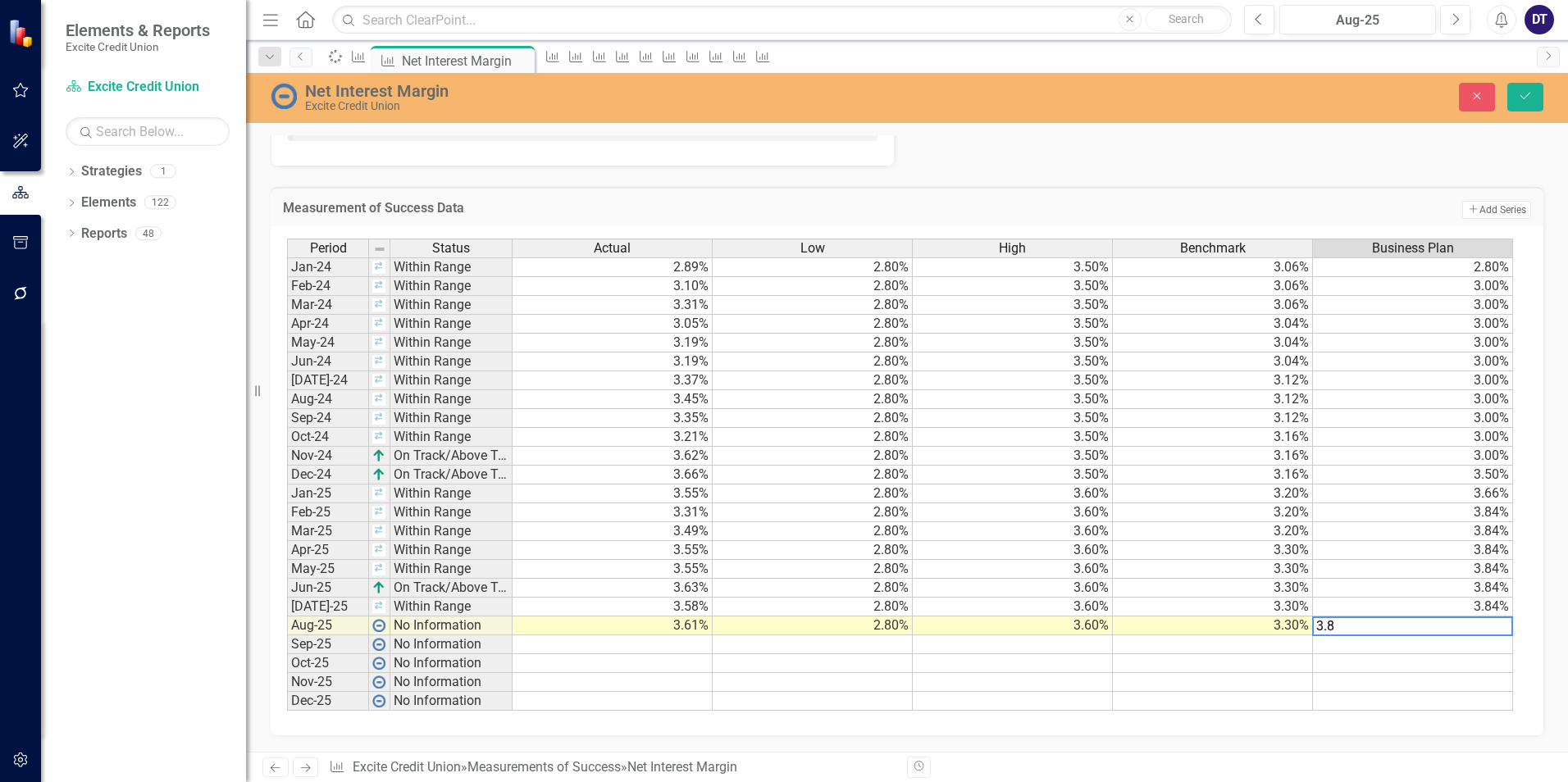
type textarea "3.84"
click at [1529, 99] on icon "Save" at bounding box center [1525, 95] width 15 height 11
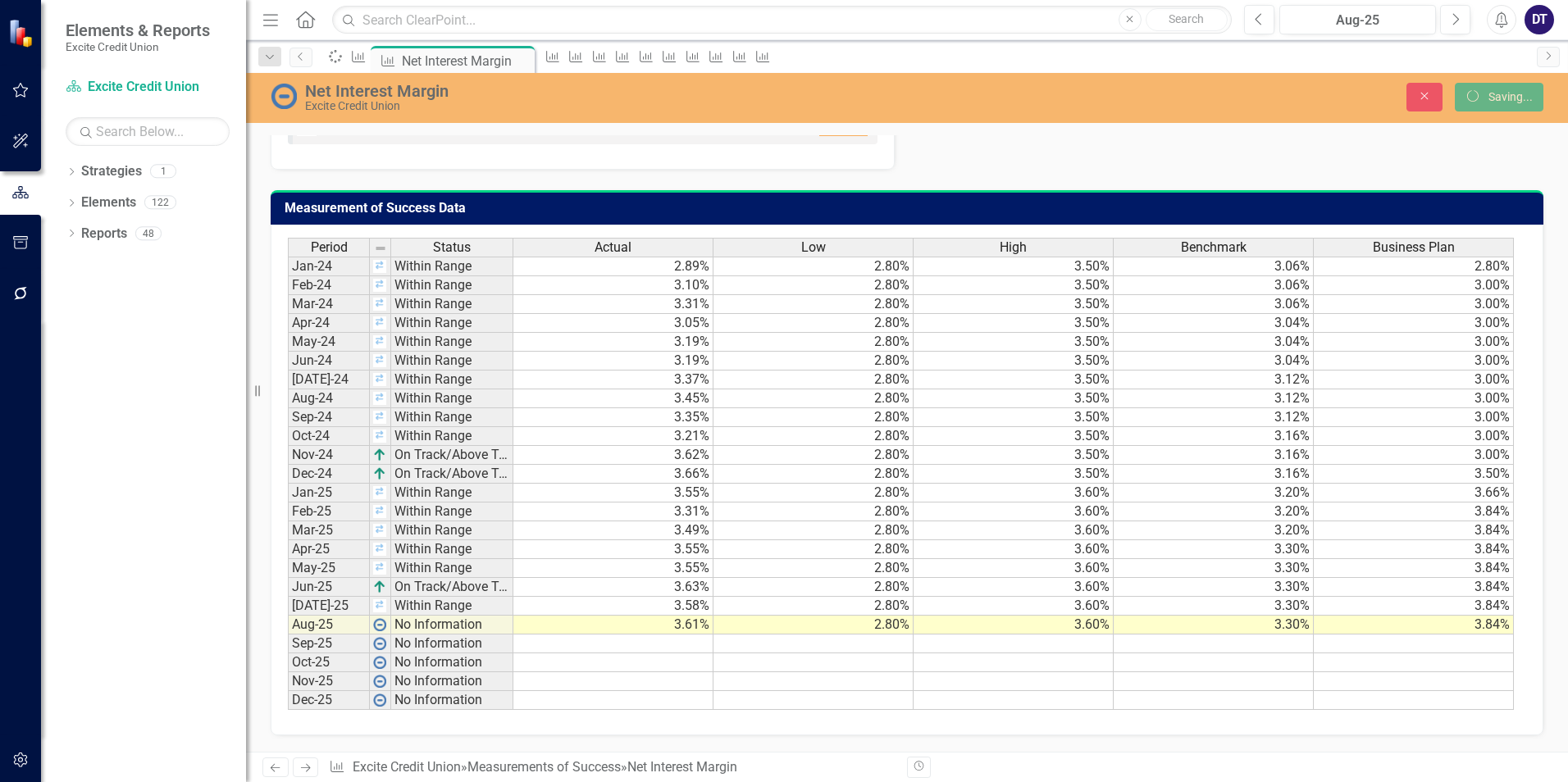
scroll to position [952, 0]
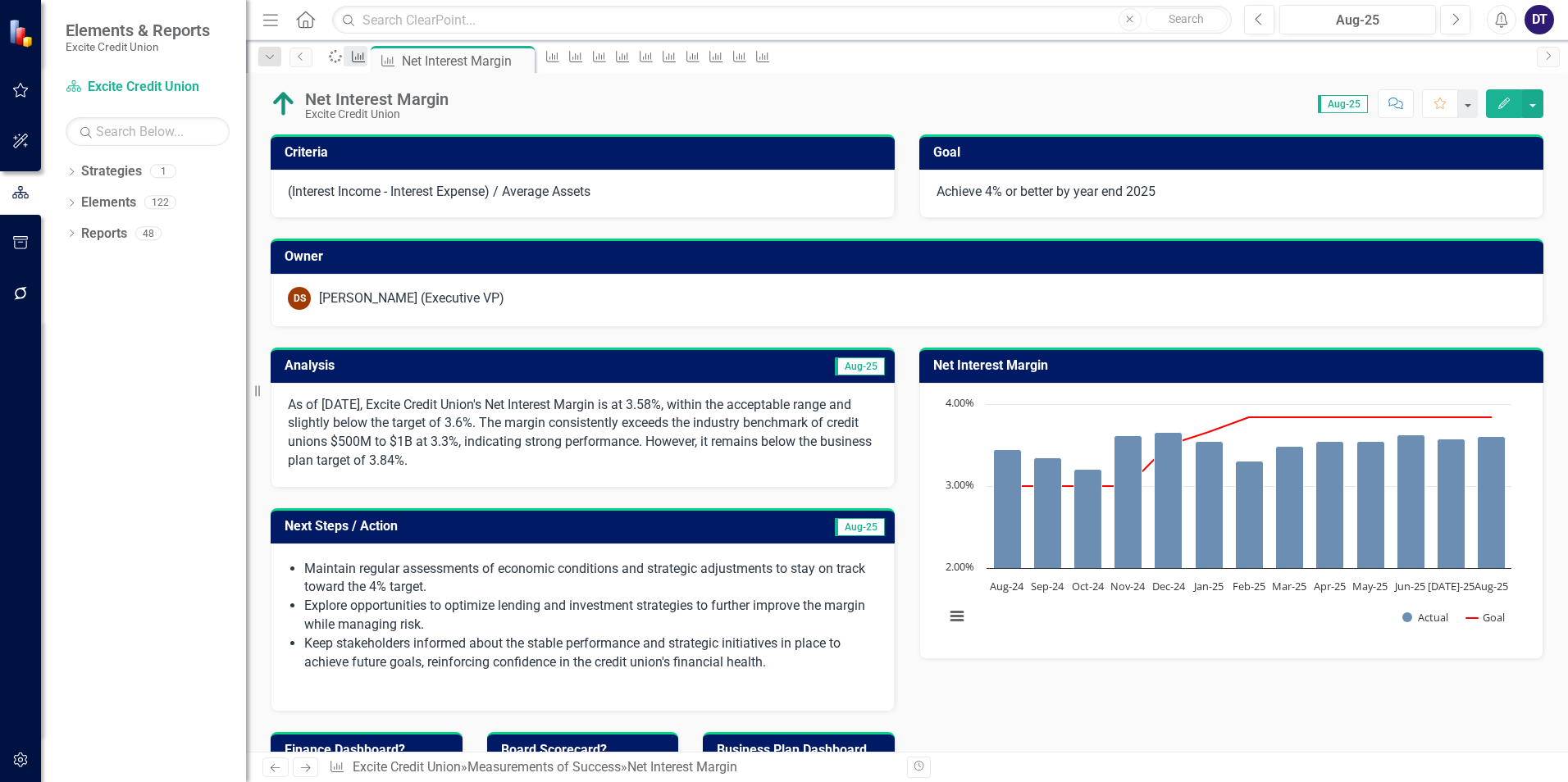
click at [366, 55] on icon "Measurement of Success" at bounding box center [358, 56] width 16 height 13
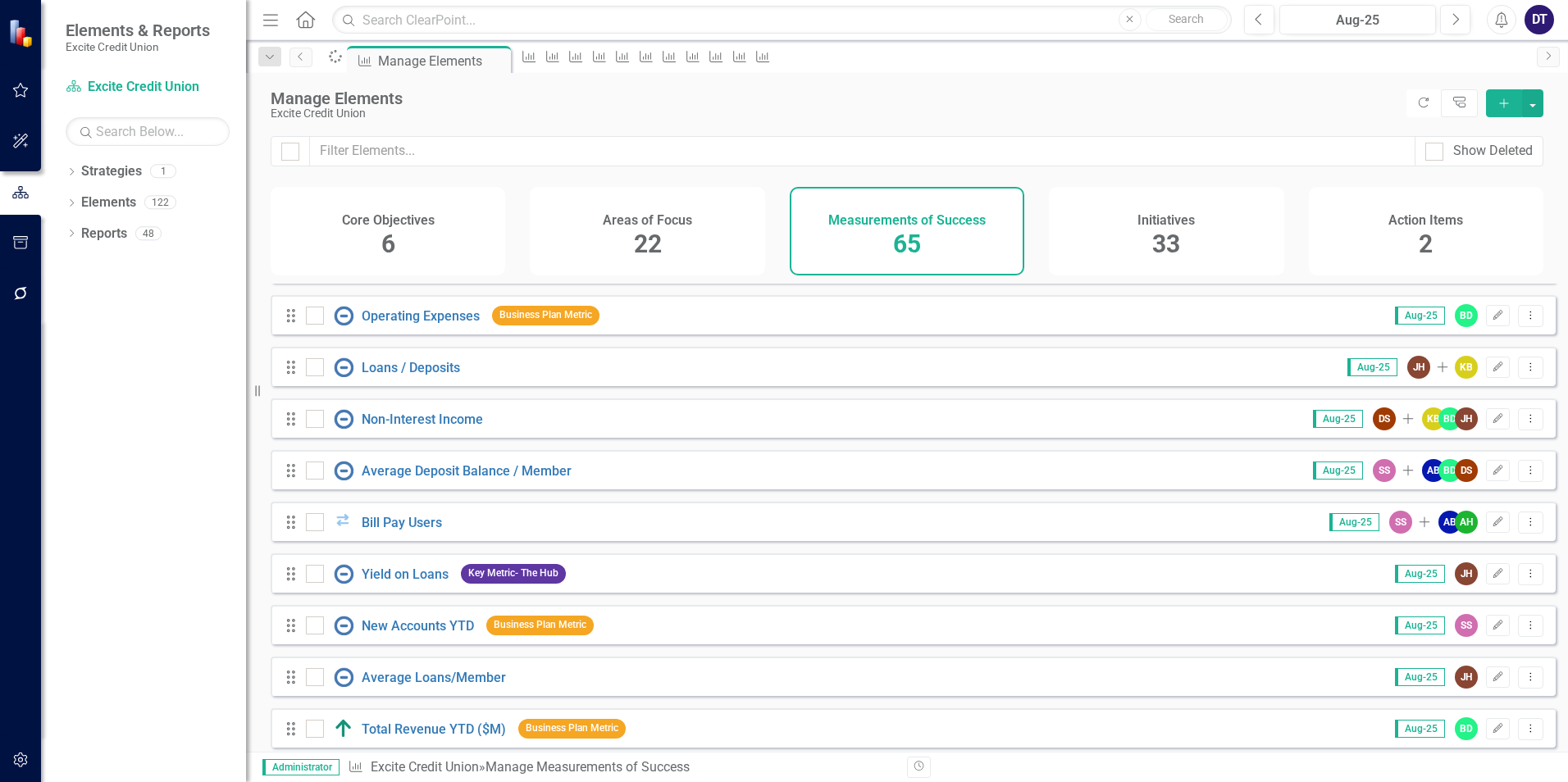
scroll to position [1508, 0]
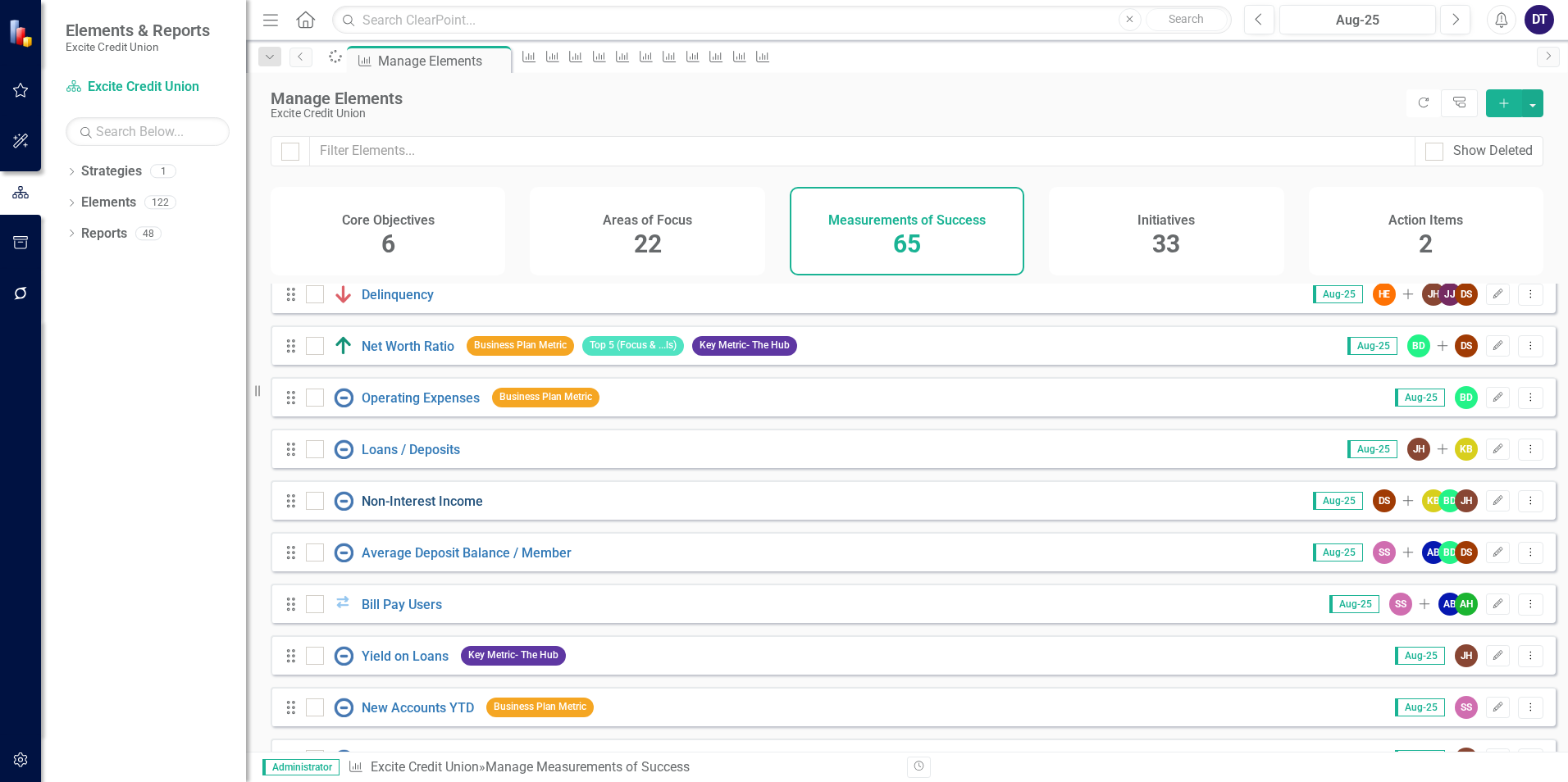
click at [417, 509] on link "Non-Interest Income" at bounding box center [422, 501] width 121 height 16
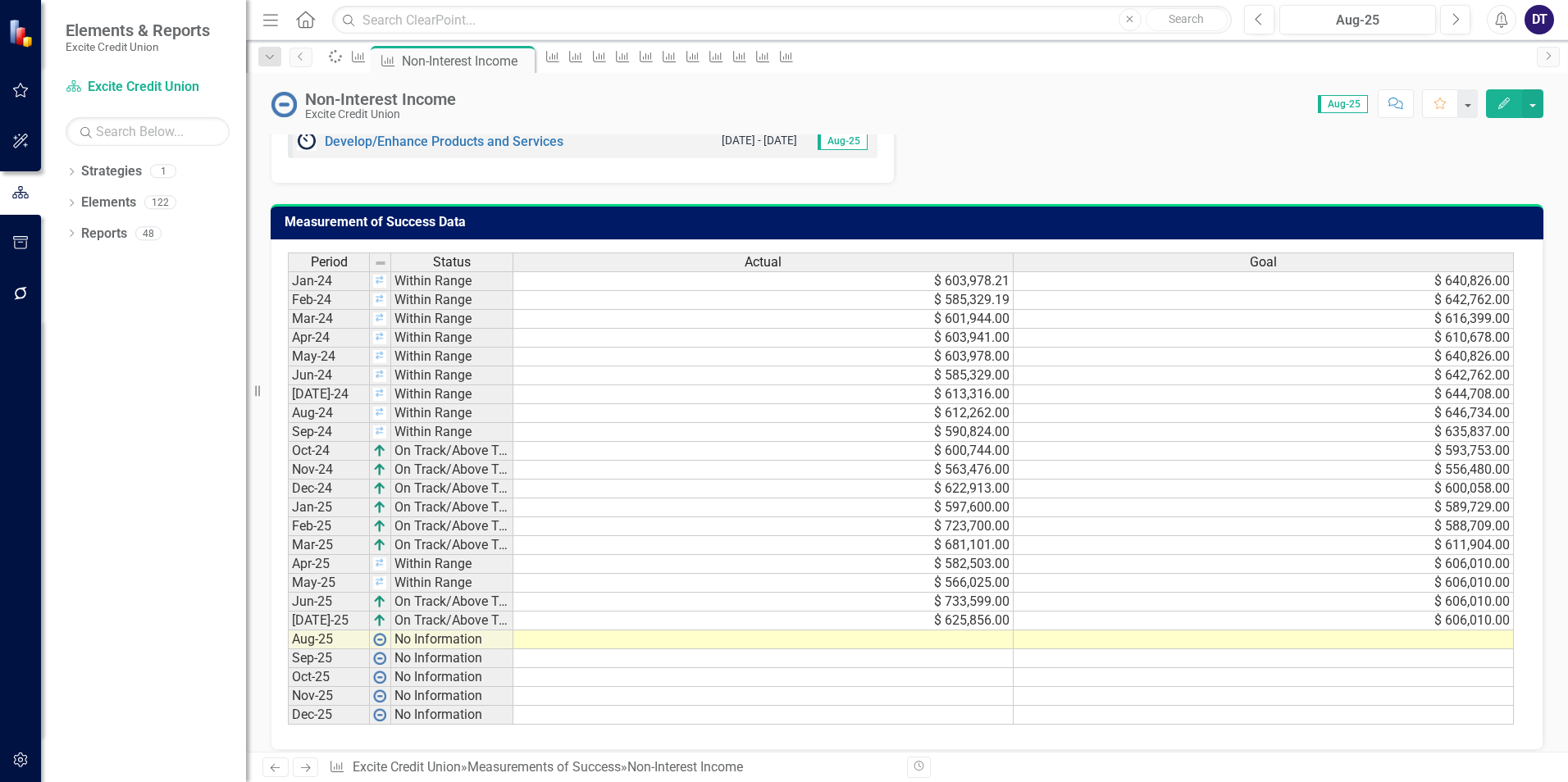
scroll to position [949, 0]
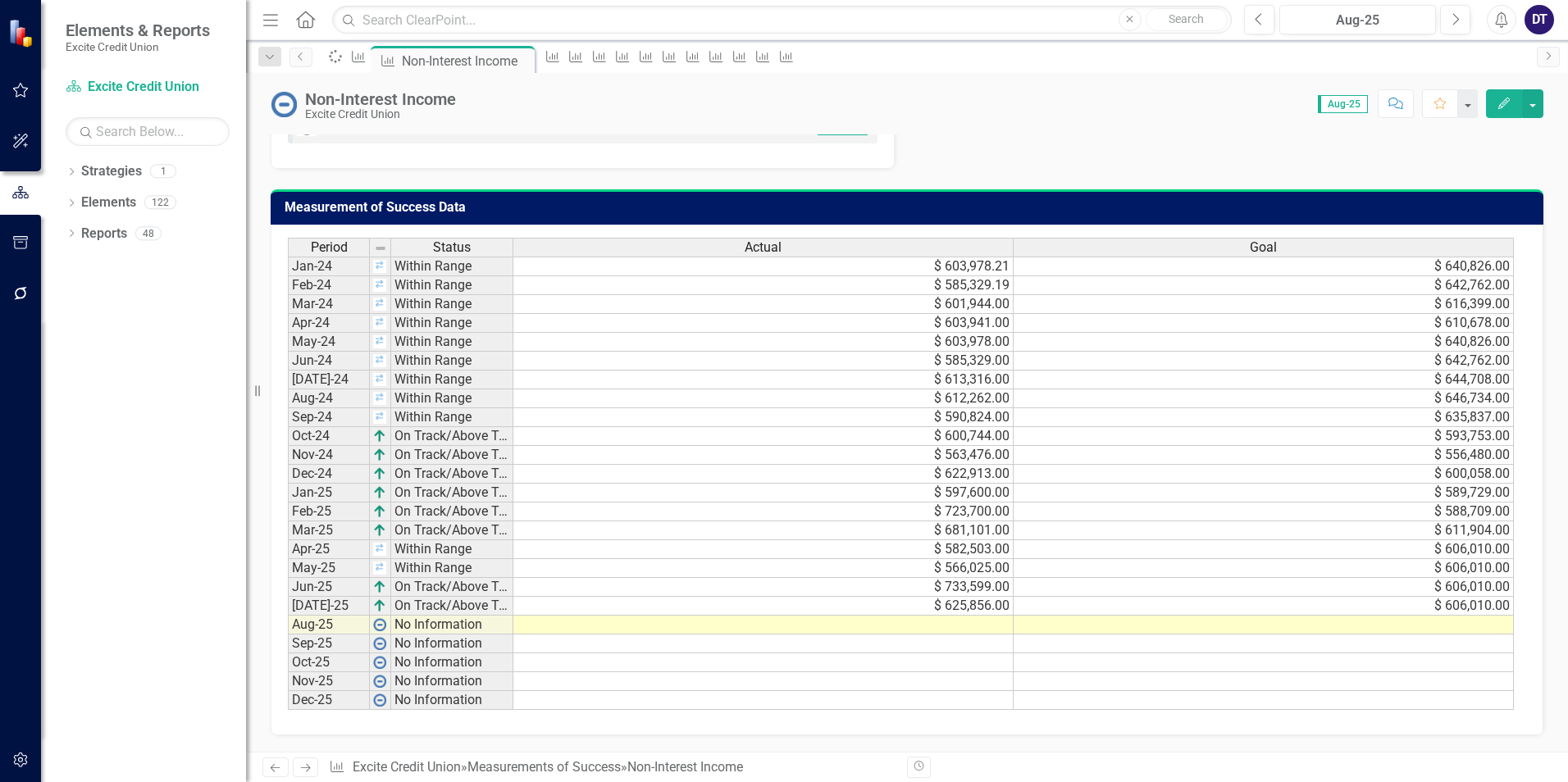
click at [830, 623] on td at bounding box center [763, 625] width 500 height 19
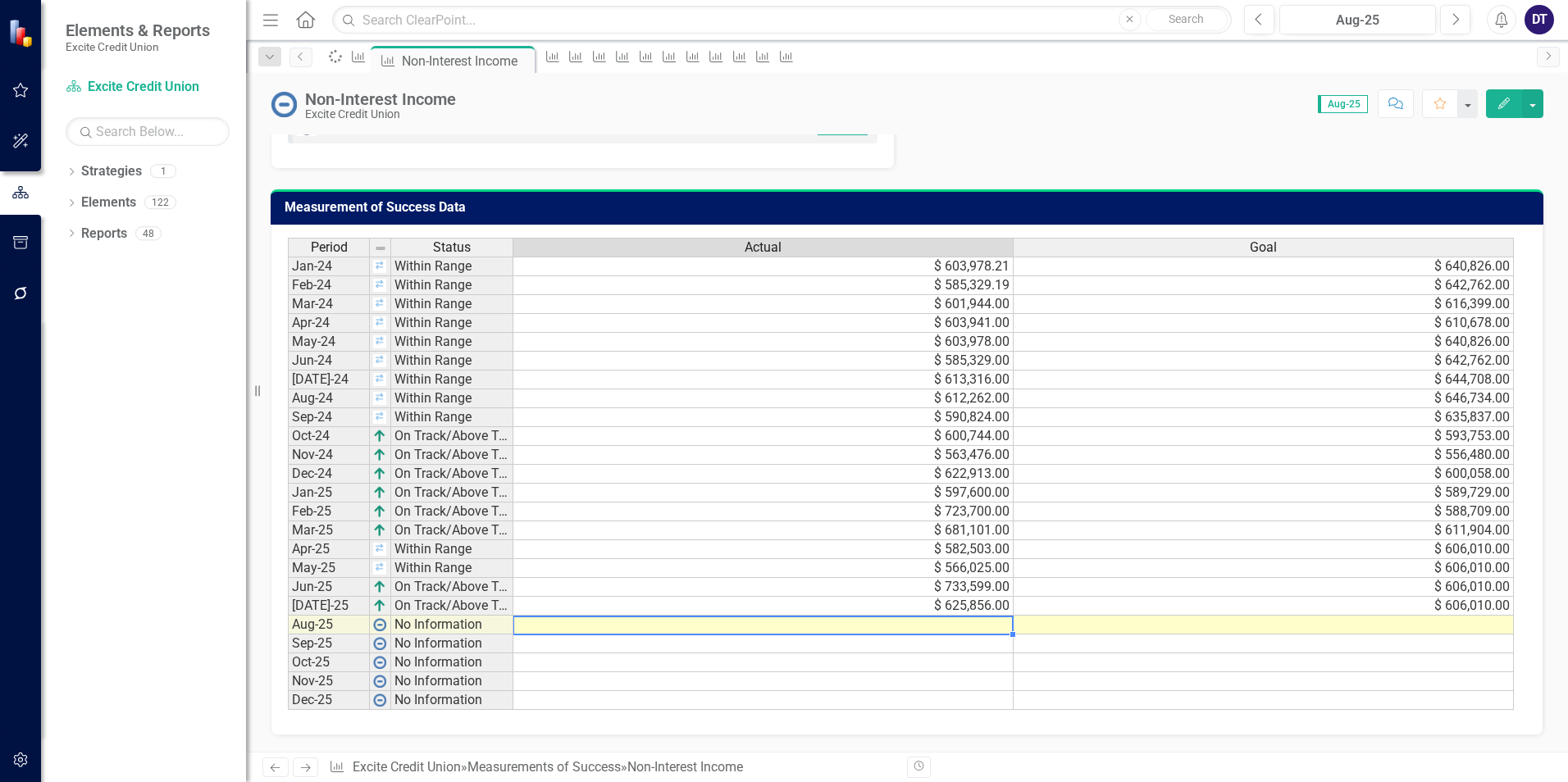
click at [930, 629] on td at bounding box center [763, 625] width 500 height 19
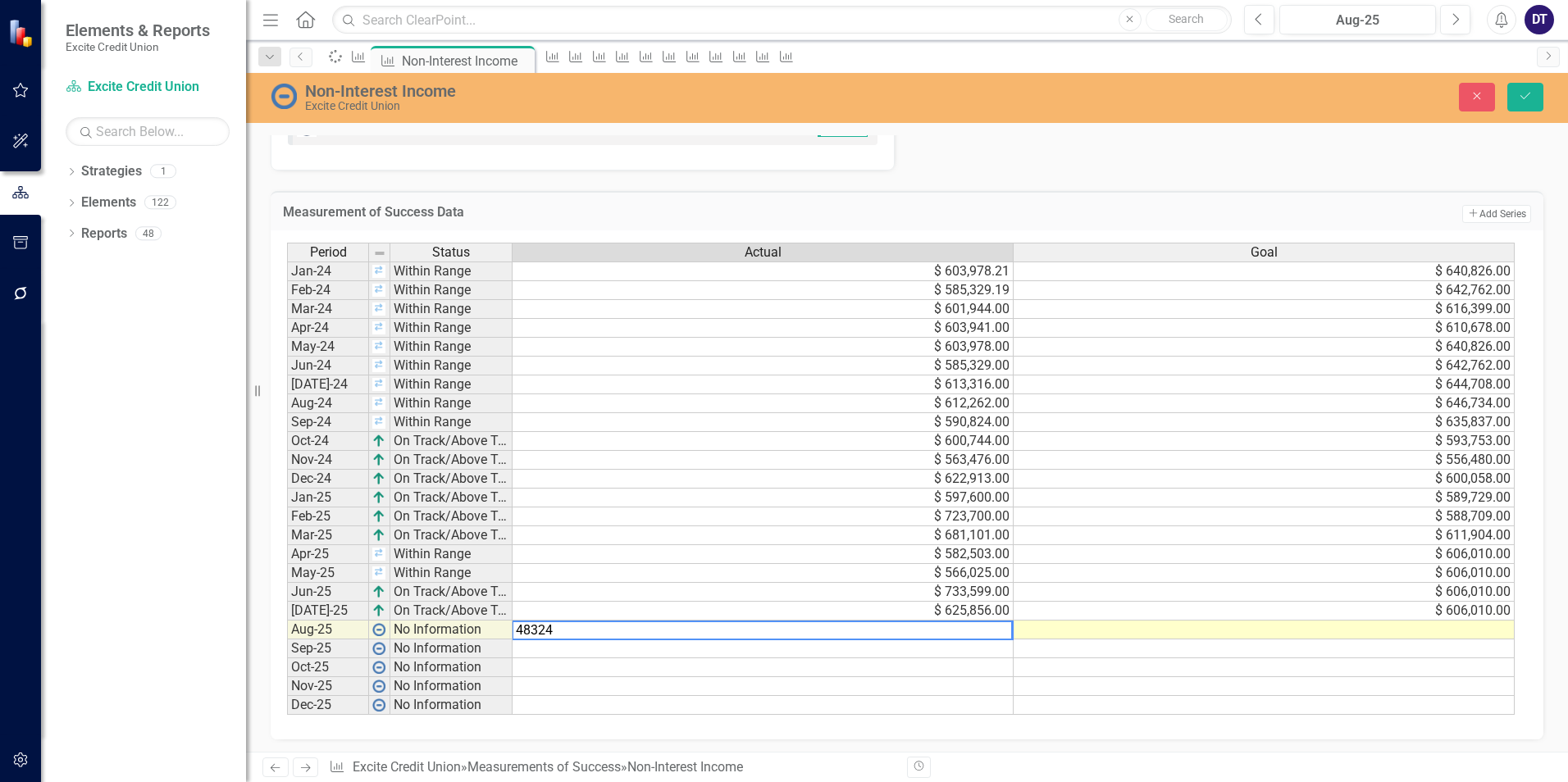
type textarea "483244"
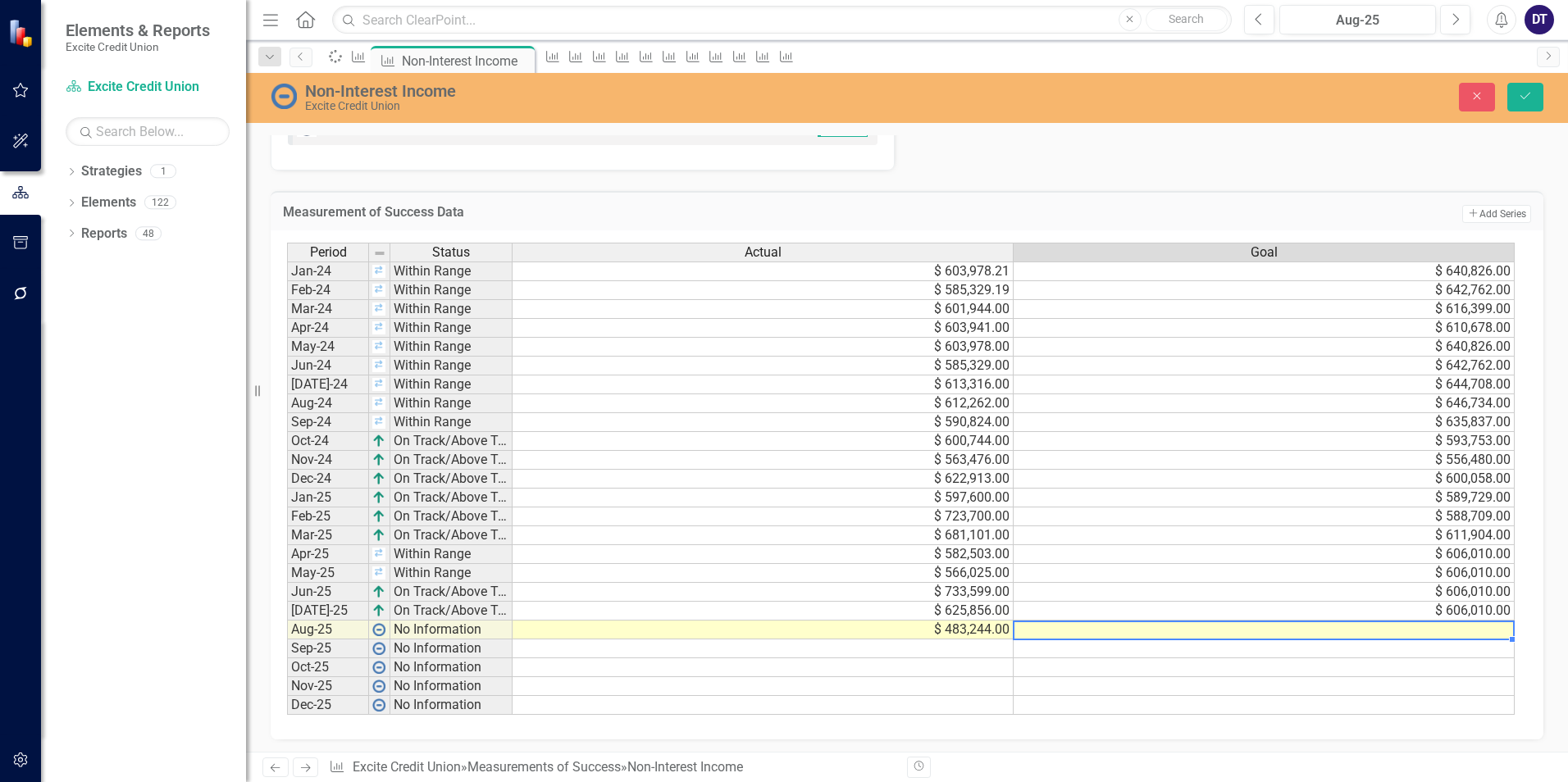
click at [1097, 631] on td at bounding box center [1264, 630] width 501 height 19
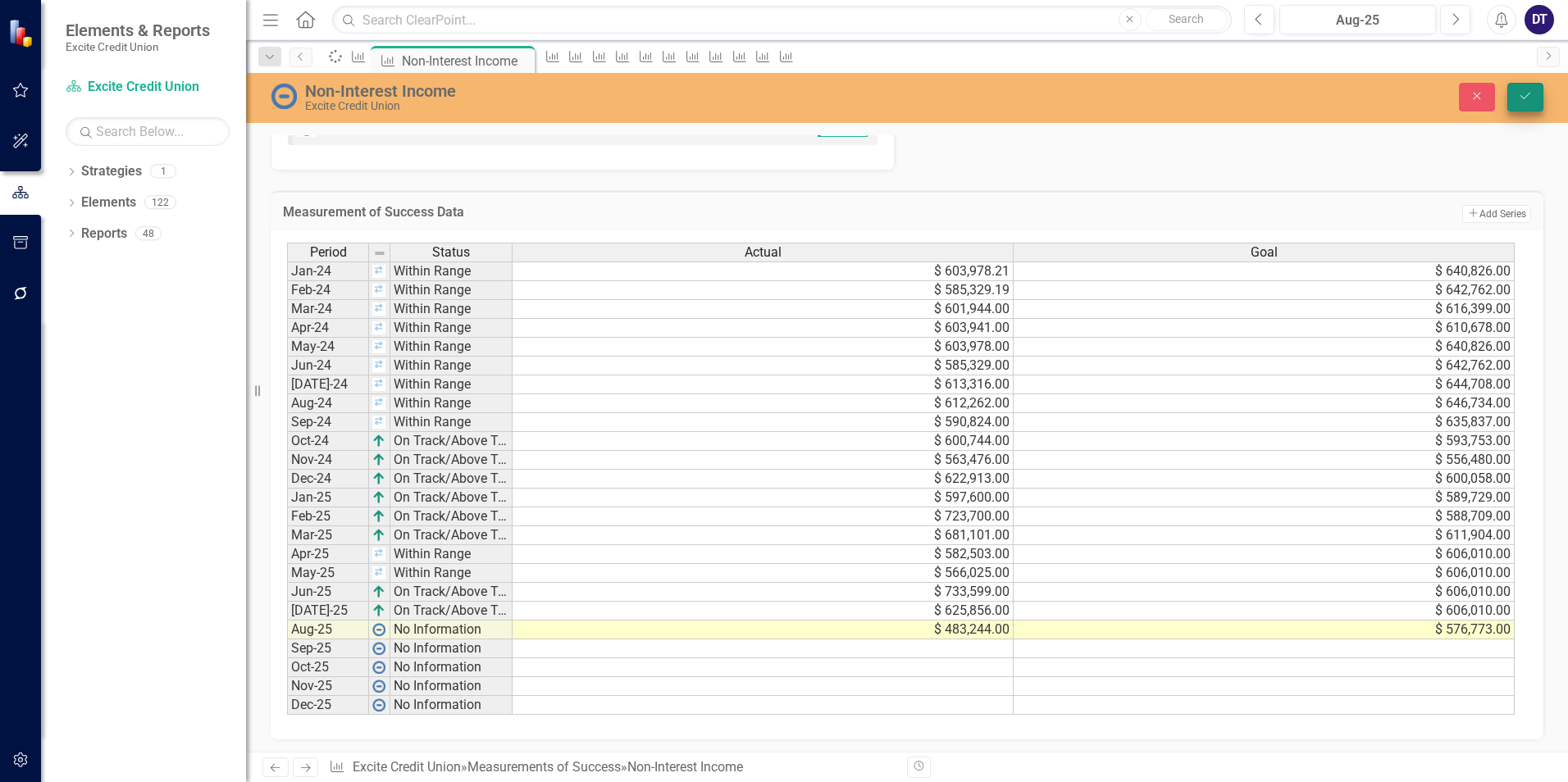
type textarea "576773"
click at [1535, 97] on button "Save" at bounding box center [1526, 97] width 36 height 29
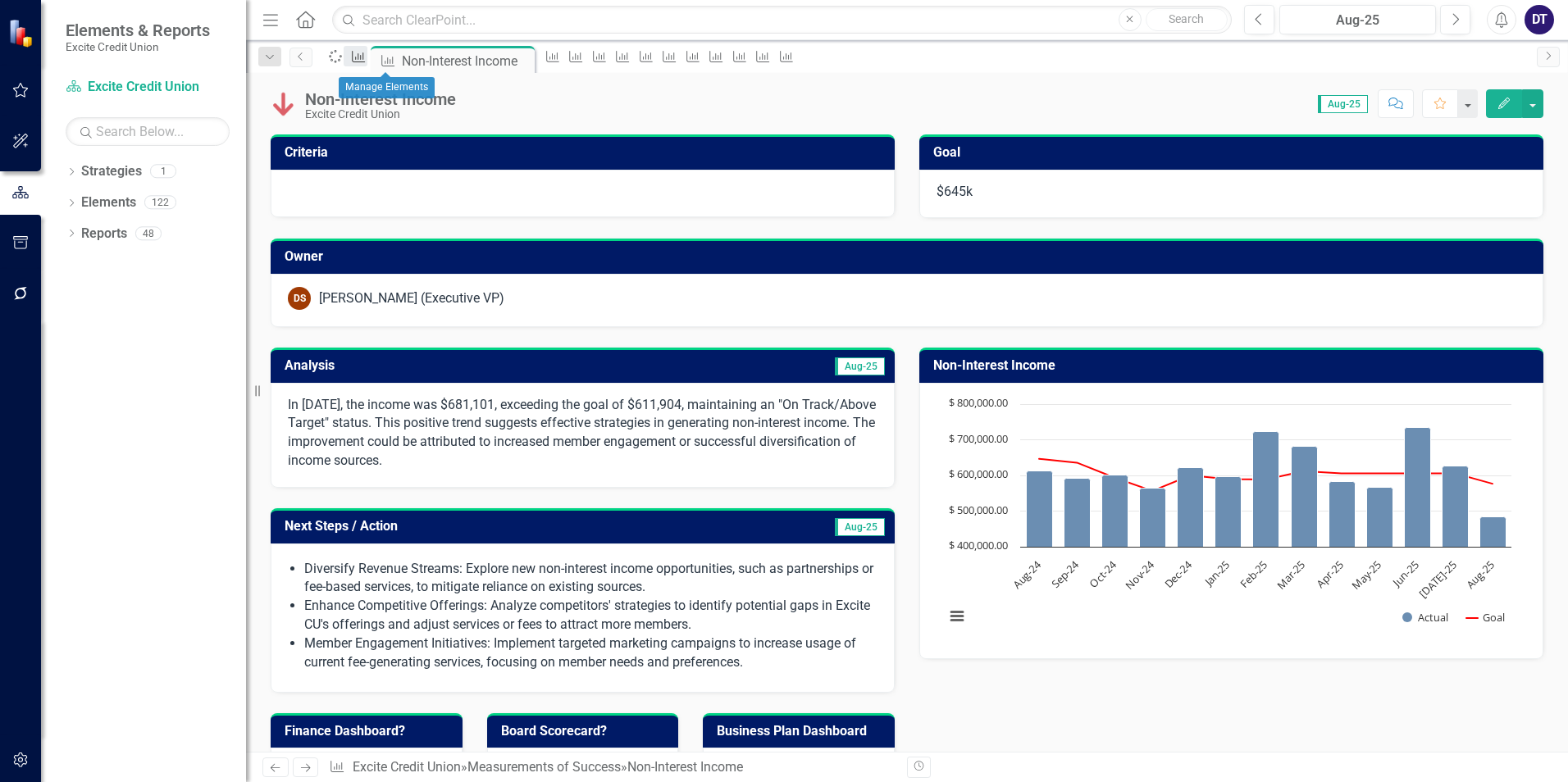
click at [366, 61] on icon "Measurement of Success" at bounding box center [358, 56] width 16 height 13
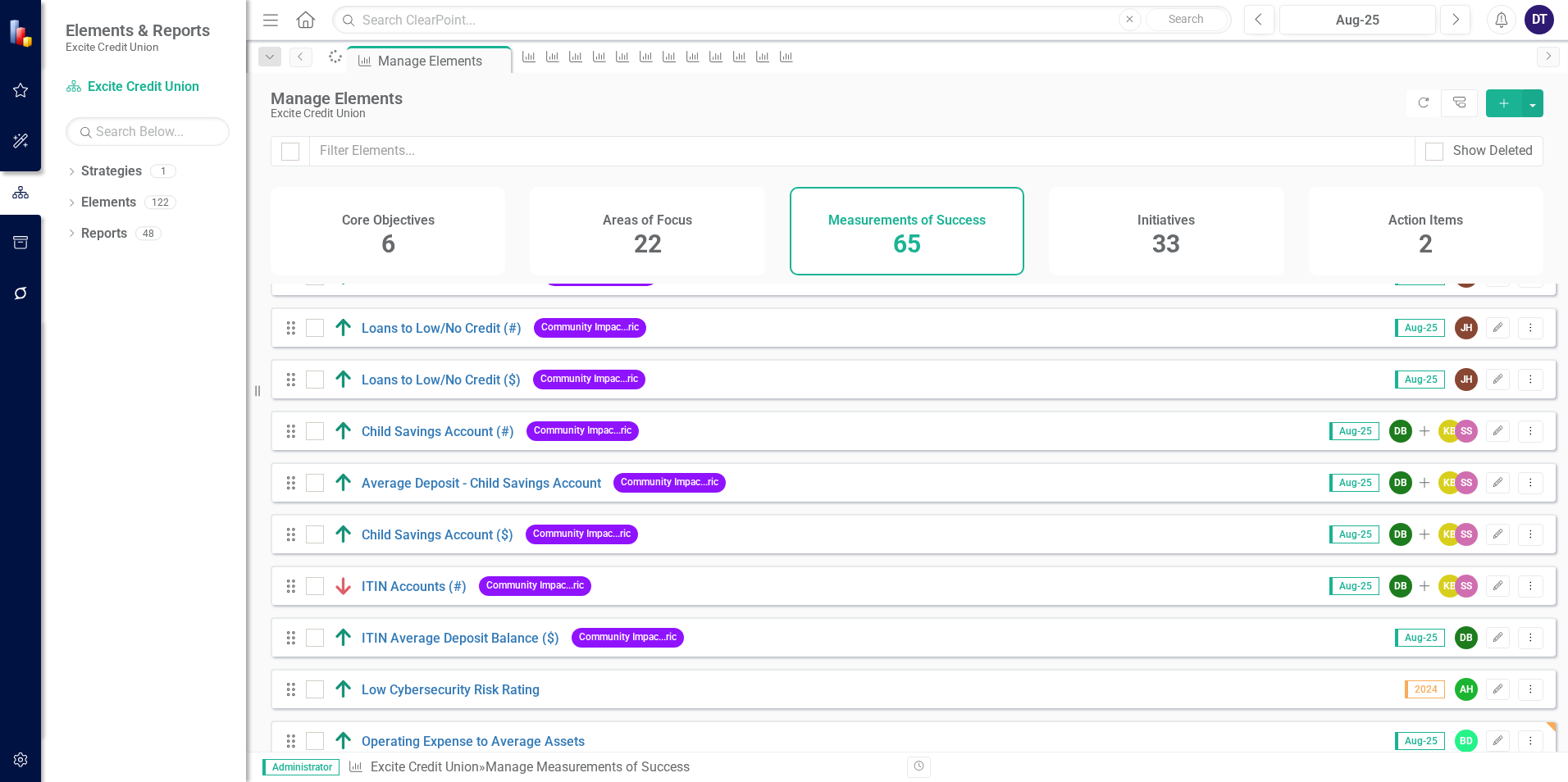
scroll to position [2901, 0]
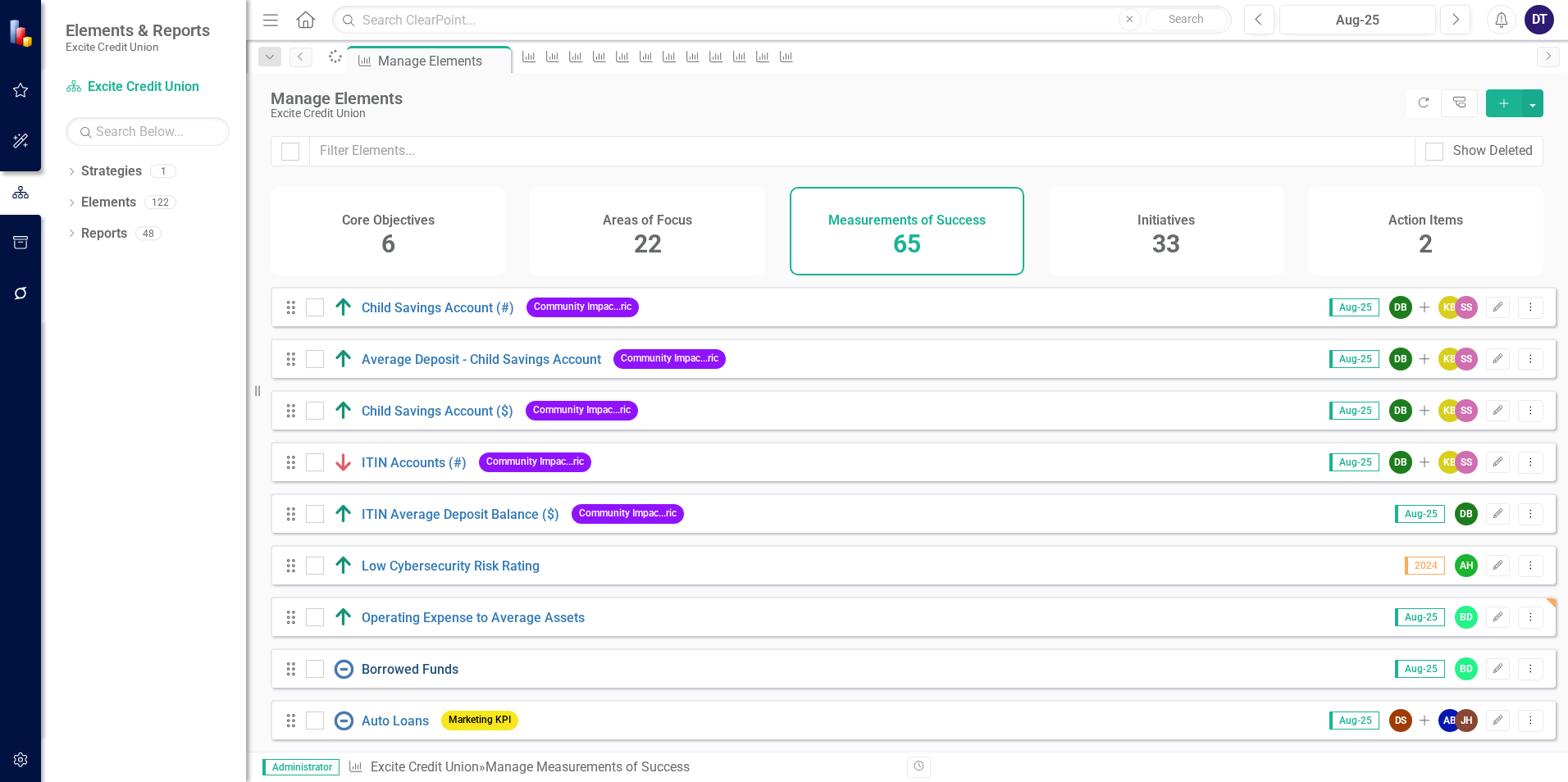
click at [392, 662] on link "Borrowed Funds" at bounding box center [410, 669] width 97 height 16
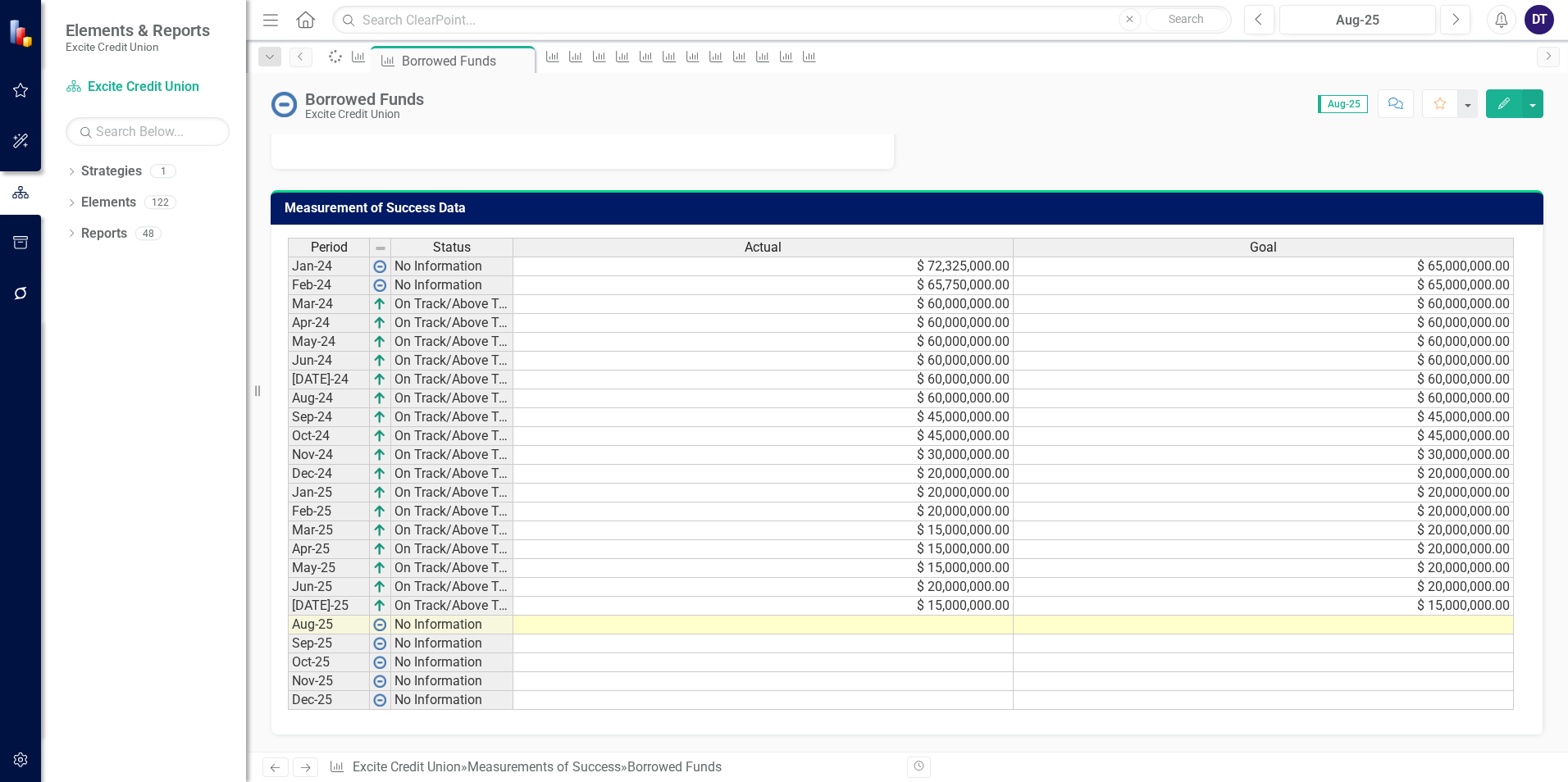
scroll to position [815, 0]
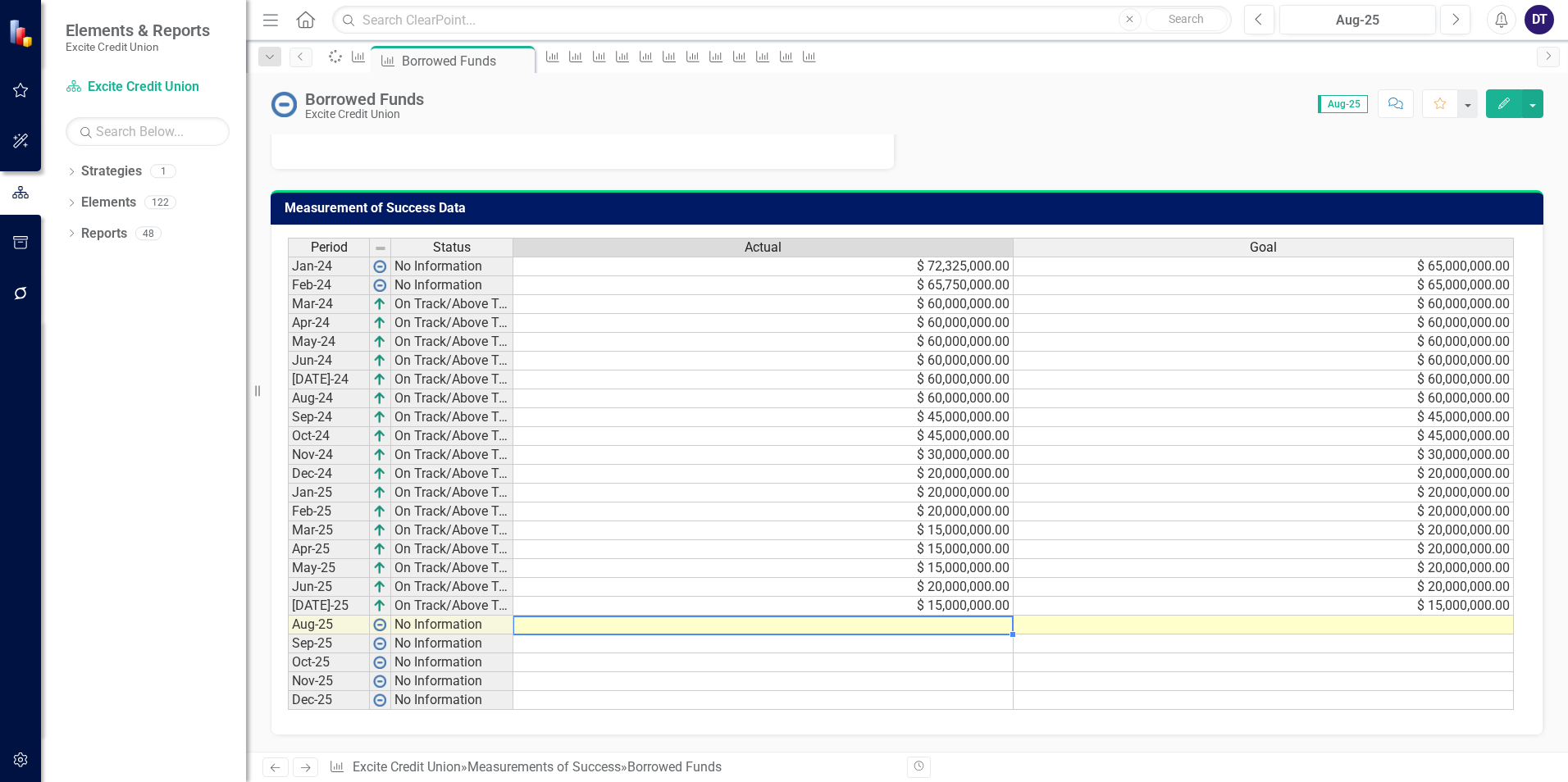
click at [921, 623] on td at bounding box center [763, 625] width 500 height 19
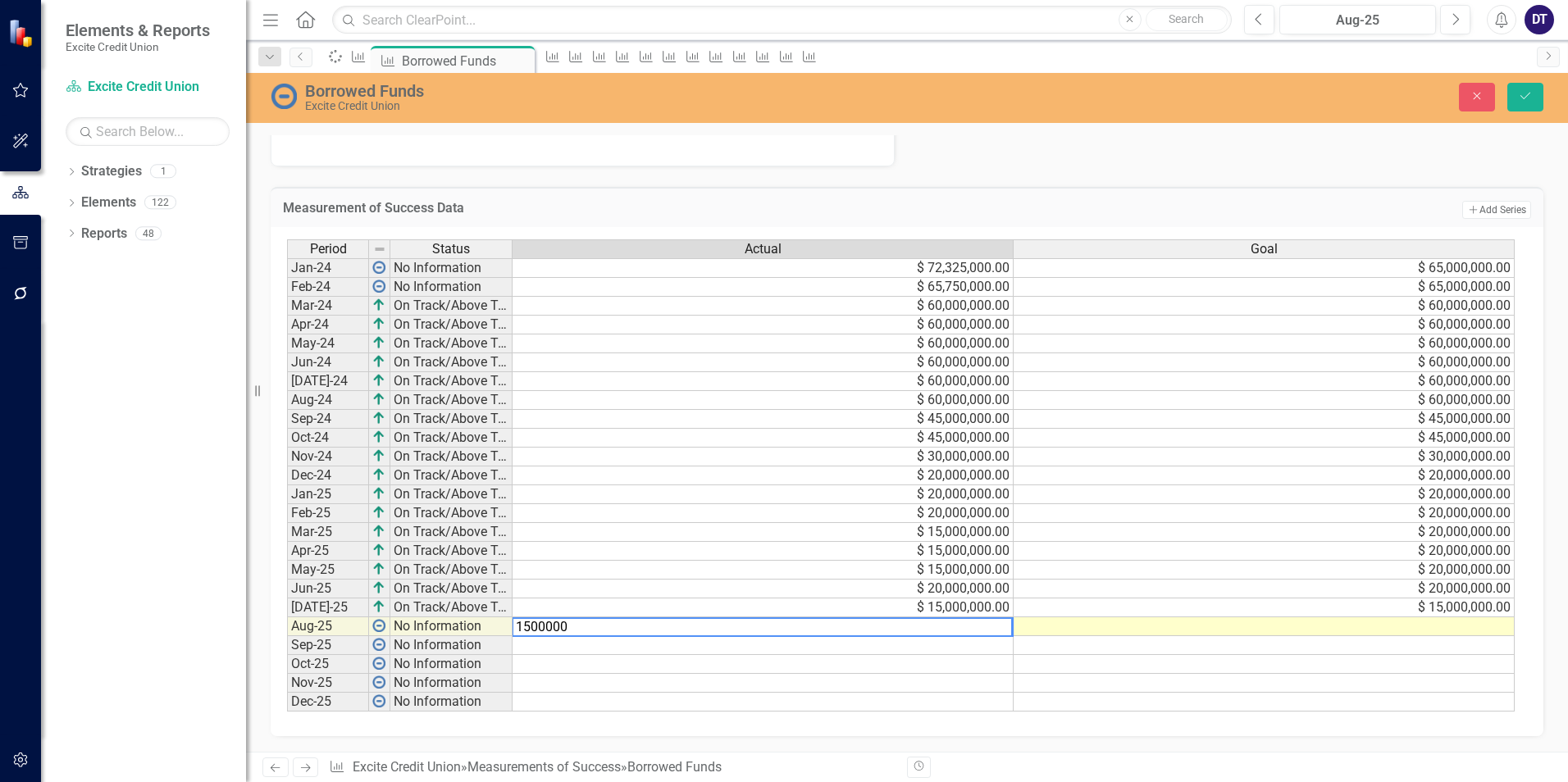
type textarea "15000000"
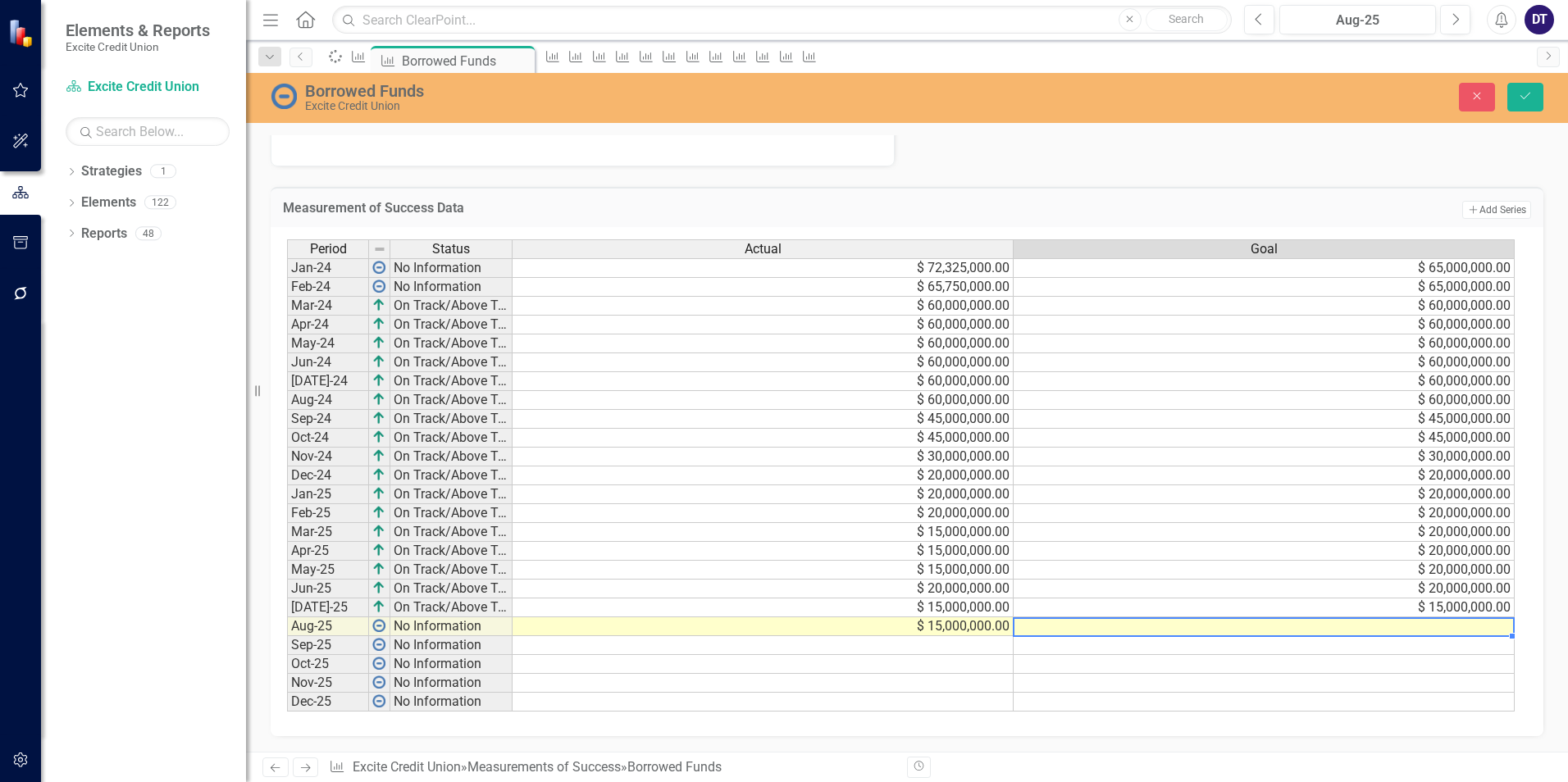
click at [1170, 630] on td at bounding box center [1264, 627] width 501 height 19
type textarea "16646660"
click at [1319, 630] on td "$ 16,646,660.00" at bounding box center [1264, 627] width 501 height 19
type textarea "15000000"
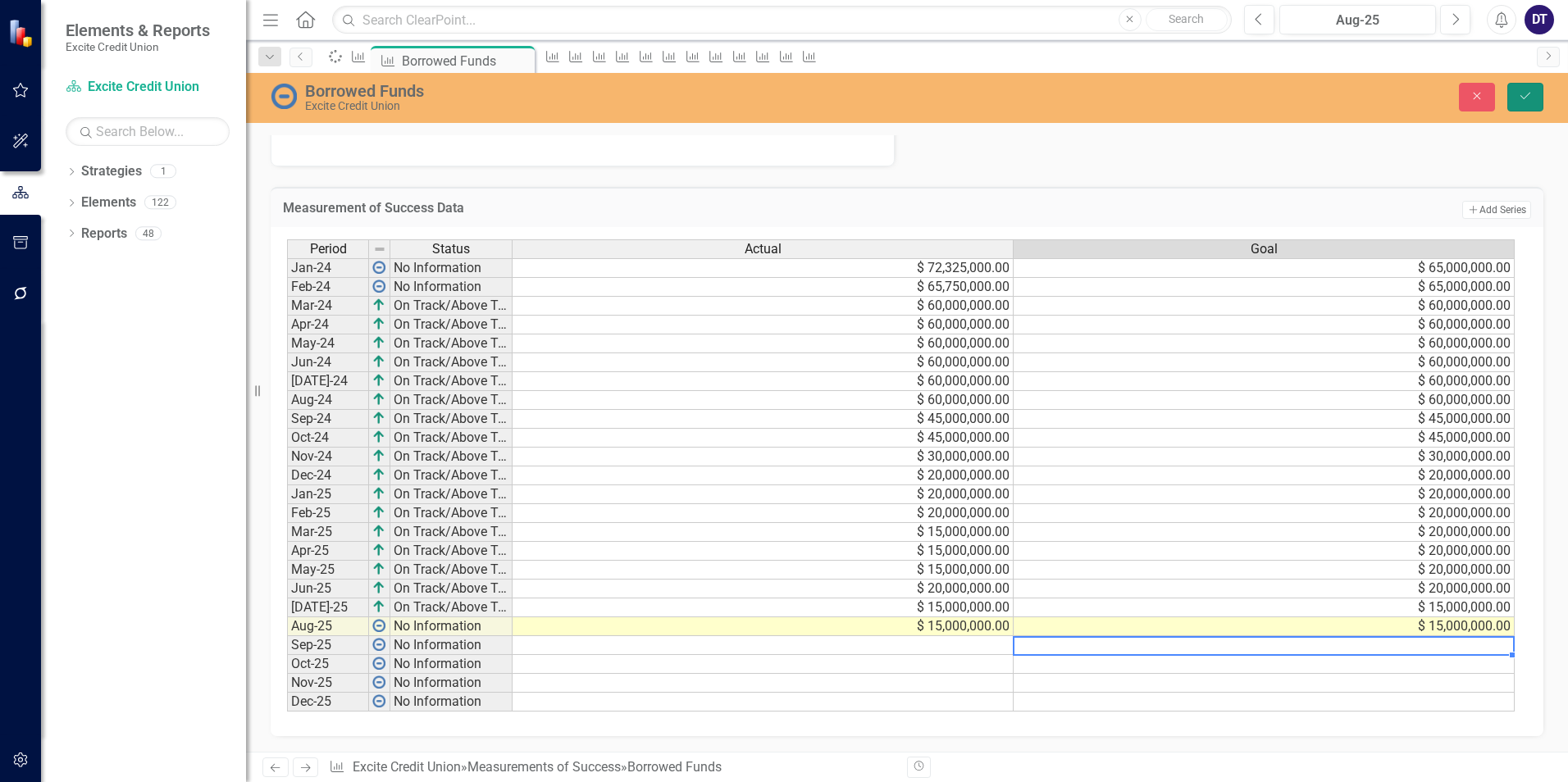
click at [1528, 99] on icon "Save" at bounding box center [1525, 95] width 15 height 11
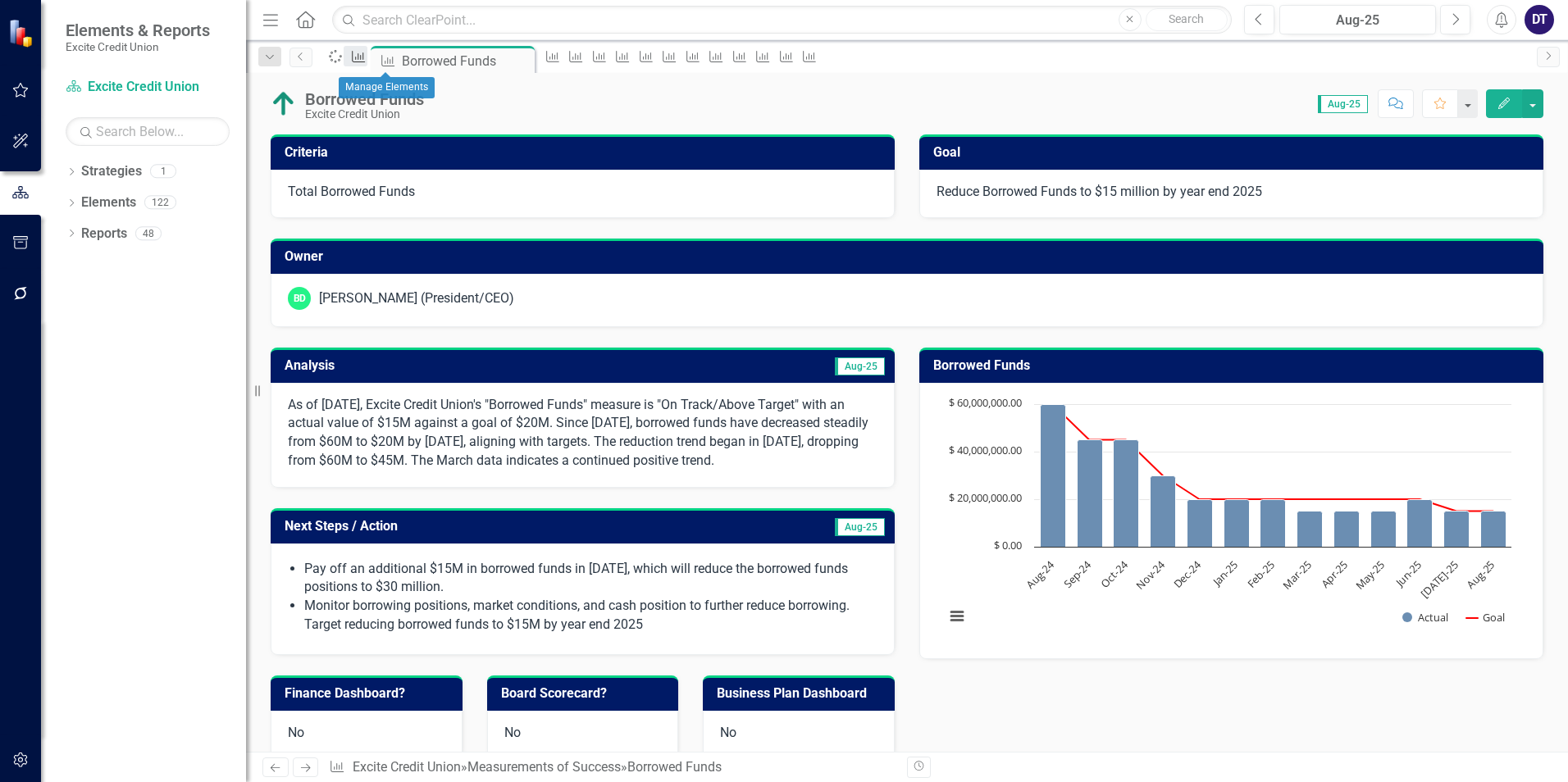
click at [366, 62] on icon at bounding box center [359, 56] width 13 height 11
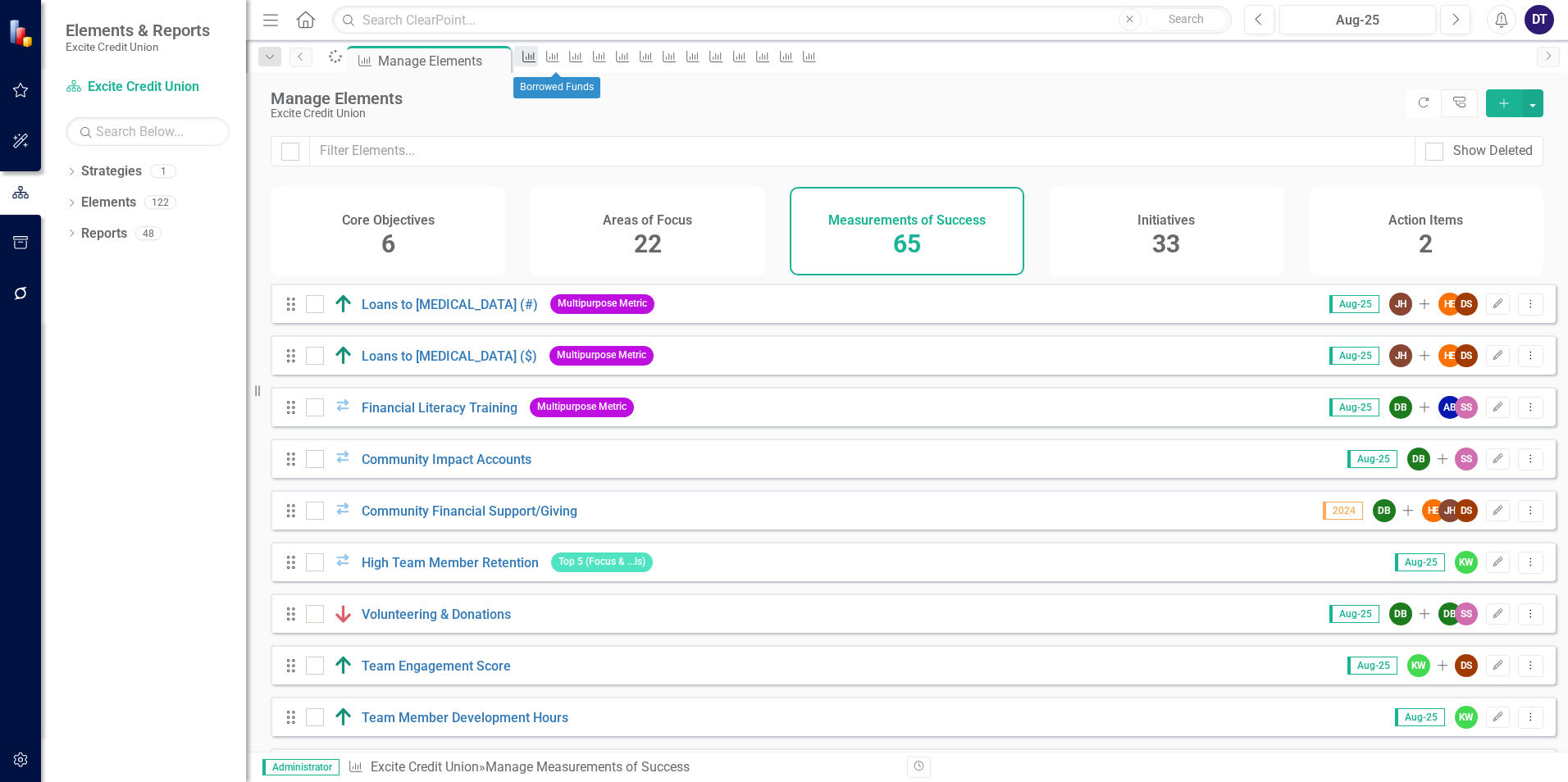
click at [537, 61] on icon "Measurement of Success" at bounding box center [528, 56] width 16 height 13
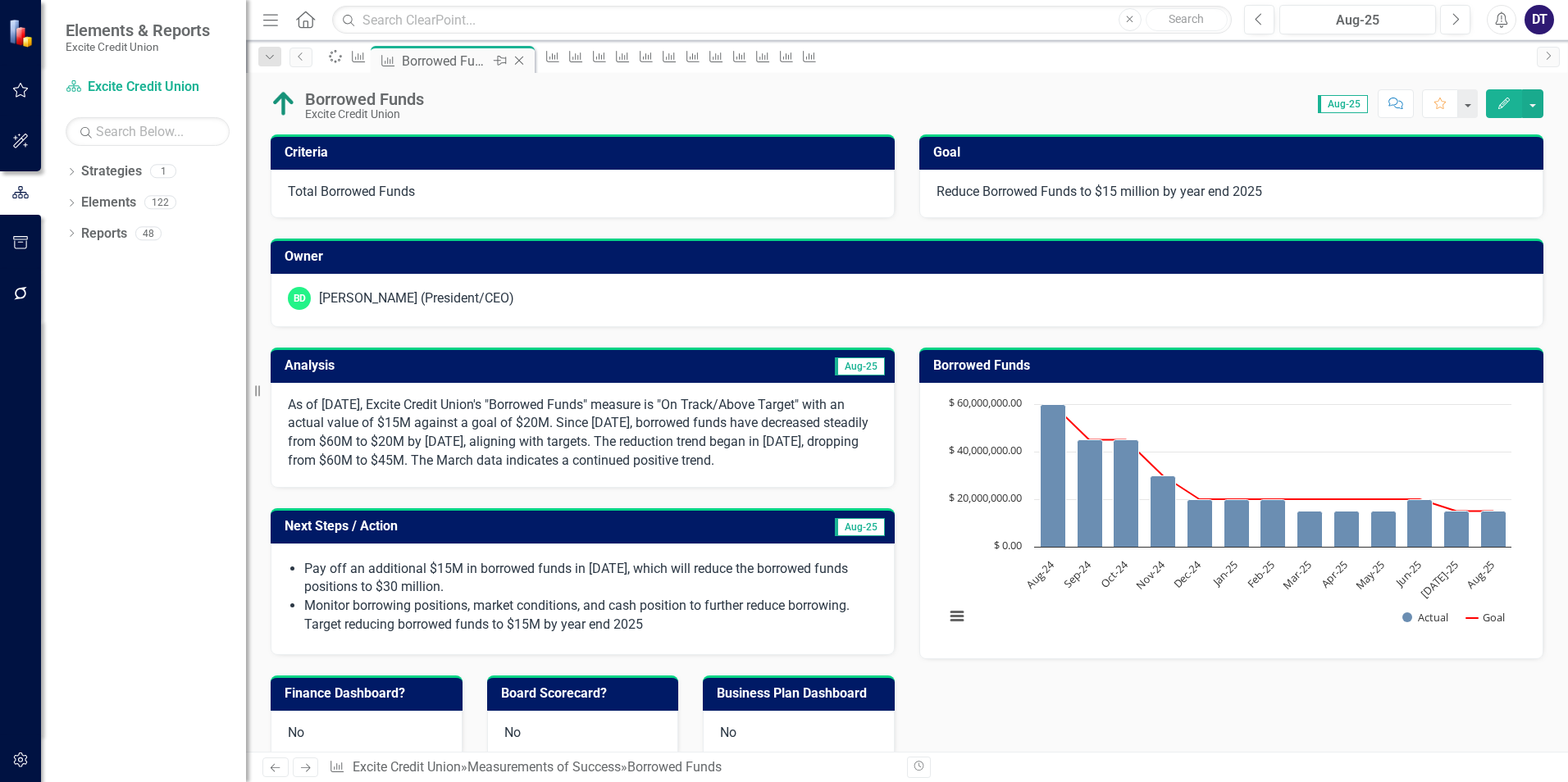
click at [528, 58] on icon "Close" at bounding box center [519, 60] width 16 height 13
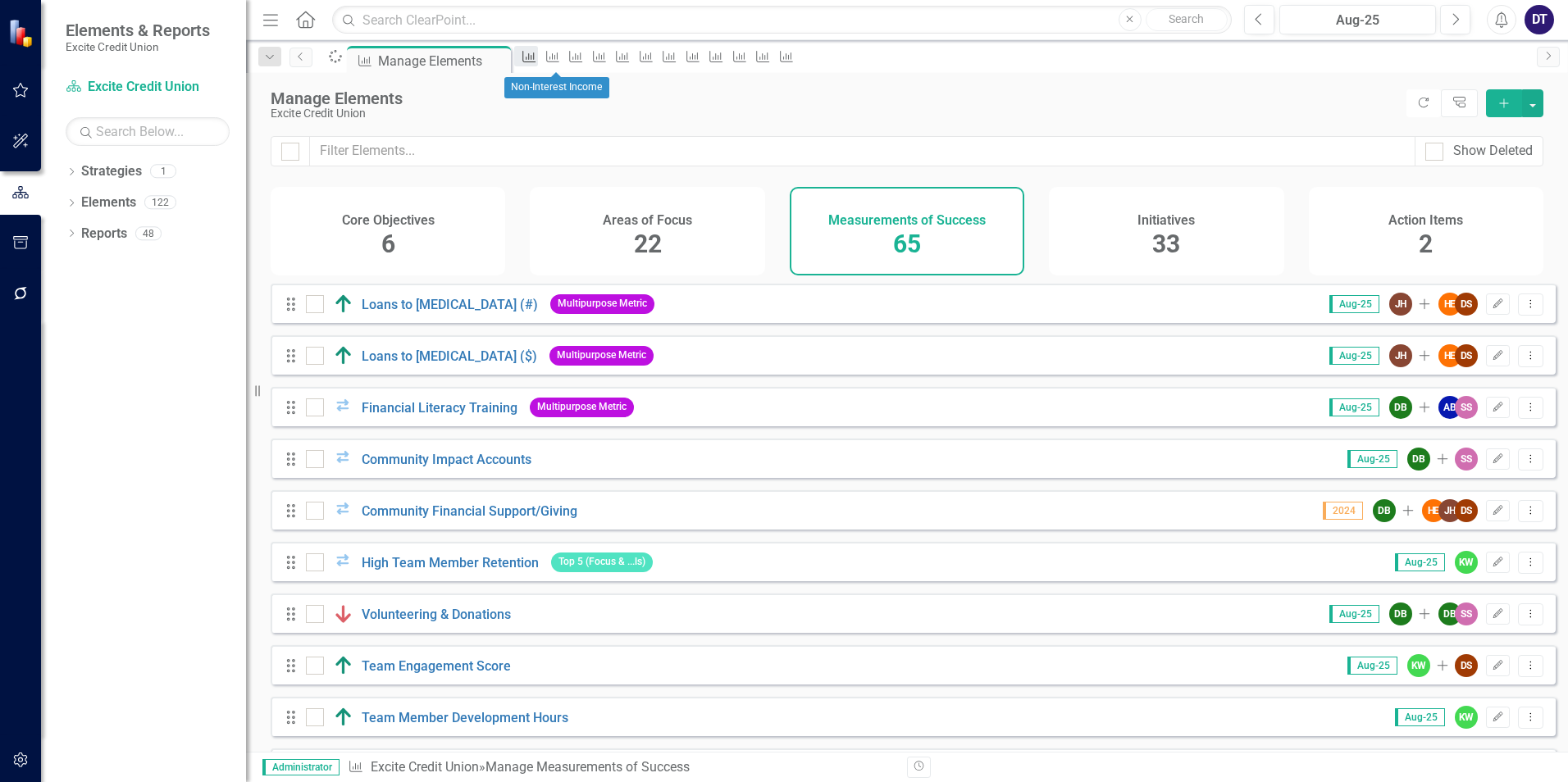
click at [537, 55] on icon "Measurement of Success" at bounding box center [528, 56] width 16 height 13
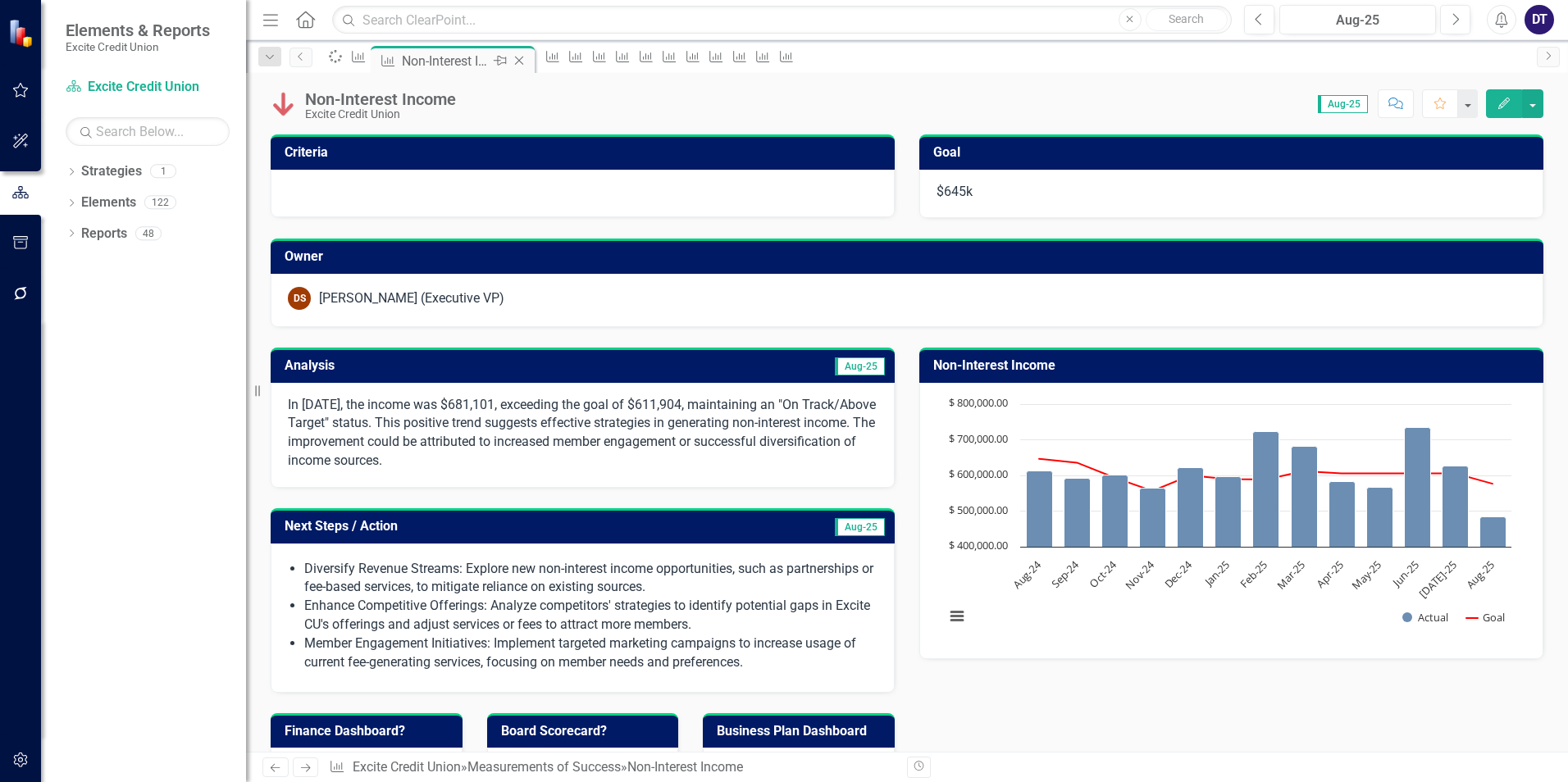
click at [528, 60] on icon "Close" at bounding box center [519, 60] width 16 height 13
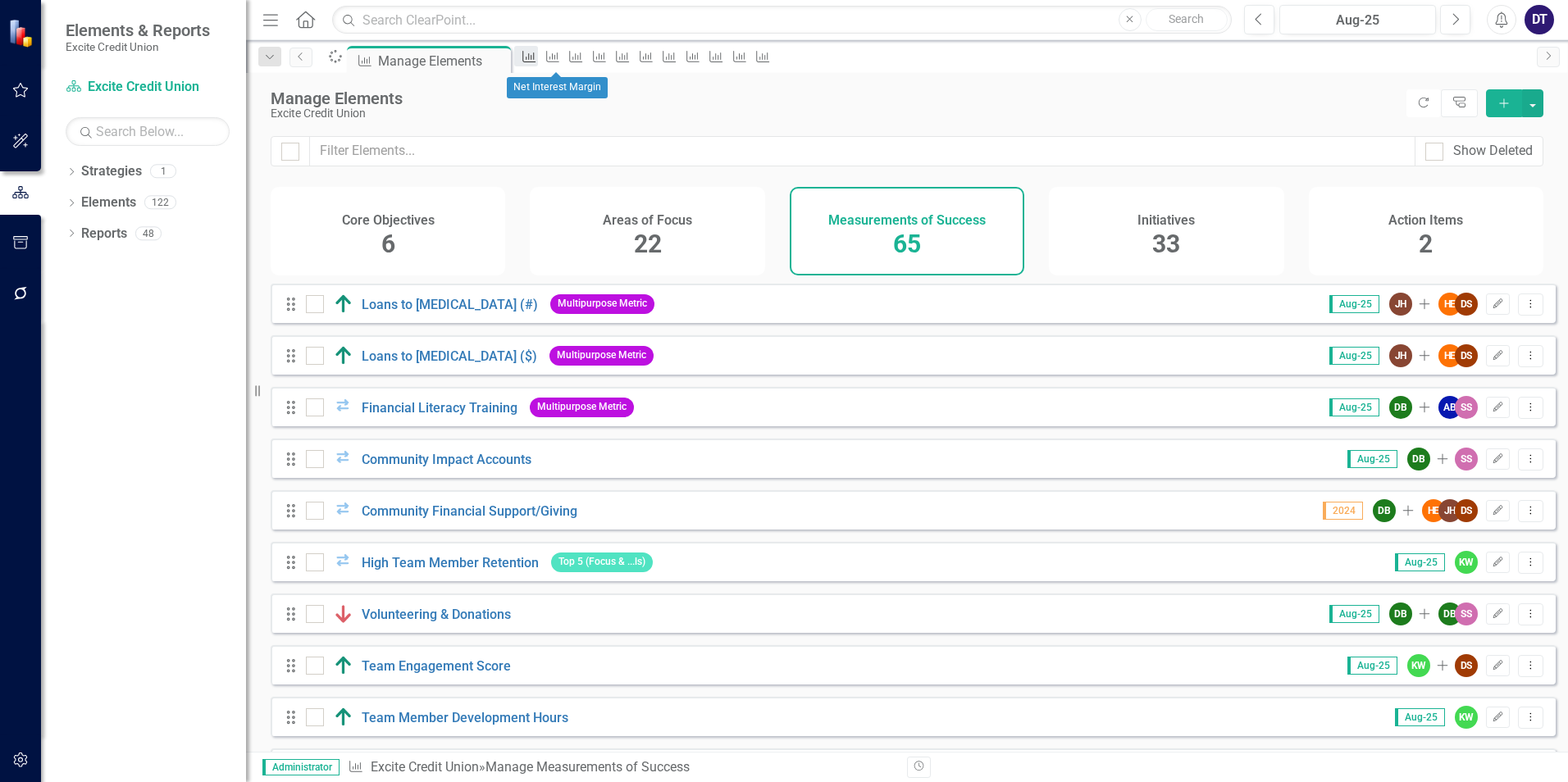
click at [537, 60] on icon "Measurement of Success" at bounding box center [528, 56] width 16 height 13
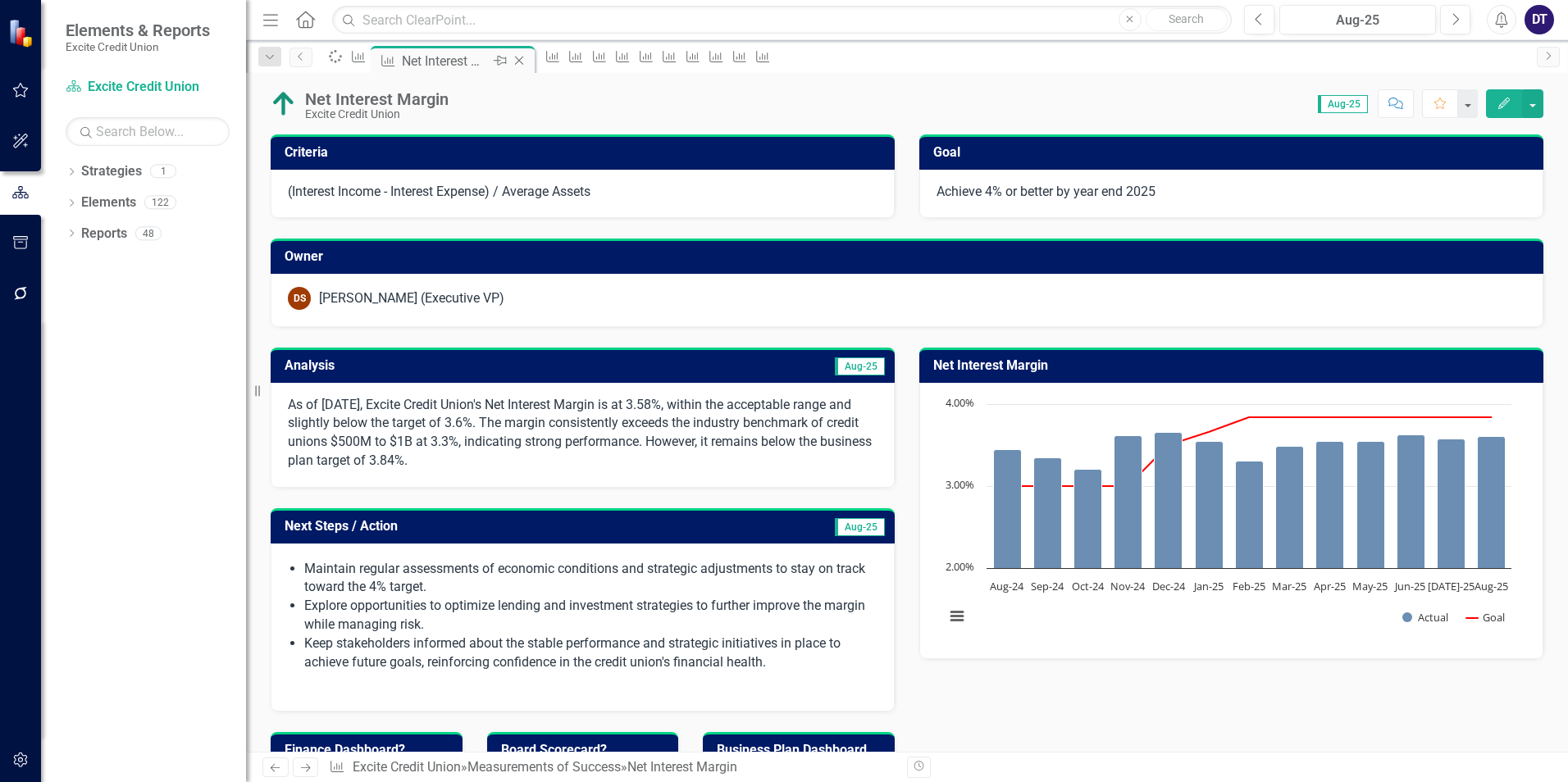
click at [528, 62] on icon "Close" at bounding box center [519, 60] width 16 height 13
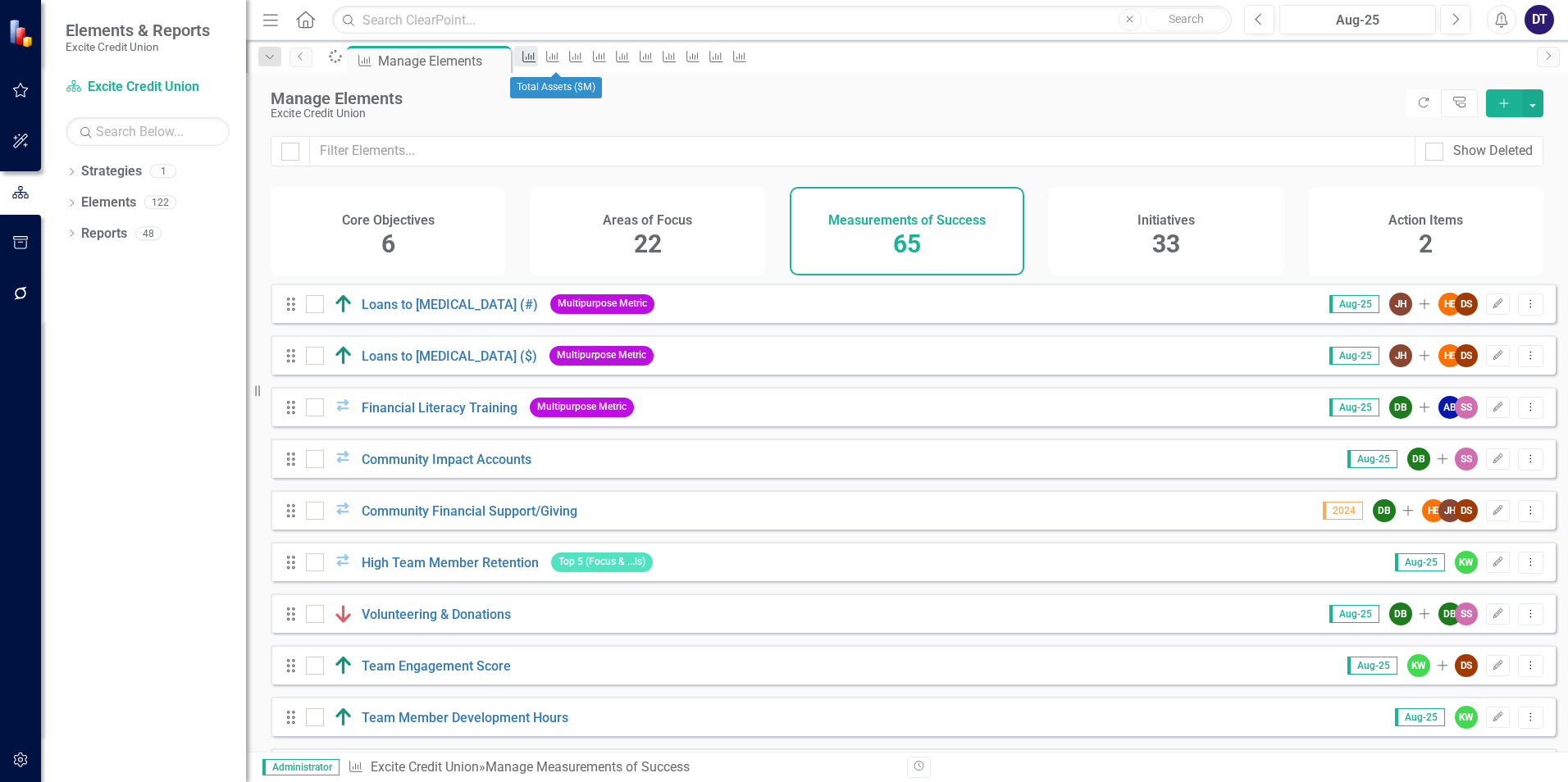
click at [537, 61] on link "Measurement of Success" at bounding box center [526, 56] width 23 height 21
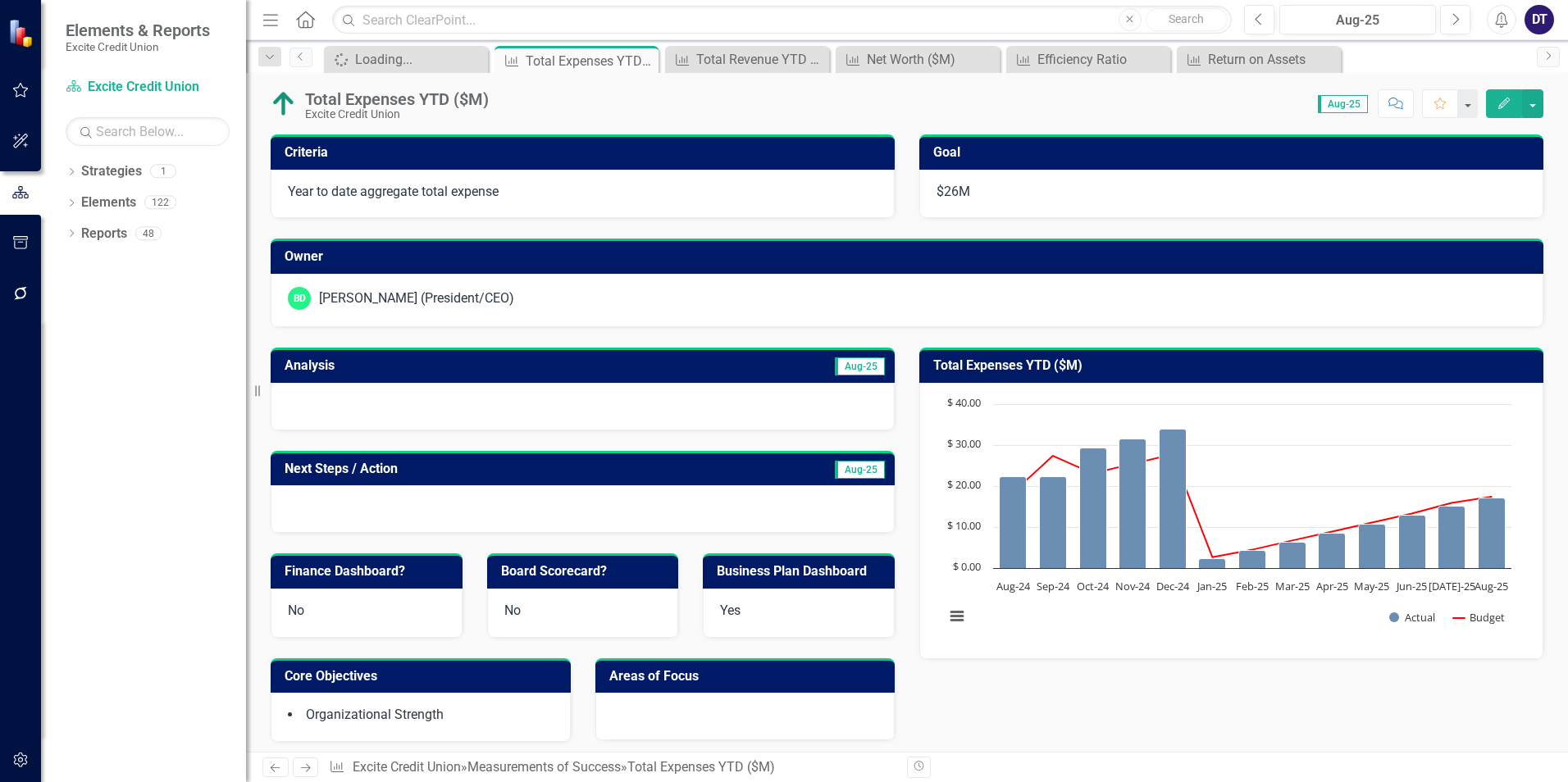
click at [0, 0] on icon "Close" at bounding box center [0, 0] width 0 height 0
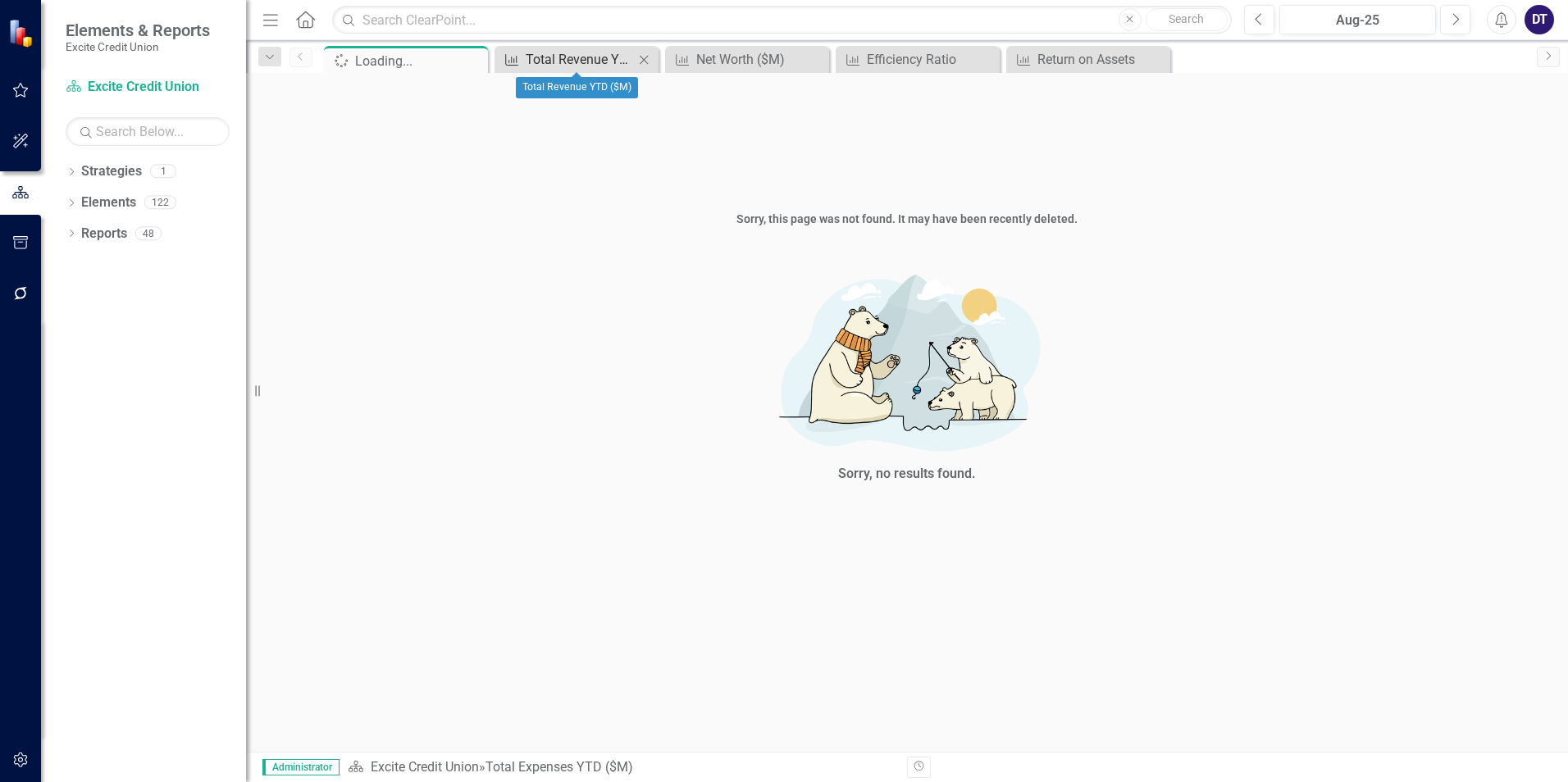
click at [596, 56] on div "Total Revenue YTD ($M)" at bounding box center [580, 60] width 108 height 21
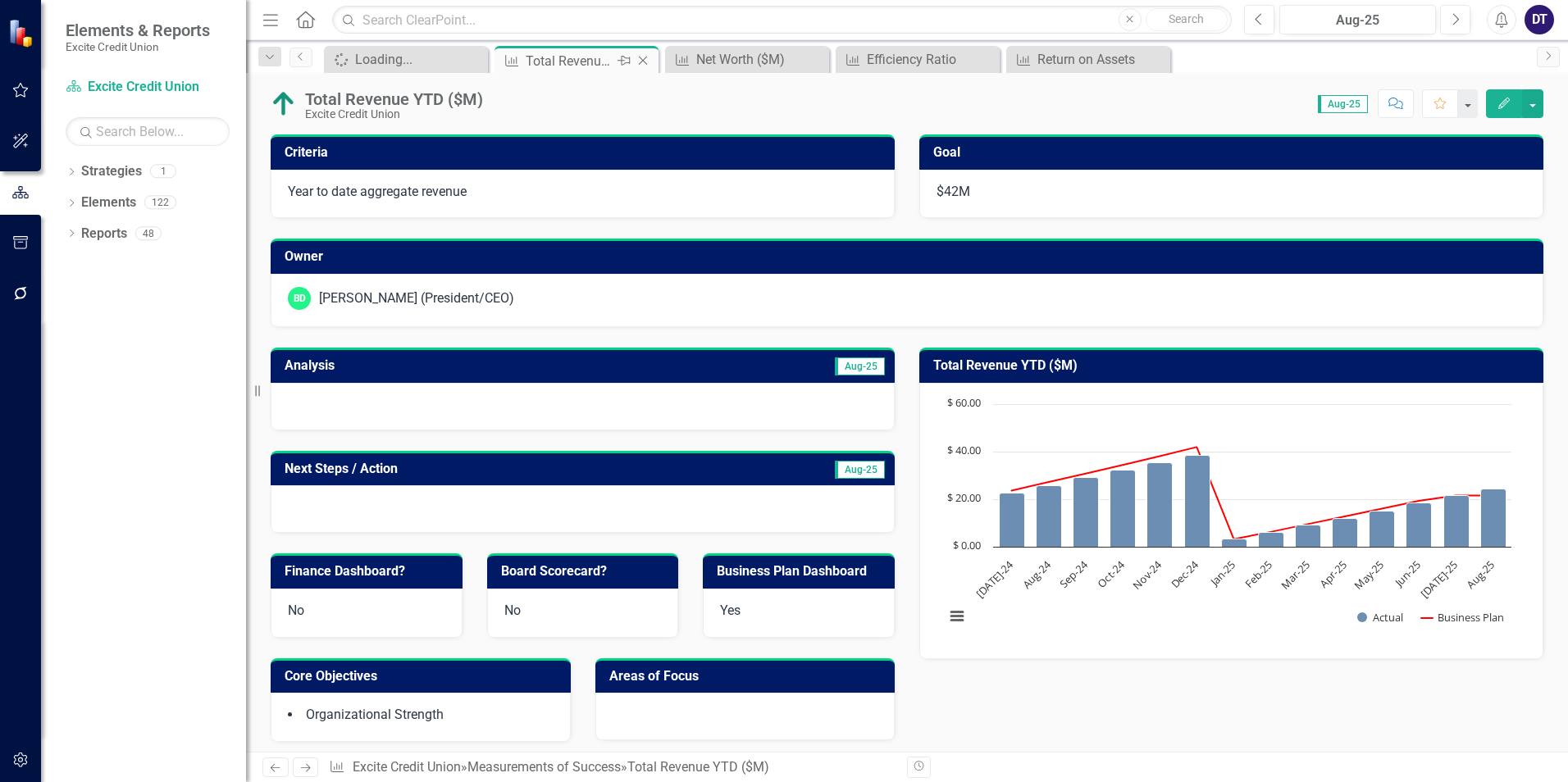
click at [642, 61] on icon "Close" at bounding box center [643, 60] width 16 height 13
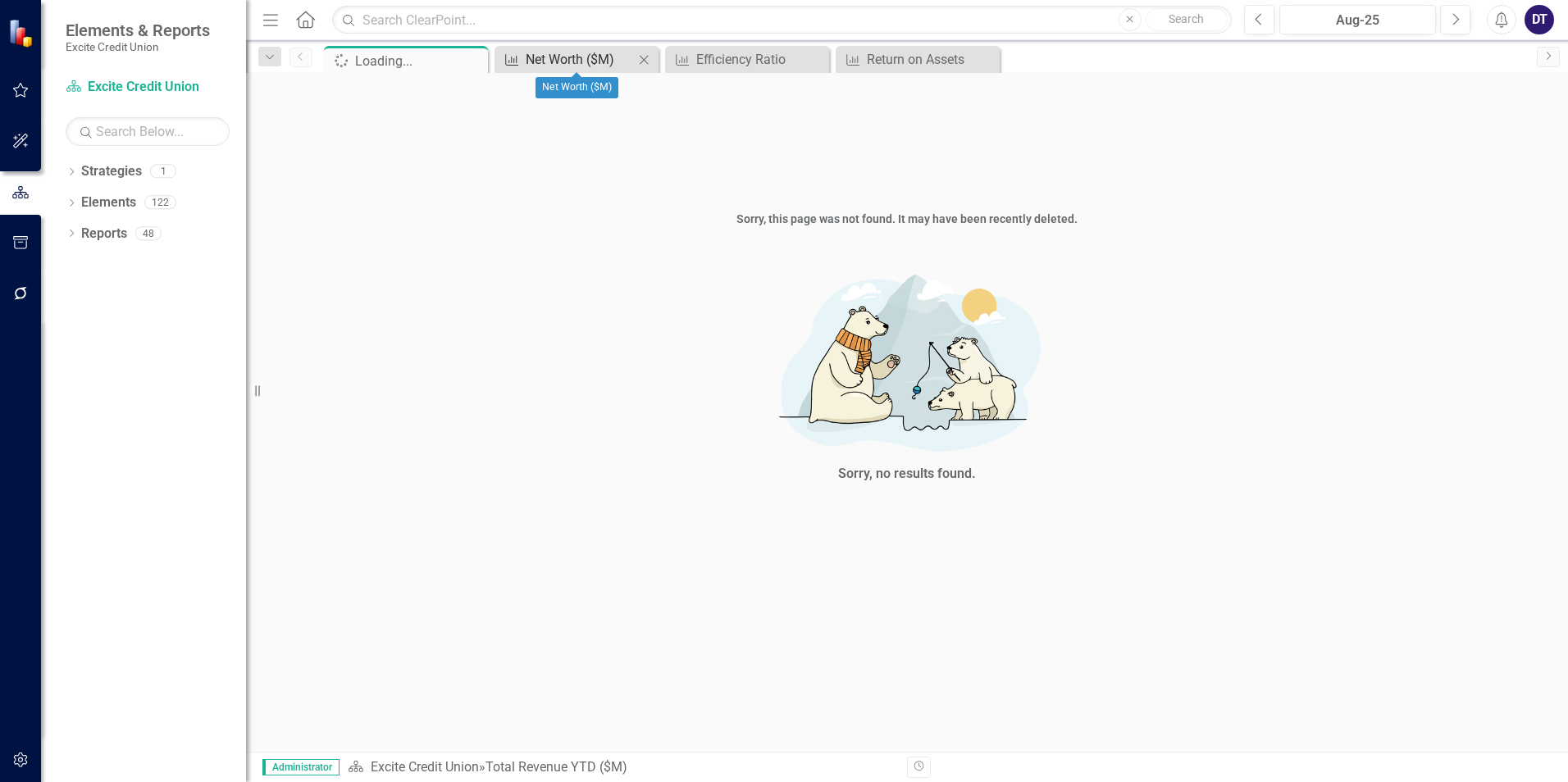
click at [590, 61] on div "Net Worth ($M)" at bounding box center [580, 60] width 108 height 21
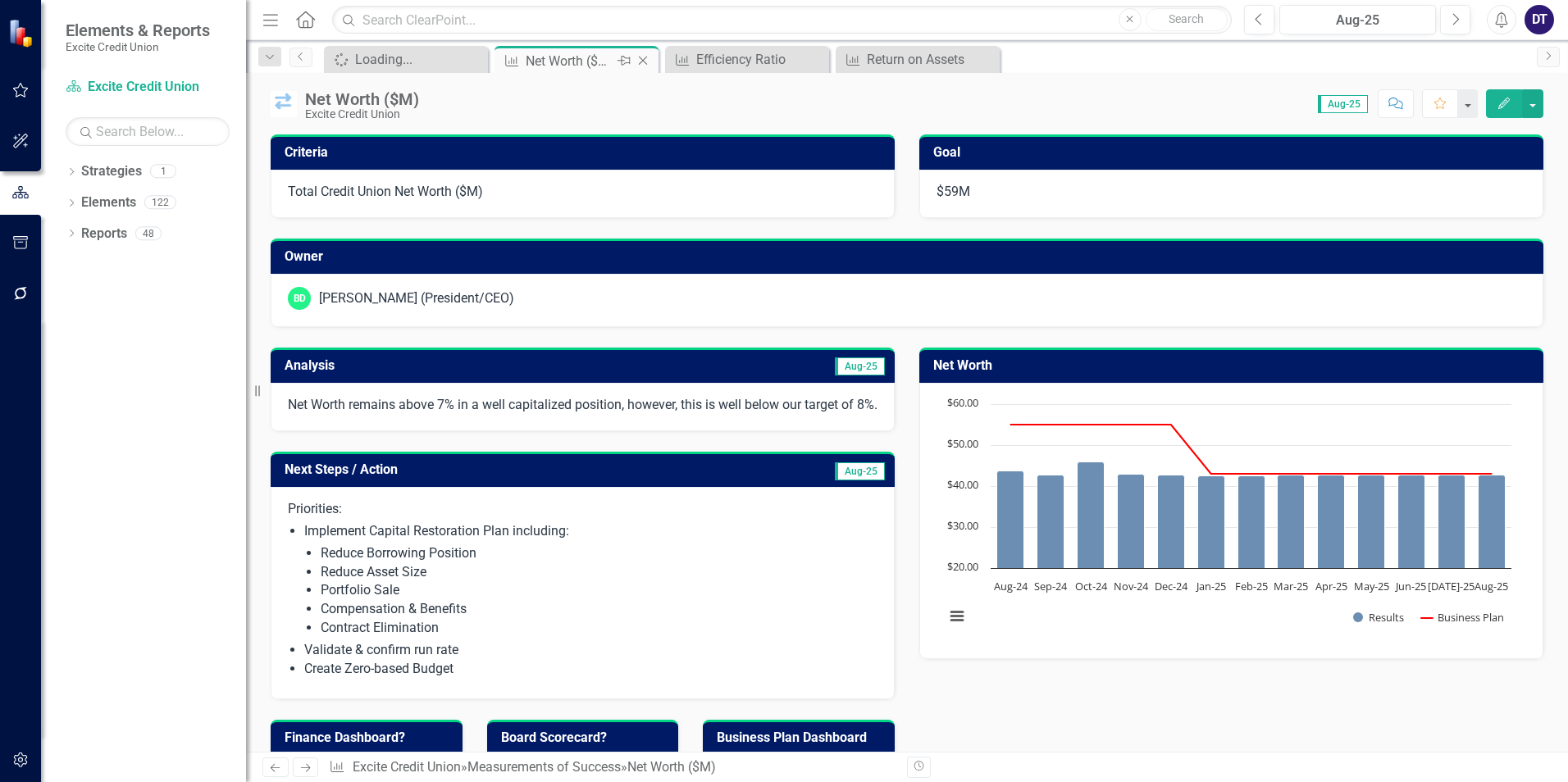
click at [641, 59] on icon at bounding box center [643, 61] width 9 height 9
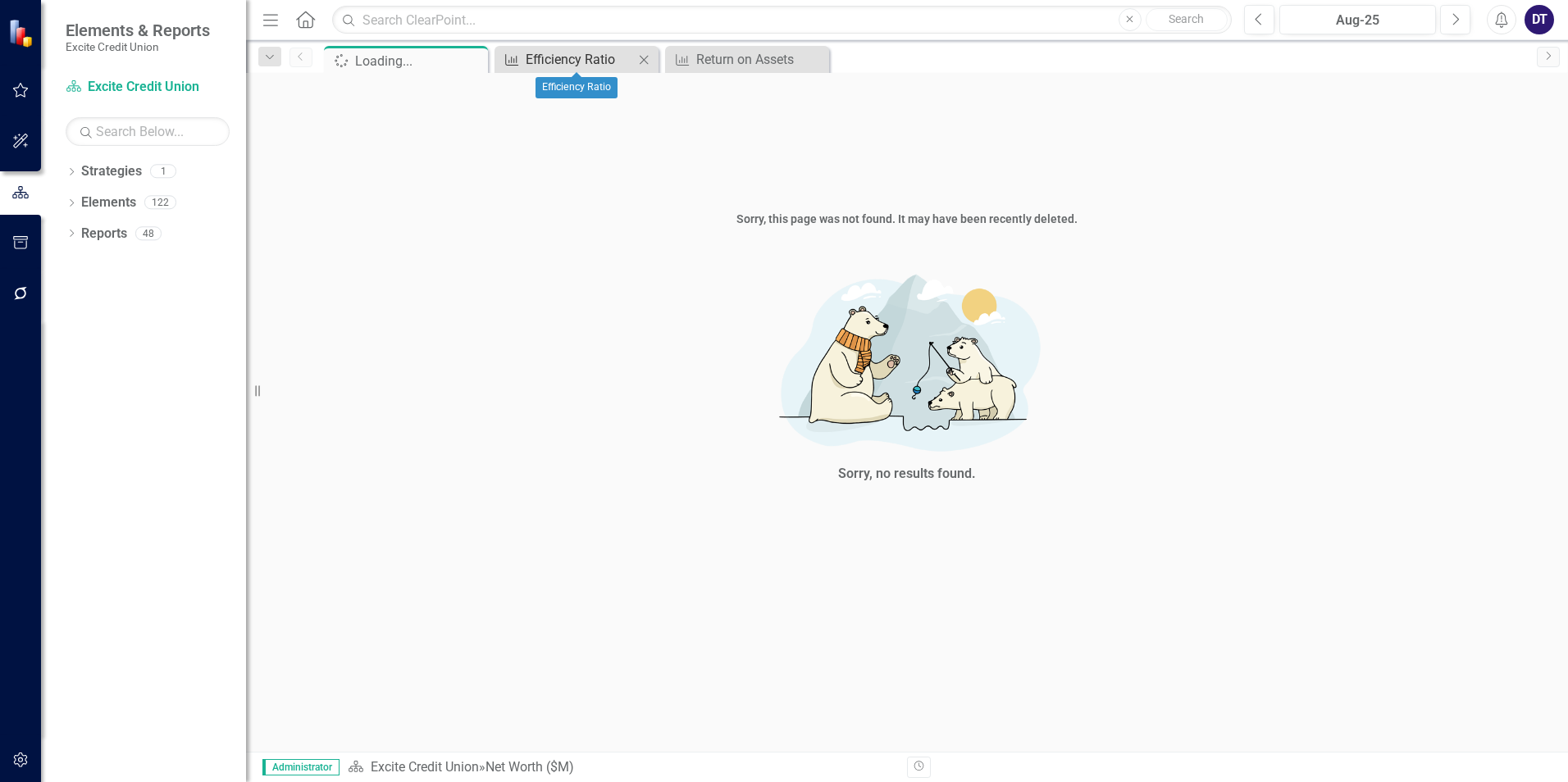
click at [598, 59] on div "Efficiency Ratio" at bounding box center [580, 60] width 108 height 21
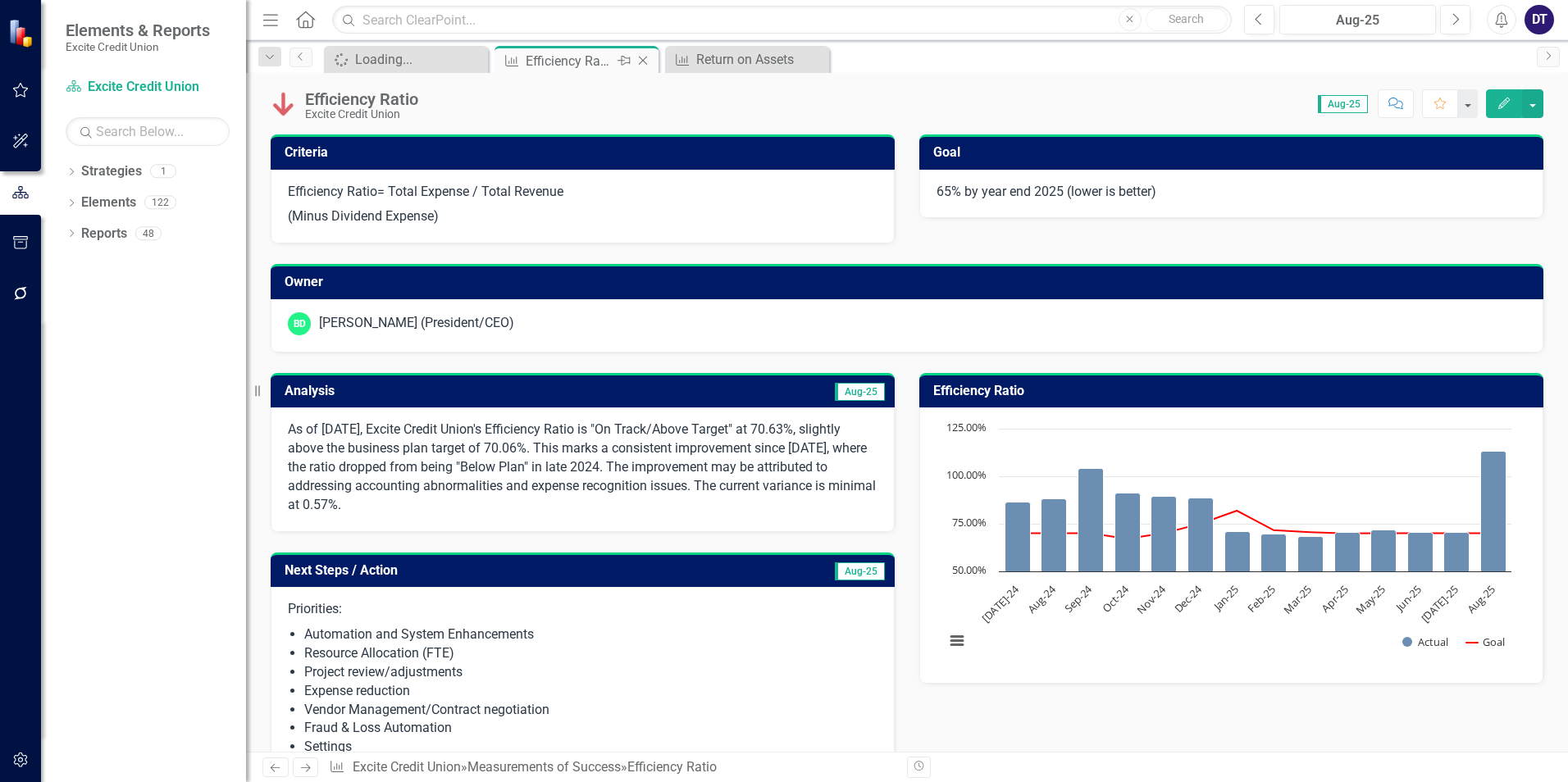
click at [587, 61] on div "Efficiency Ratio" at bounding box center [569, 61] width 87 height 21
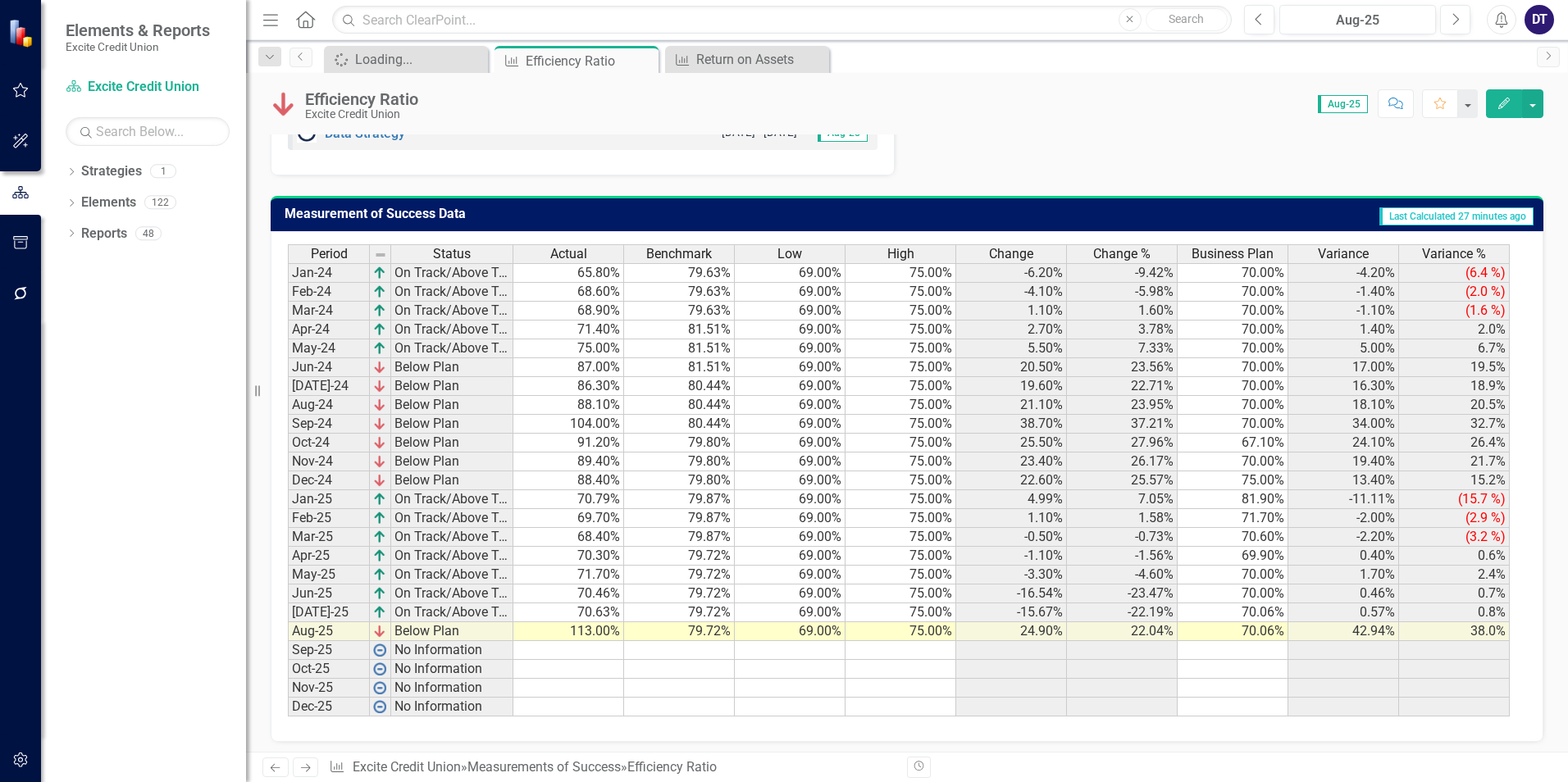
scroll to position [1412, 0]
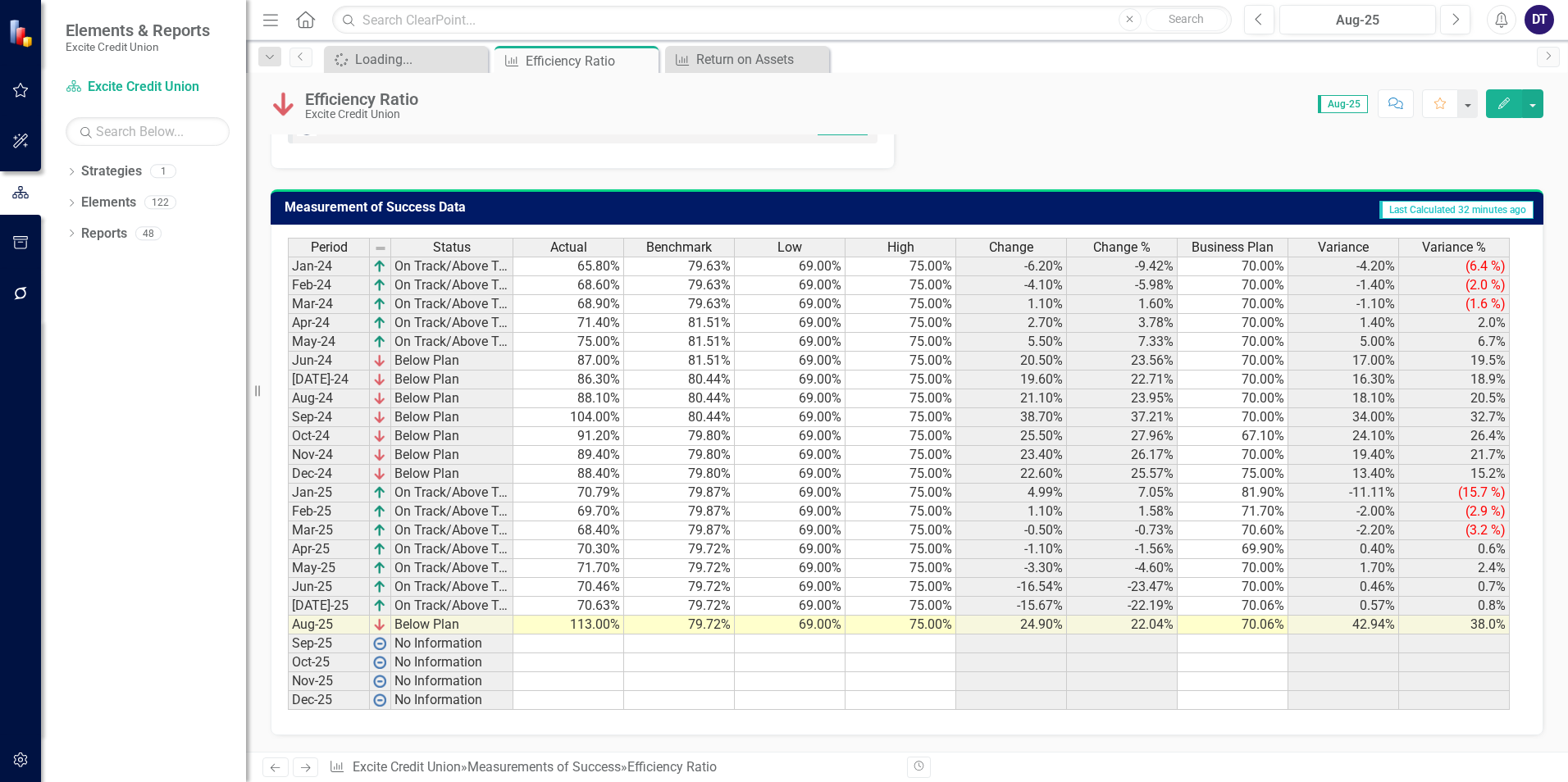
click at [597, 620] on td "113.00%" at bounding box center [569, 625] width 111 height 19
click at [588, 624] on td "113.00%" at bounding box center [569, 625] width 111 height 19
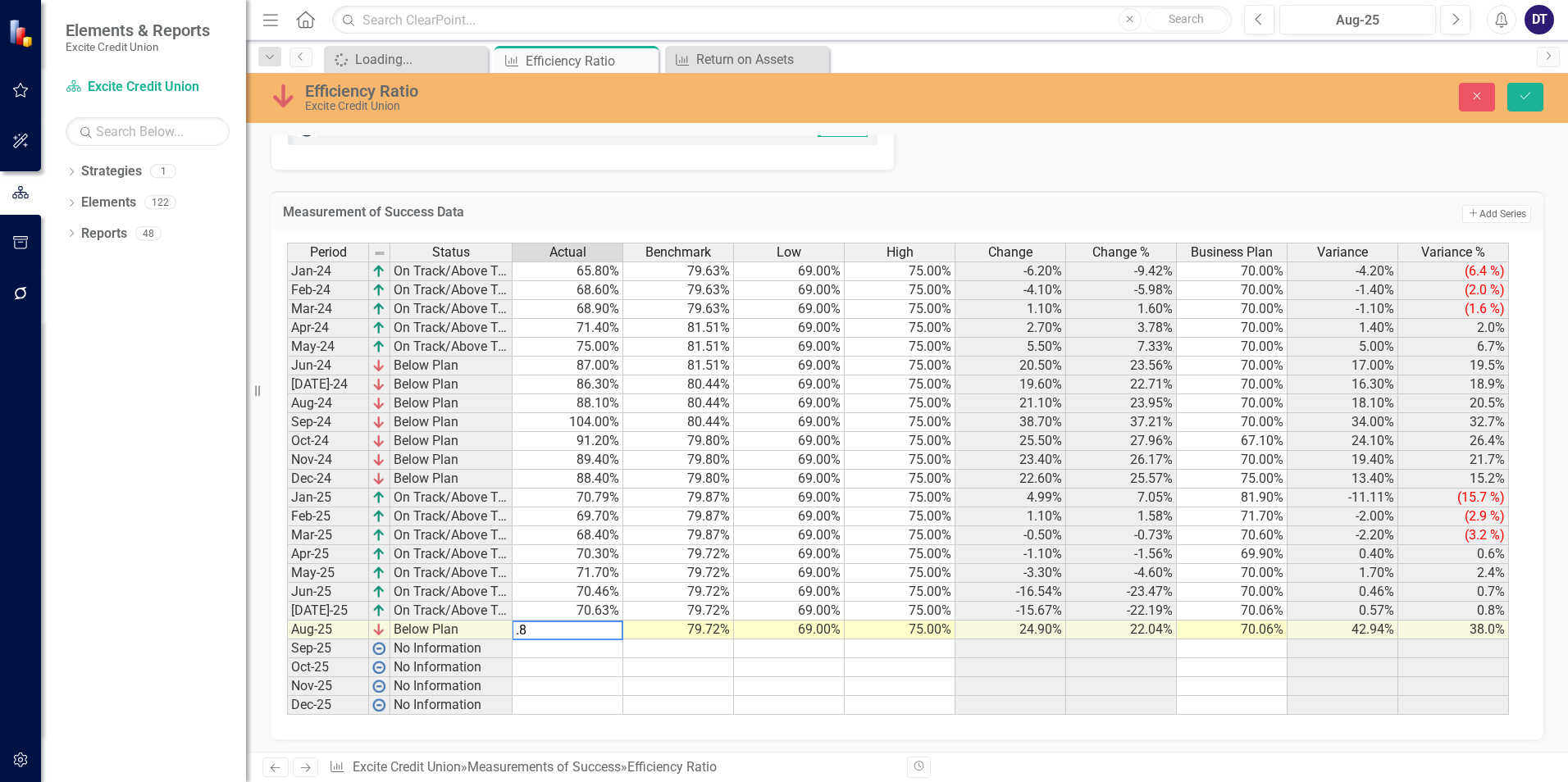
type textarea ".88"
click at [593, 627] on td "0.88%" at bounding box center [568, 630] width 111 height 19
type textarea "88.50"
click at [1517, 100] on button "Save" at bounding box center [1526, 97] width 36 height 29
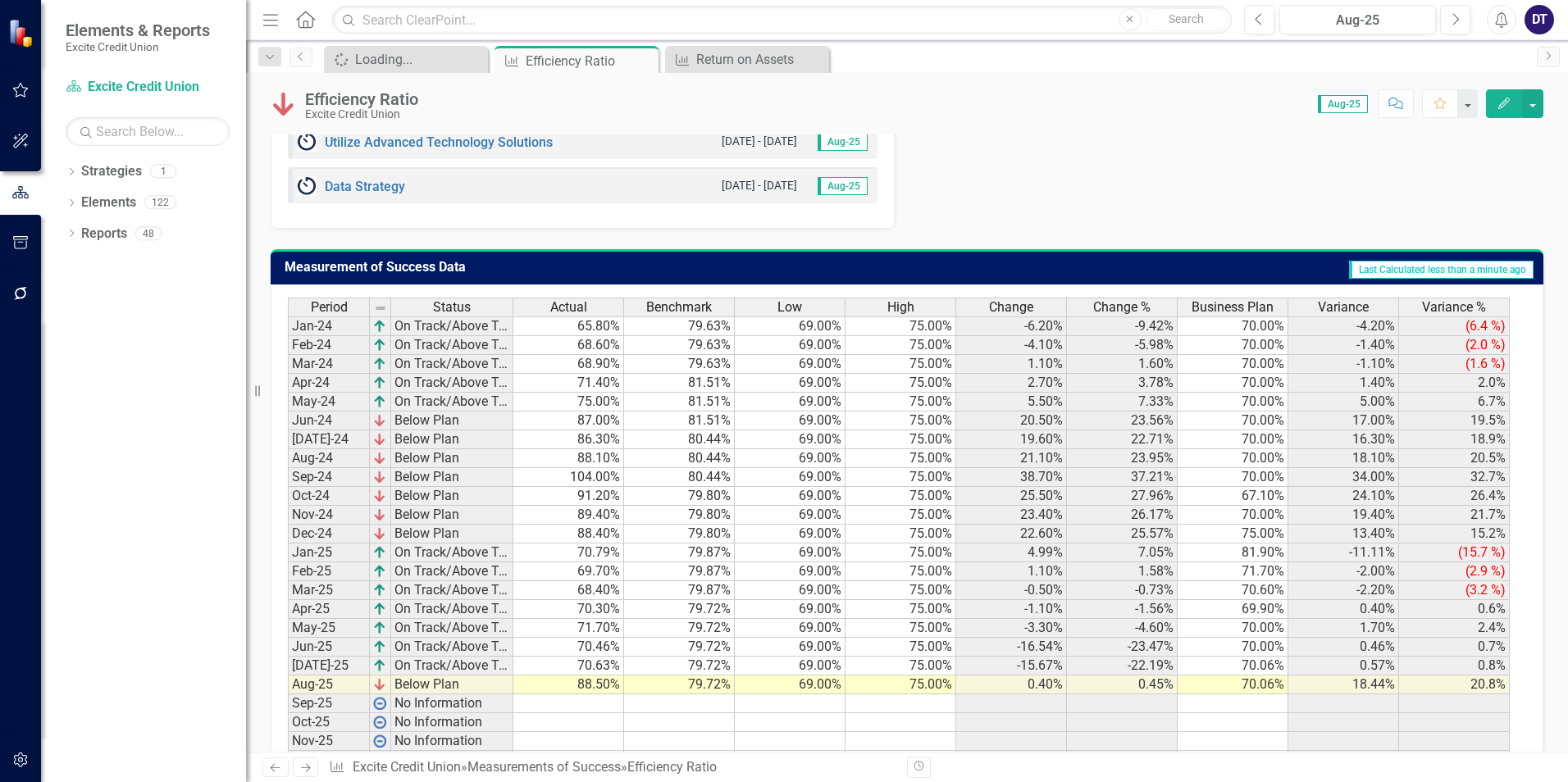
scroll to position [1393, 0]
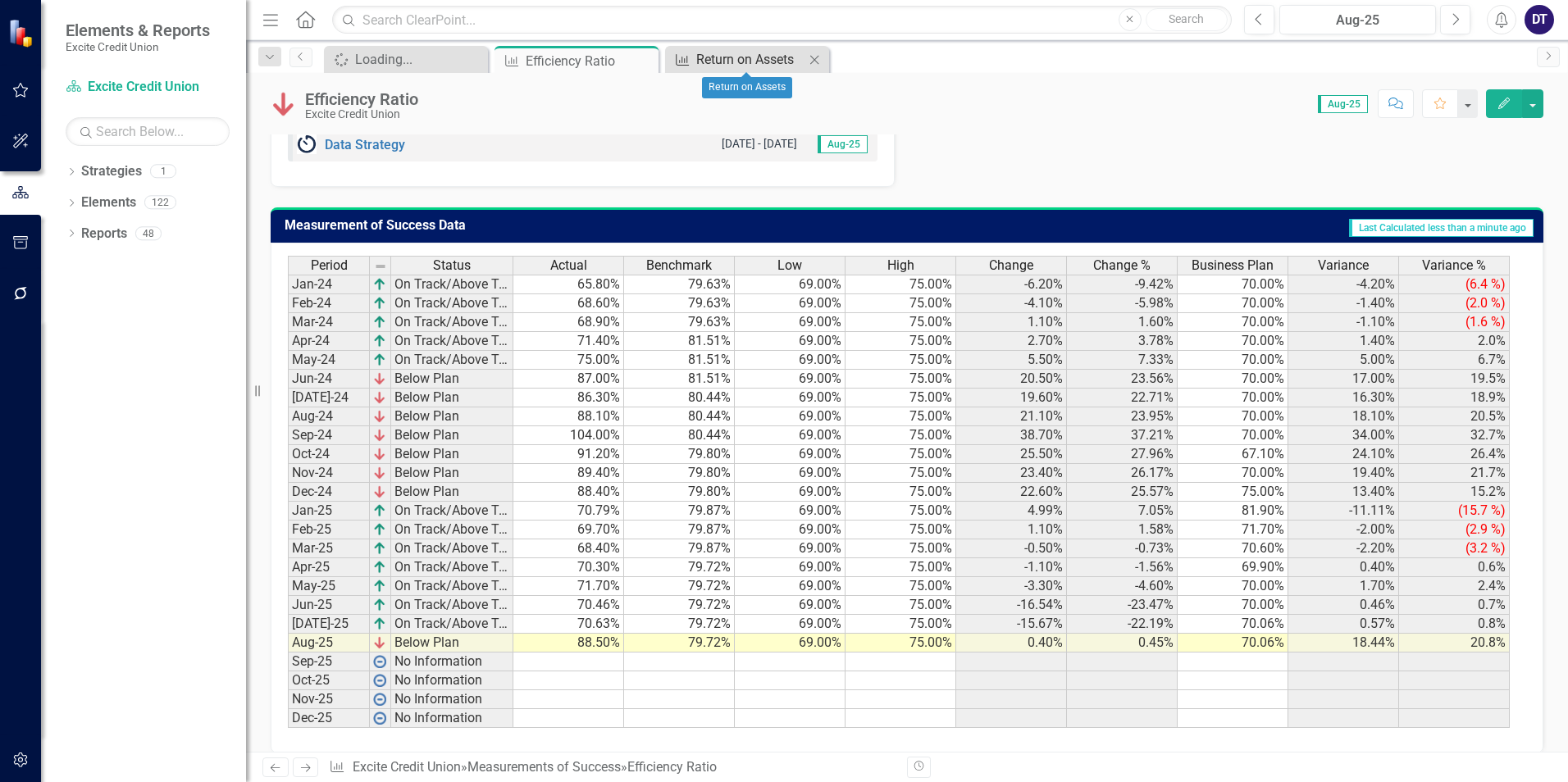
click at [738, 65] on div "Return on Assets" at bounding box center [750, 60] width 108 height 21
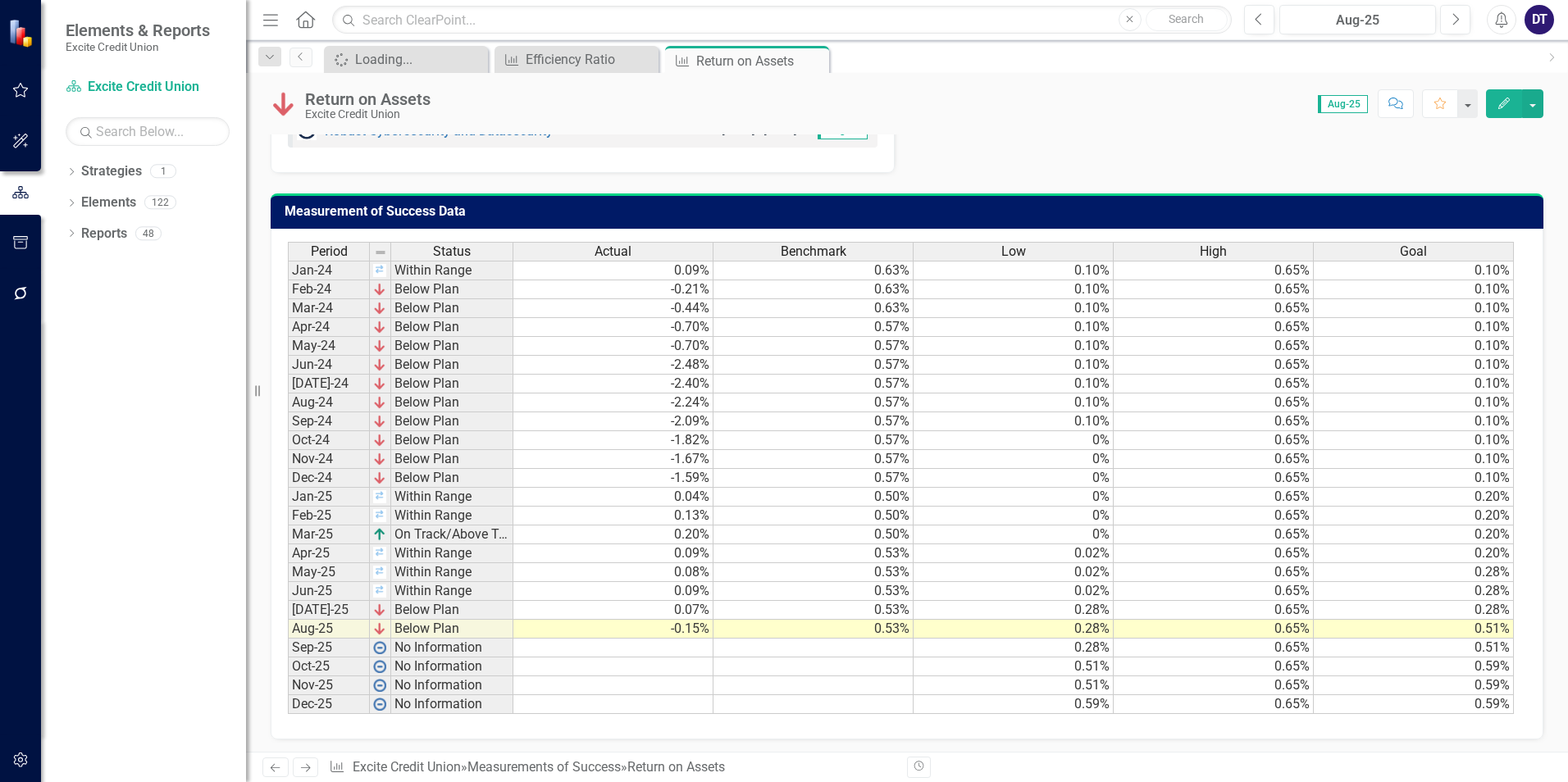
scroll to position [1286, 0]
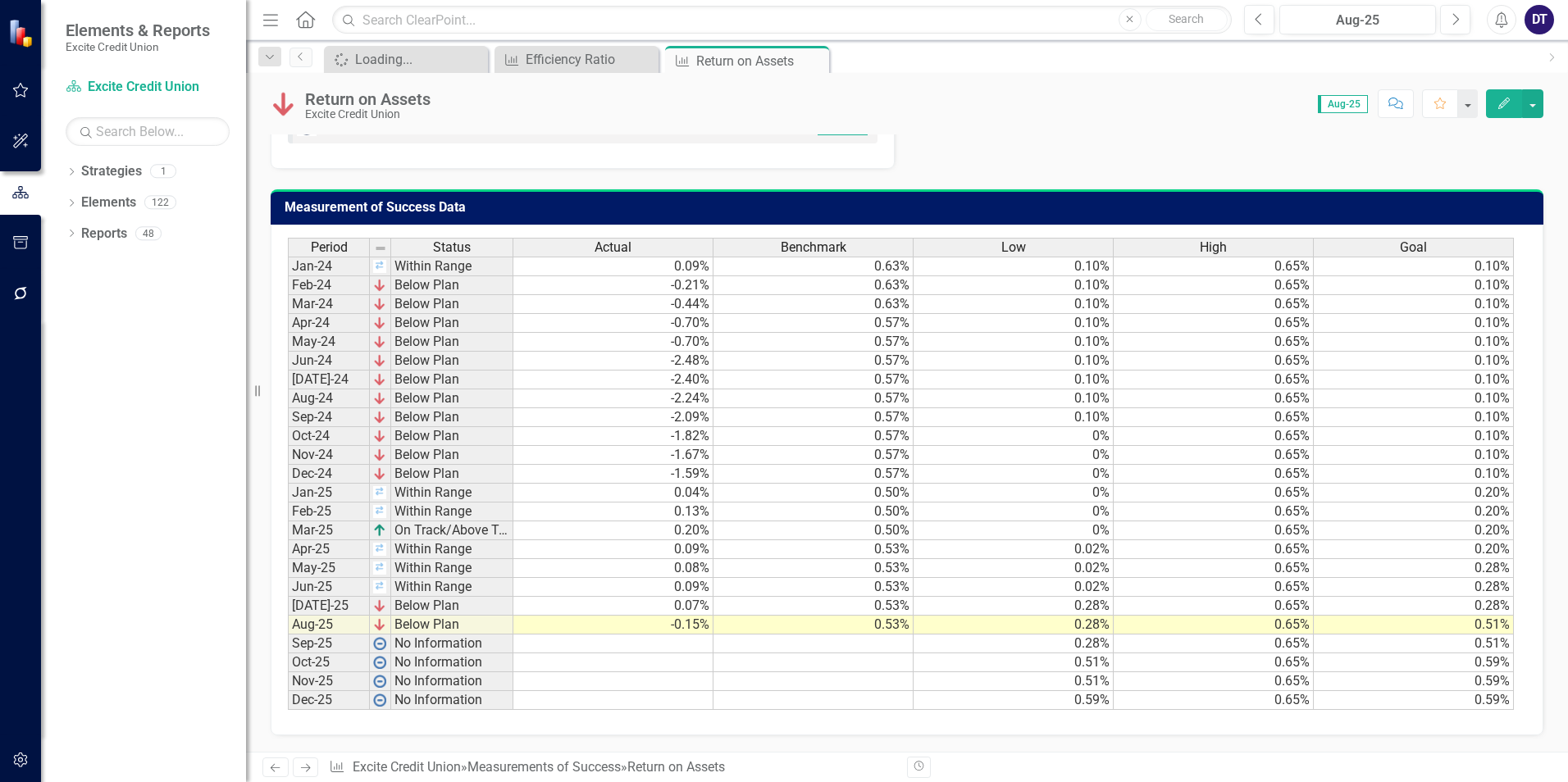
click at [685, 628] on td "-0.15%" at bounding box center [613, 625] width 200 height 19
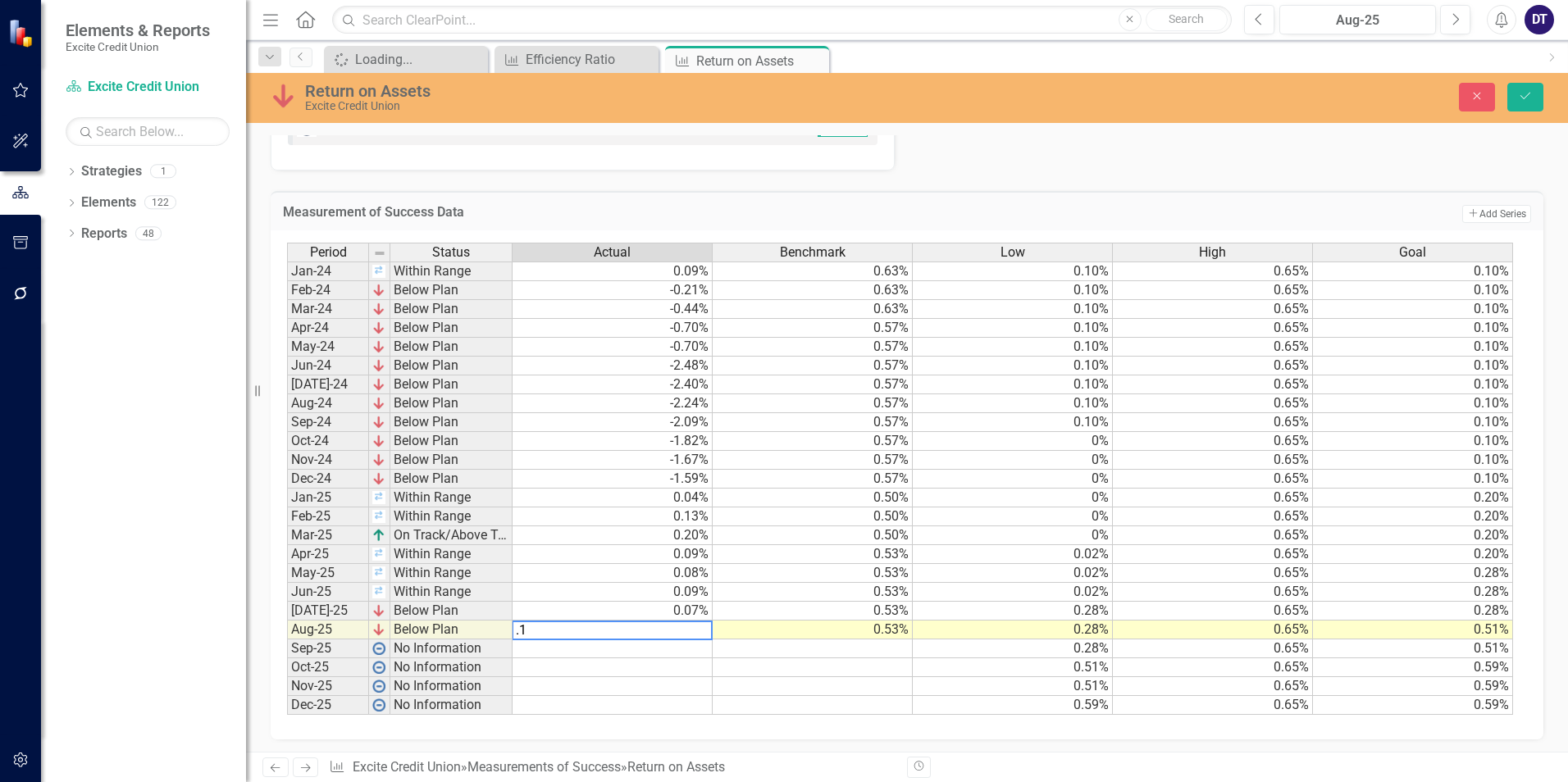
type textarea ".10"
click at [1528, 94] on icon "Save" at bounding box center [1525, 95] width 15 height 11
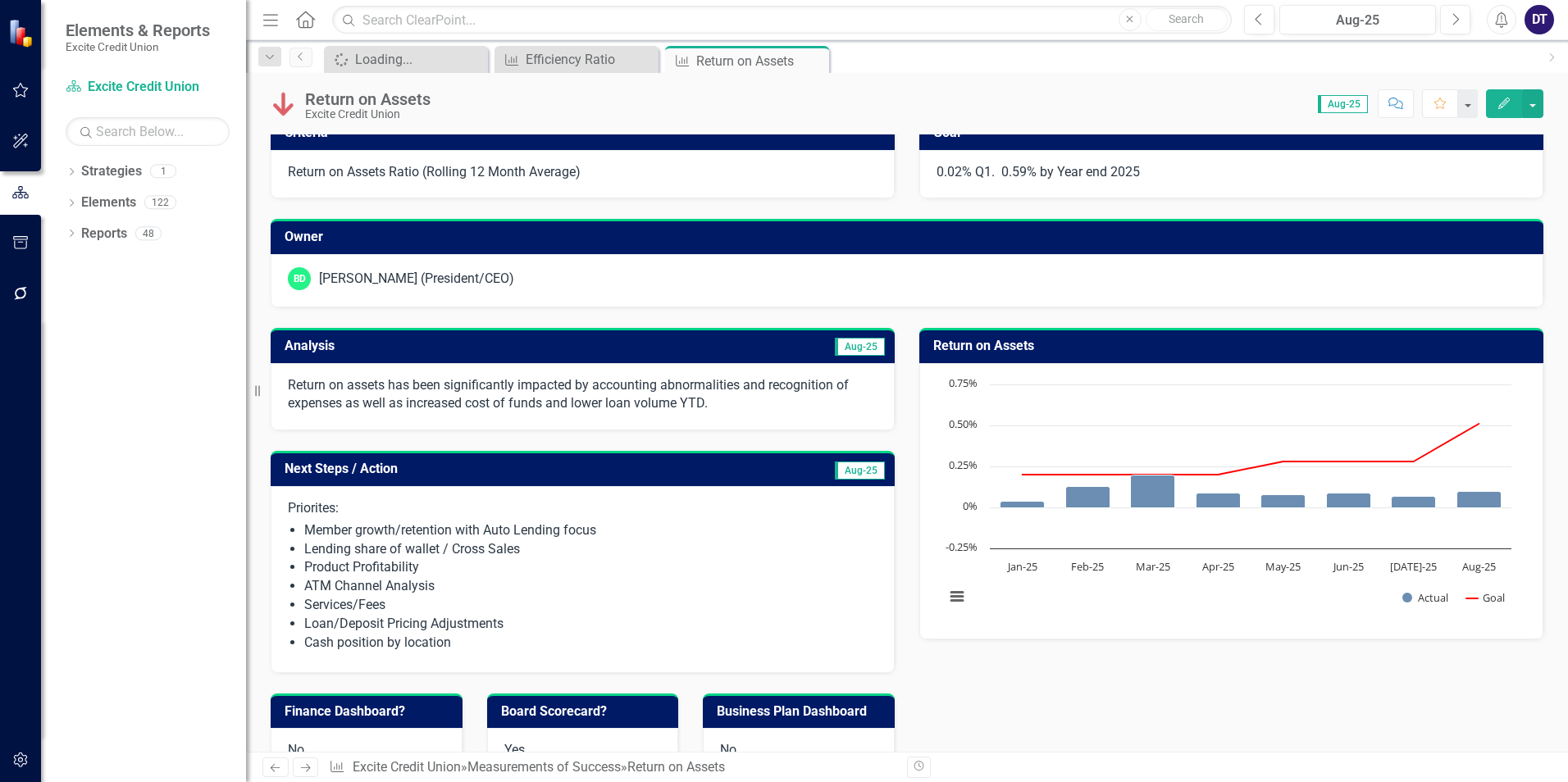
scroll to position [0, 0]
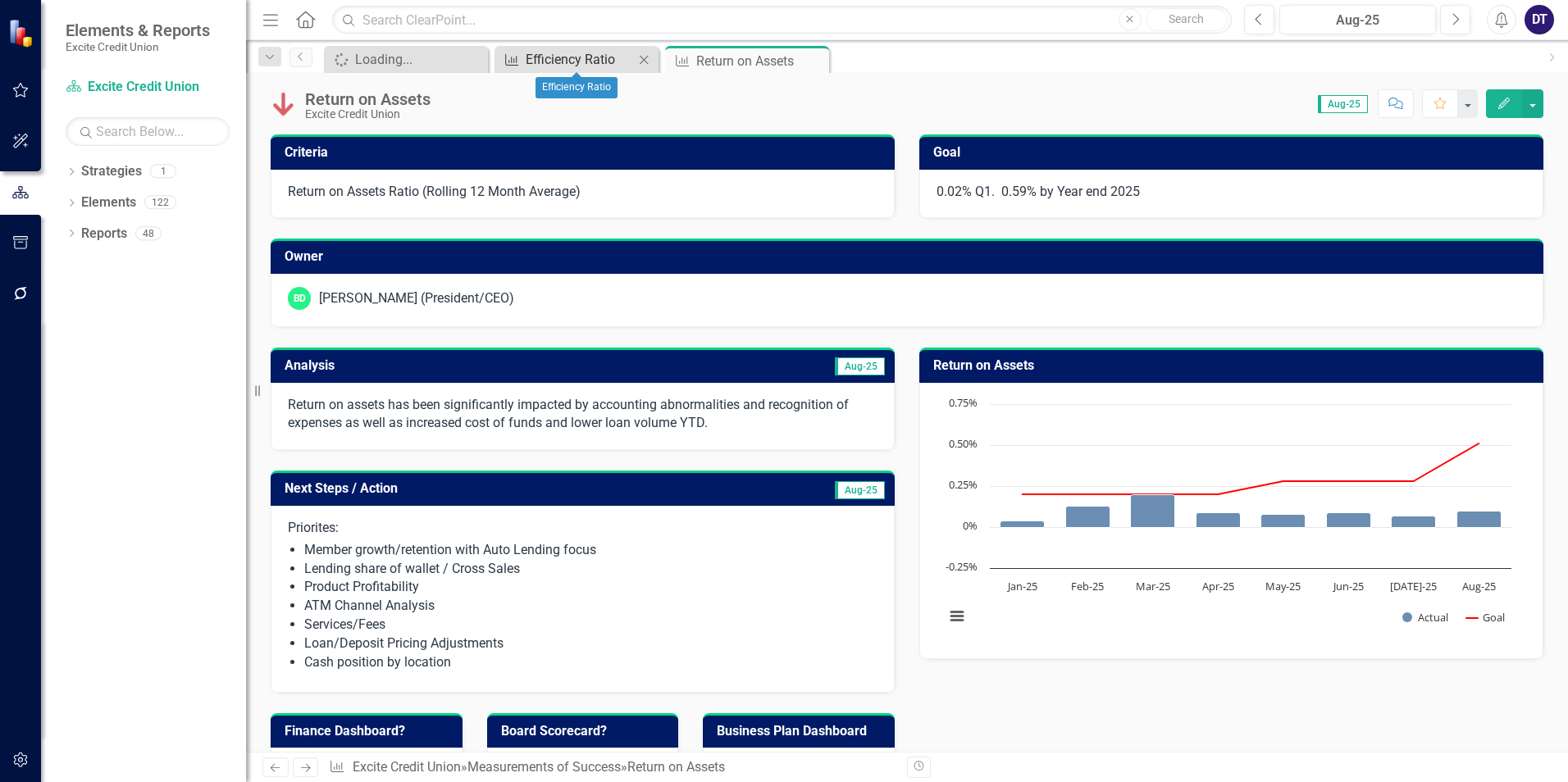
click at [575, 63] on div "Efficiency Ratio" at bounding box center [580, 60] width 108 height 21
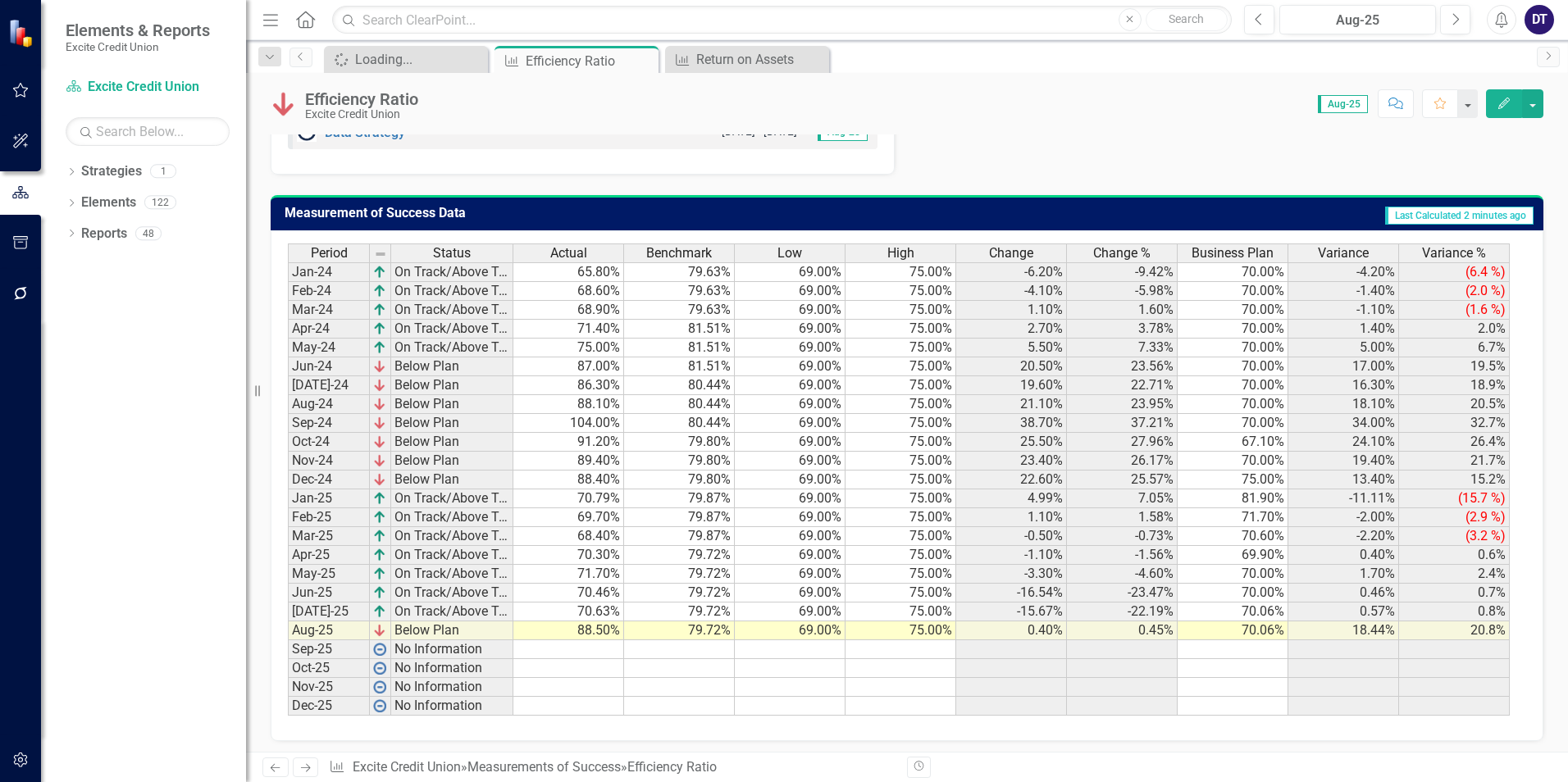
scroll to position [1412, 0]
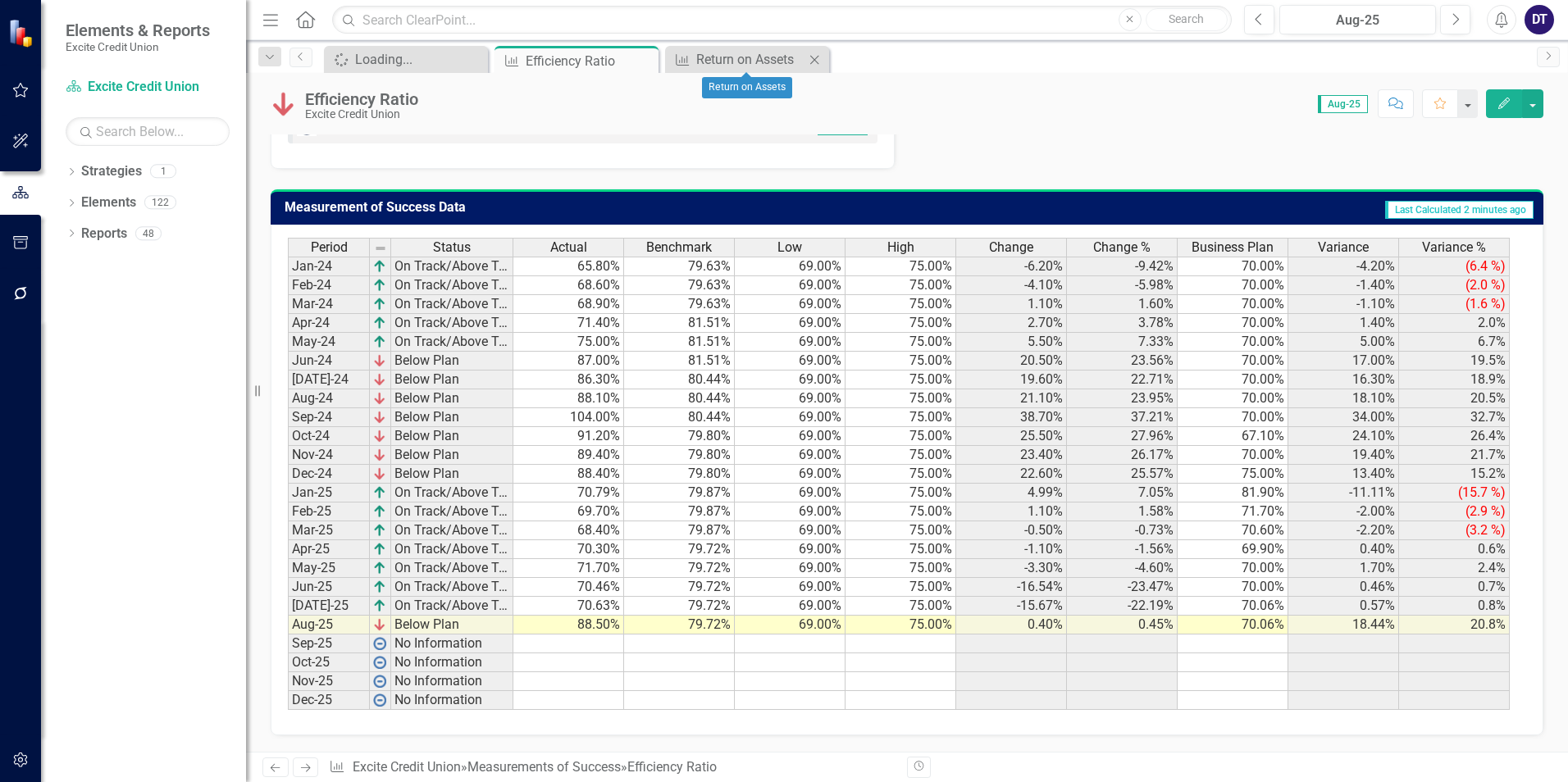
click at [814, 60] on icon at bounding box center [814, 59] width 9 height 9
click at [641, 62] on icon at bounding box center [643, 61] width 9 height 9
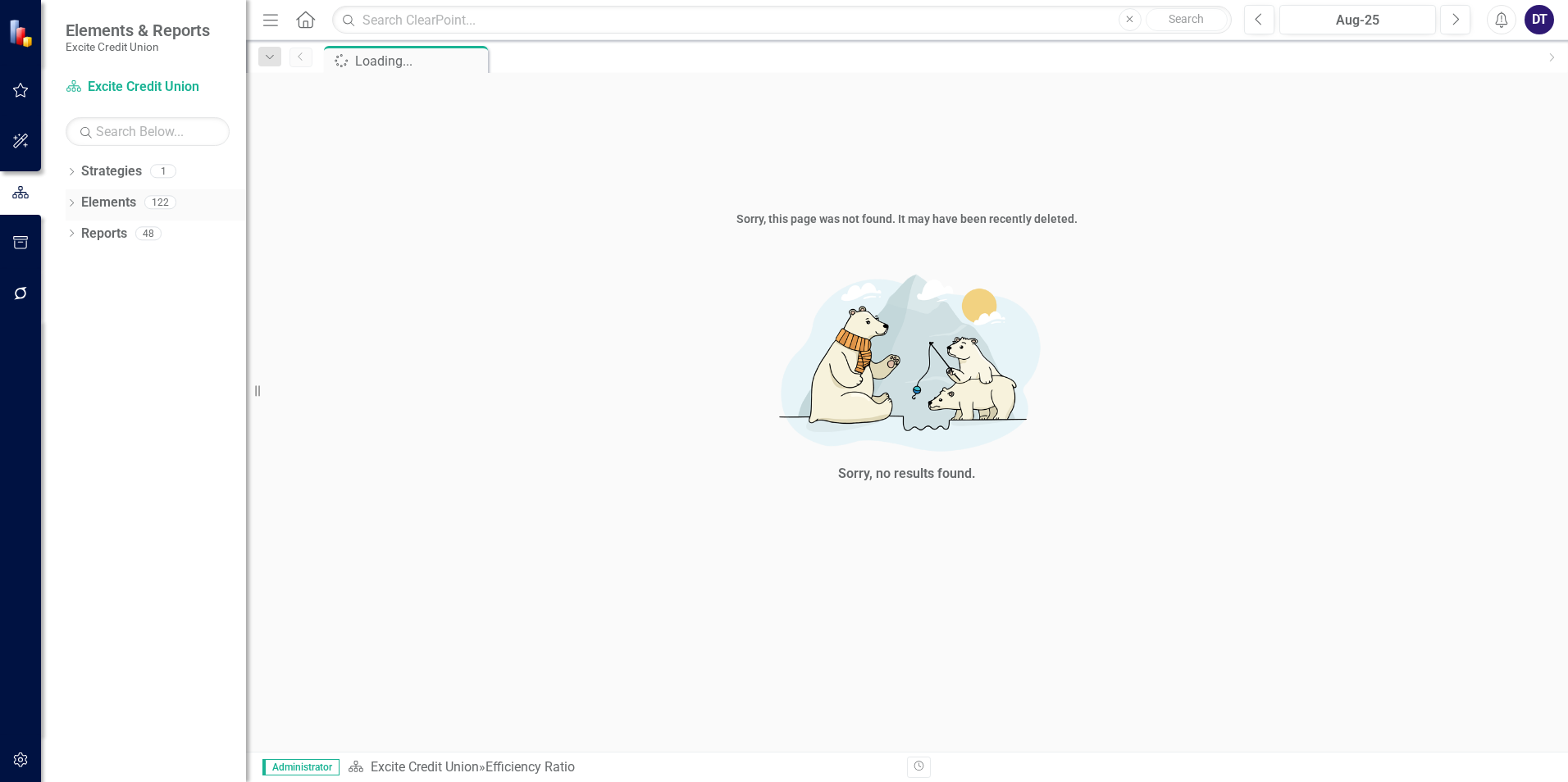
click at [110, 199] on link "Elements" at bounding box center [108, 203] width 55 height 19
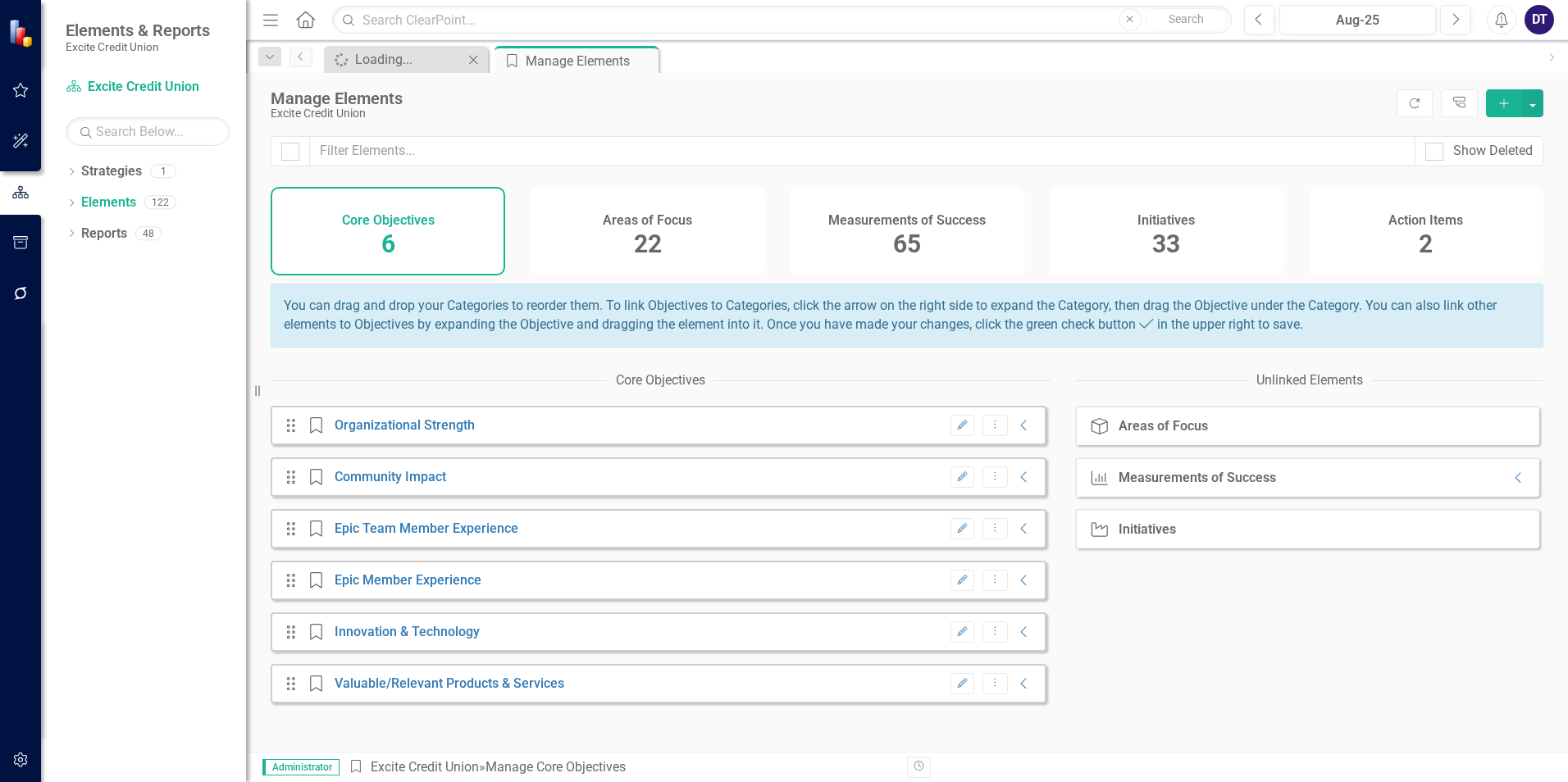
click at [469, 56] on icon "Close" at bounding box center [473, 60] width 16 height 13
click at [896, 231] on span "65" at bounding box center [907, 243] width 28 height 29
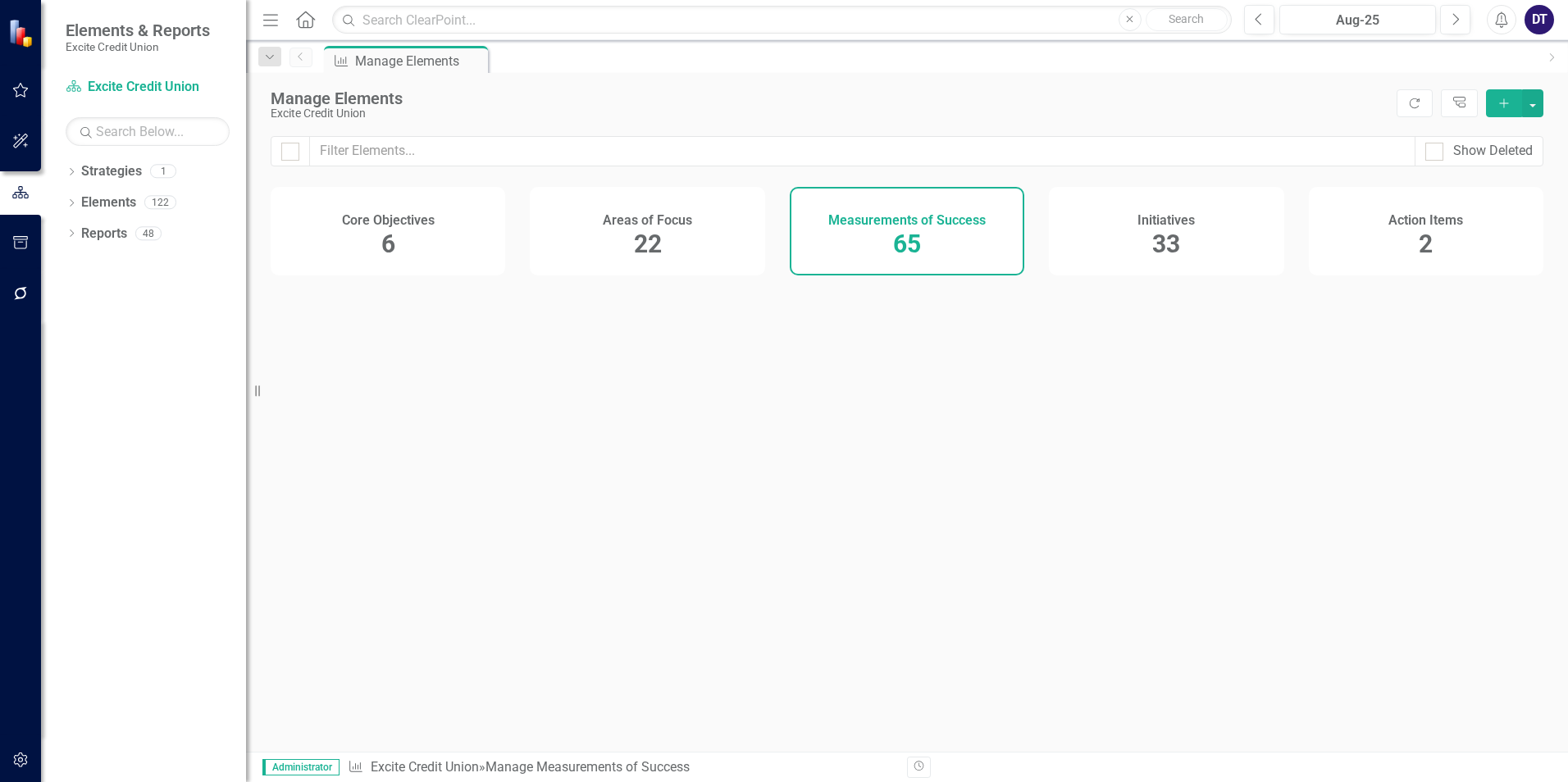
checkbox input "false"
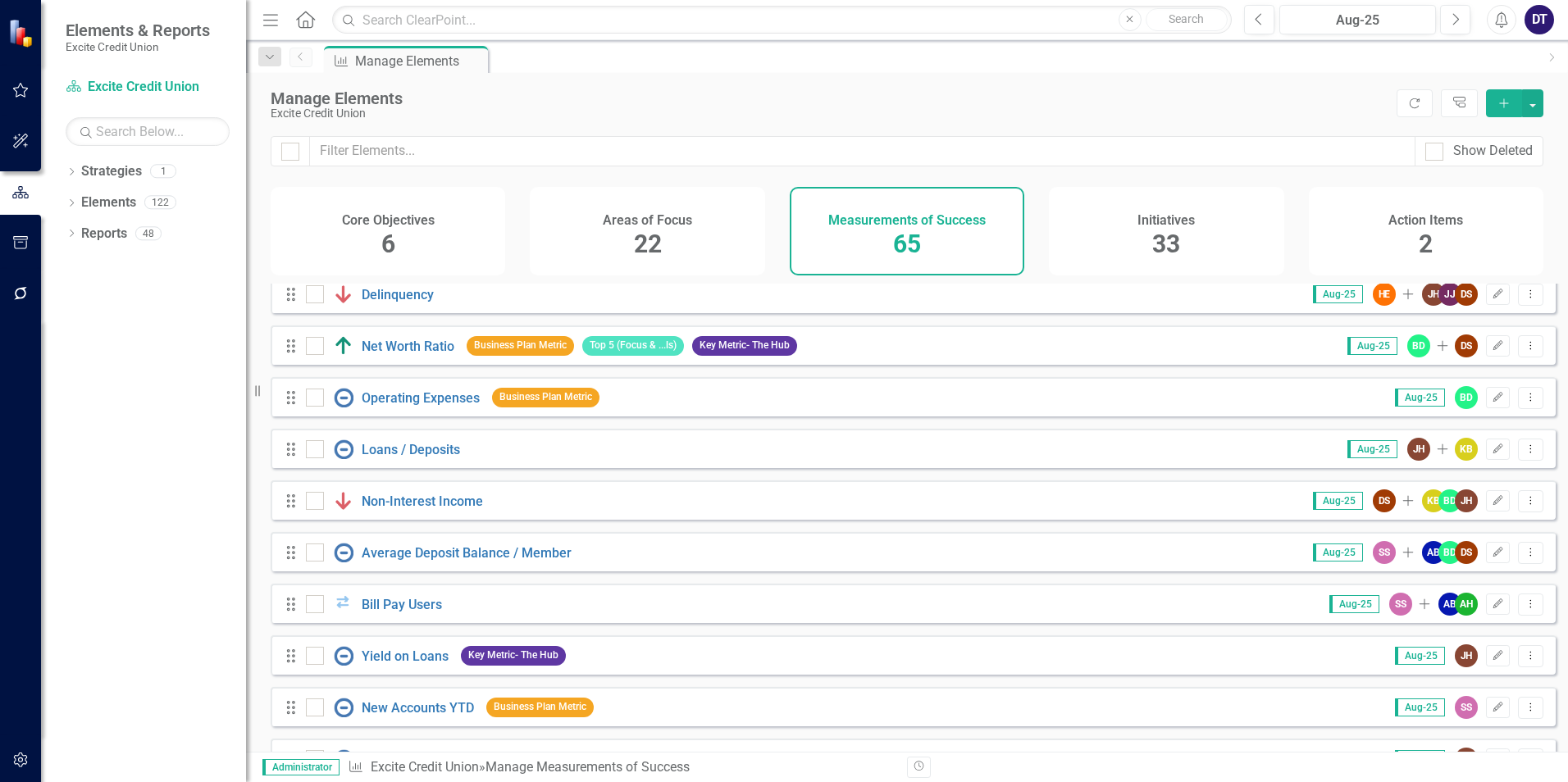
scroll to position [1425, 0]
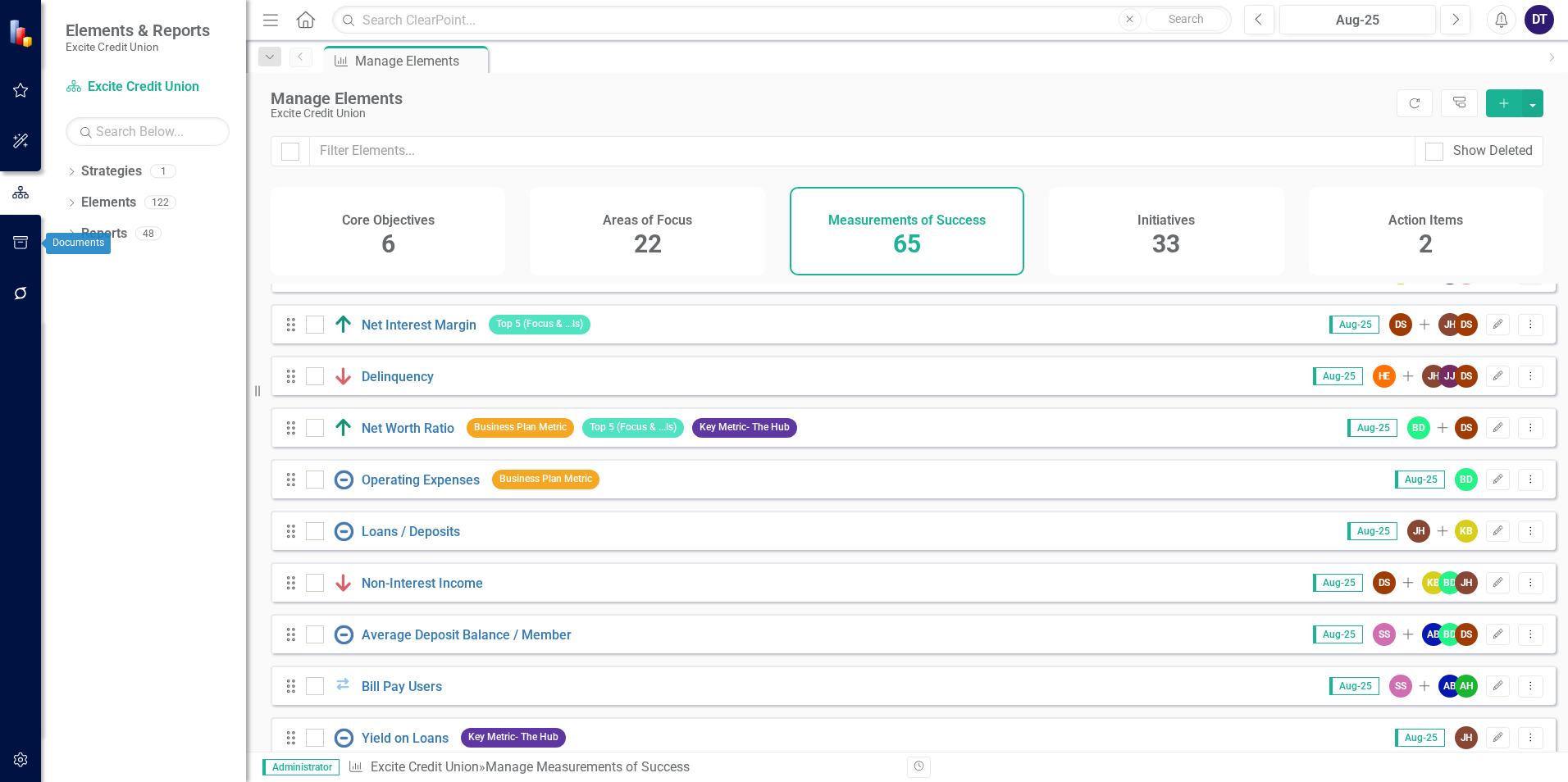
click at [21, 243] on icon "button" at bounding box center [21, 242] width 17 height 13
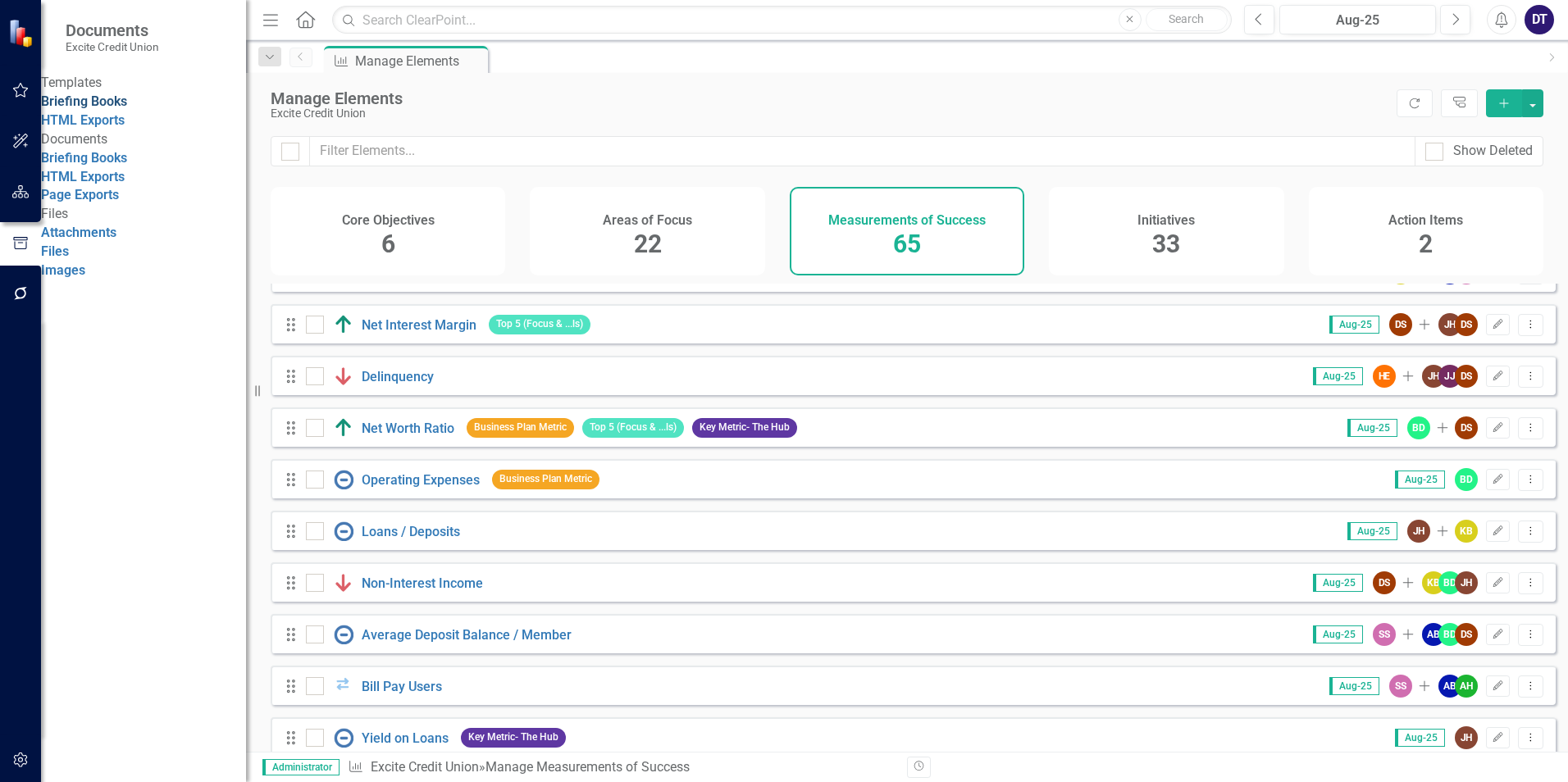
click at [108, 107] on link "Briefing Books" at bounding box center [83, 101] width 86 height 16
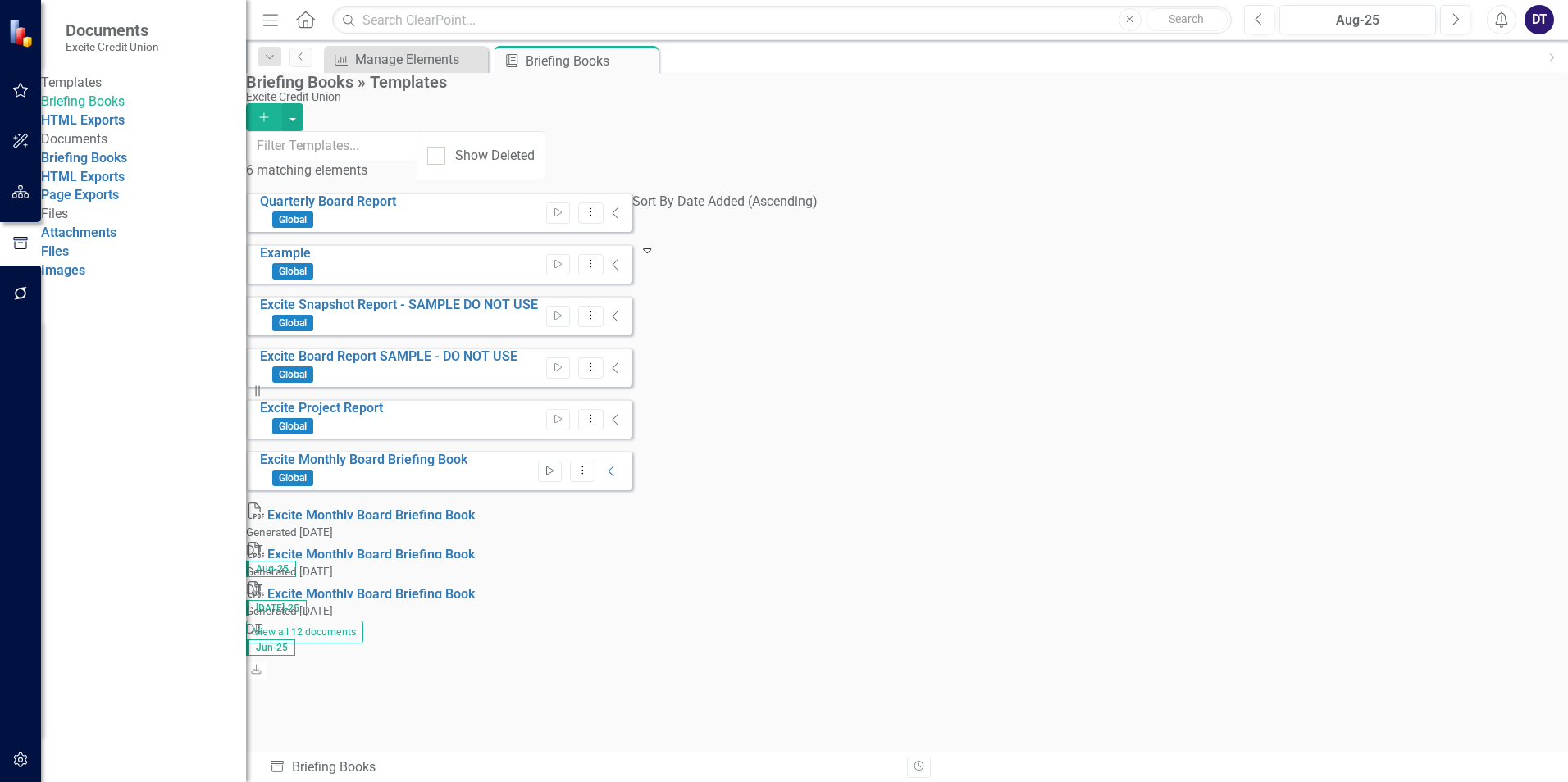
click at [554, 467] on icon "button" at bounding box center [549, 471] width 8 height 9
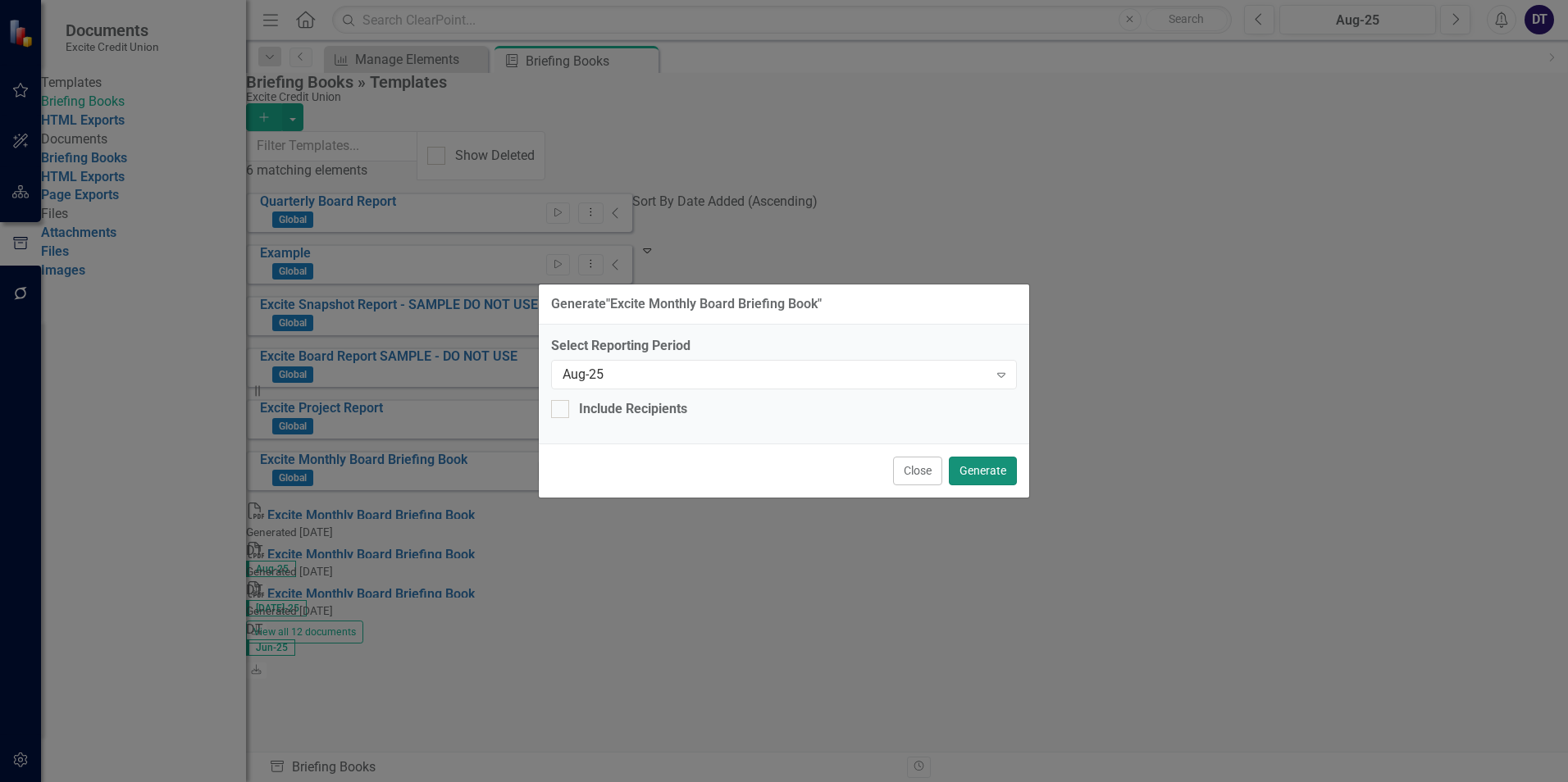
click at [976, 463] on button "Generate" at bounding box center [982, 470] width 68 height 29
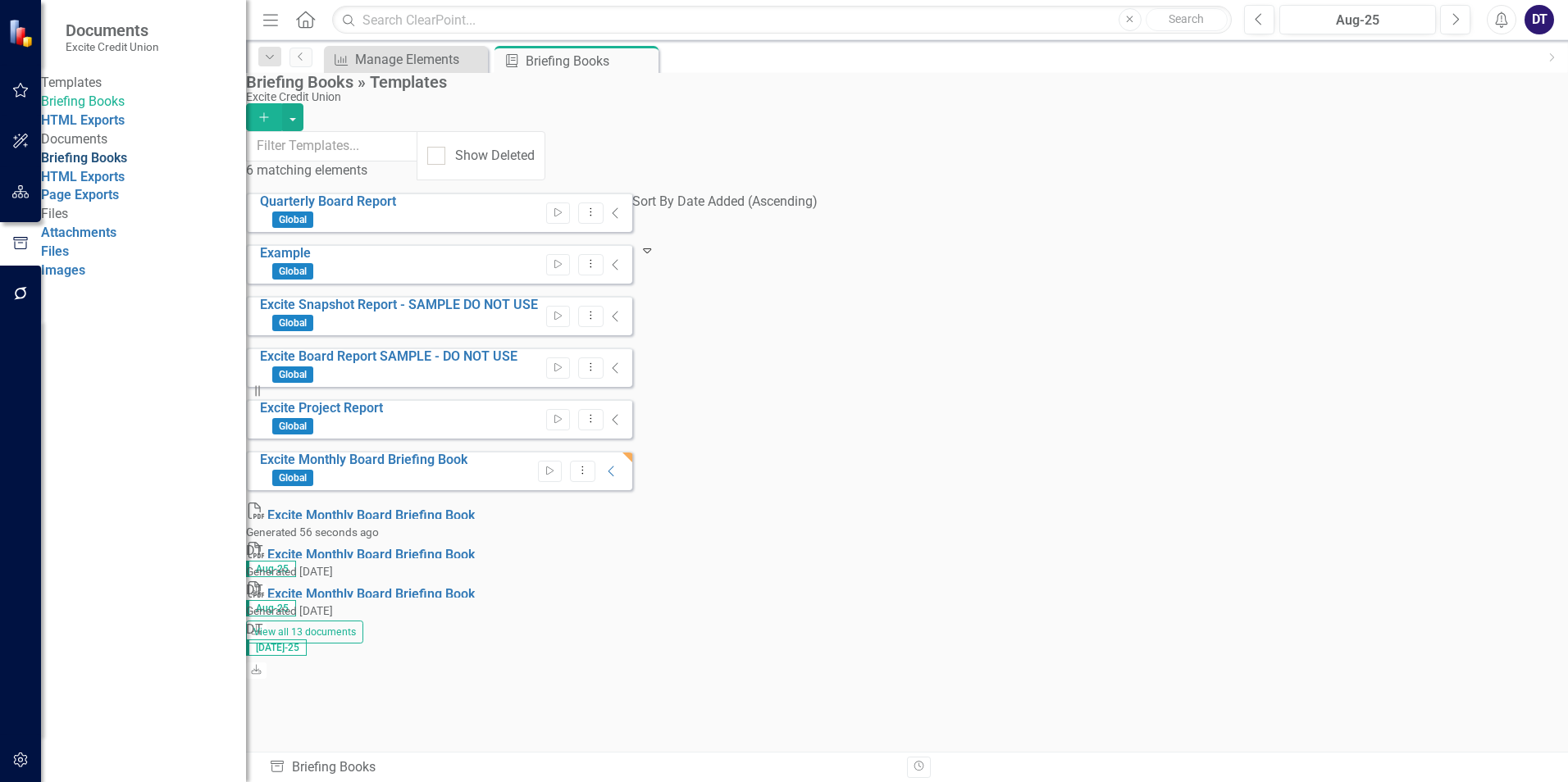
click at [96, 165] on link "Briefing Books" at bounding box center [83, 158] width 86 height 16
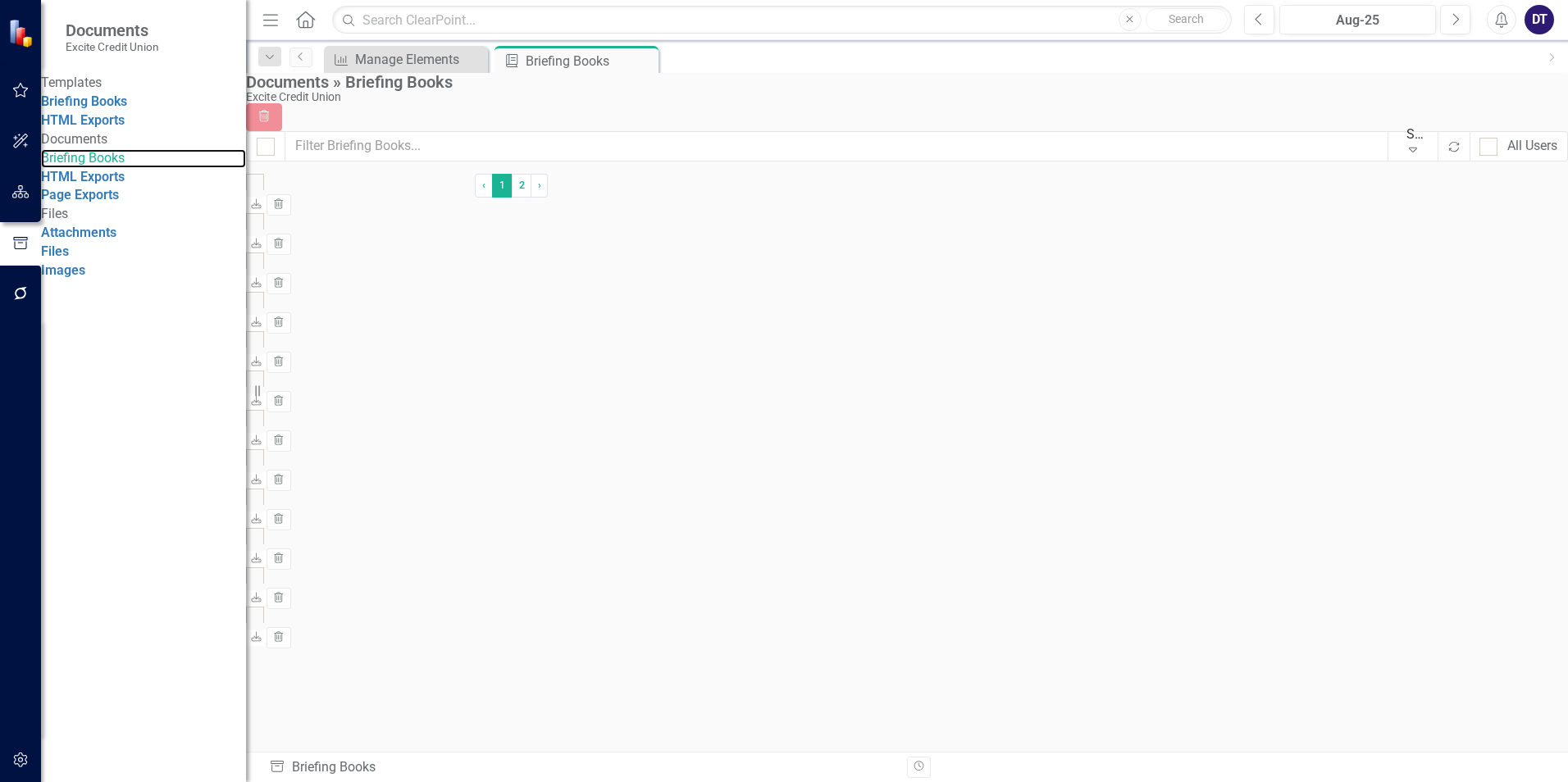
checkbox input "false"
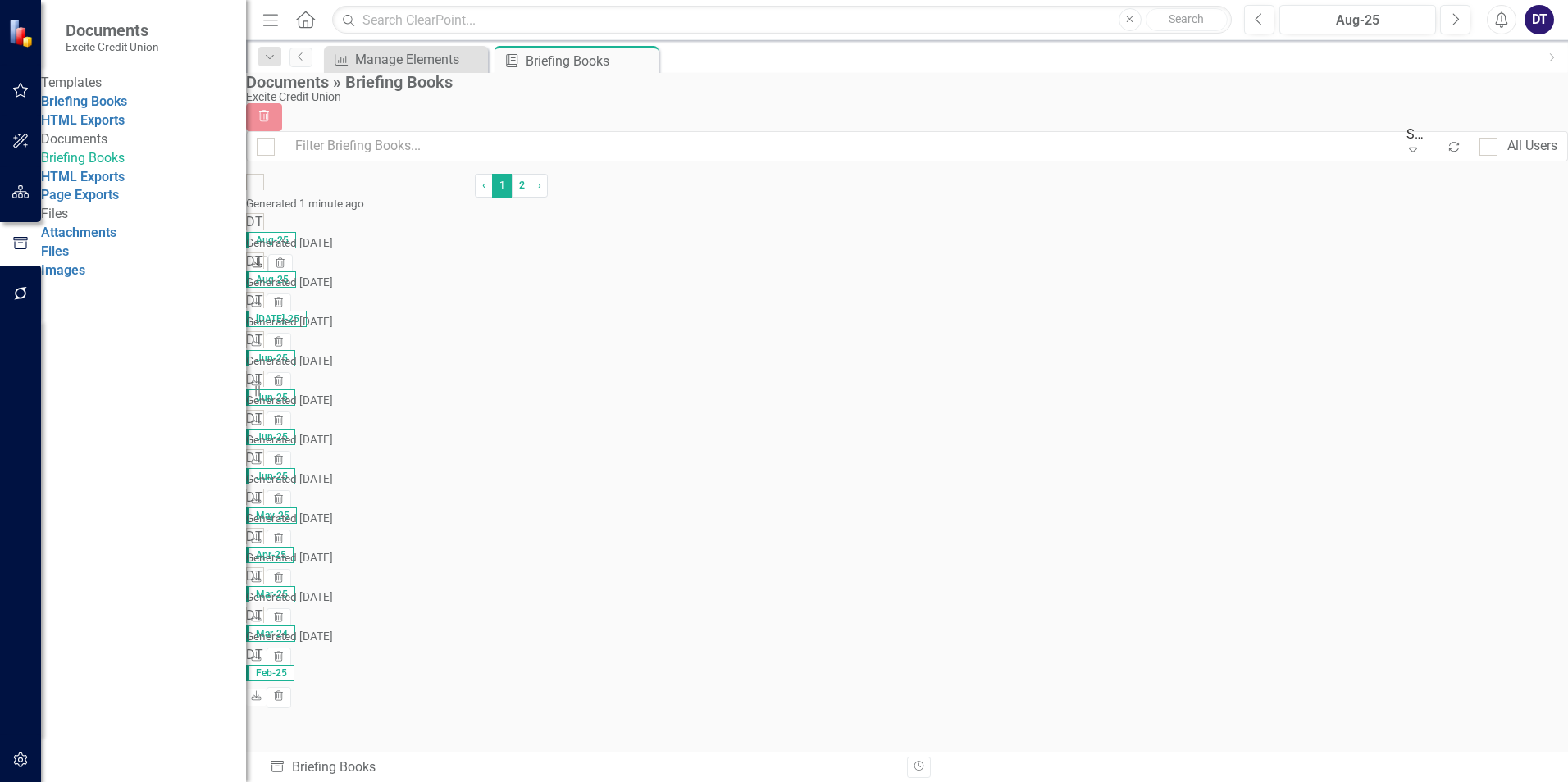
click at [263, 259] on icon "Download" at bounding box center [257, 263] width 12 height 10
click at [18, 184] on button "button" at bounding box center [21, 193] width 37 height 35
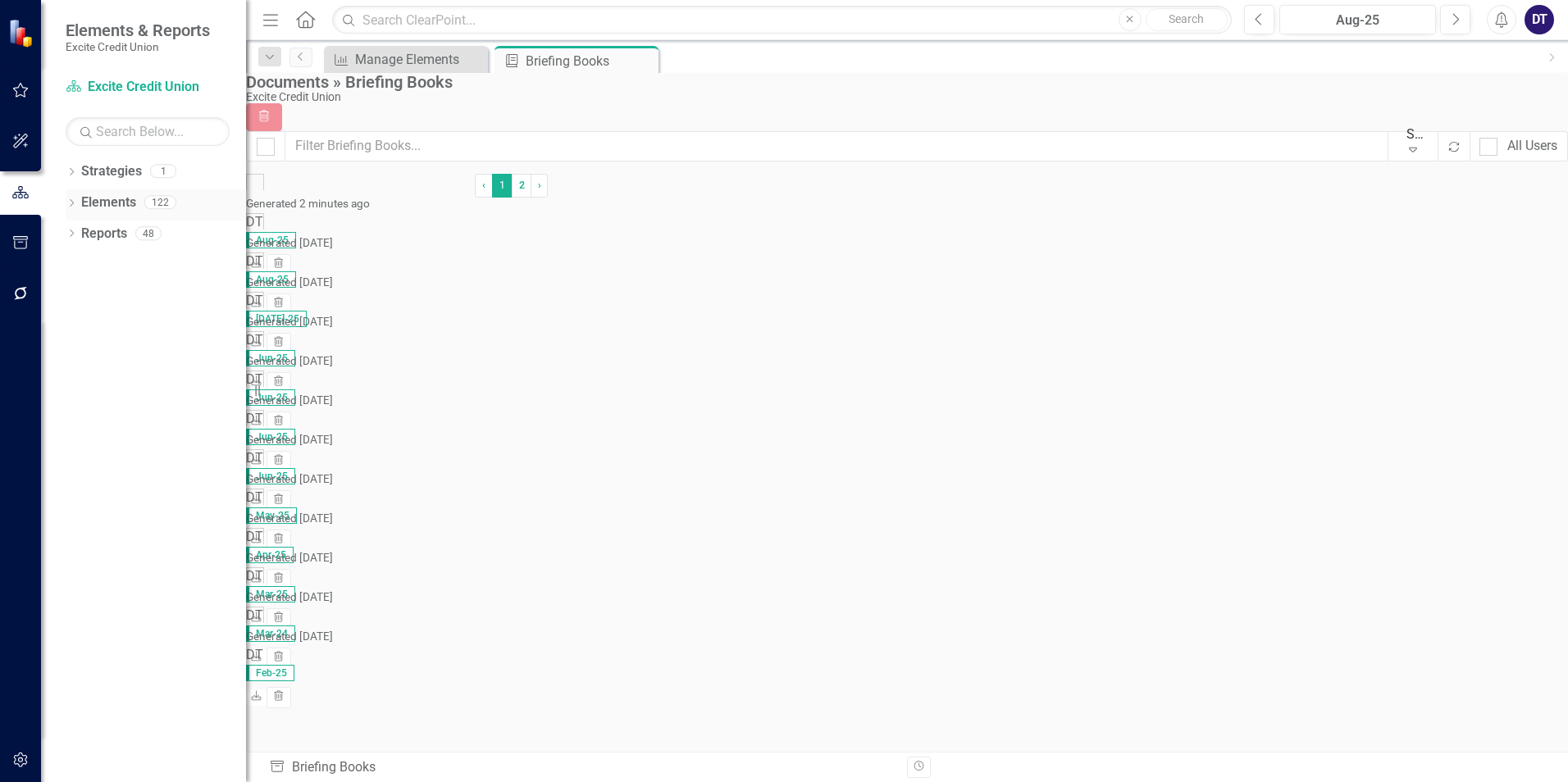
click at [110, 197] on link "Elements" at bounding box center [108, 203] width 55 height 19
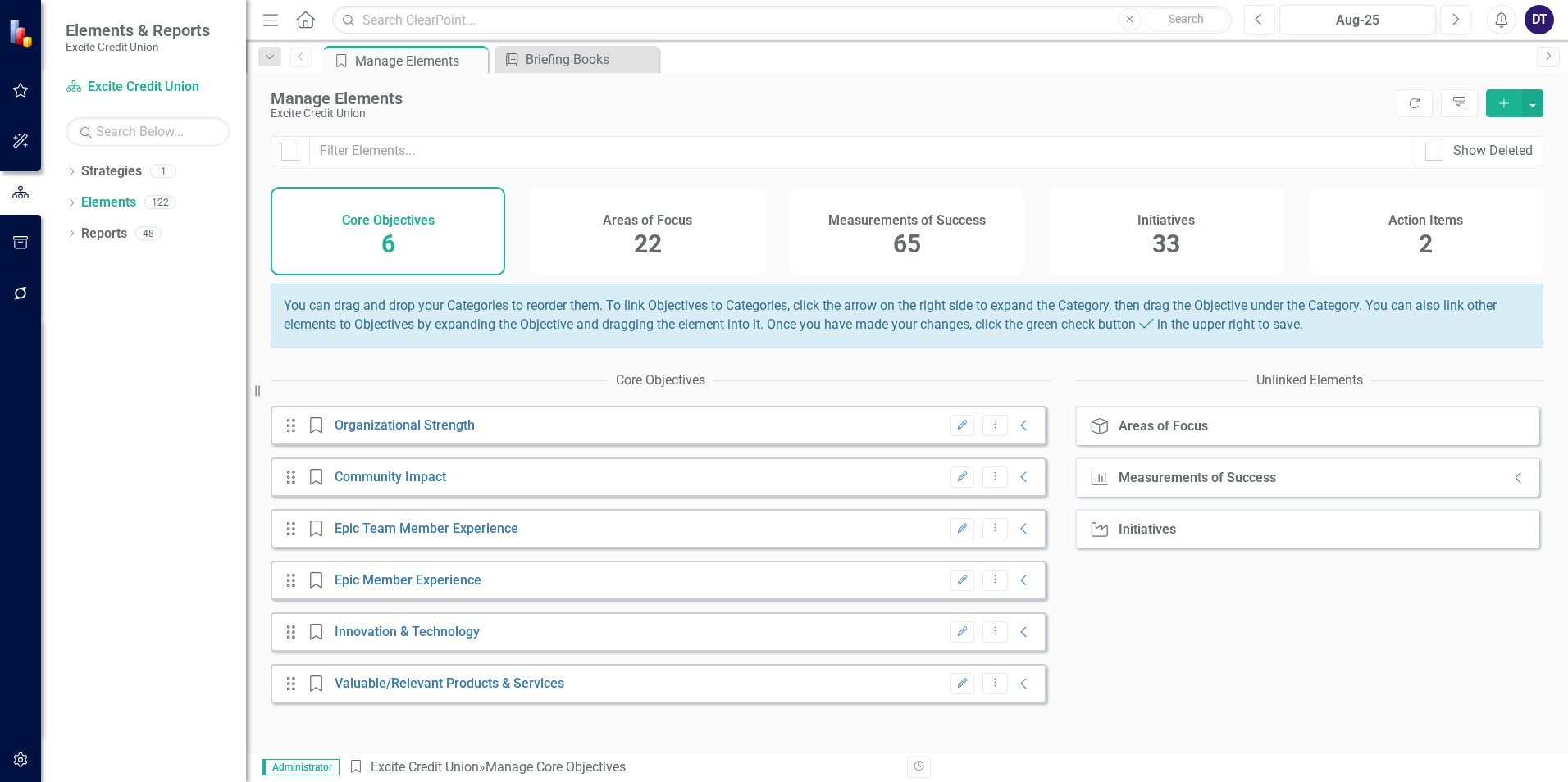
click at [884, 238] on div "Measurements of Success 65" at bounding box center [907, 231] width 235 height 88
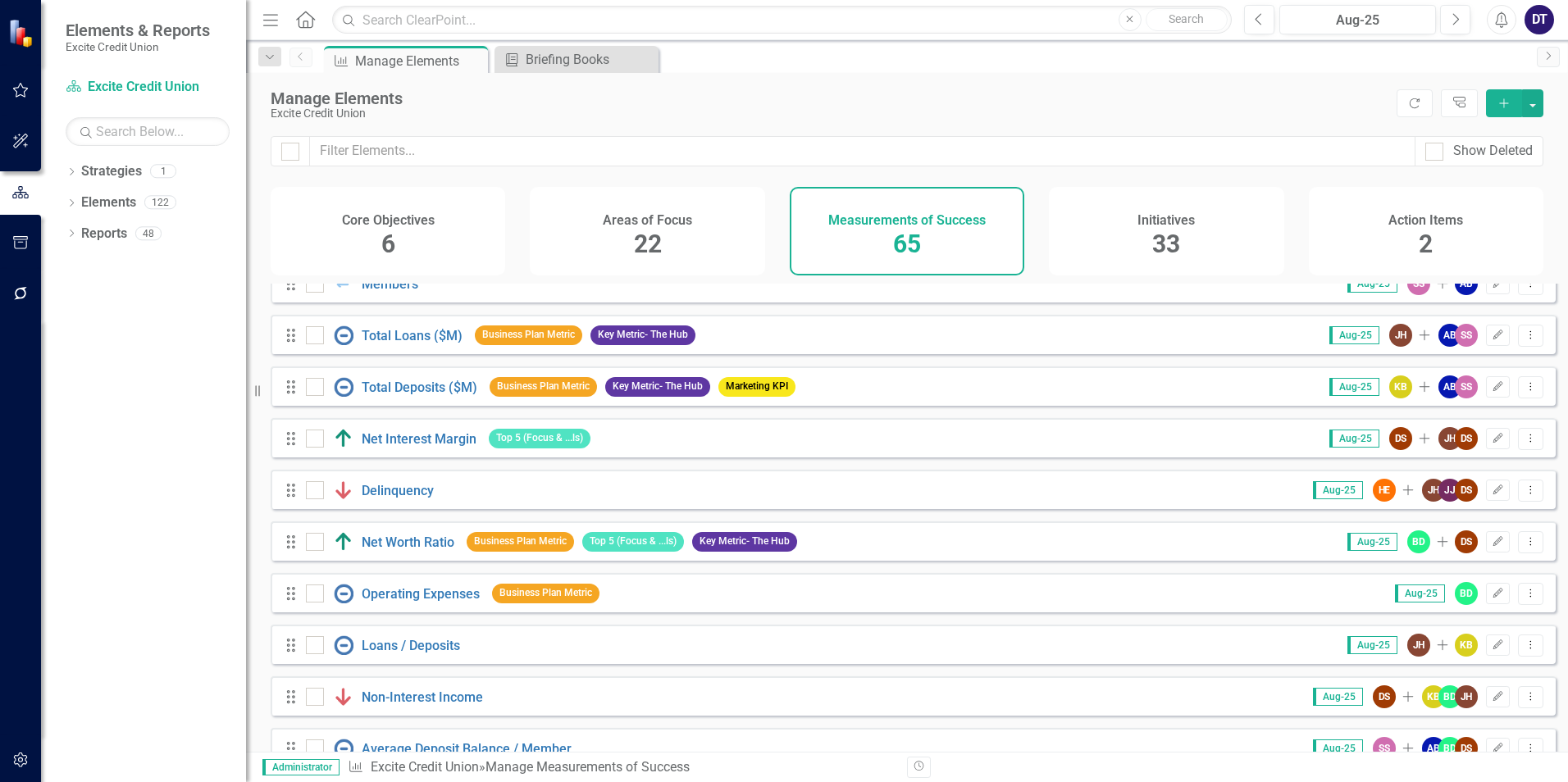
scroll to position [1393, 0]
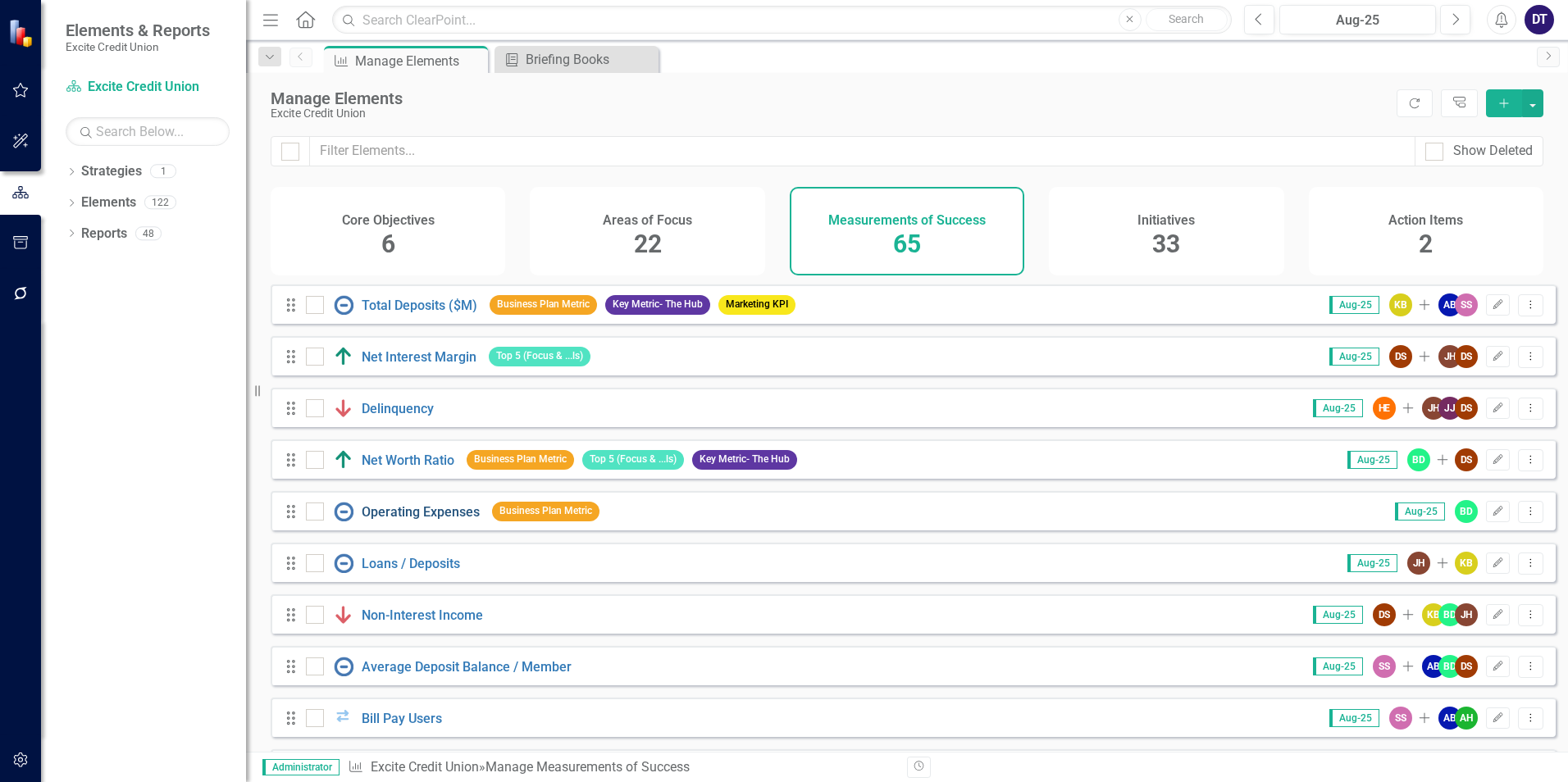
click at [421, 520] on link "Operating Expenses" at bounding box center [420, 512] width 118 height 16
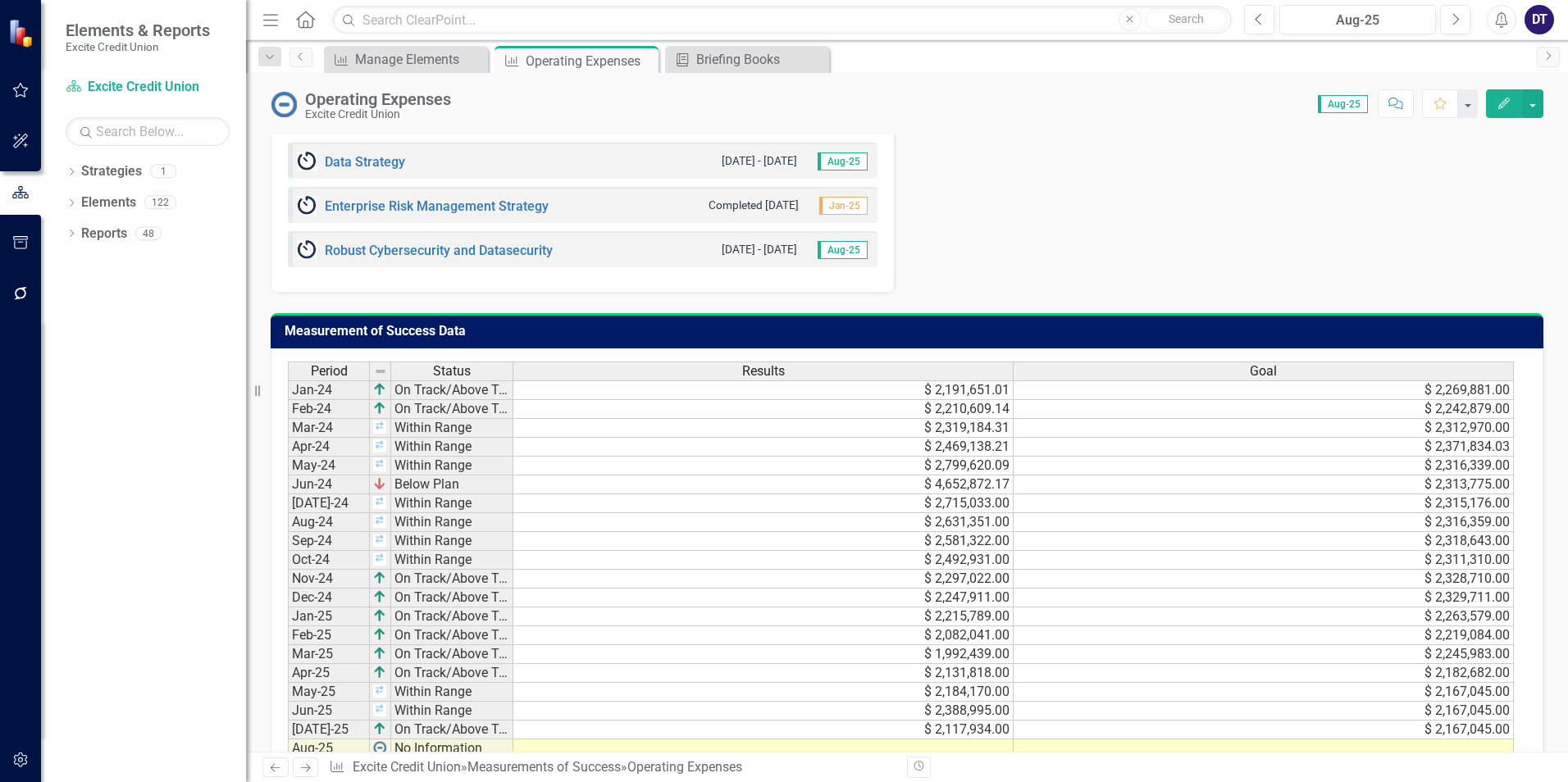
scroll to position [1039, 0]
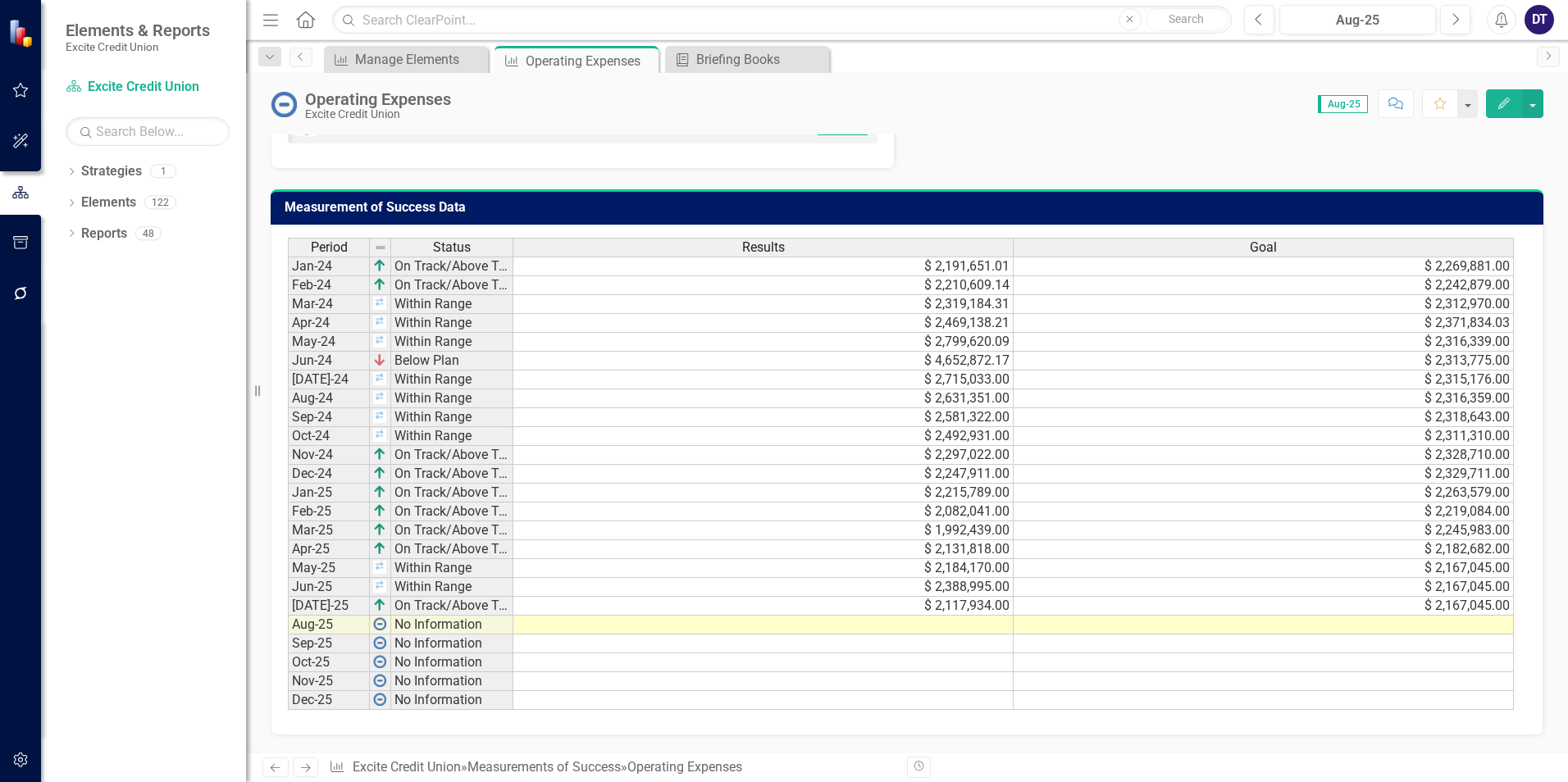
click at [776, 626] on td at bounding box center [763, 625] width 500 height 19
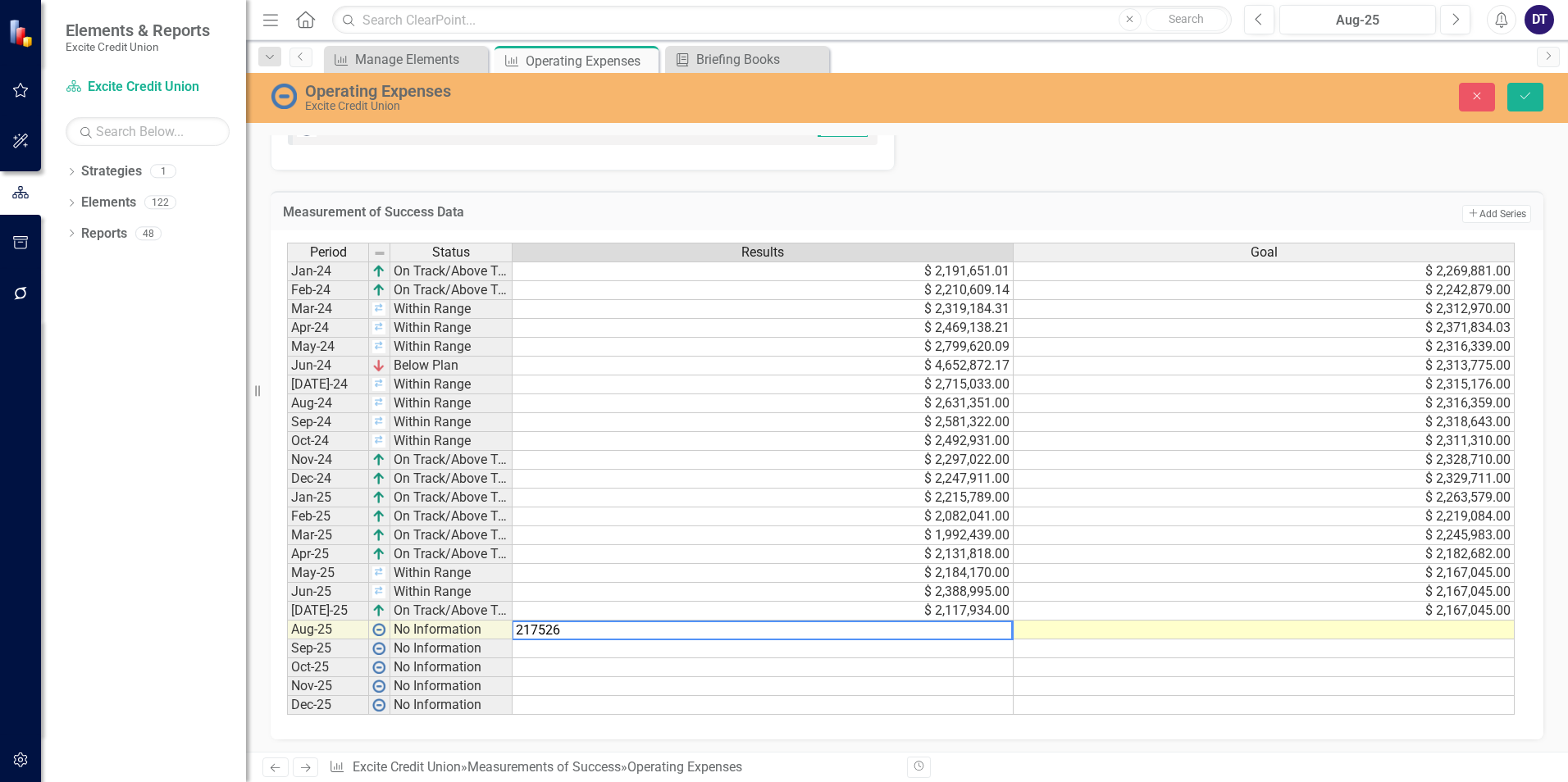
type textarea "2175265"
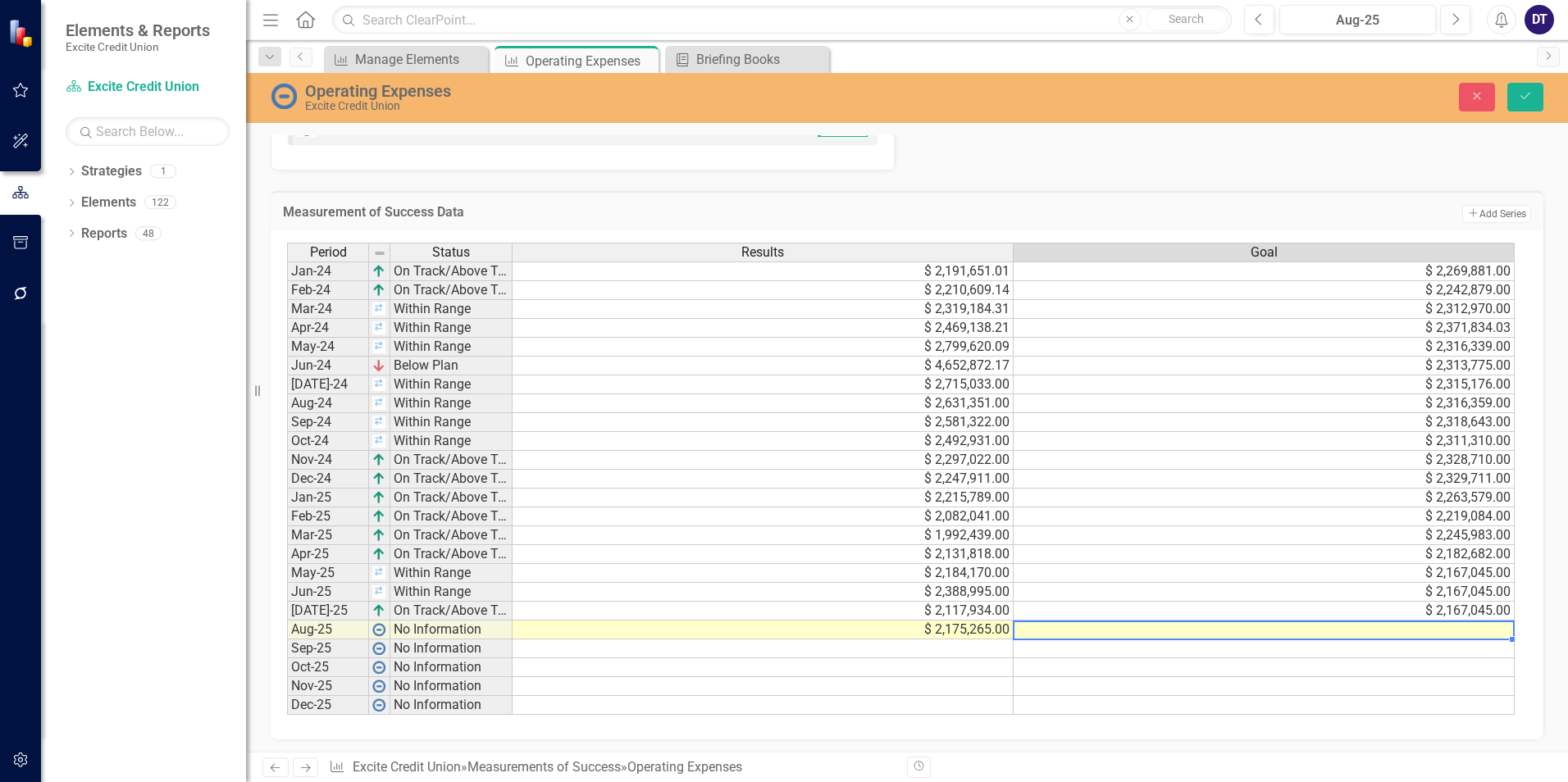
click at [1389, 630] on td at bounding box center [1264, 630] width 501 height 19
type textarea "2191192"
click at [1519, 93] on icon "Save" at bounding box center [1525, 95] width 15 height 11
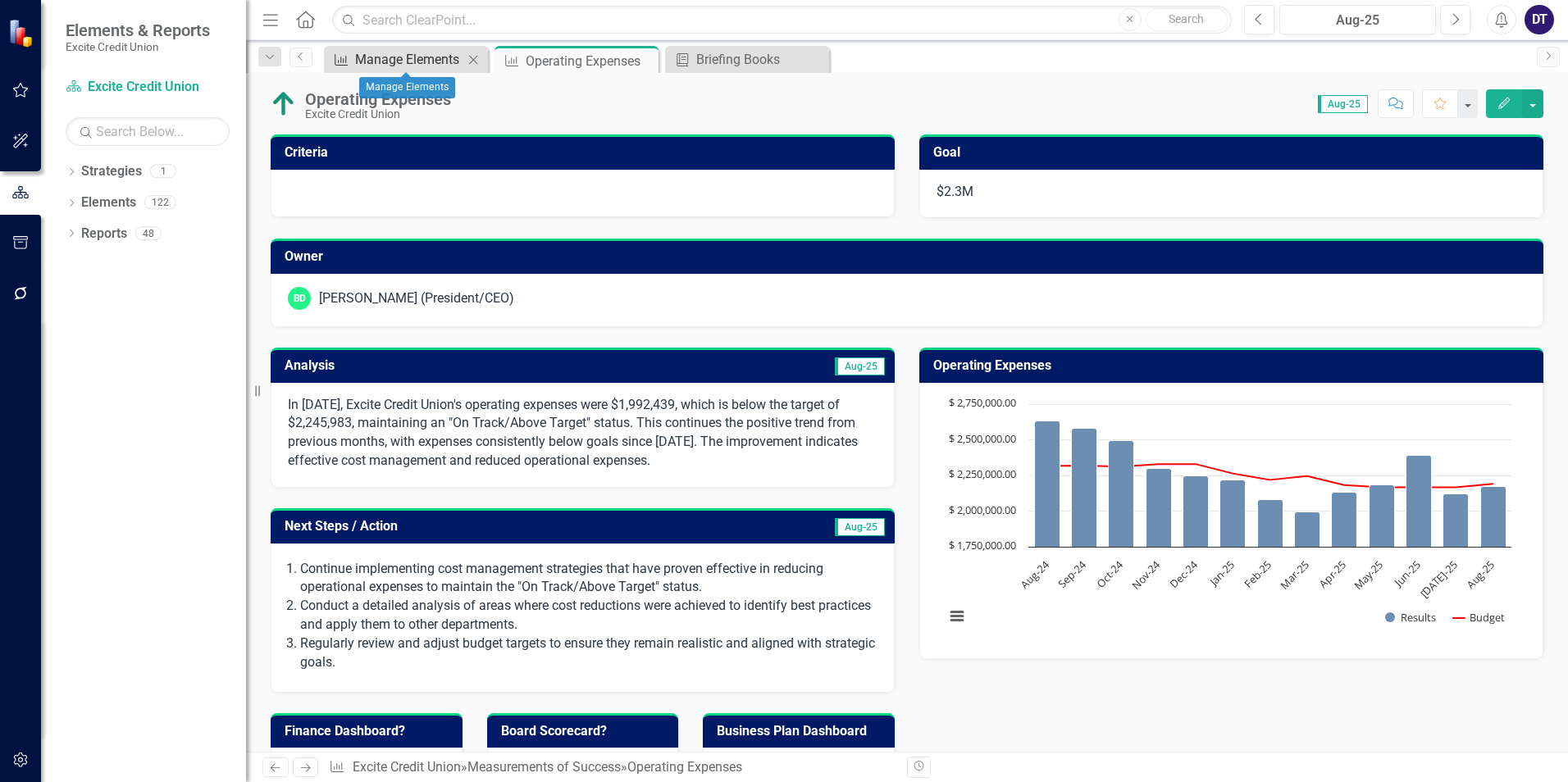
click at [424, 55] on div "Manage Elements" at bounding box center [409, 60] width 108 height 21
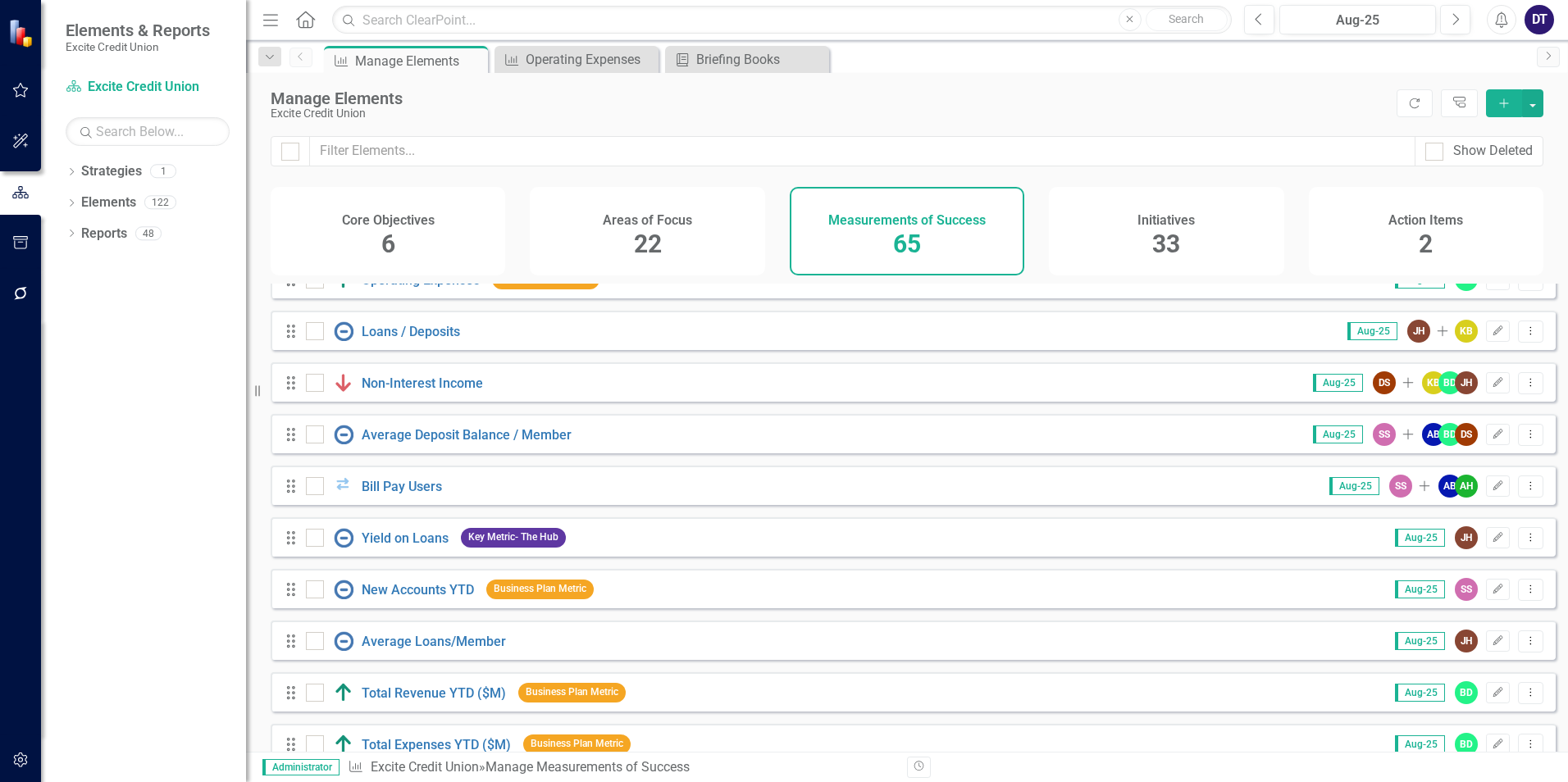
scroll to position [1639, 0]
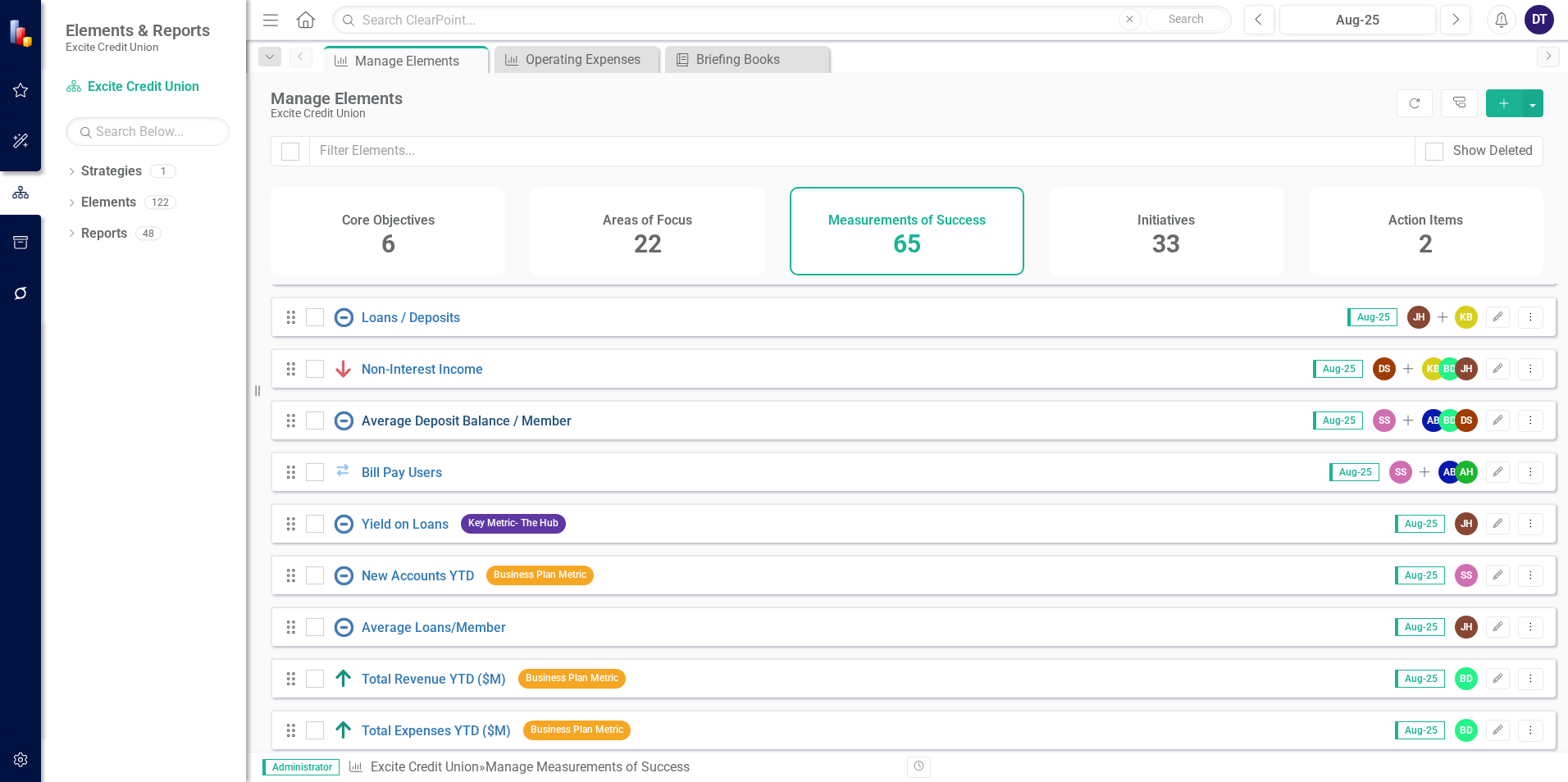
click at [461, 429] on link "Average Deposit Balance / Member" at bounding box center [466, 421] width 210 height 16
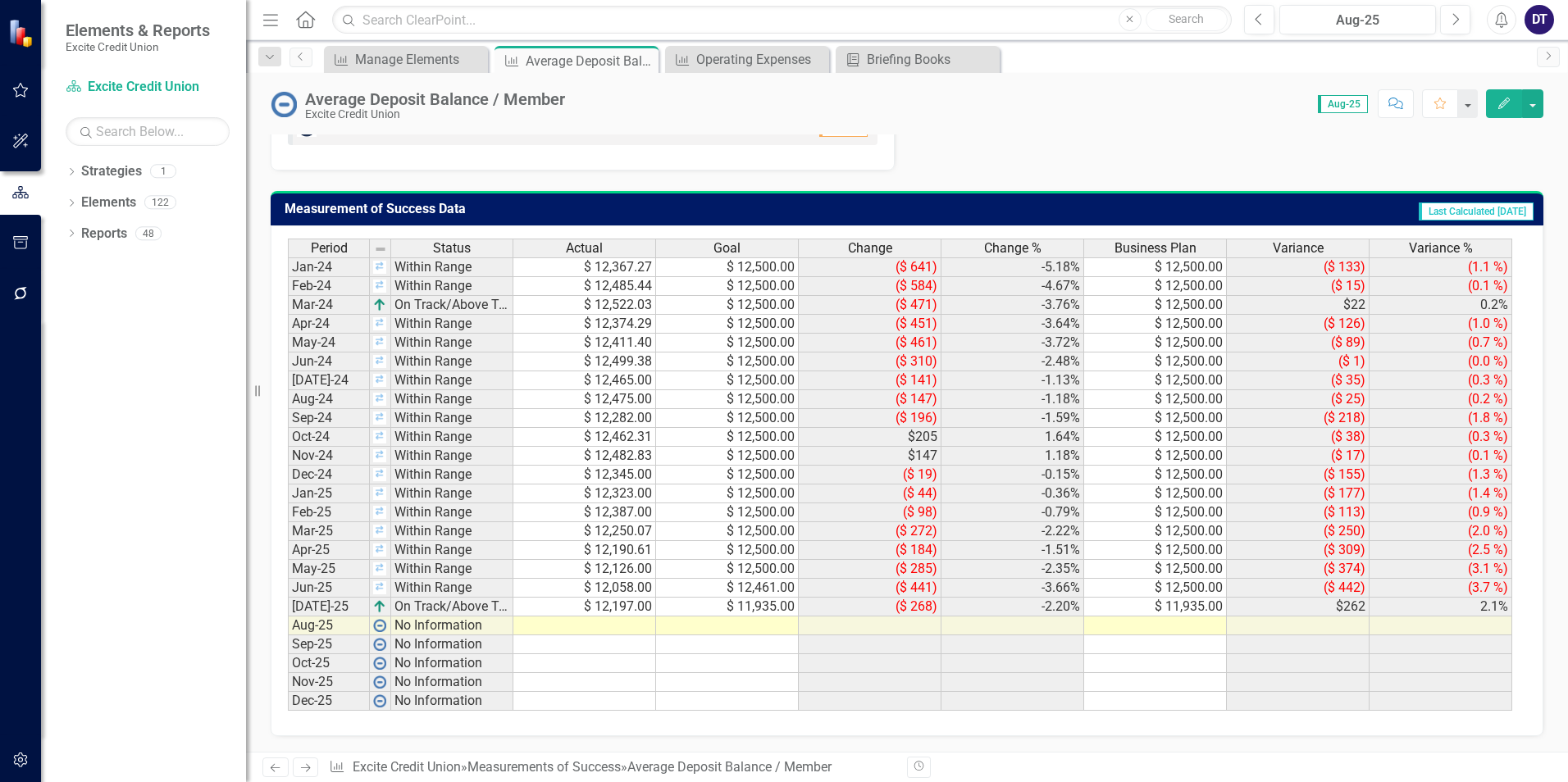
scroll to position [993, 0]
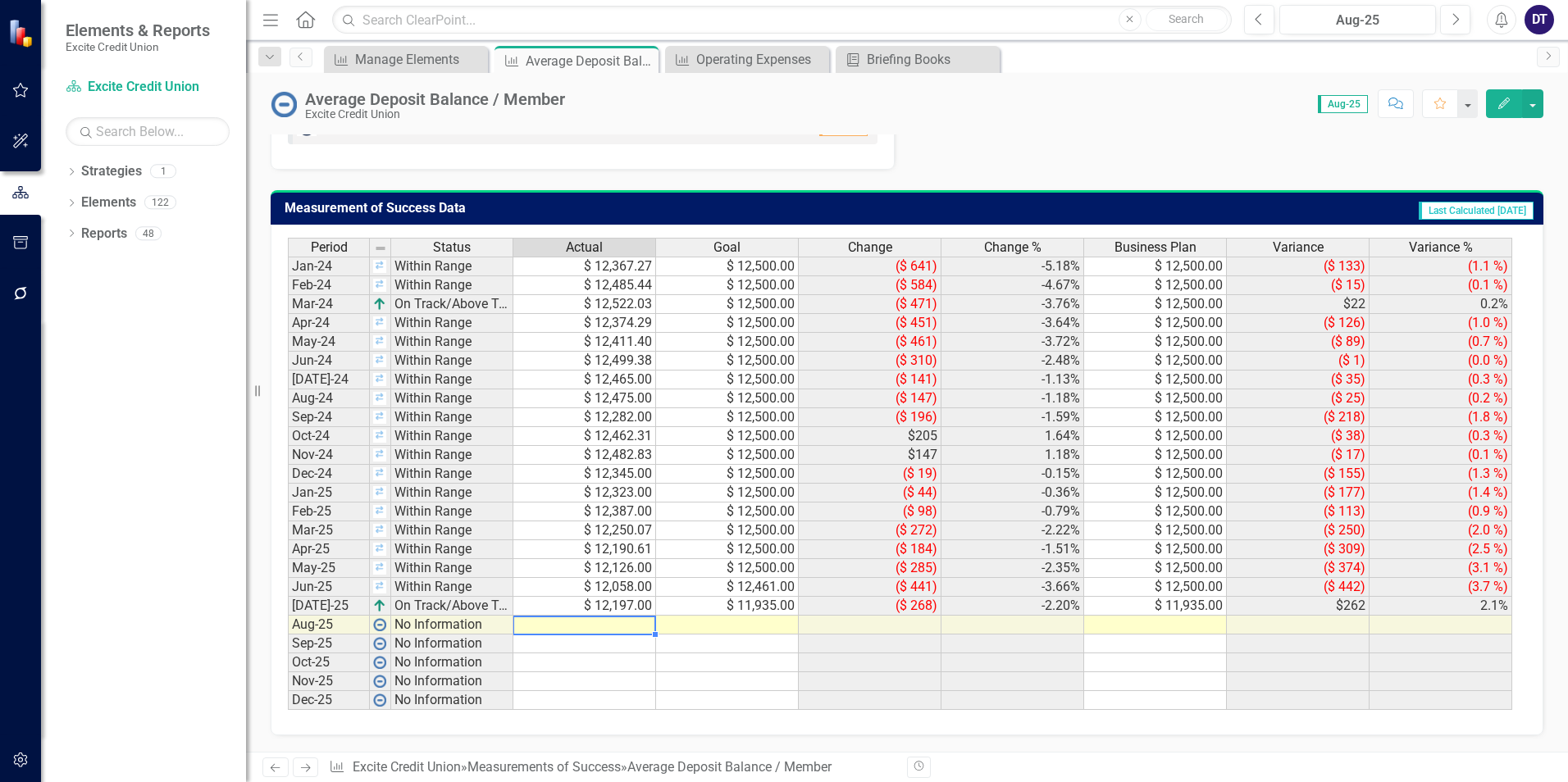
click at [619, 626] on td at bounding box center [585, 625] width 143 height 19
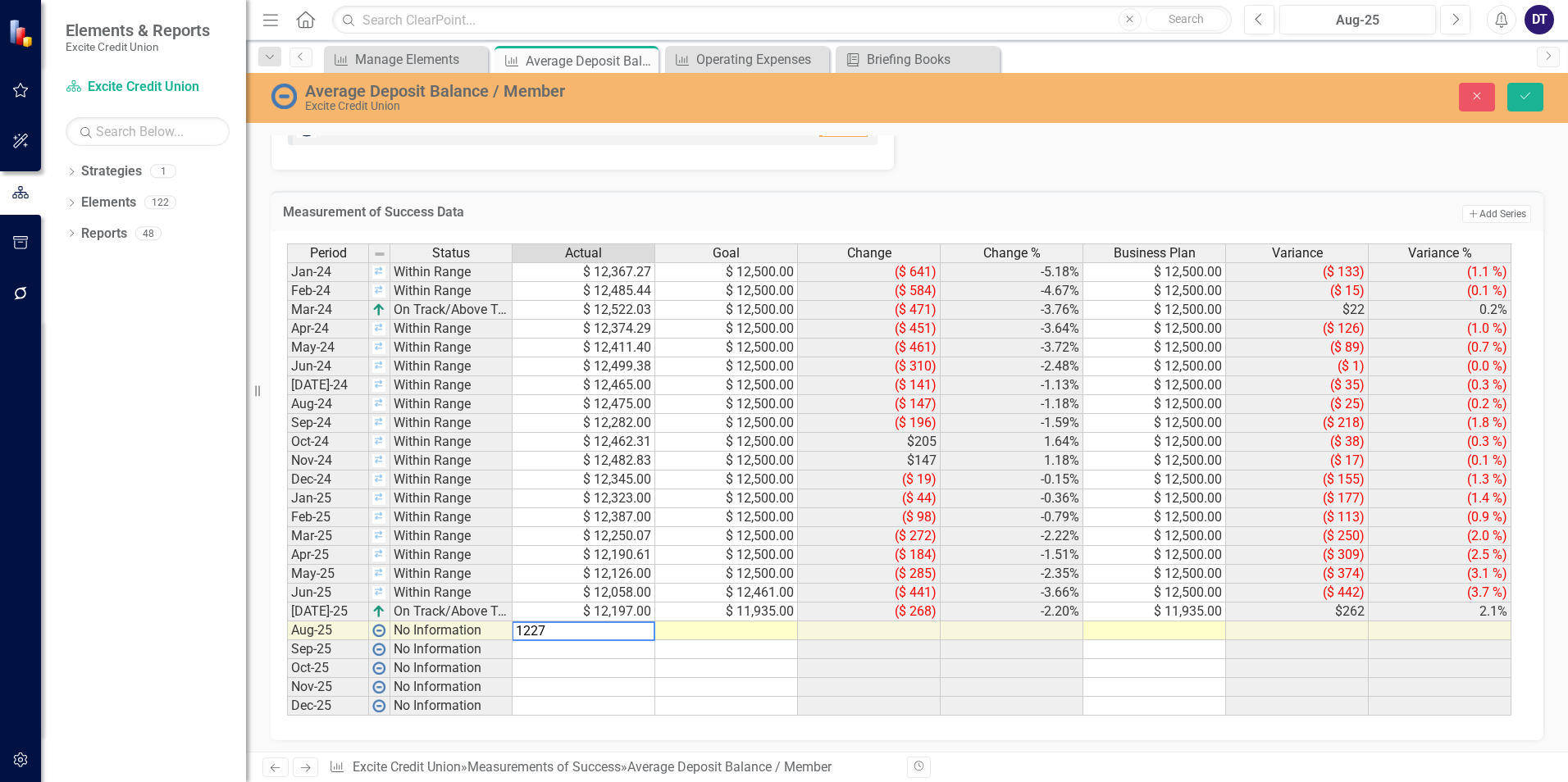
type textarea "12270"
click at [735, 632] on td at bounding box center [726, 631] width 143 height 19
type textarea "11935"
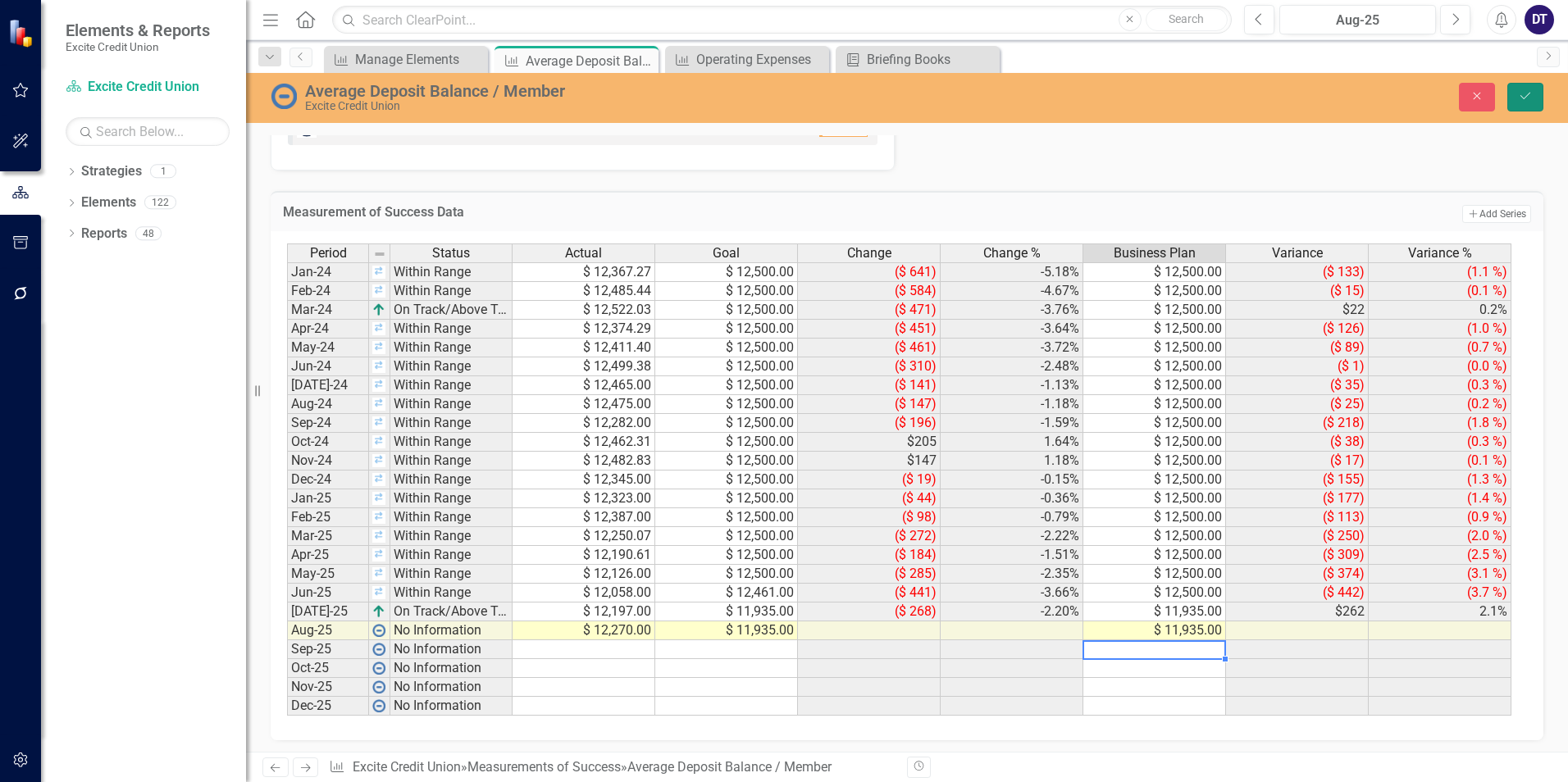
click at [1526, 94] on icon "Save" at bounding box center [1525, 95] width 15 height 11
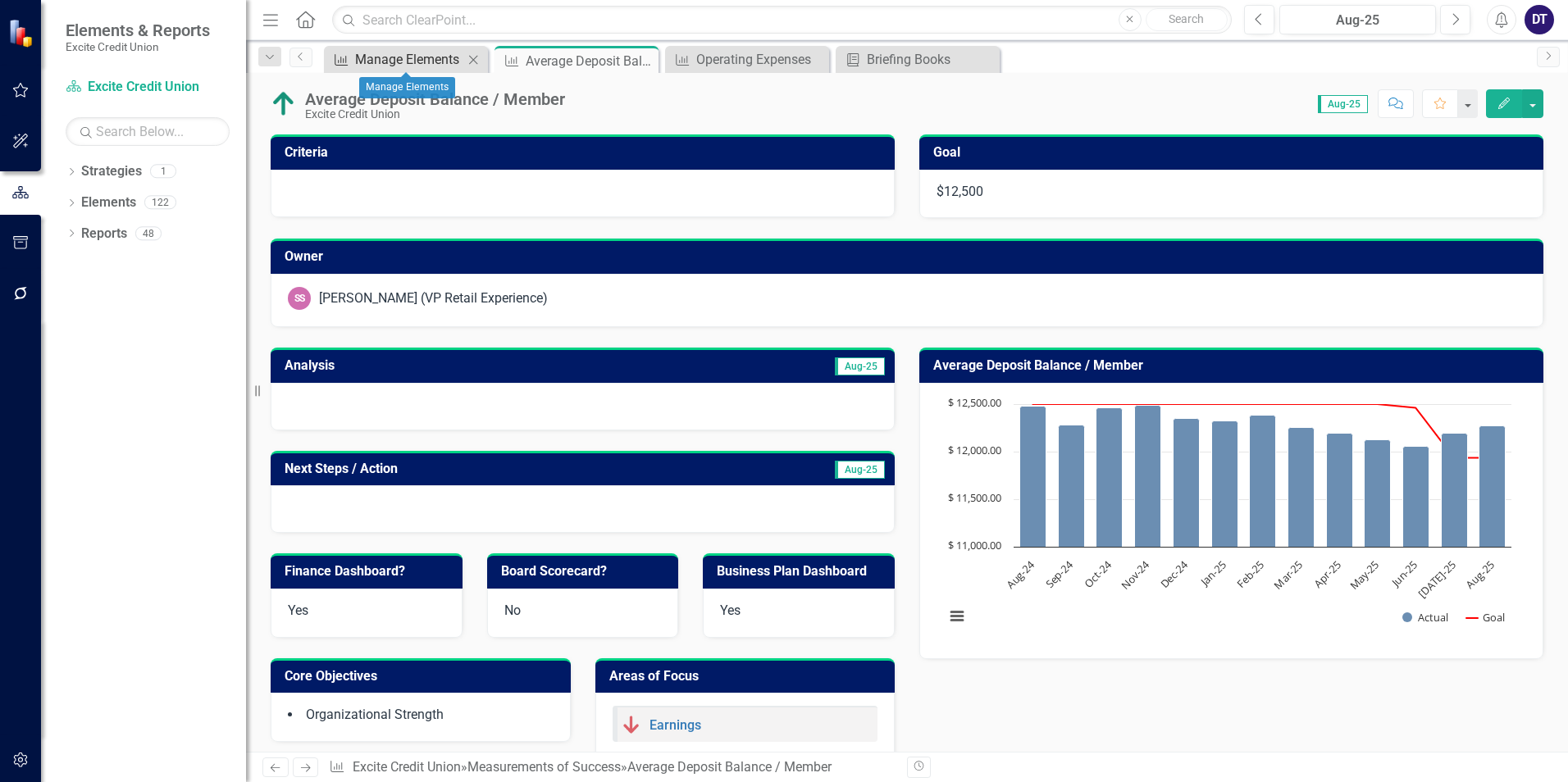
click at [427, 60] on div "Manage Elements" at bounding box center [409, 60] width 108 height 21
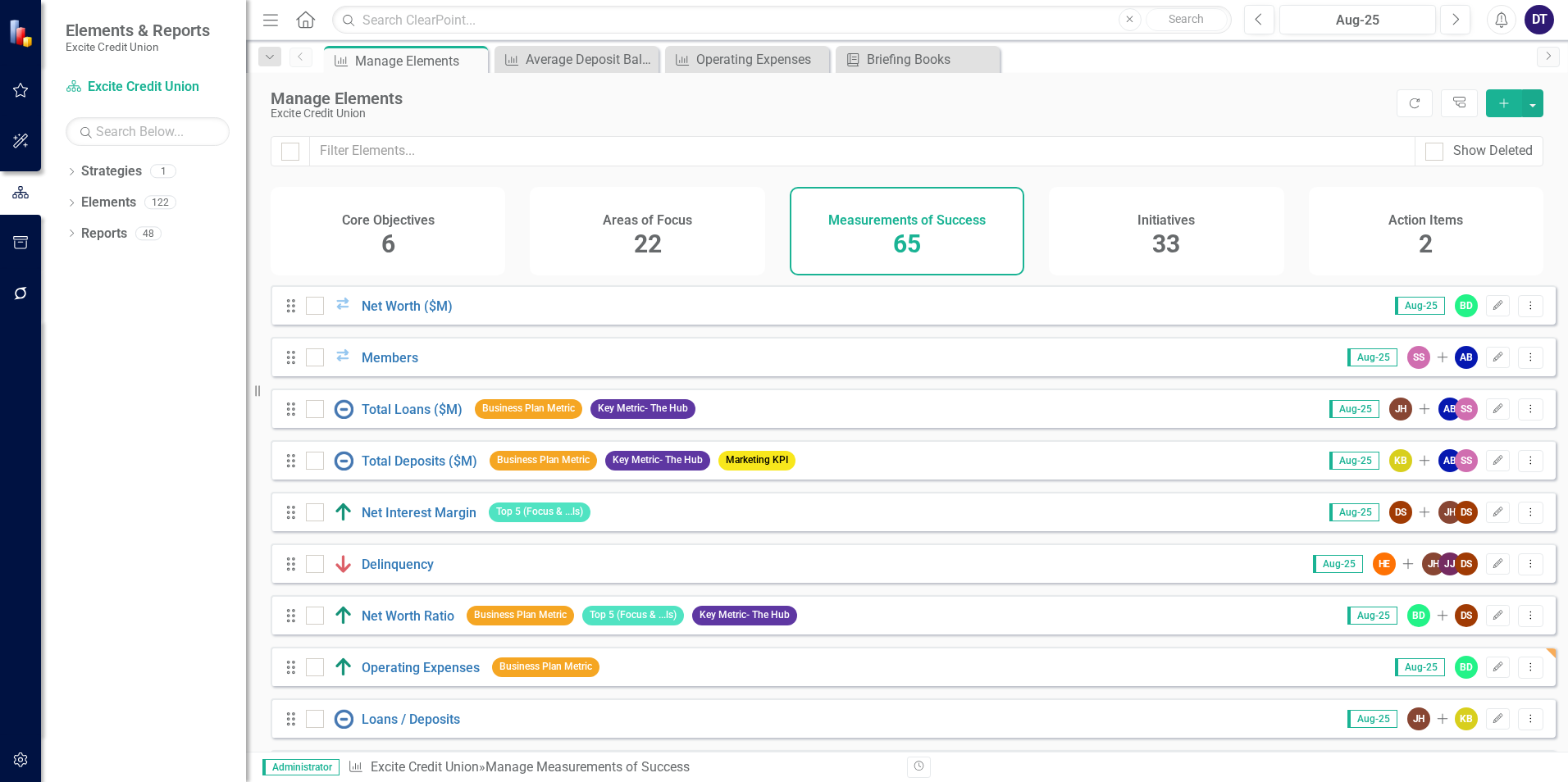
scroll to position [1393, 0]
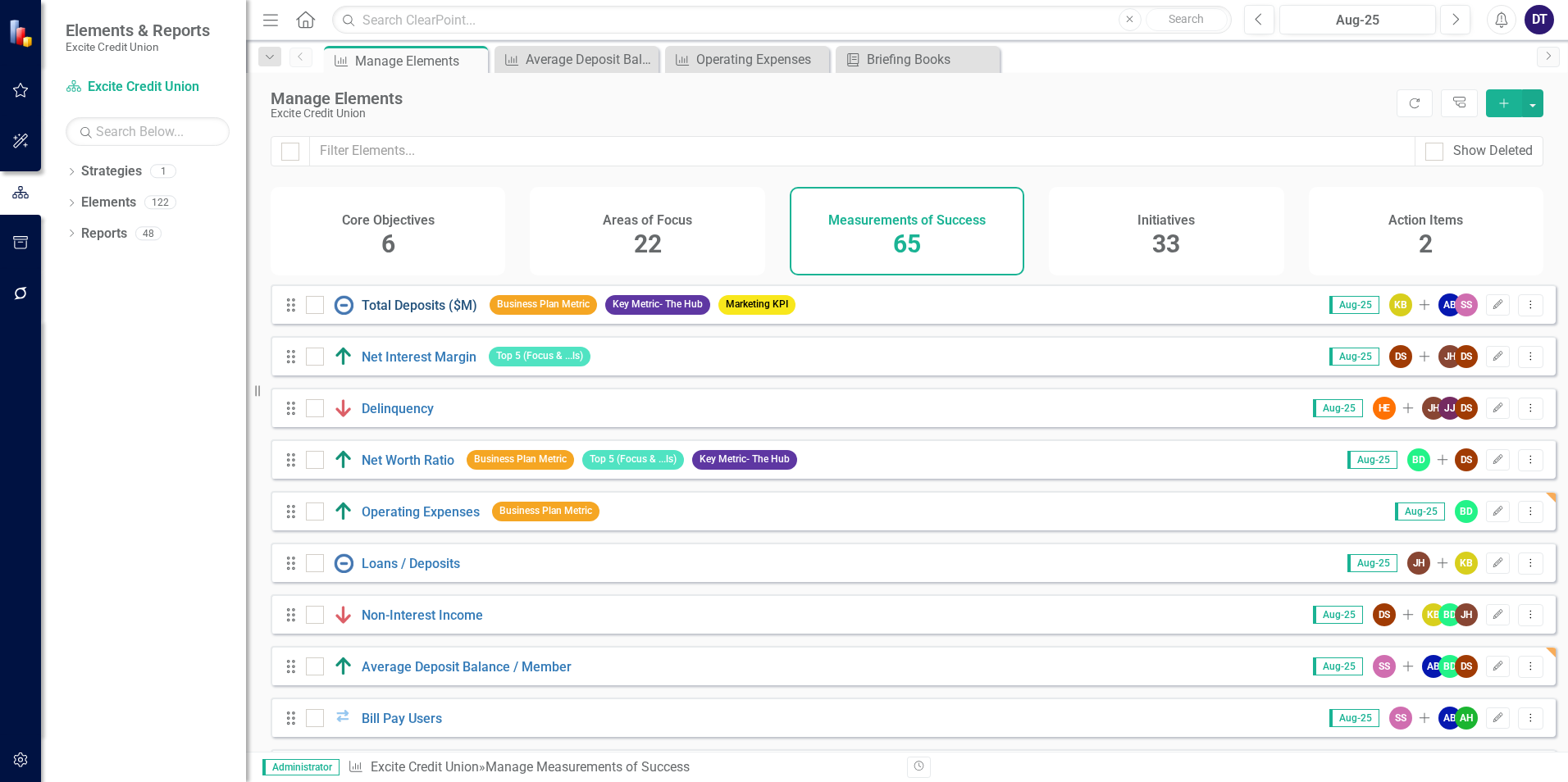
click at [415, 313] on link "Total Deposits ($M)" at bounding box center [418, 306] width 115 height 16
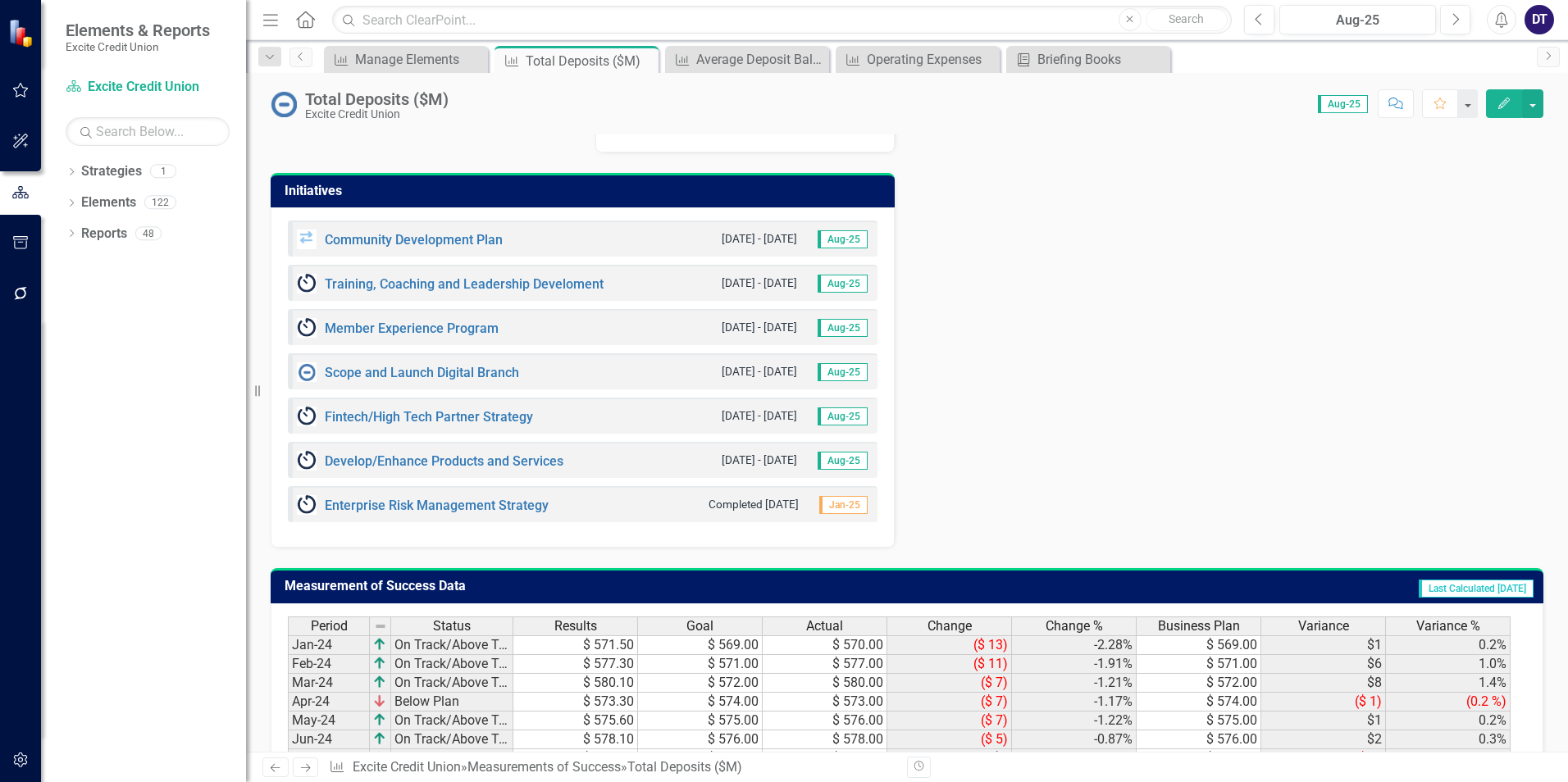
scroll to position [1173, 0]
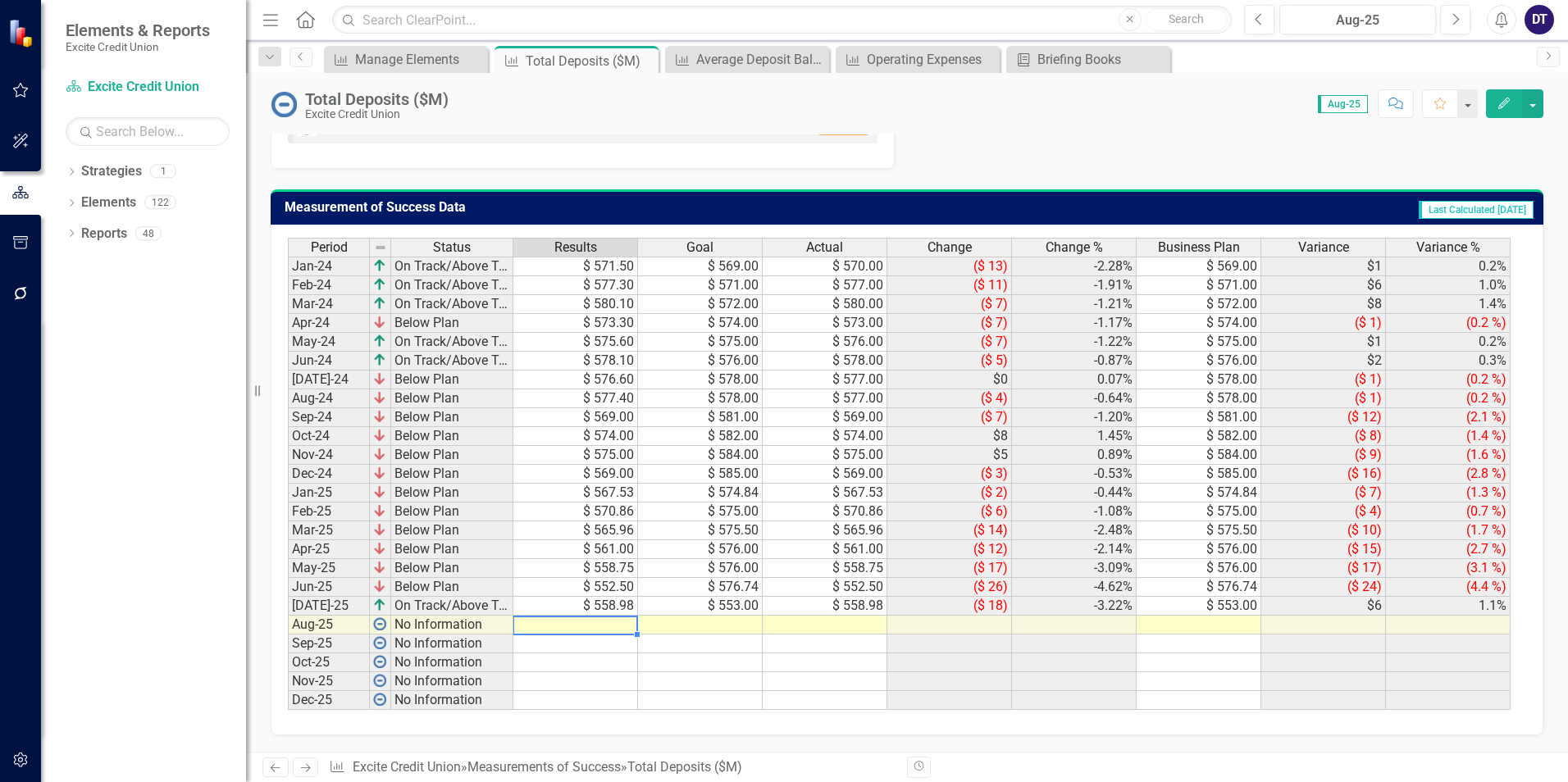
click at [615, 627] on td at bounding box center [576, 625] width 125 height 19
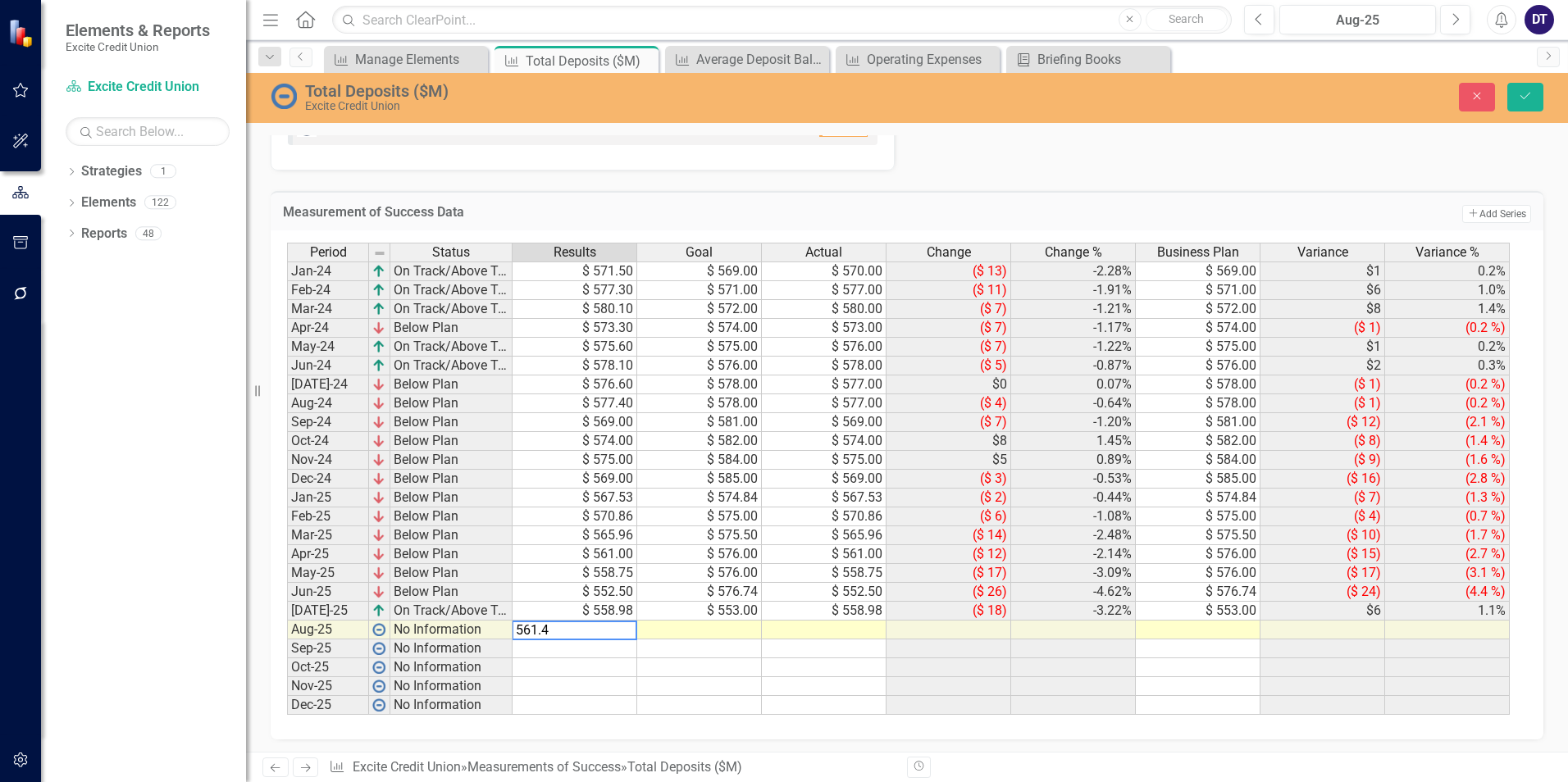
type textarea "561.40"
click at [710, 631] on td at bounding box center [700, 630] width 125 height 19
type textarea "553"
click at [1524, 99] on icon "Save" at bounding box center [1525, 95] width 15 height 11
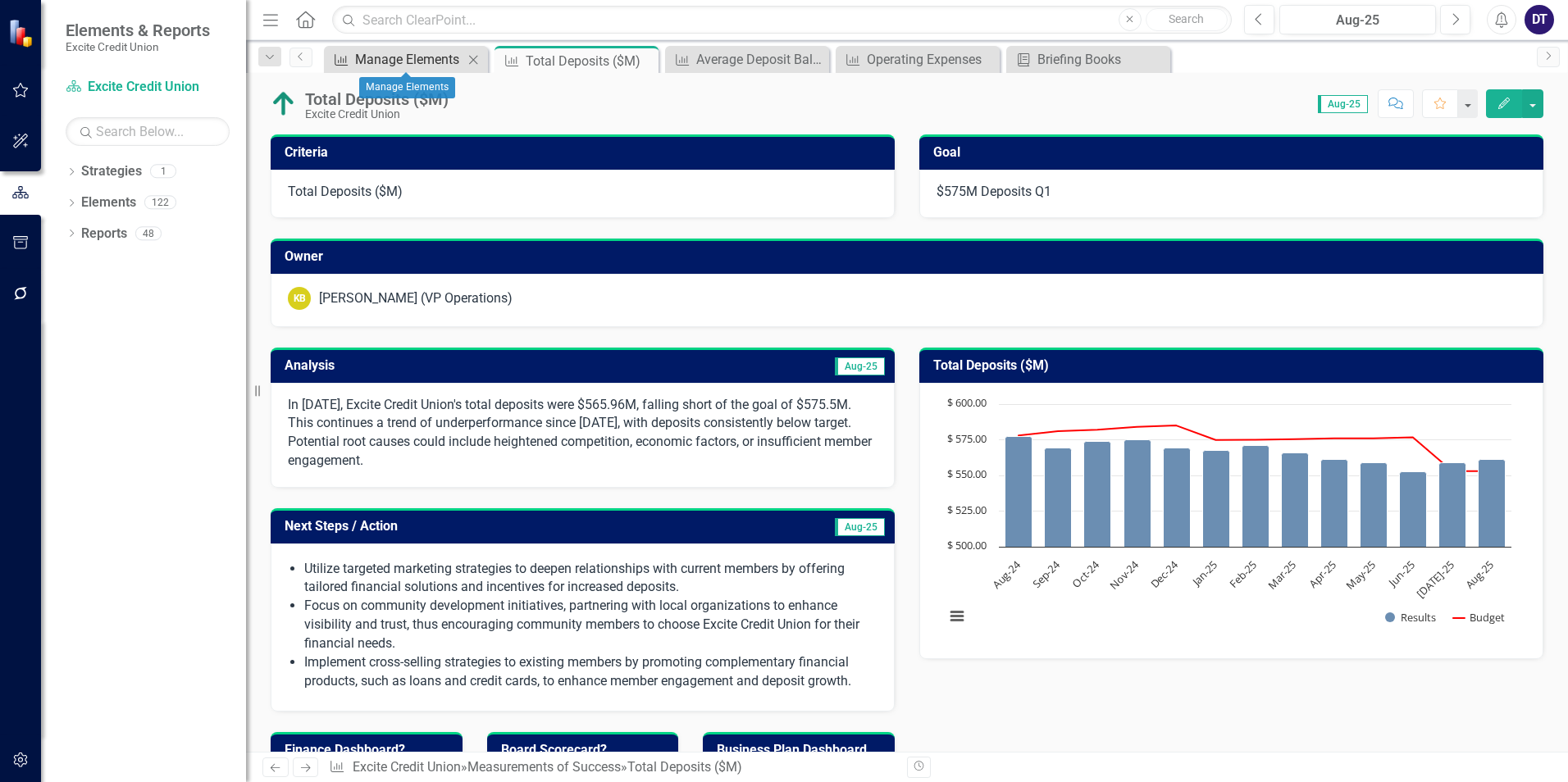
click at [408, 61] on div "Manage Elements" at bounding box center [409, 60] width 108 height 21
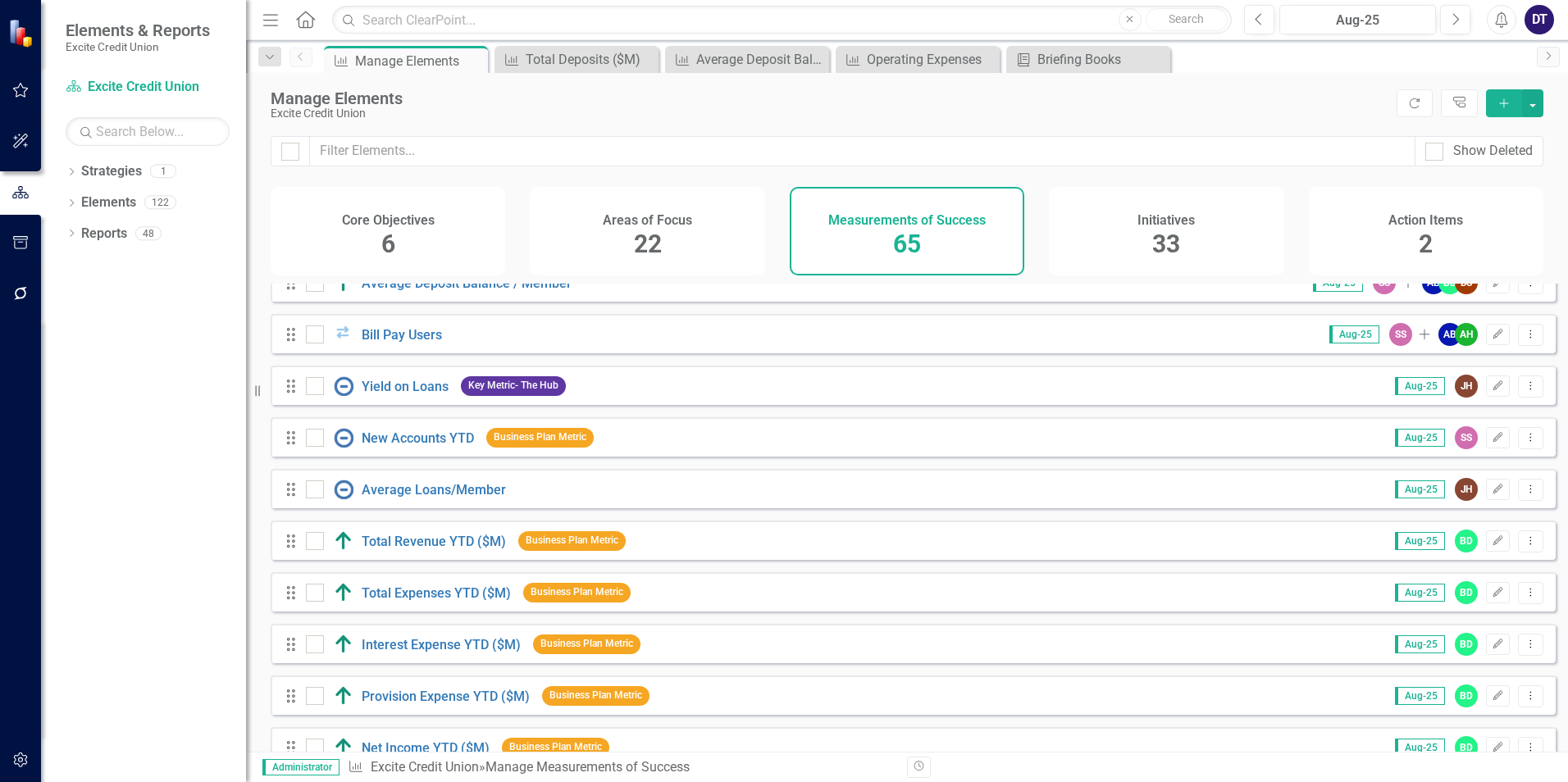
scroll to position [1804, 0]
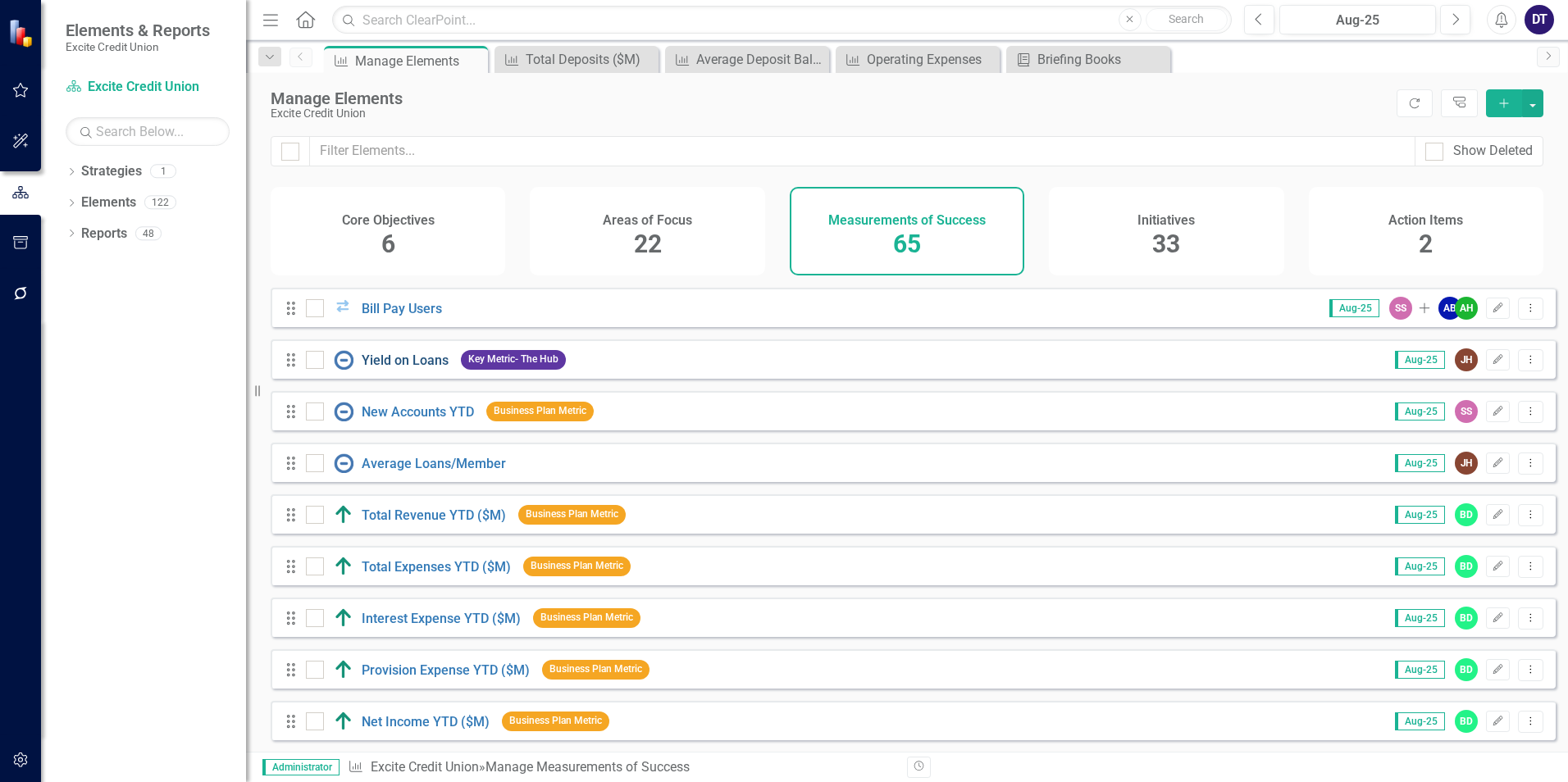
click at [408, 366] on link "Yield on Loans" at bounding box center [405, 360] width 87 height 16
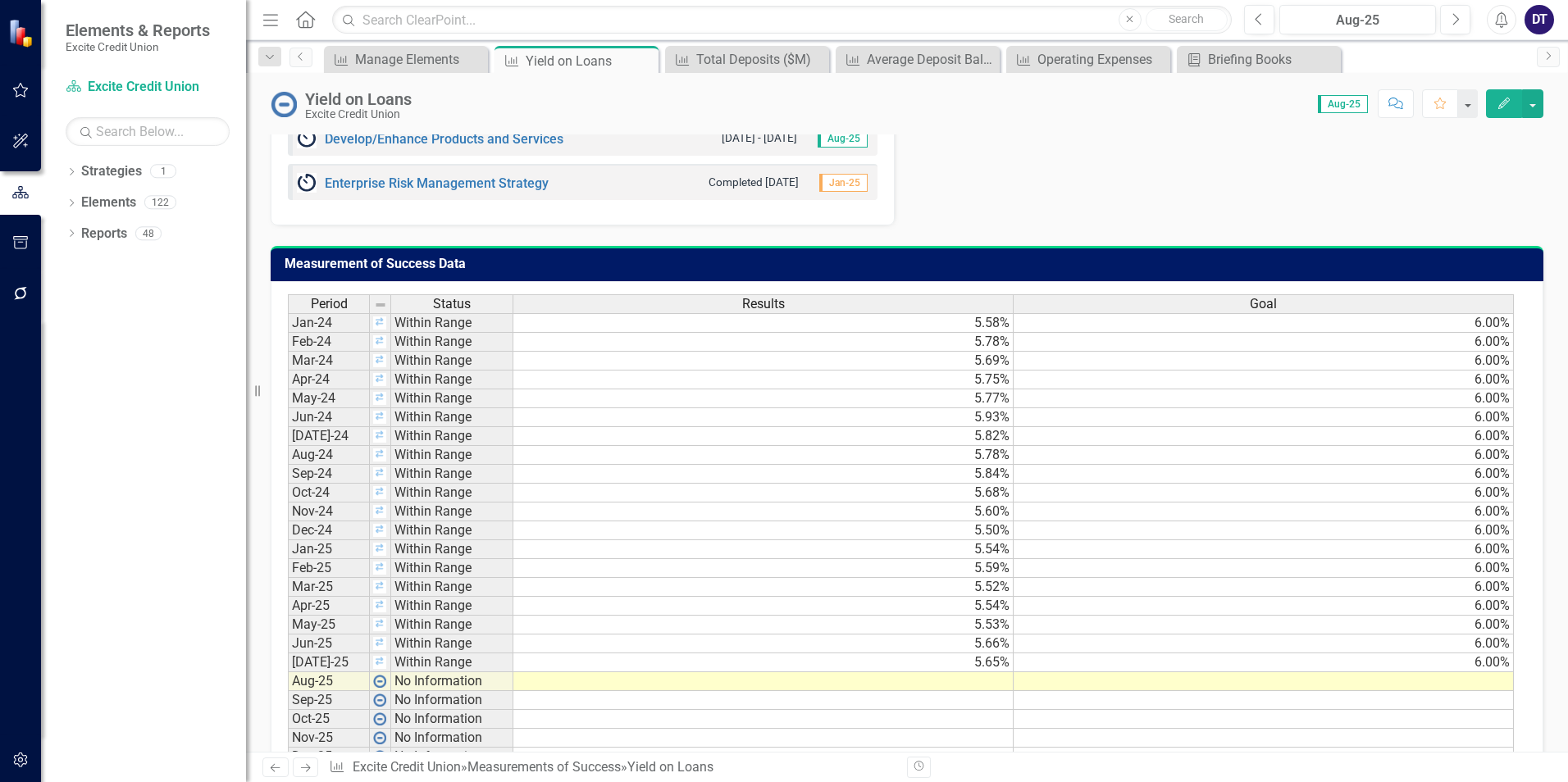
scroll to position [932, 0]
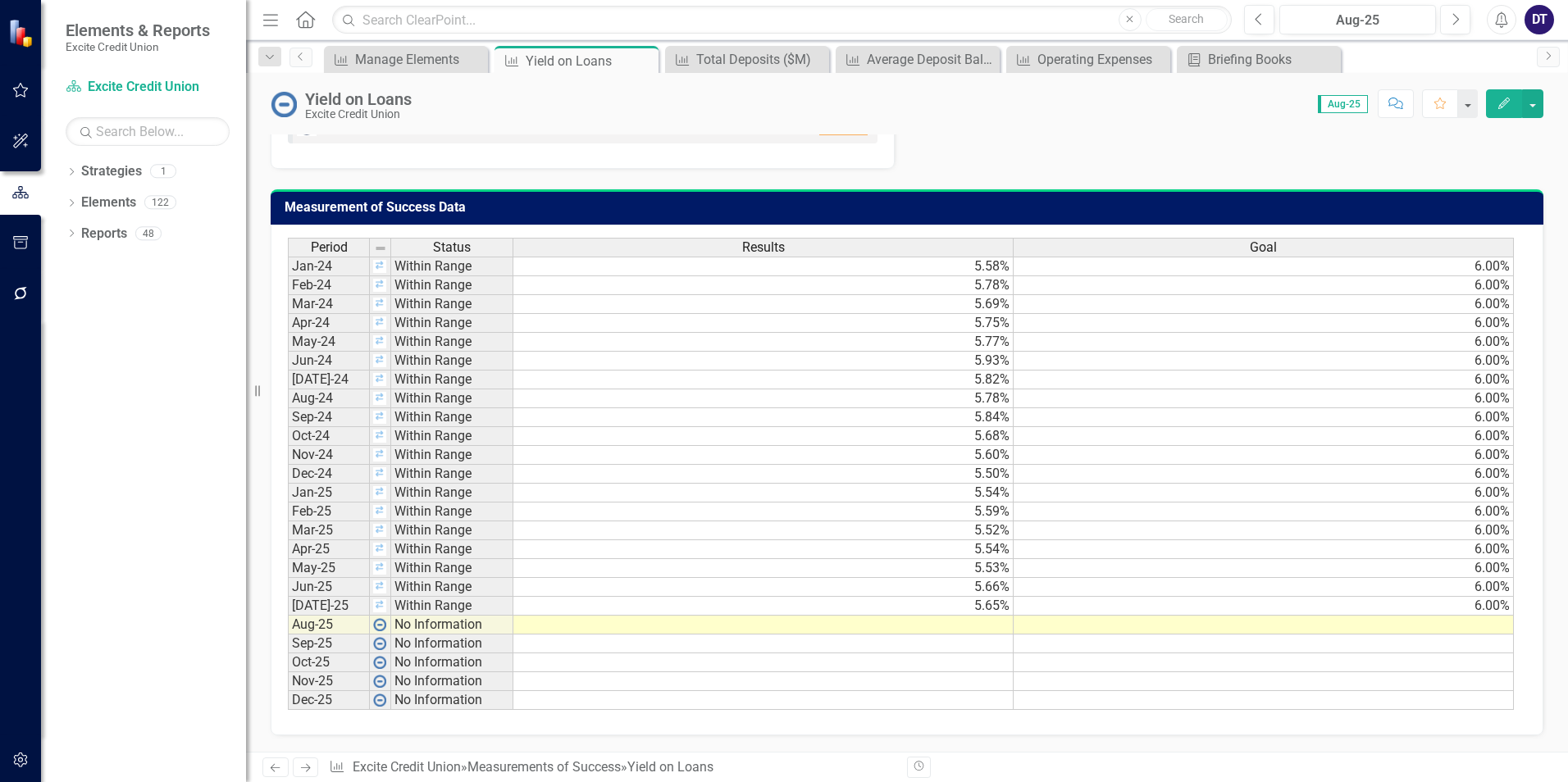
click at [966, 626] on td at bounding box center [763, 625] width 500 height 19
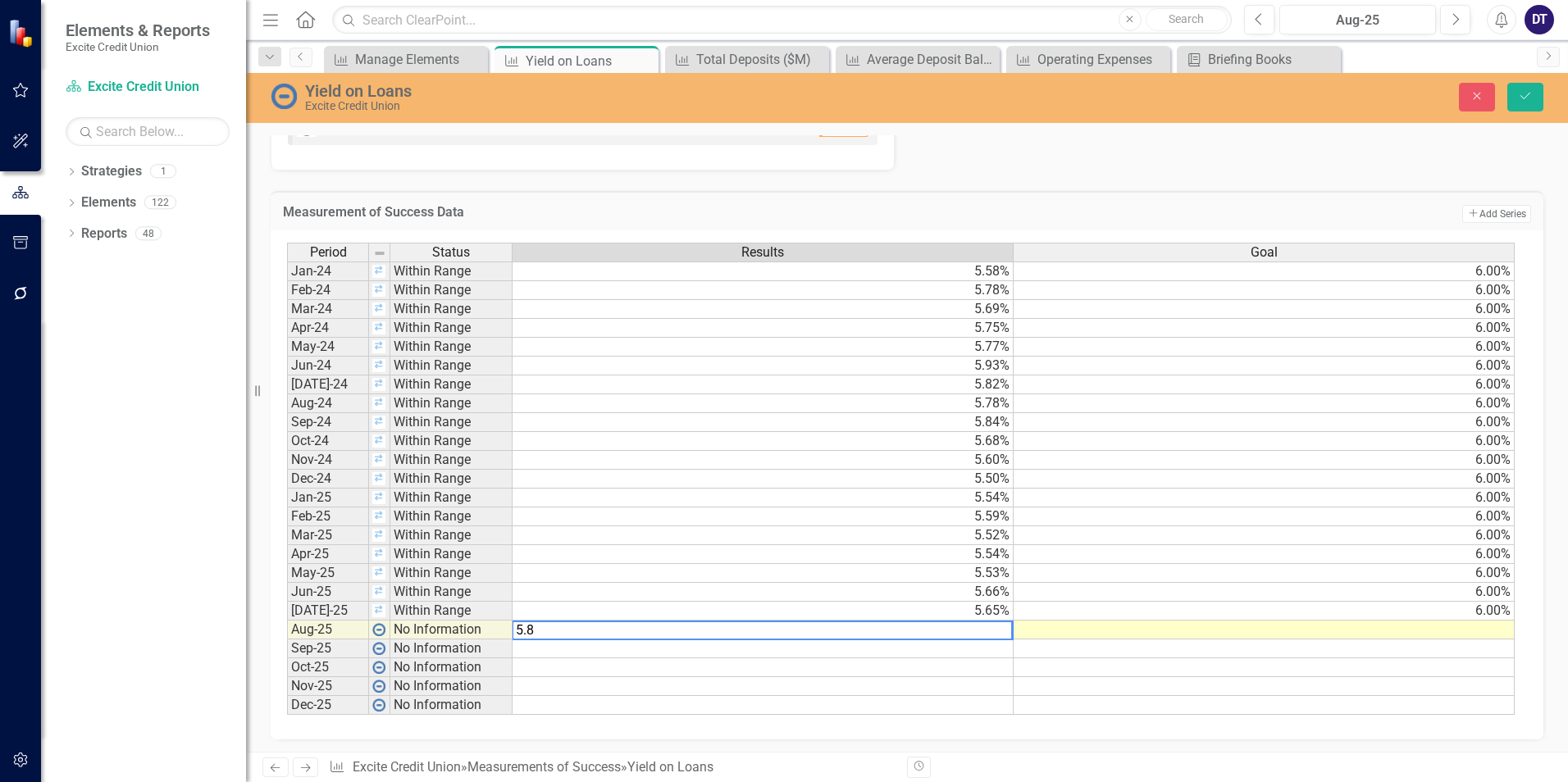
type textarea "5.81"
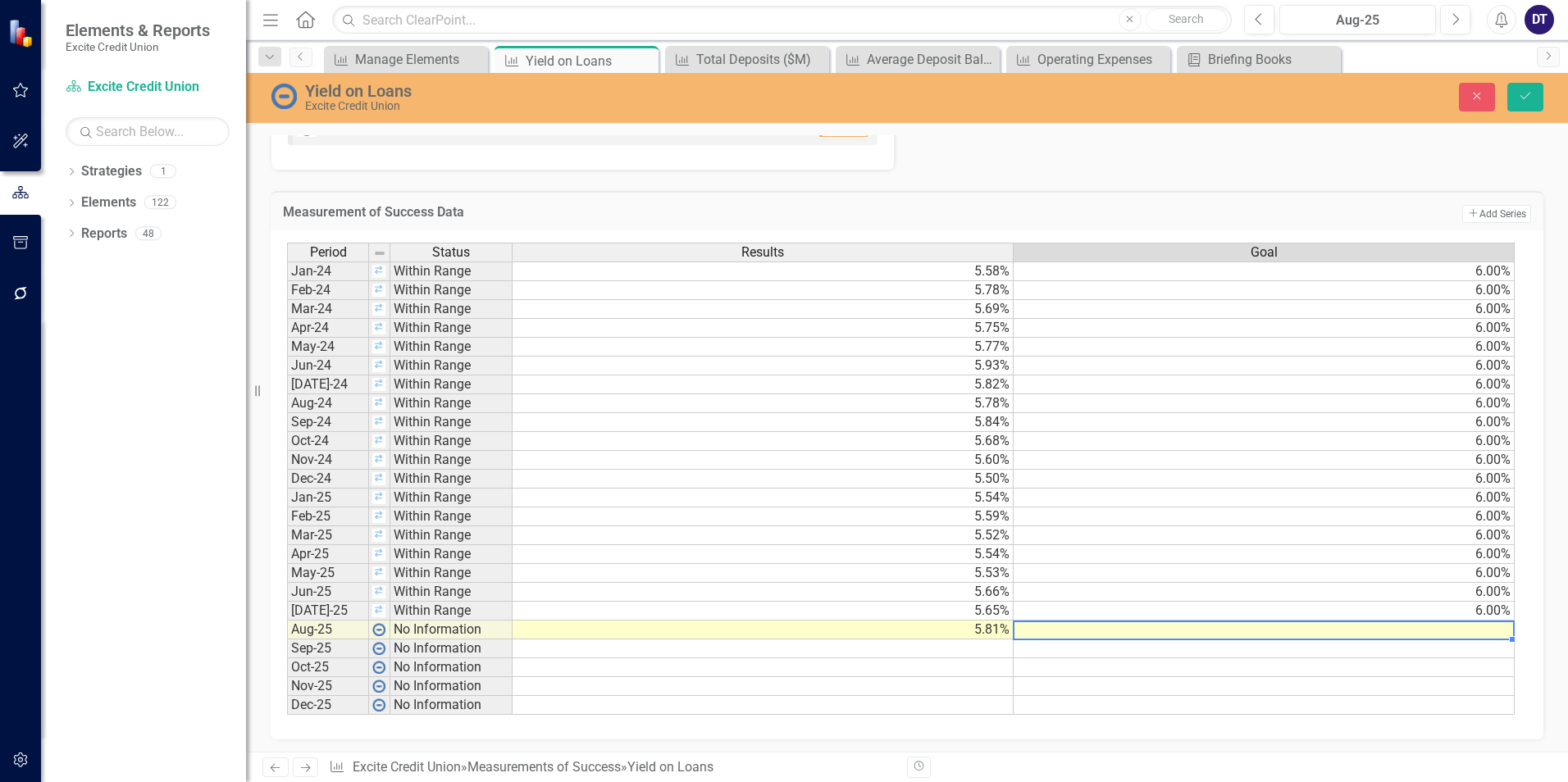
type textarea "6"
click at [1517, 97] on button "Save" at bounding box center [1526, 97] width 36 height 29
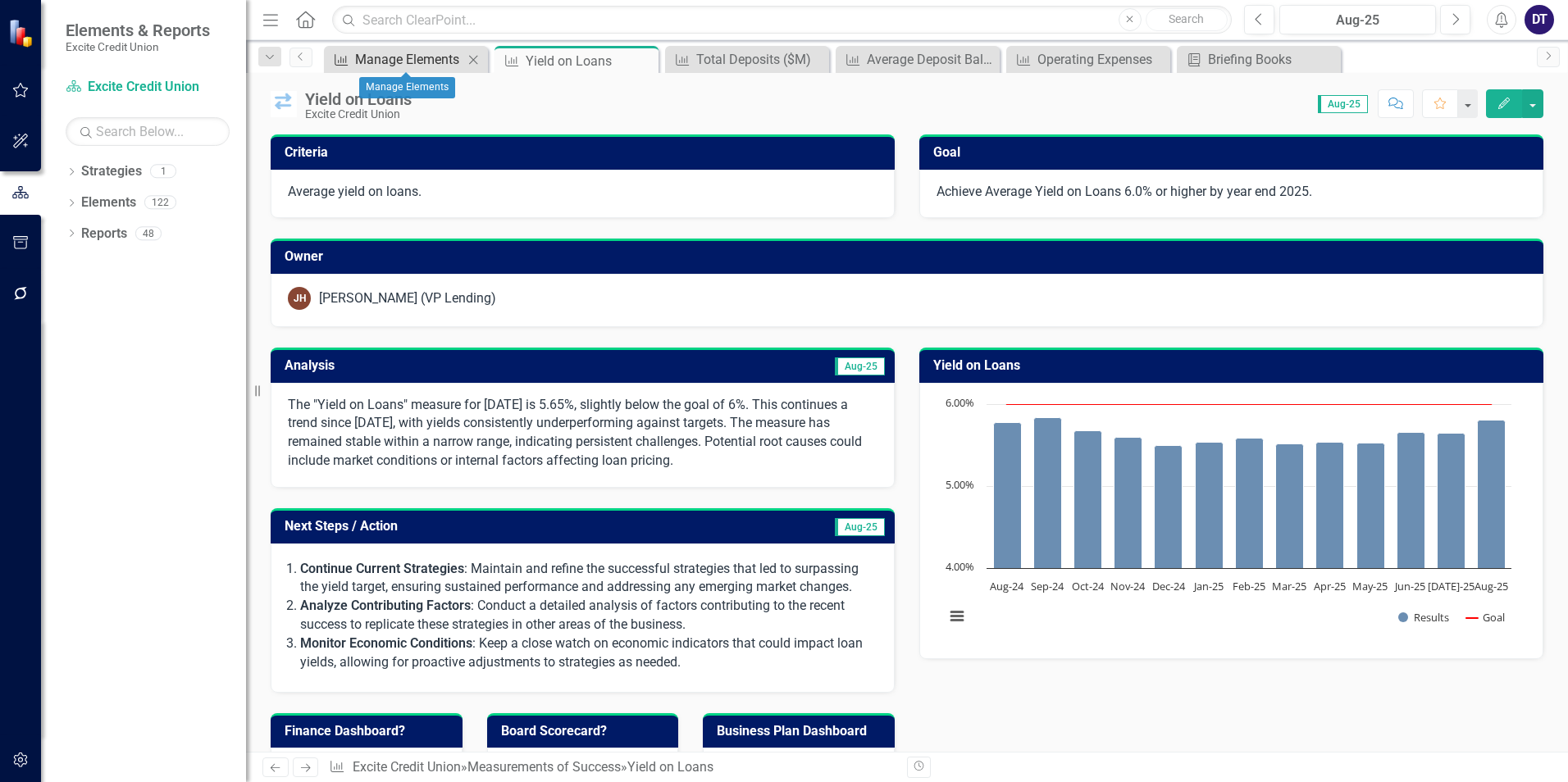
click at [394, 64] on div "Manage Elements" at bounding box center [409, 60] width 108 height 21
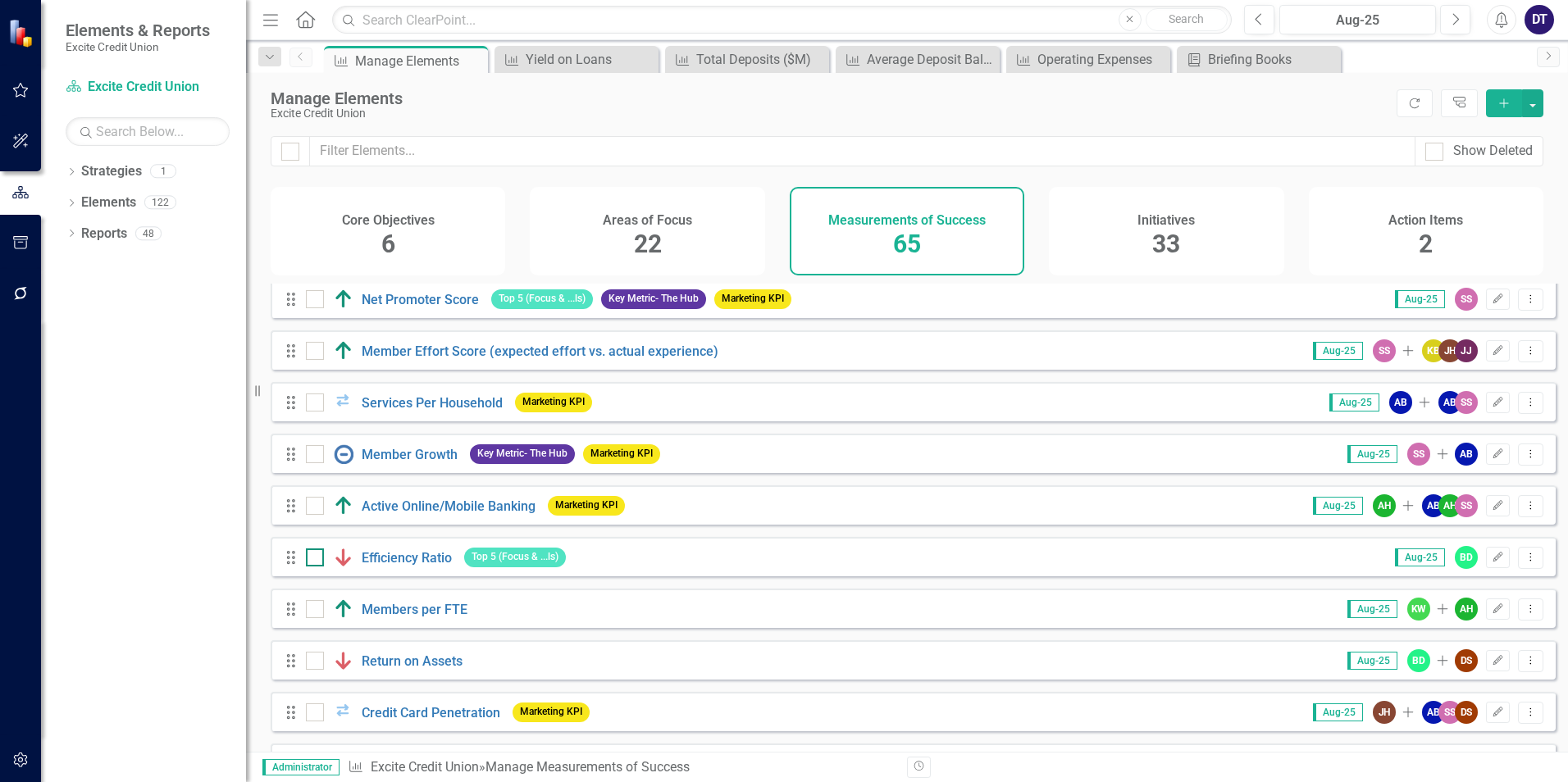
scroll to position [492, 0]
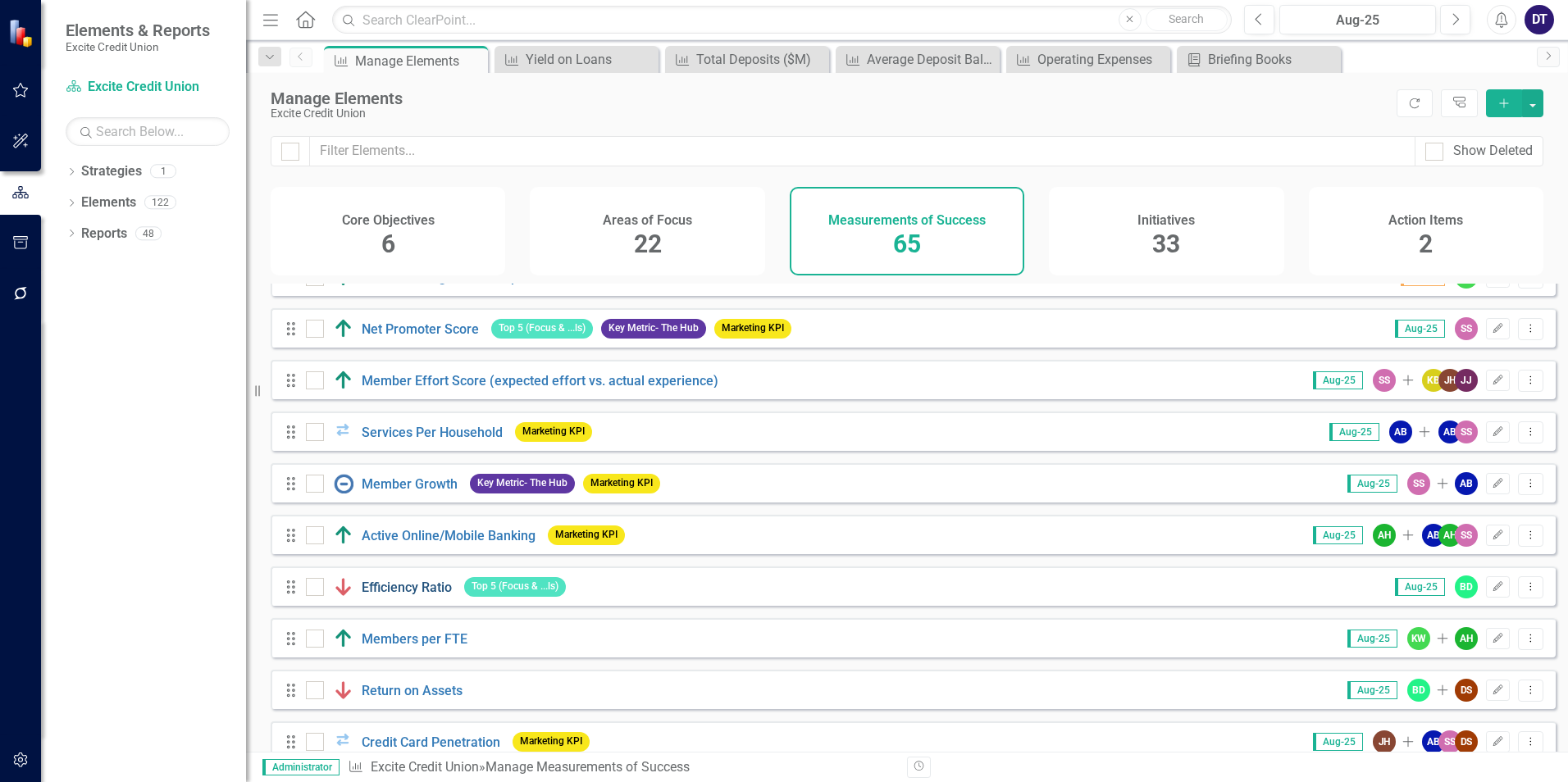
click at [373, 595] on link "Efficiency Ratio" at bounding box center [406, 587] width 90 height 16
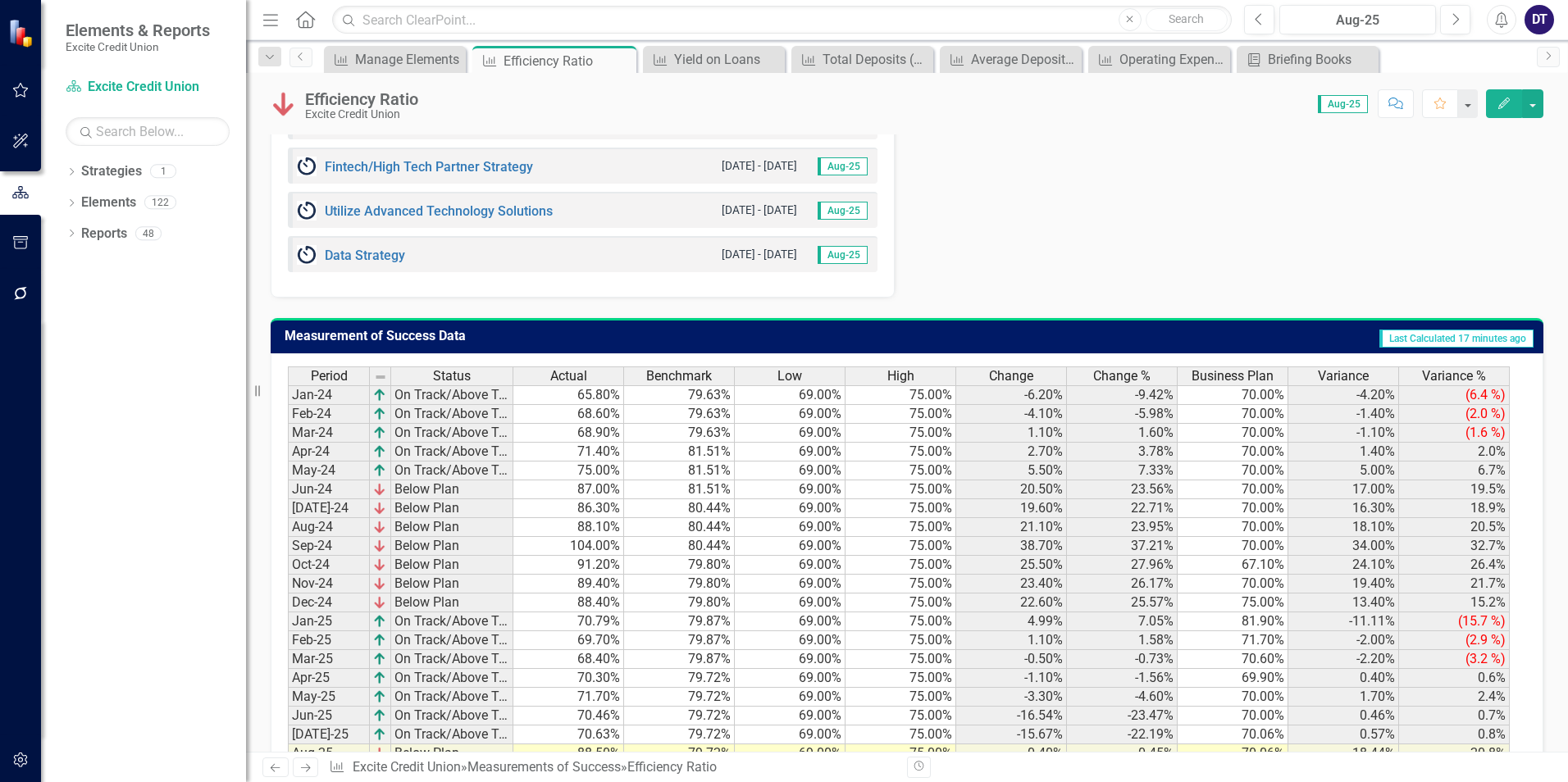
scroll to position [1412, 0]
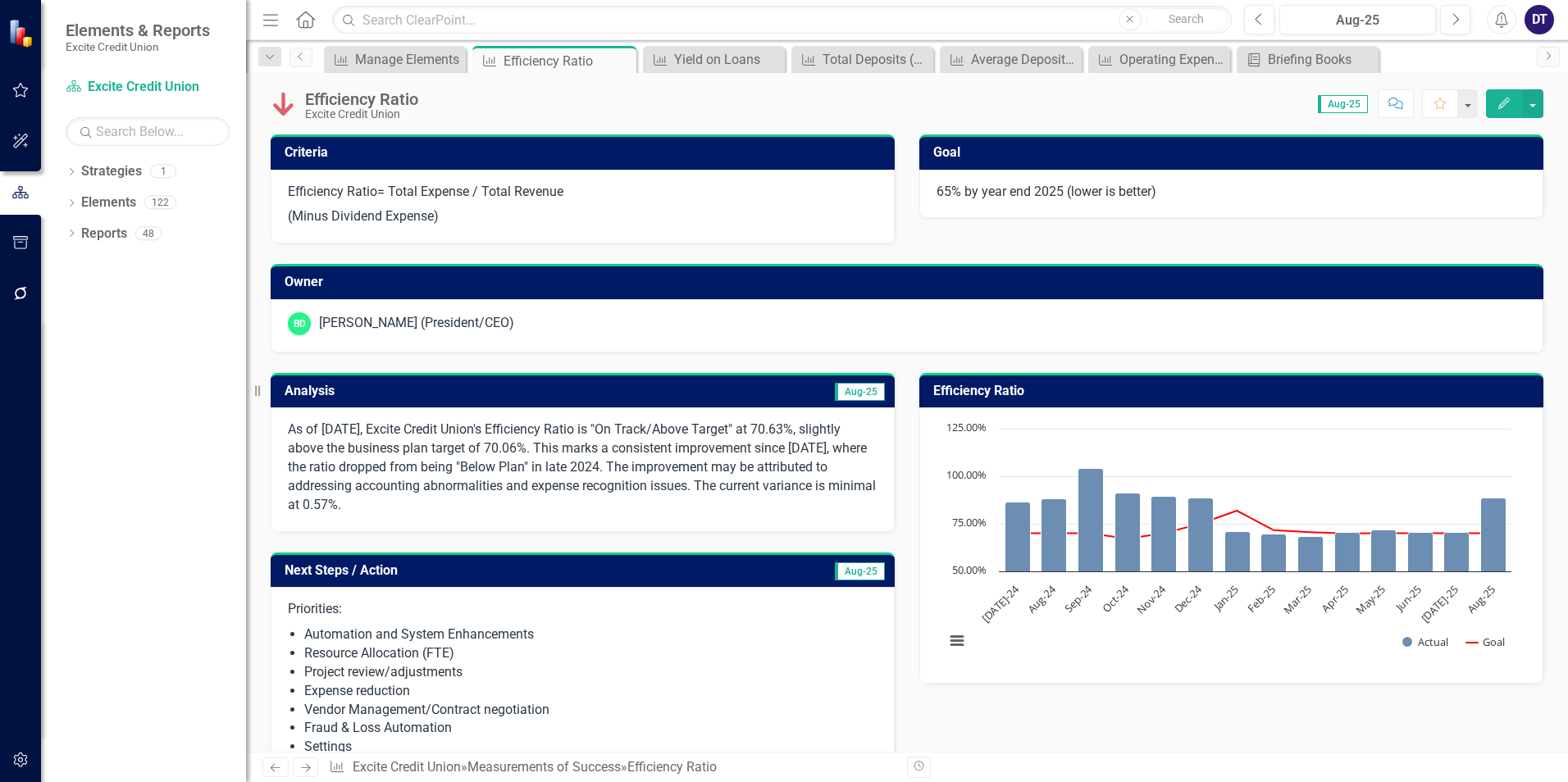
scroll to position [1412, 0]
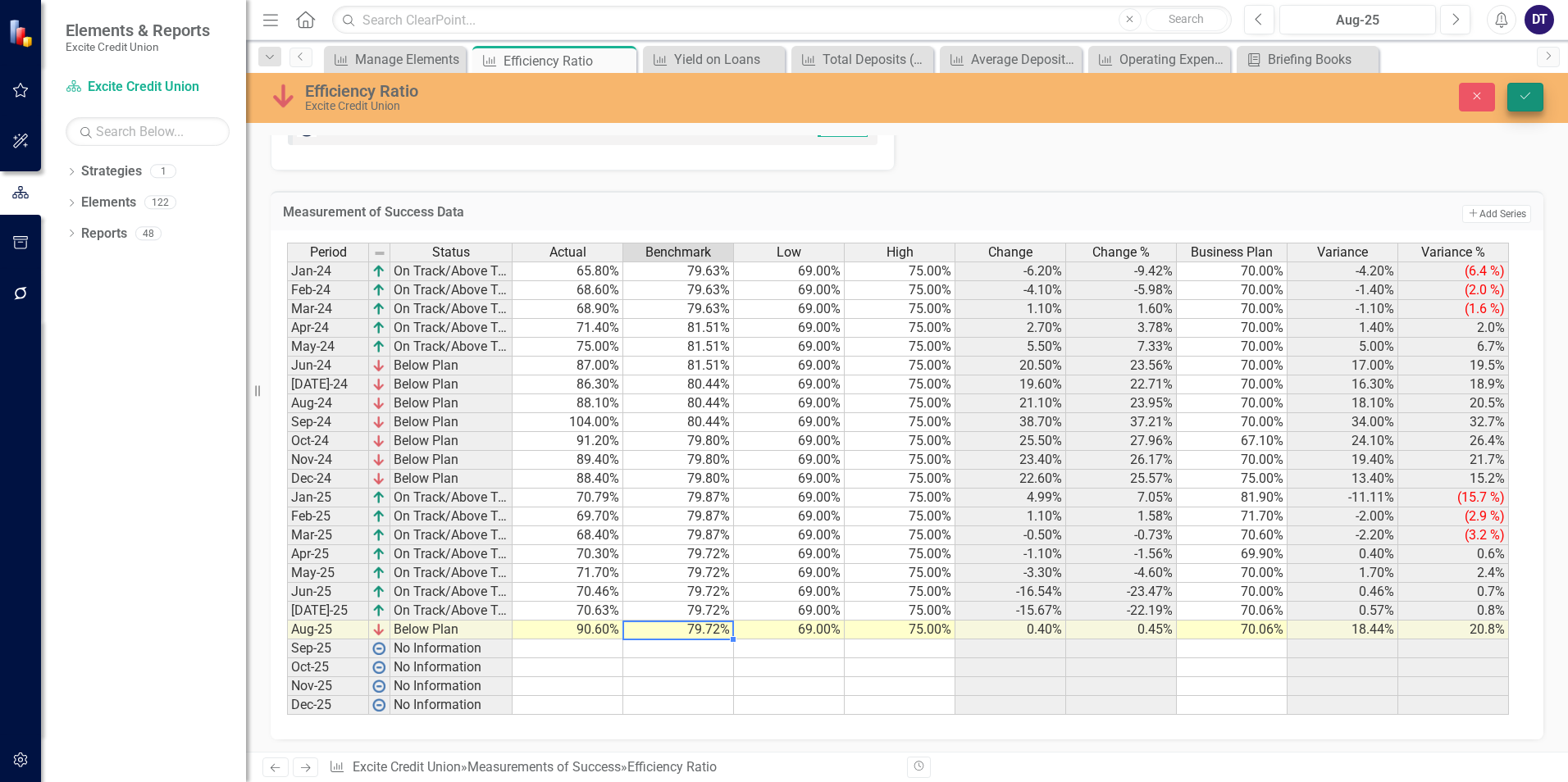
type textarea "79.72"
click at [1523, 99] on icon "submit" at bounding box center [1525, 96] width 10 height 7
